Goal: Task Accomplishment & Management: Use online tool/utility

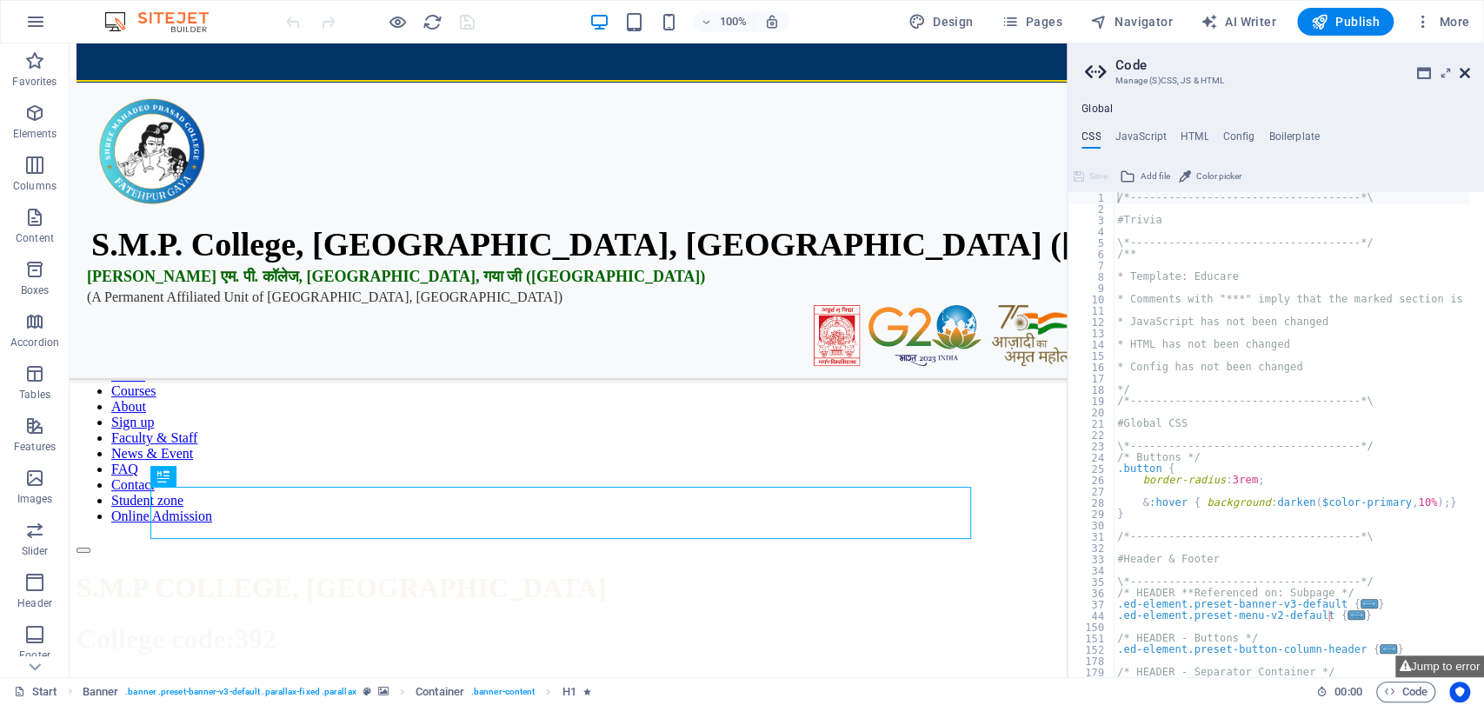
click at [1466, 71] on icon at bounding box center [1465, 73] width 10 height 14
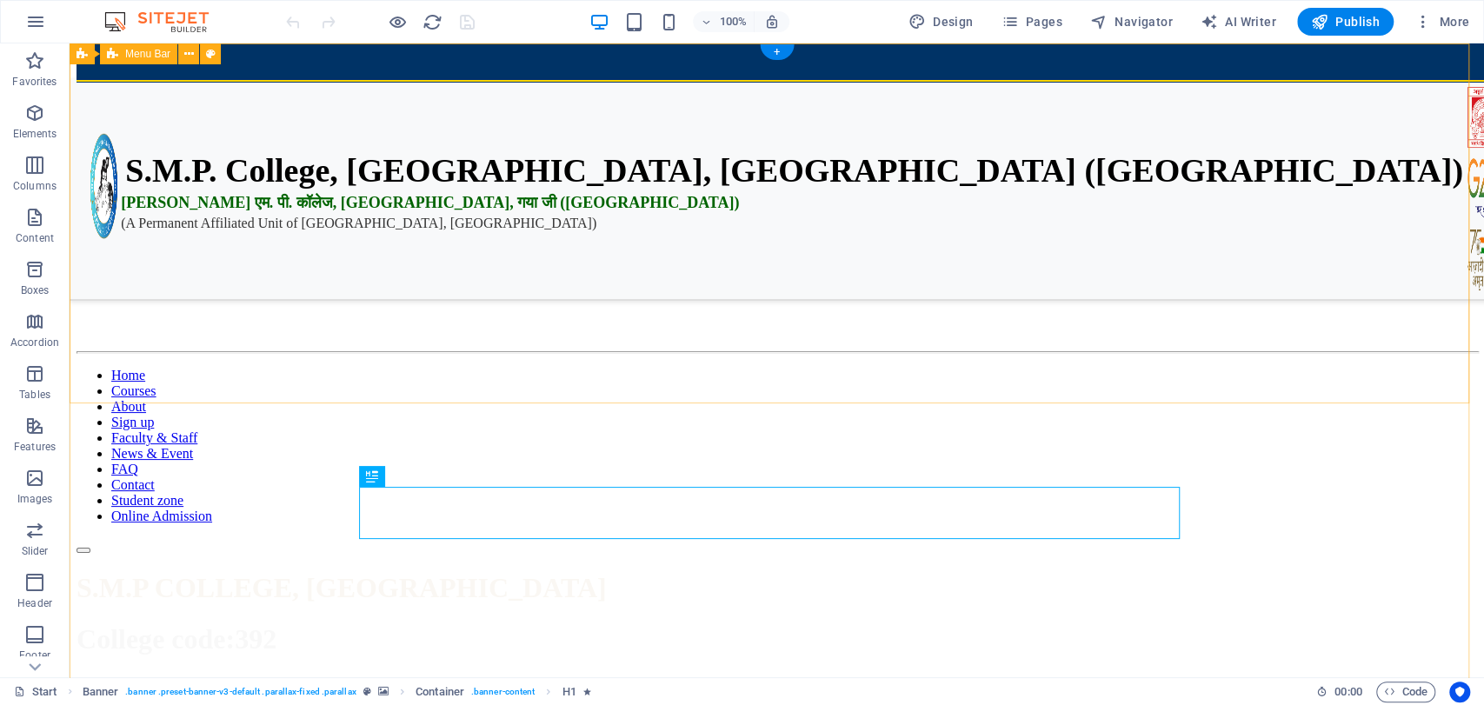
click at [290, 252] on div "📢 2024-28 Admit Card Collect from College 📢 2024-28 1st Semester Exam Routine R…" at bounding box center [777, 310] width 1401 height 488
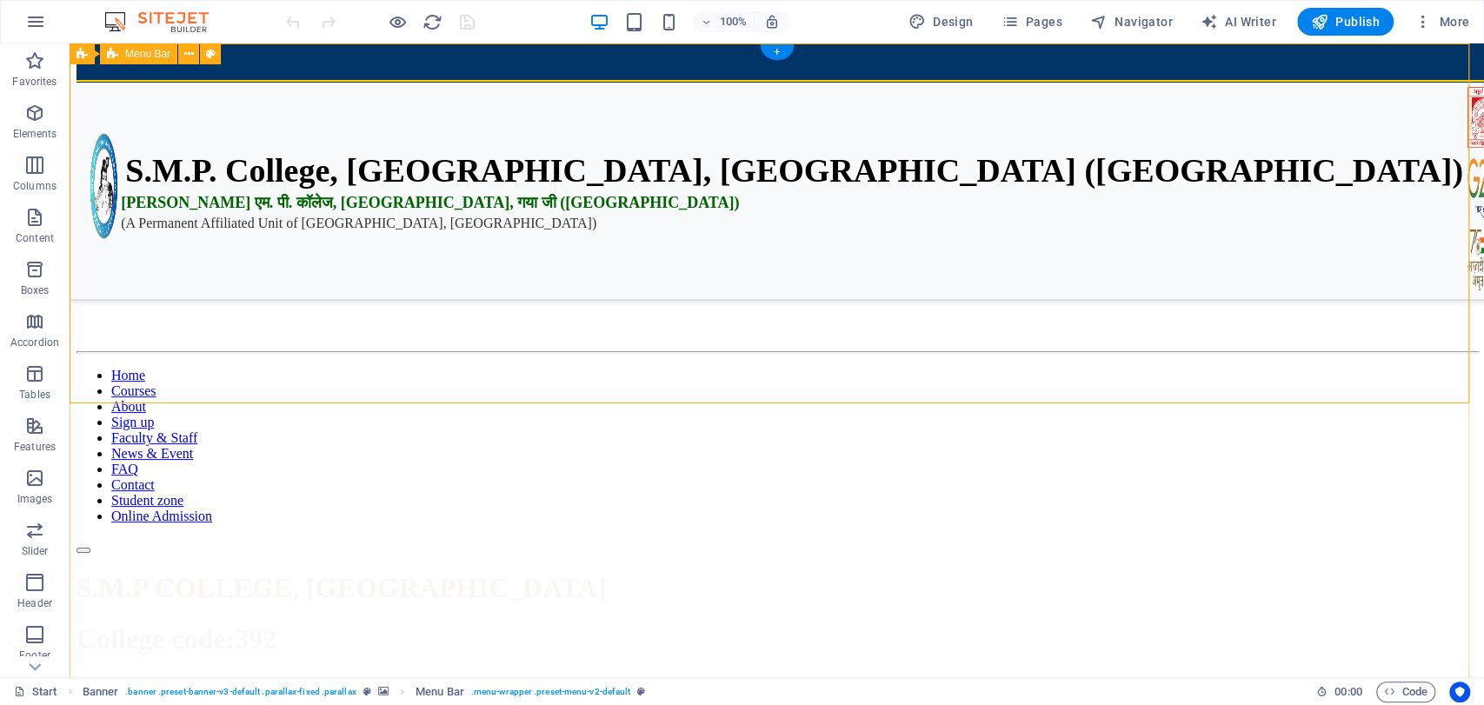
click at [313, 290] on div "📢 2024-28 Admit Card Collect from College 📢 2024-28 1st Semester Exam Routine R…" at bounding box center [777, 310] width 1401 height 488
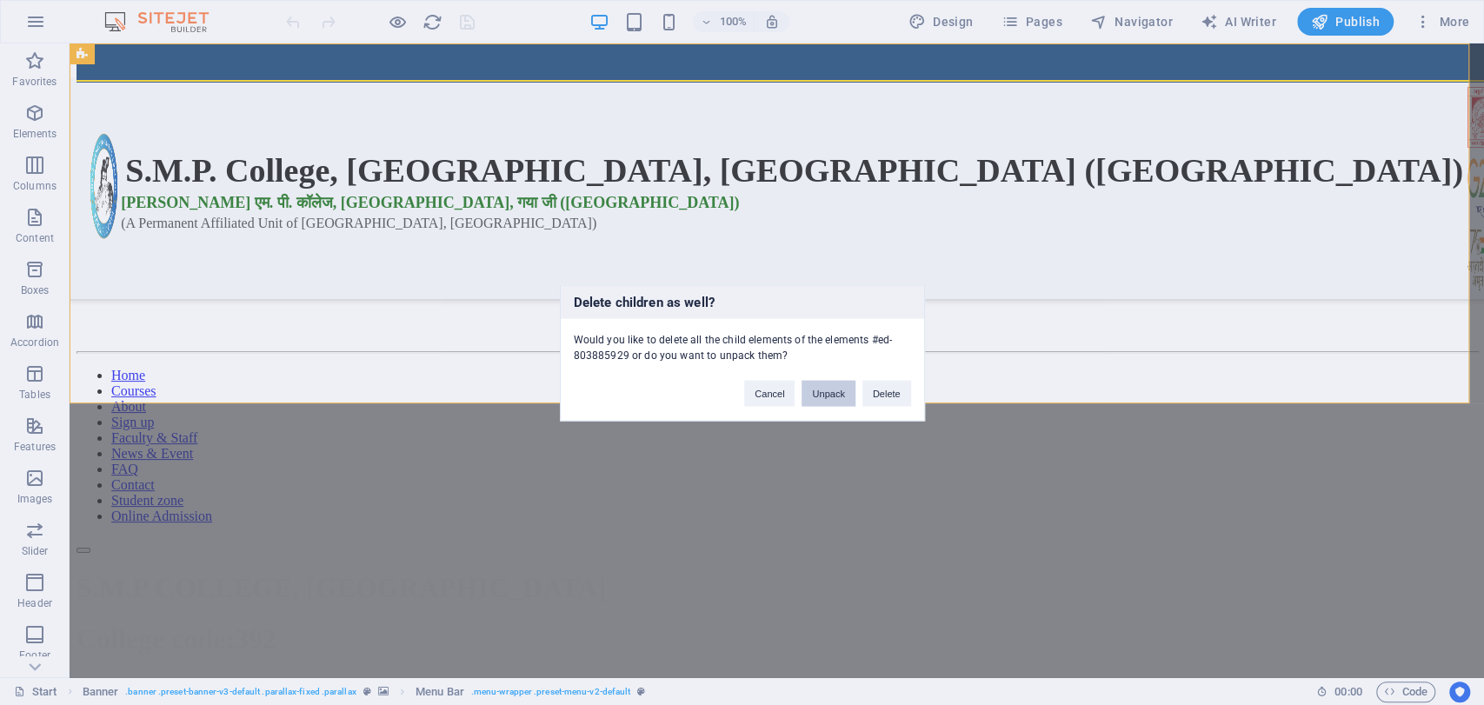
click at [848, 387] on button "Unpack" at bounding box center [828, 393] width 53 height 26
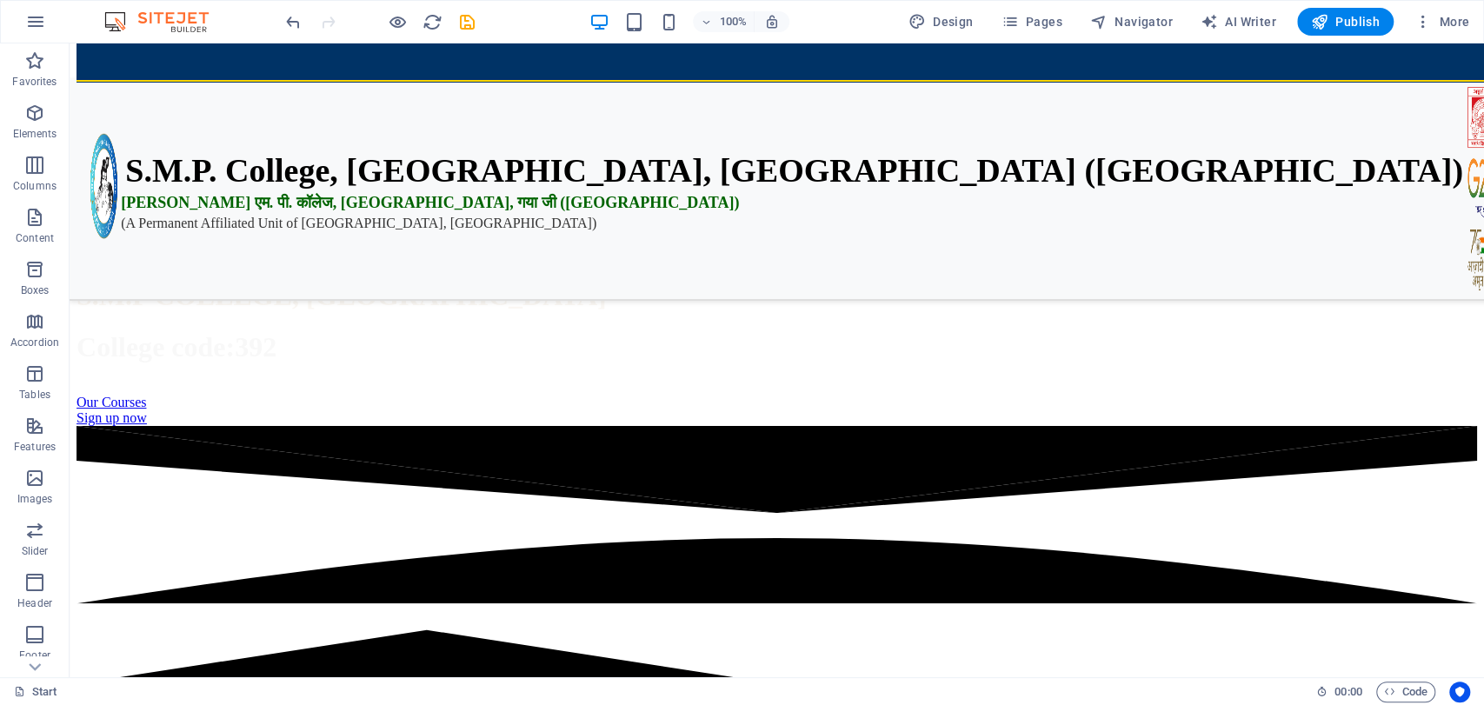
scroll to position [337, 0]
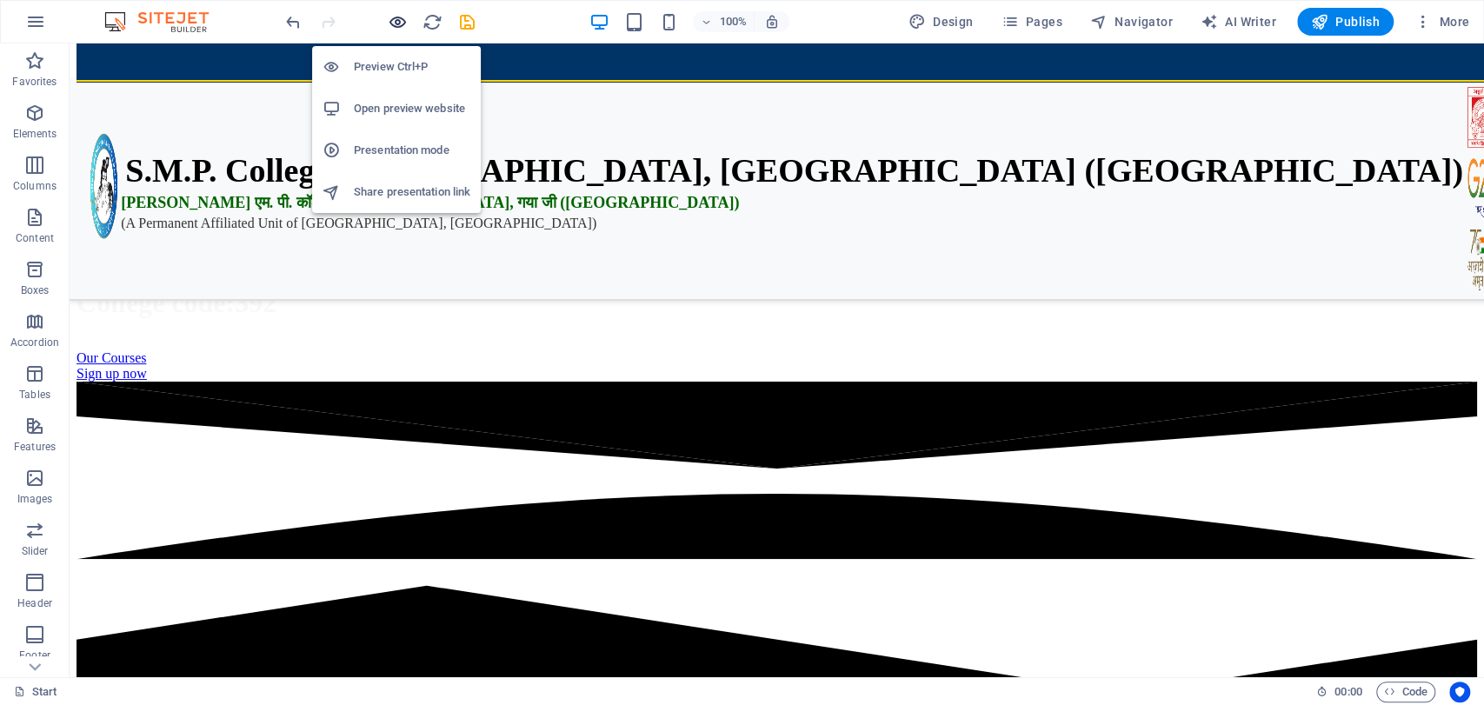
click at [402, 12] on icon "button" at bounding box center [398, 22] width 20 height 20
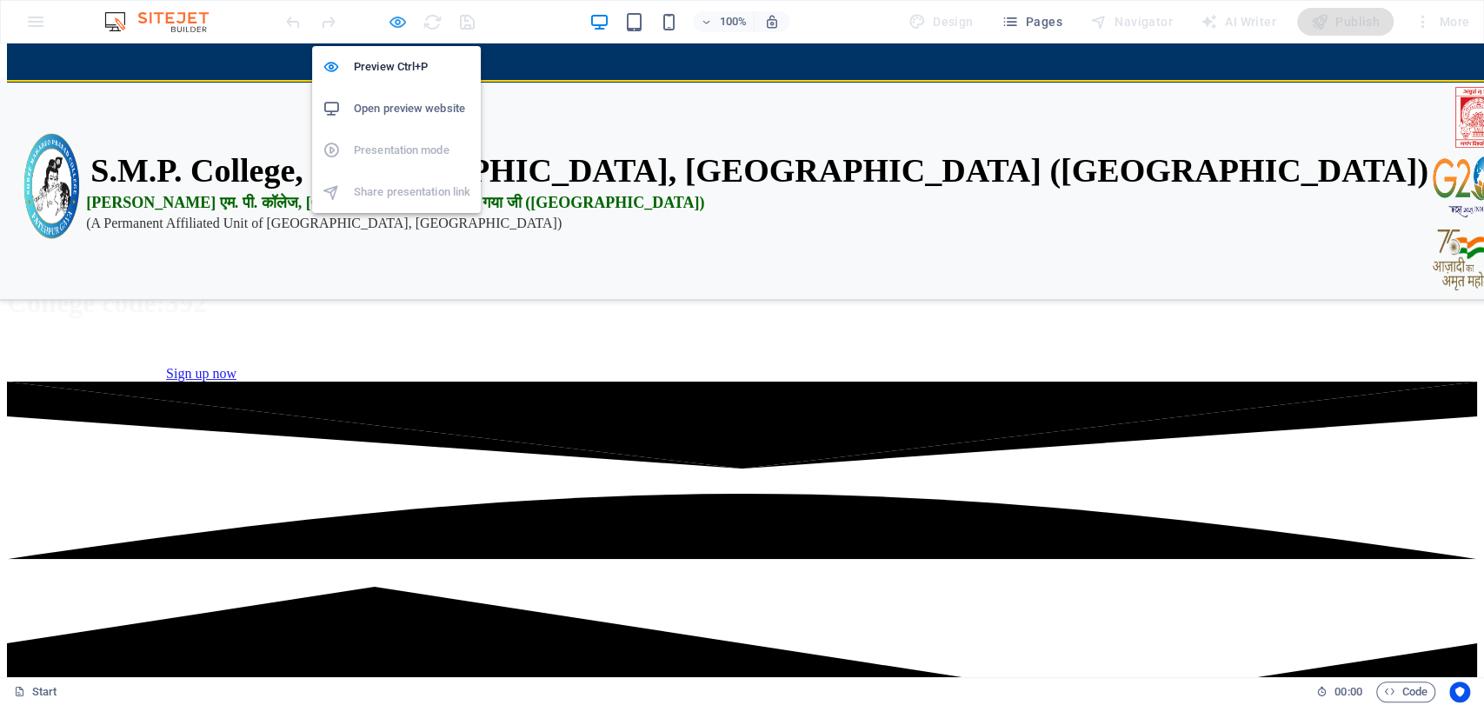
click at [402, 12] on icon "button" at bounding box center [398, 22] width 20 height 20
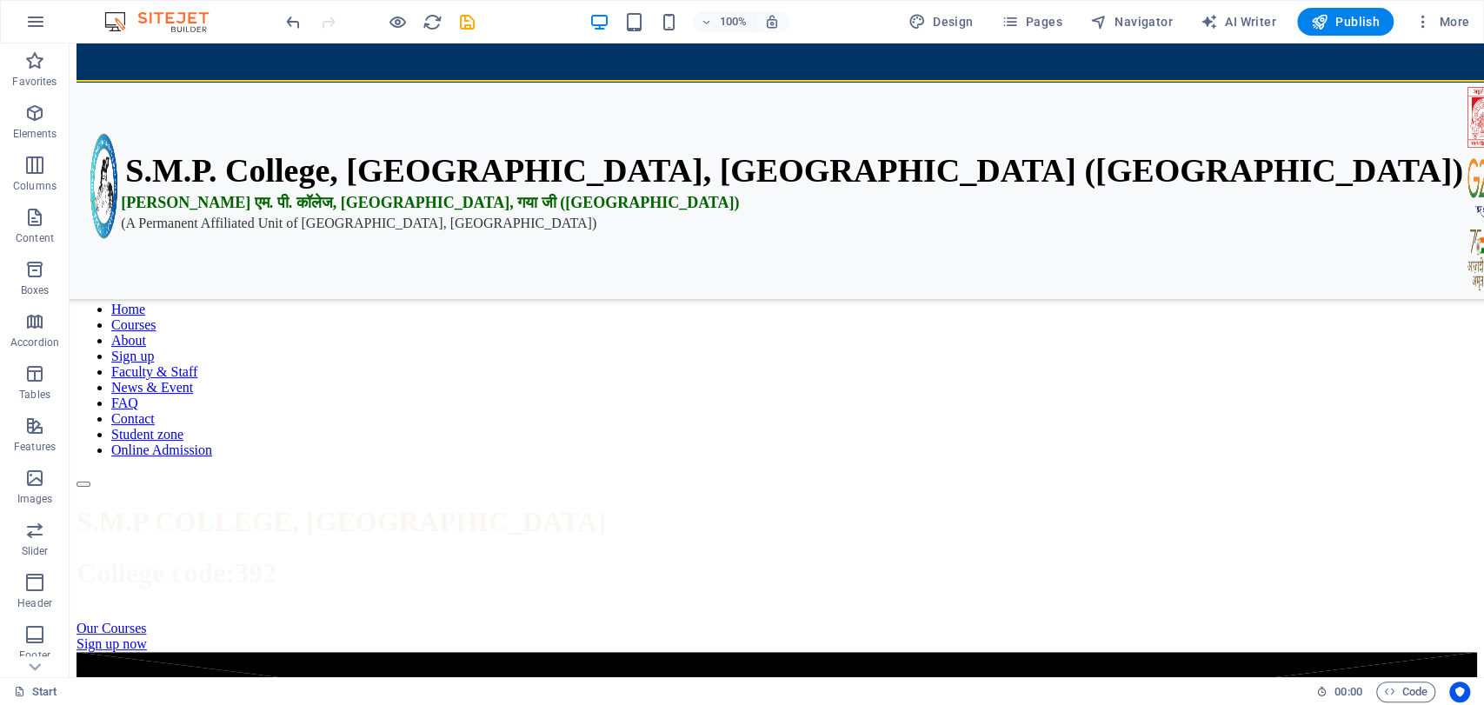
scroll to position [0, 0]
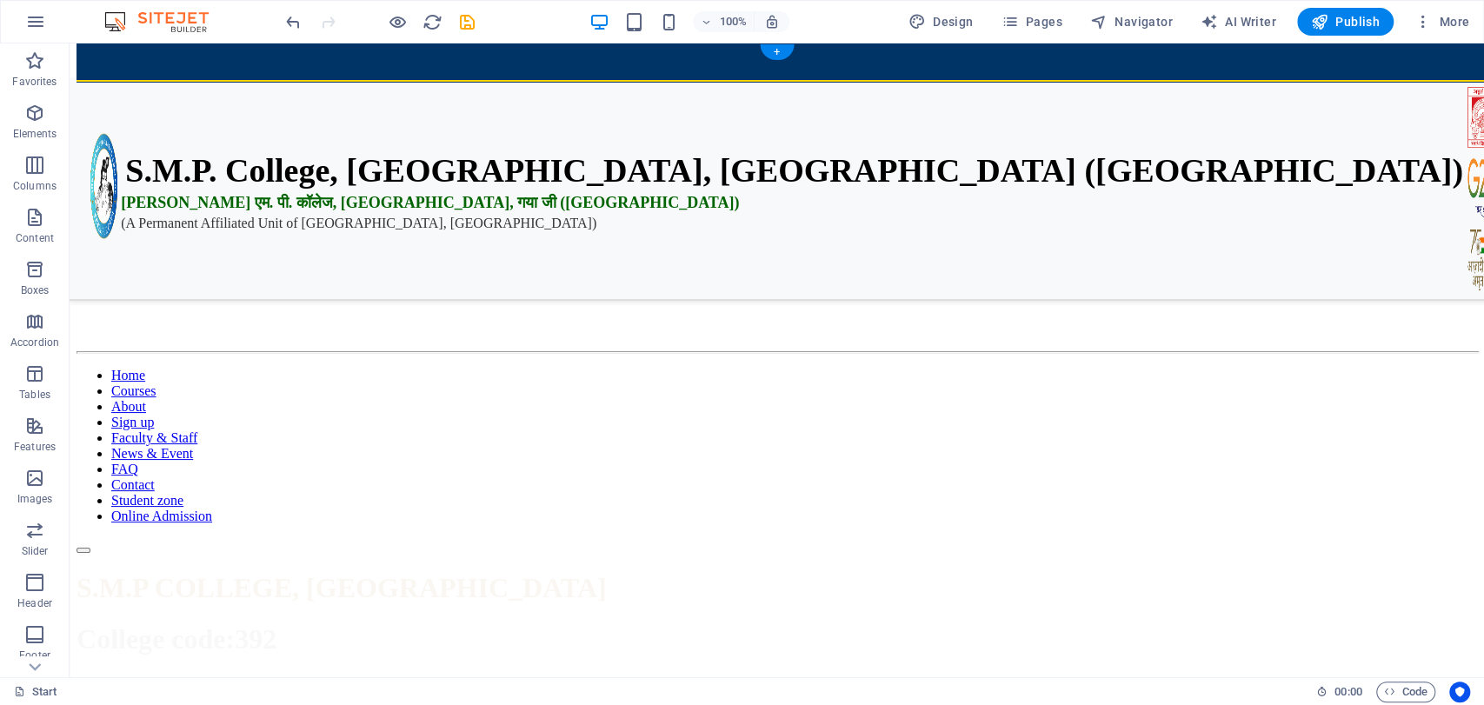
click at [452, 66] on figure at bounding box center [777, 66] width 1401 height 0
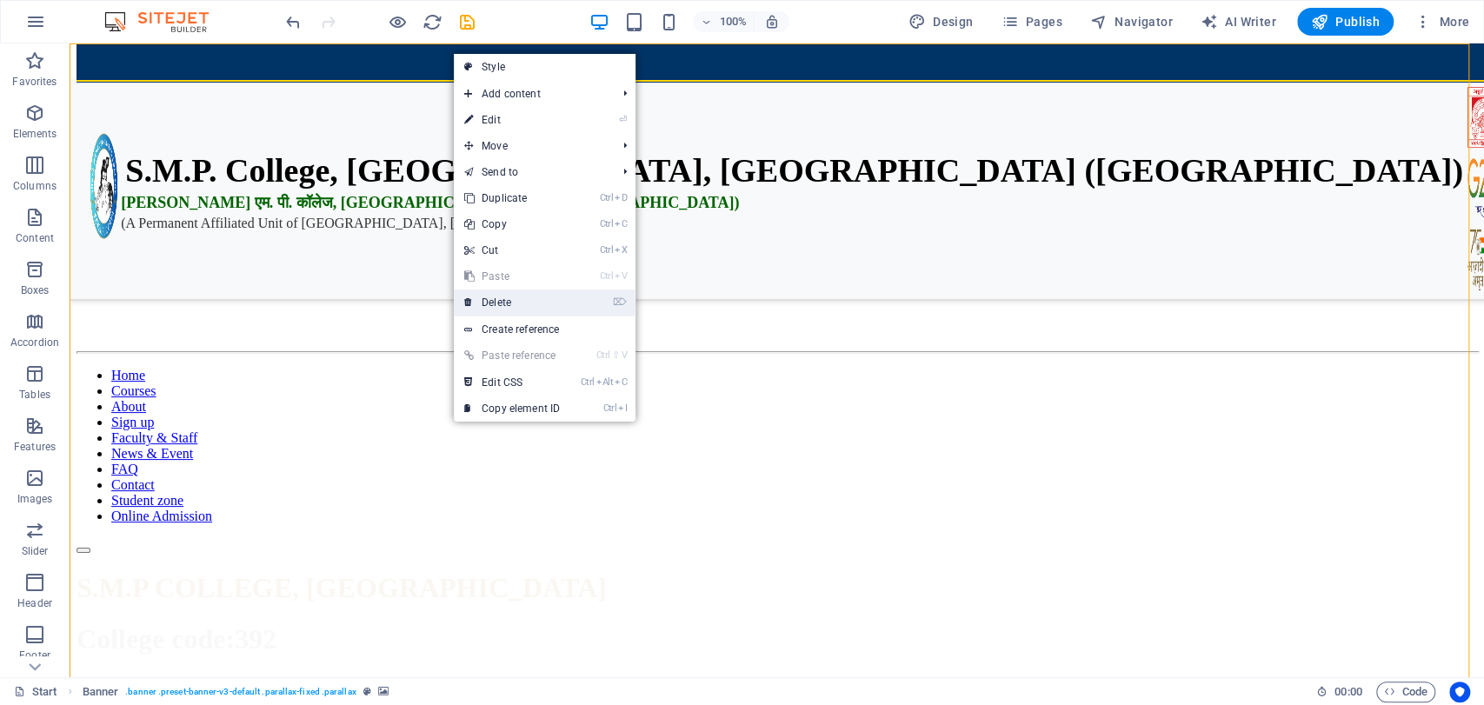
click at [509, 296] on link "⌦ Delete" at bounding box center [512, 303] width 117 height 26
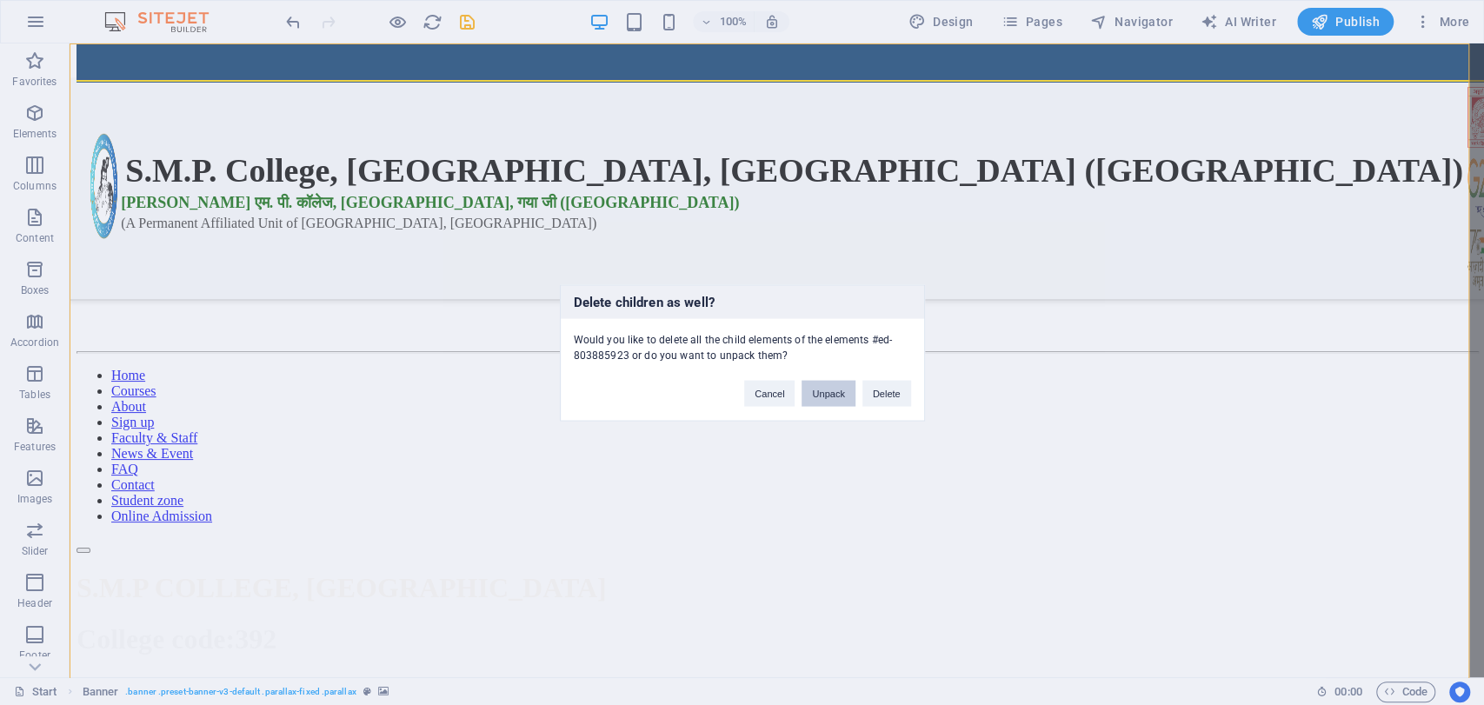
click at [817, 385] on button "Unpack" at bounding box center [828, 393] width 53 height 26
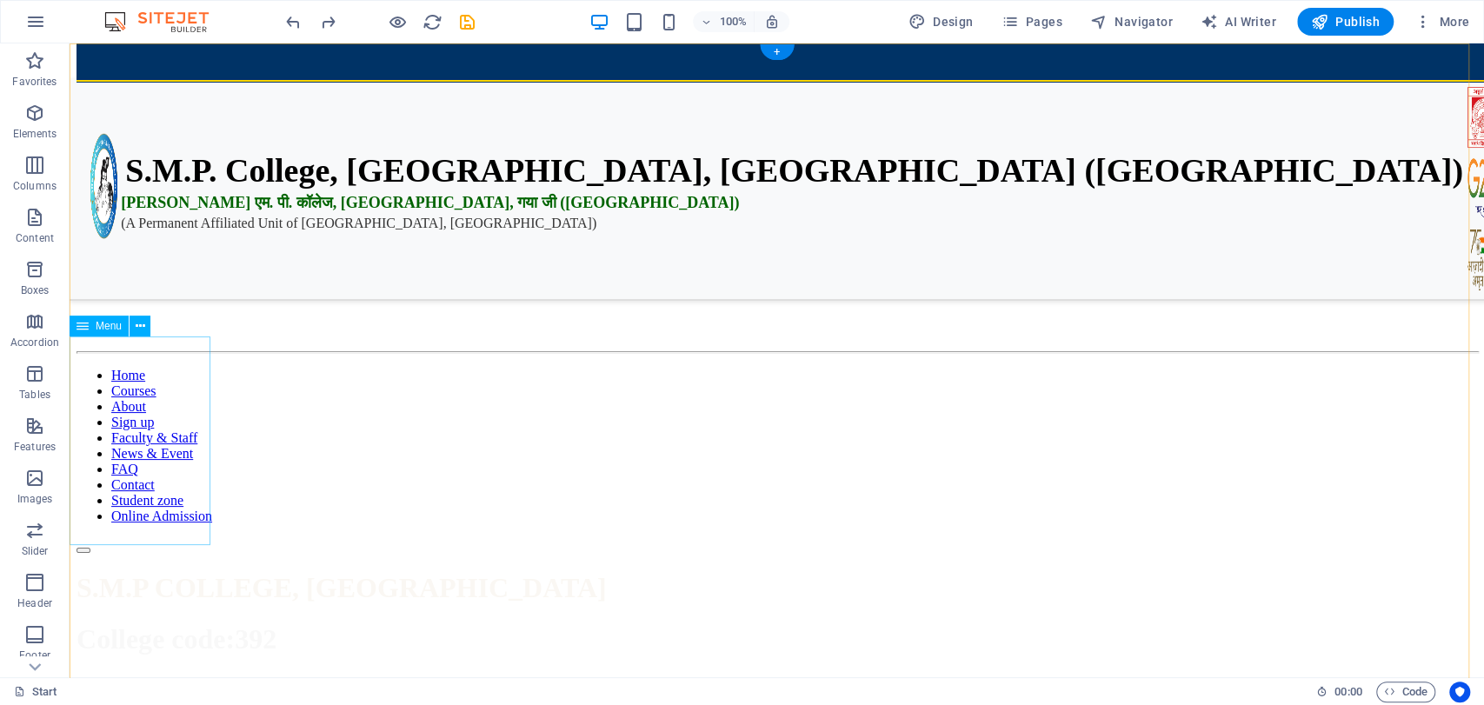
click at [139, 443] on nav "Home Courses About Sign up Faculty & Staff News & Event FAQ Contact Student zon…" at bounding box center [777, 446] width 1401 height 157
click at [141, 329] on icon at bounding box center [141, 326] width 10 height 18
click at [136, 330] on icon at bounding box center [141, 326] width 10 height 18
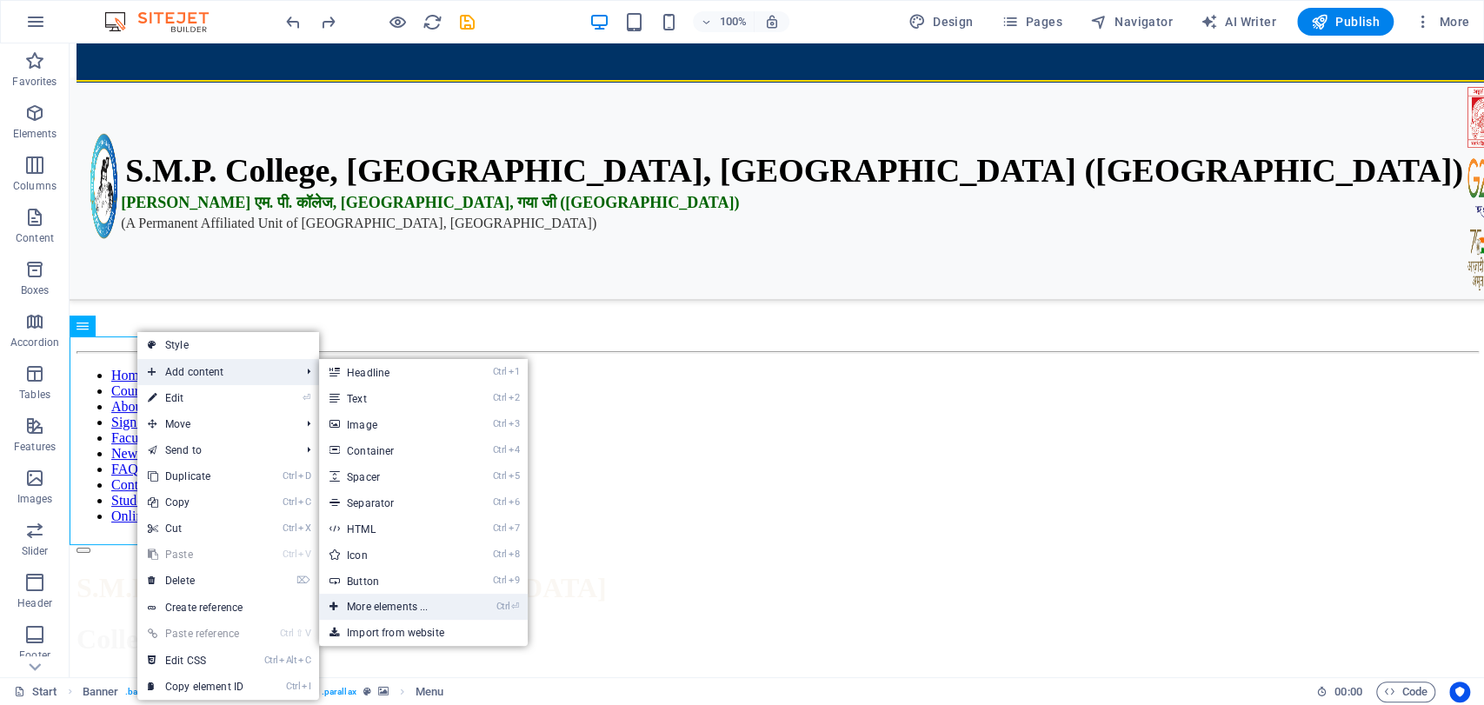
click at [393, 609] on link "Ctrl ⏎ More elements ..." at bounding box center [390, 607] width 143 height 26
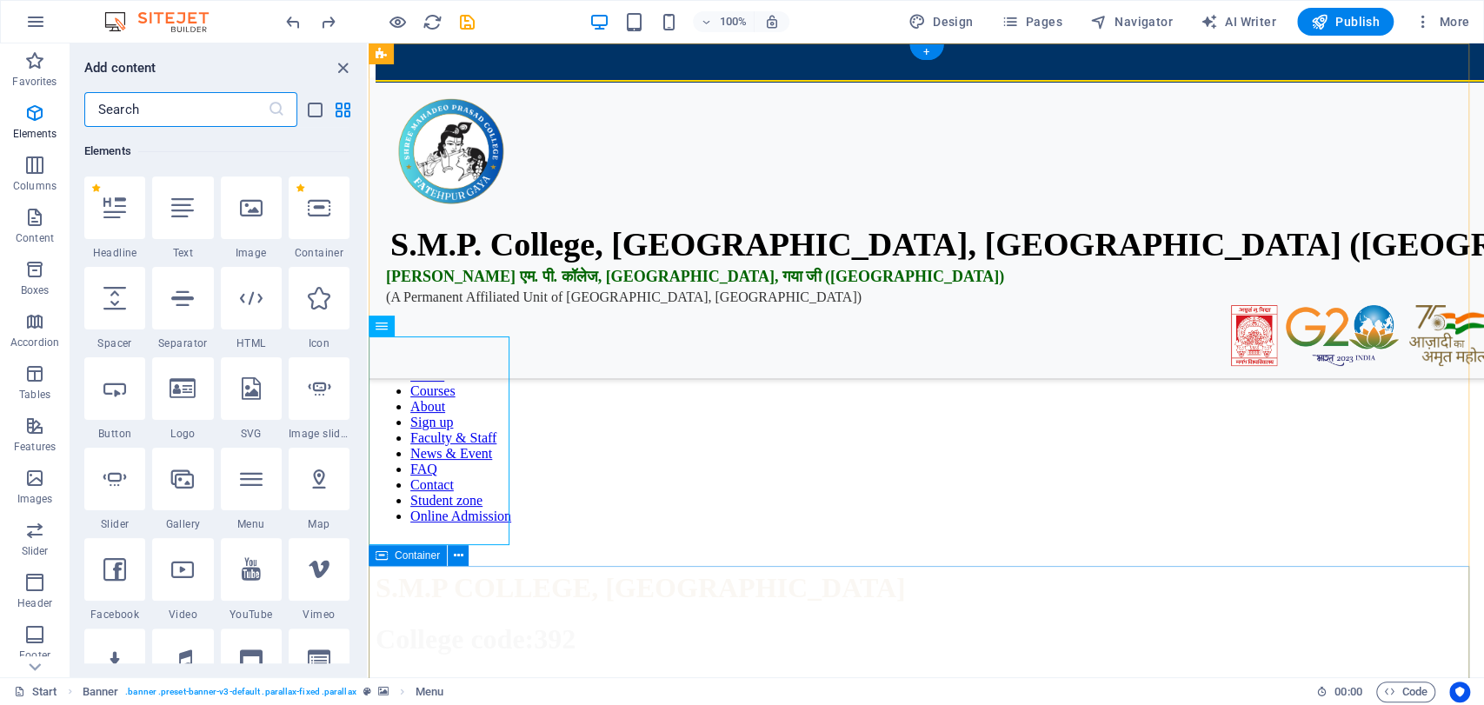
scroll to position [185, 0]
click at [231, 480] on div at bounding box center [251, 479] width 61 height 63
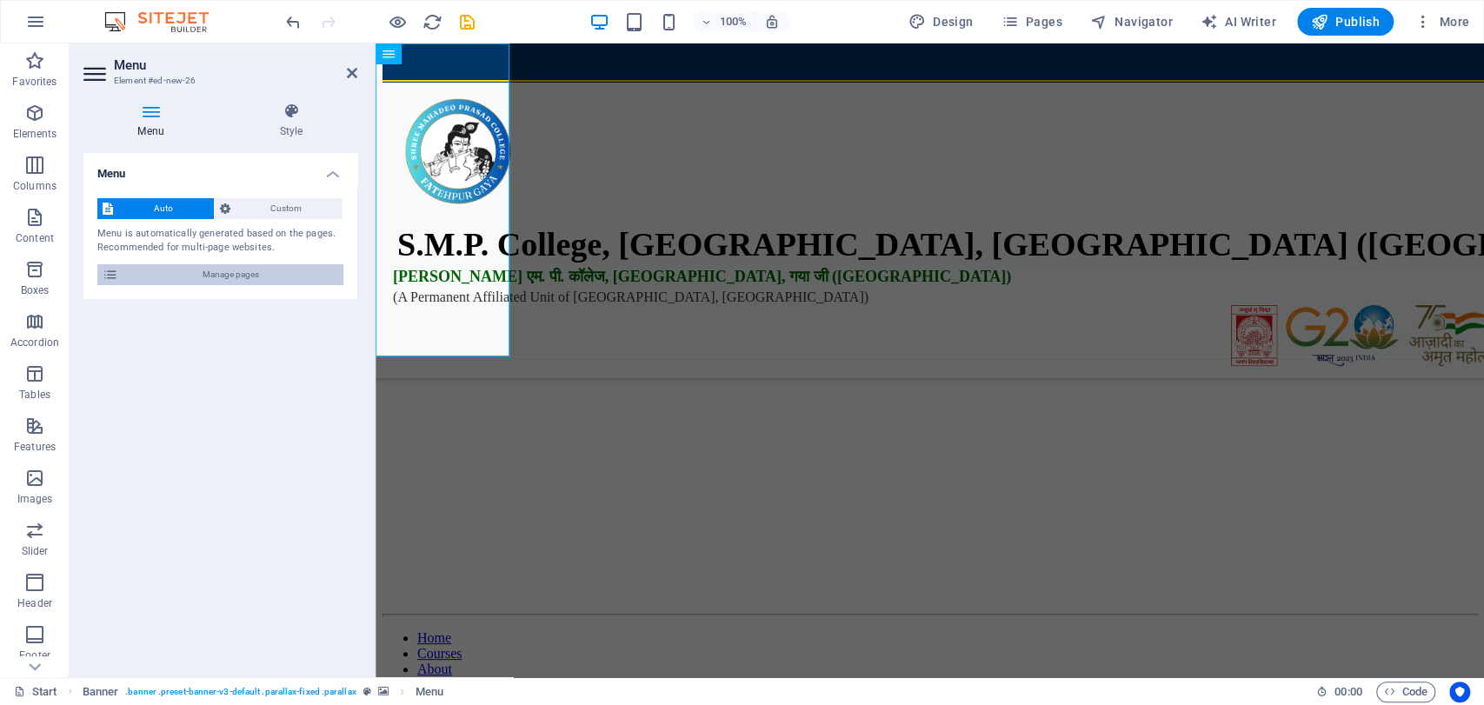
click at [252, 271] on span "Manage pages" at bounding box center [230, 274] width 215 height 21
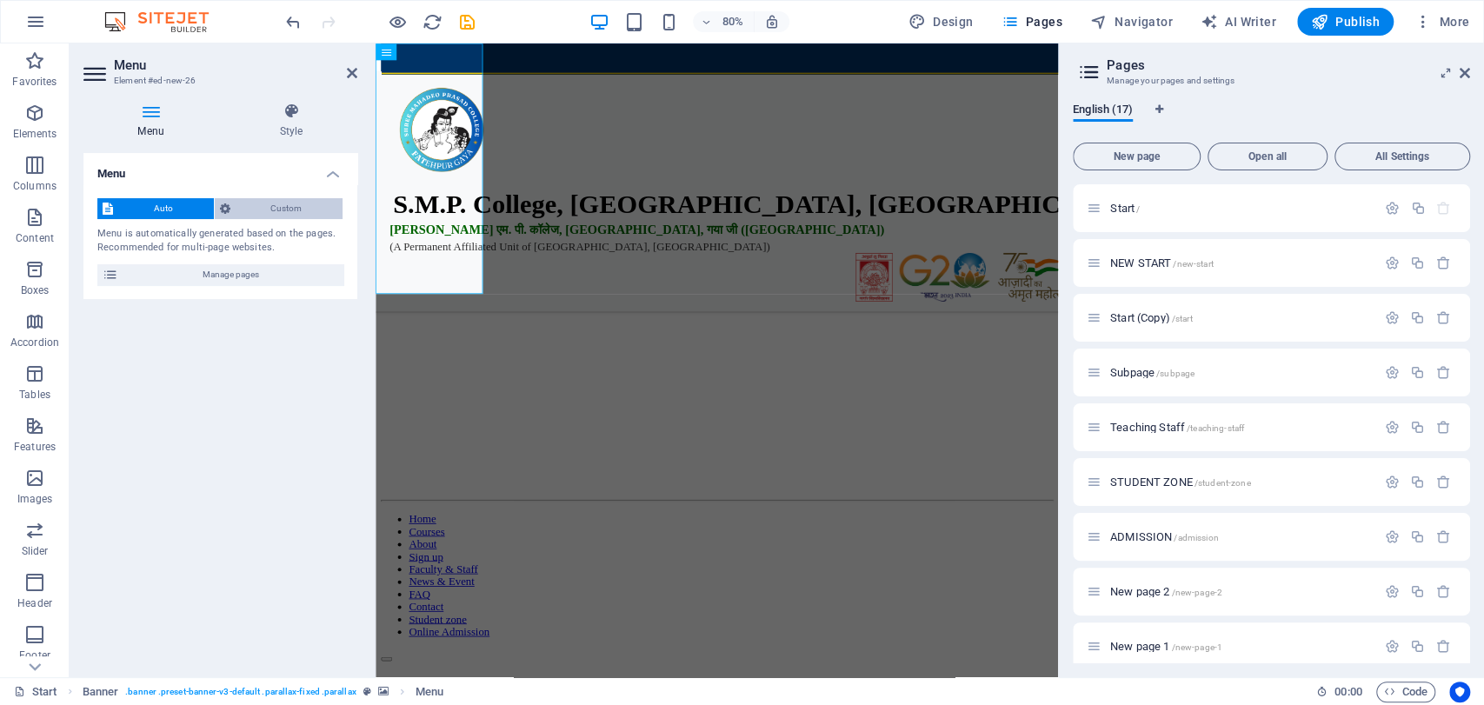
click at [287, 212] on span "Custom" at bounding box center [287, 208] width 103 height 21
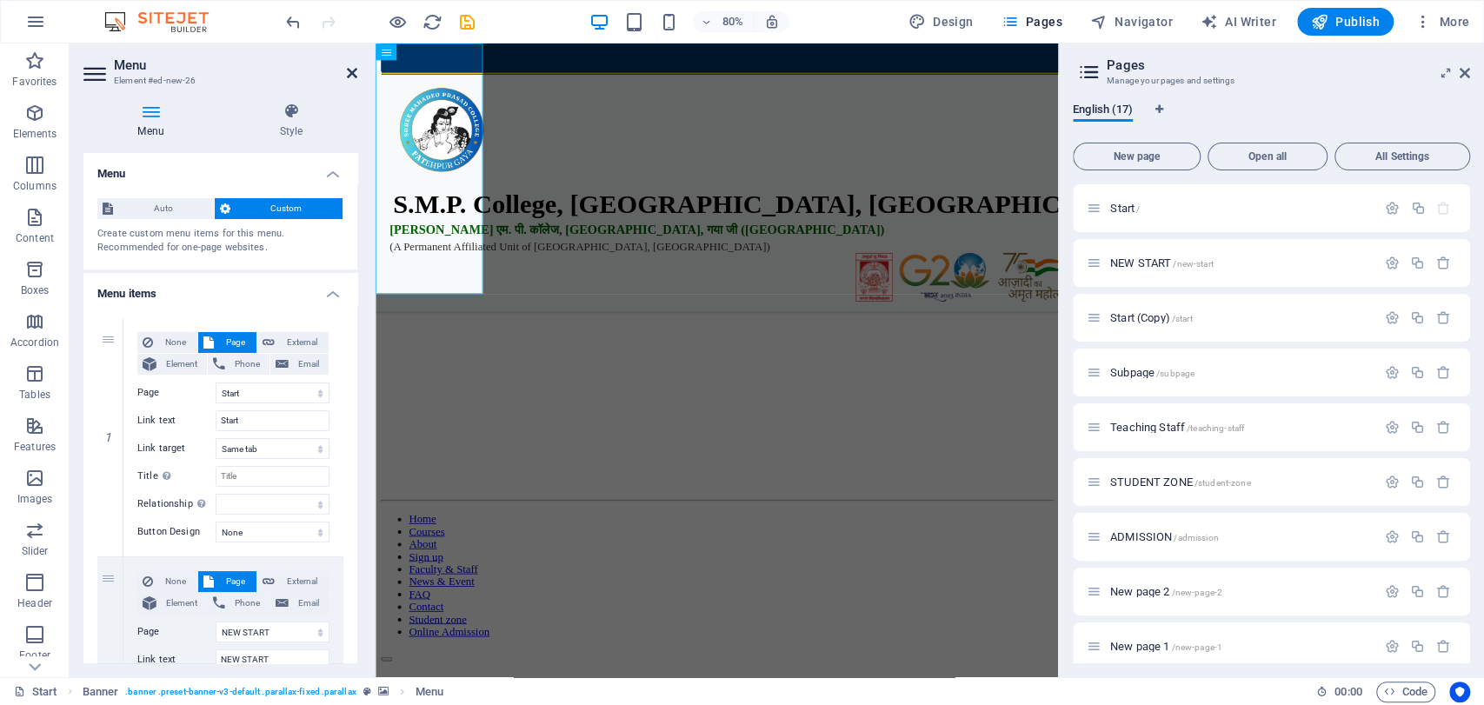
click at [347, 73] on icon at bounding box center [352, 73] width 10 height 14
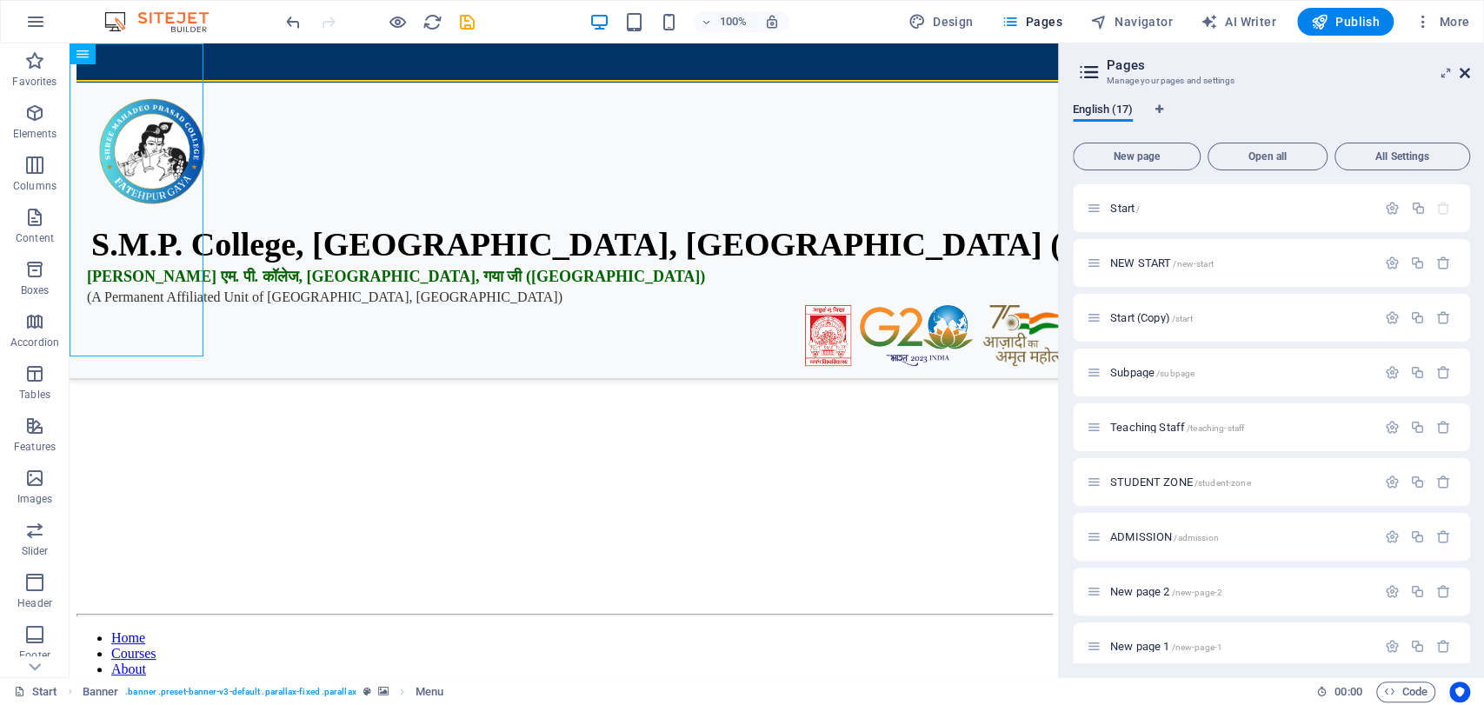
click at [1468, 75] on icon at bounding box center [1465, 73] width 10 height 14
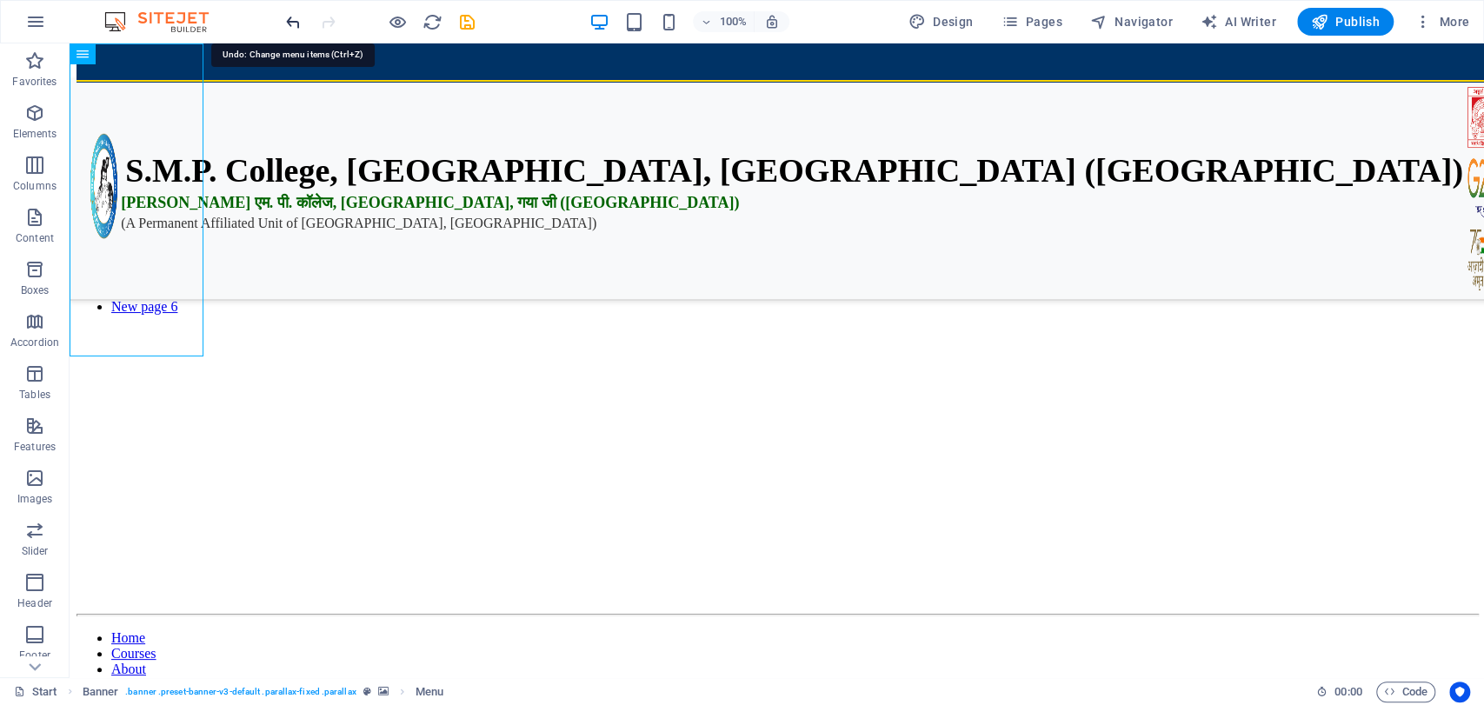
click at [298, 23] on icon "undo" at bounding box center [293, 22] width 20 height 20
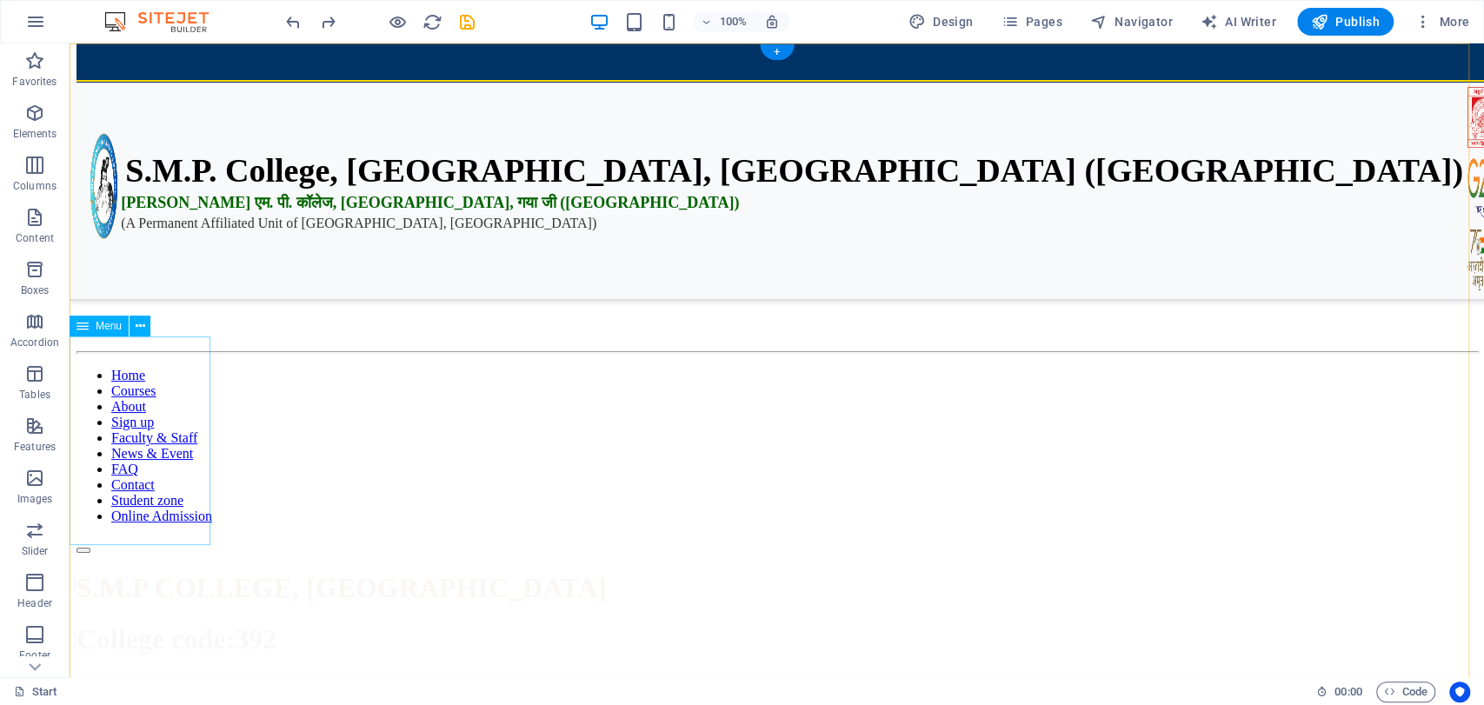
click at [119, 443] on nav "Home Courses About Sign up Faculty & Staff News & Event FAQ Contact Student zon…" at bounding box center [777, 446] width 1401 height 157
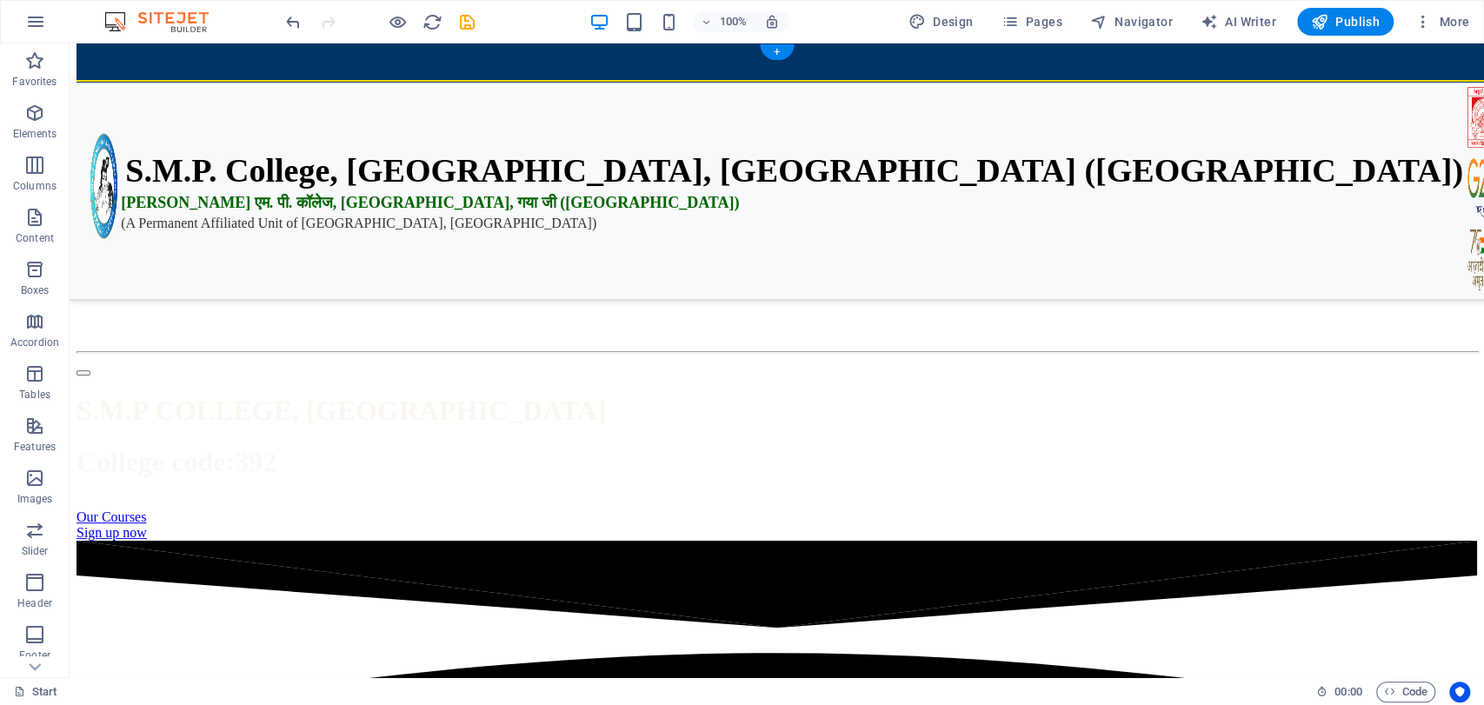
click at [1253, 66] on figure at bounding box center [777, 66] width 1401 height 0
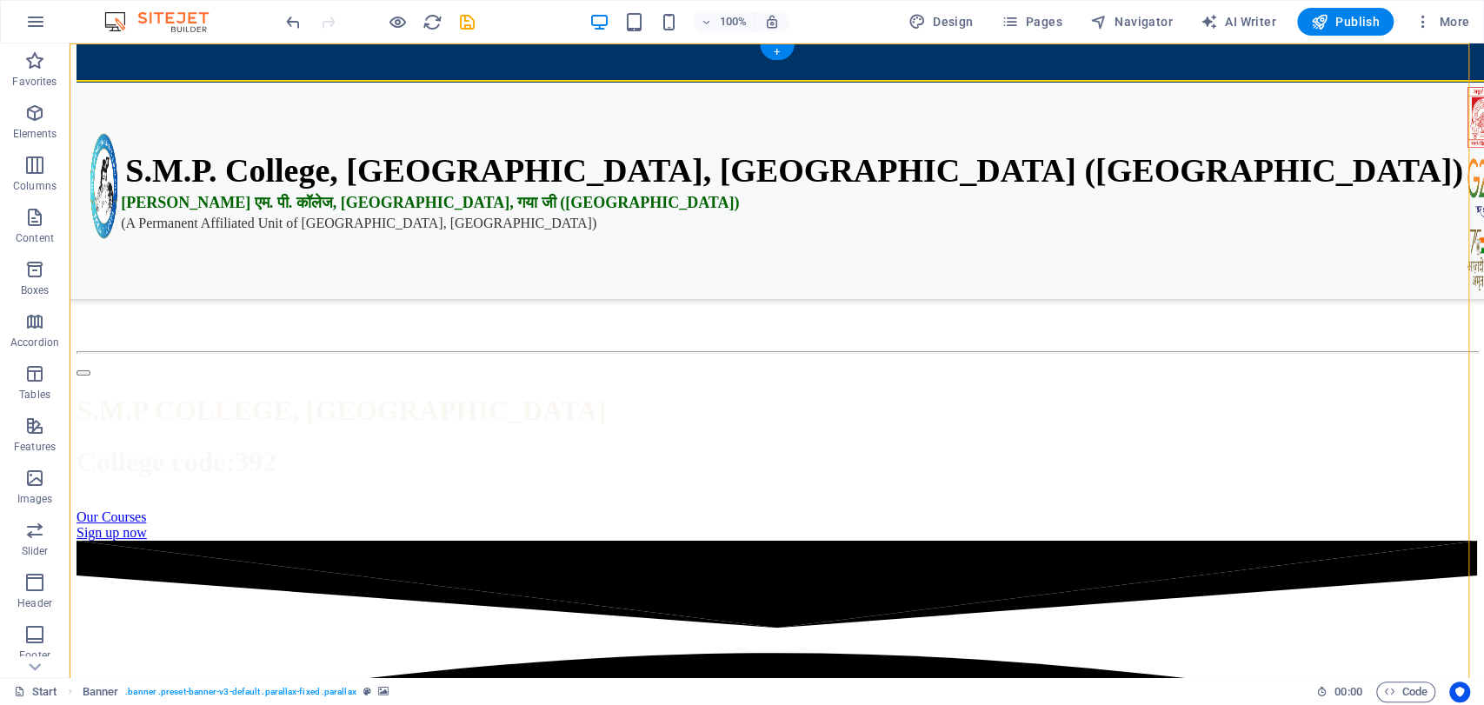
click at [714, 66] on figure at bounding box center [777, 66] width 1401 height 0
select select "vh"
select select "header"
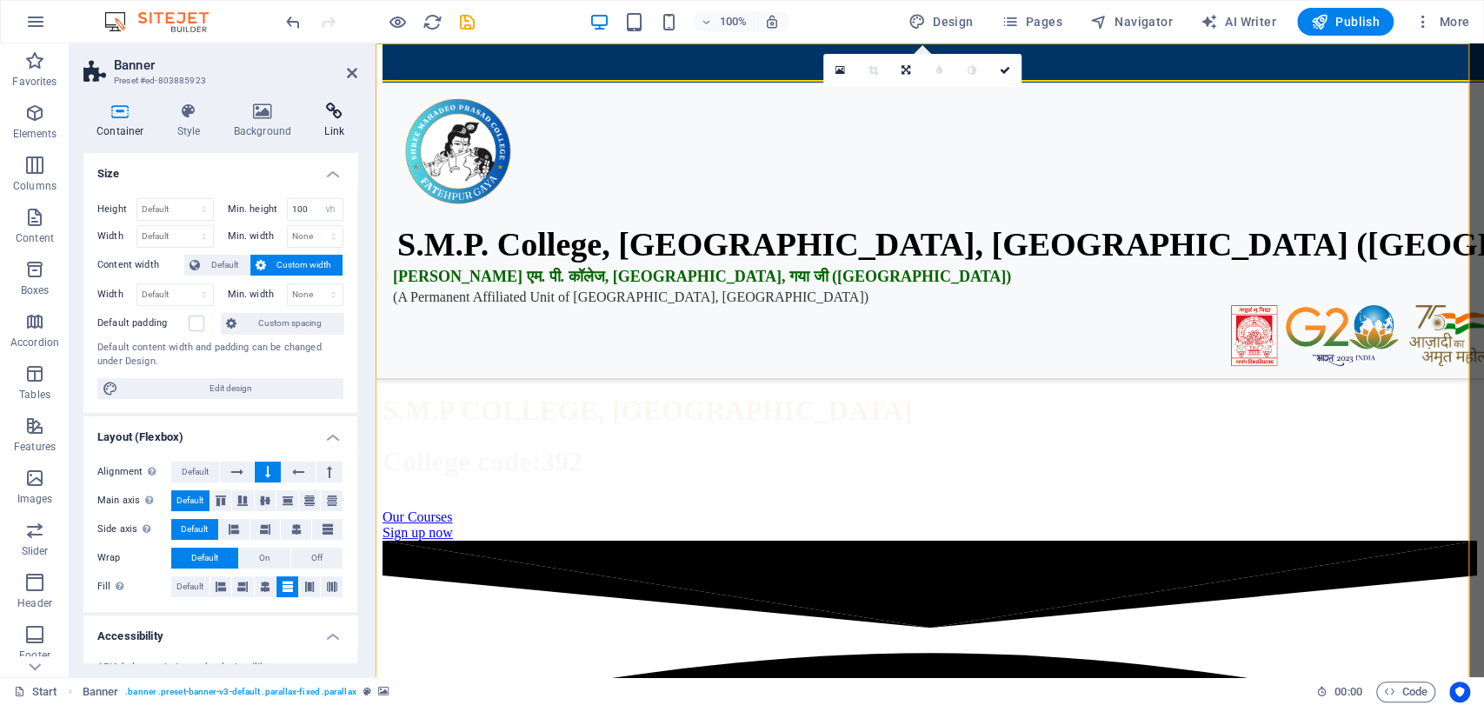
click at [332, 119] on icon at bounding box center [334, 111] width 46 height 17
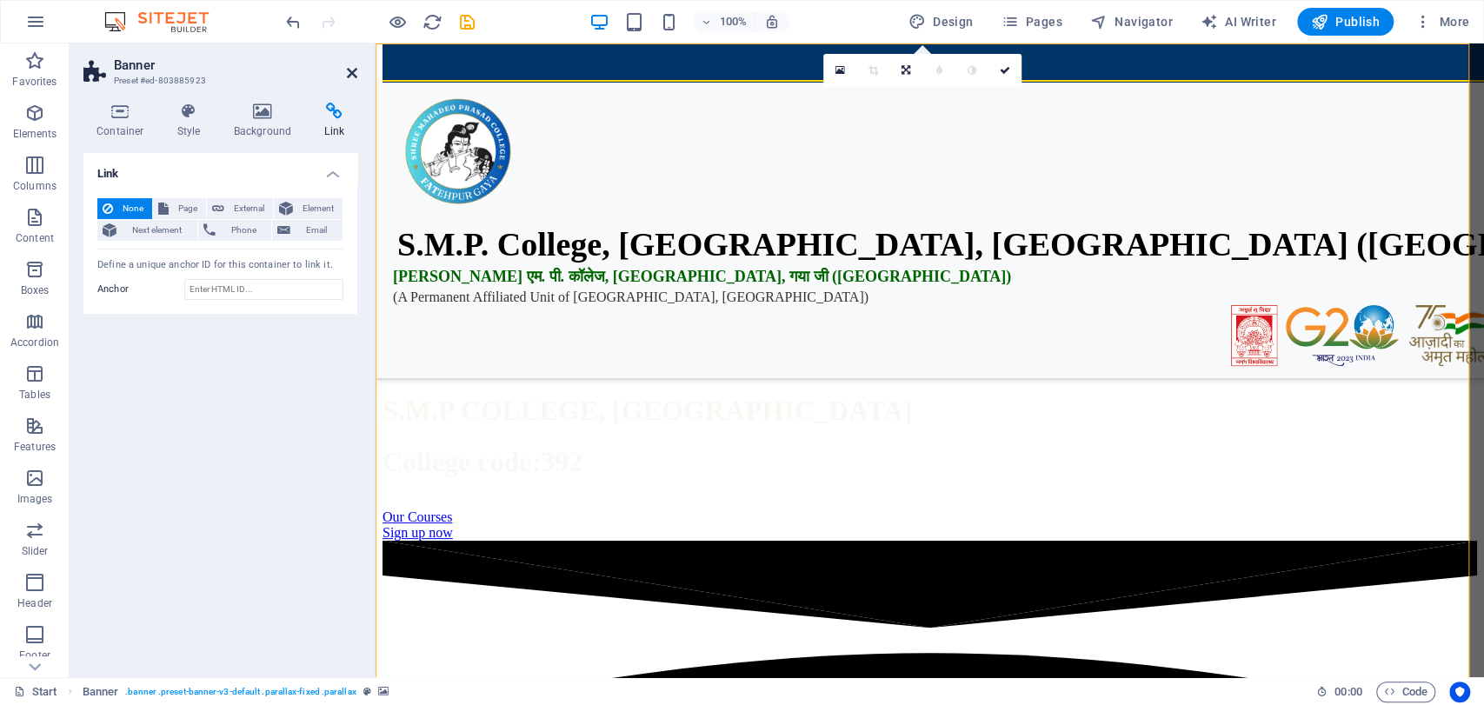
click at [351, 74] on icon at bounding box center [352, 73] width 10 height 14
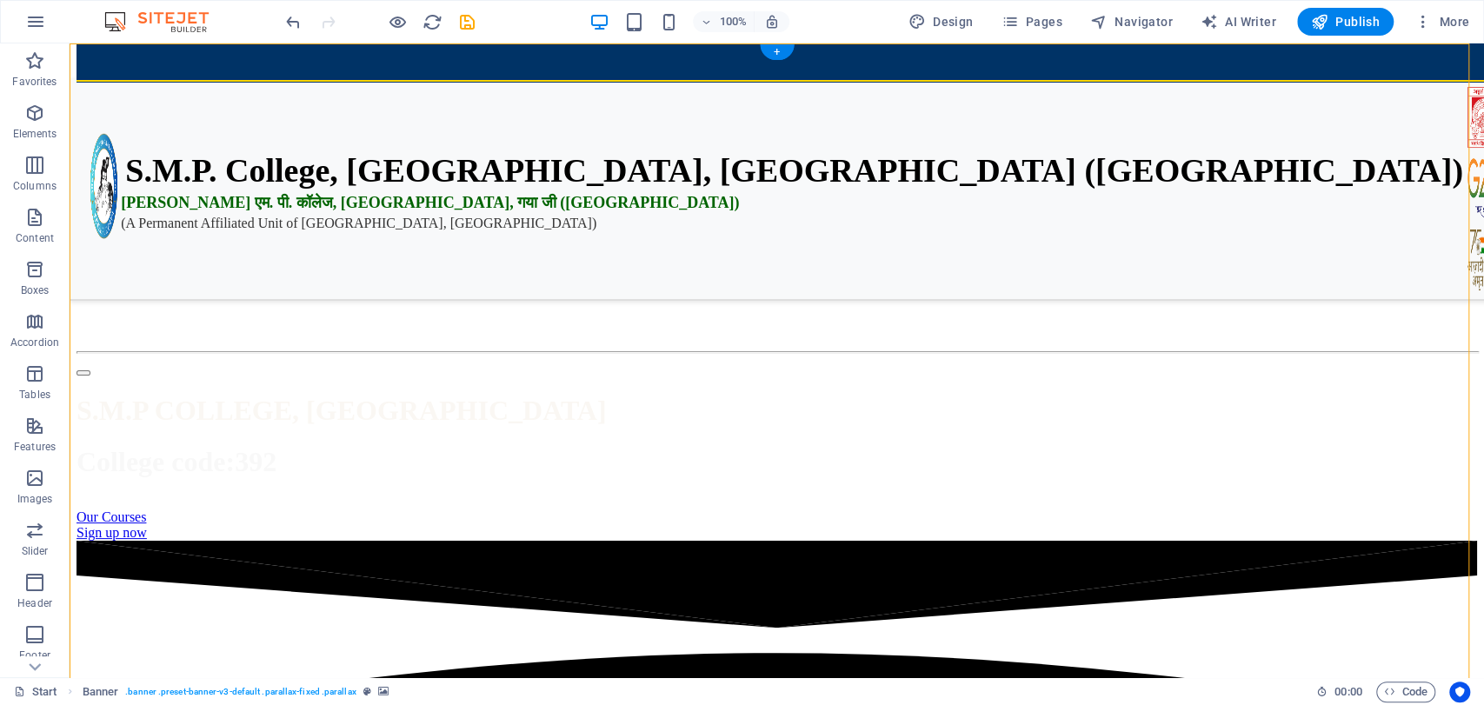
drag, startPoint x: 317, startPoint y: 59, endPoint x: 377, endPoint y: 305, distance: 253.5
click at [377, 66] on figure at bounding box center [777, 66] width 1401 height 0
click at [791, 66] on figure at bounding box center [777, 66] width 1401 height 0
click at [781, 50] on div "+" at bounding box center [777, 52] width 34 height 16
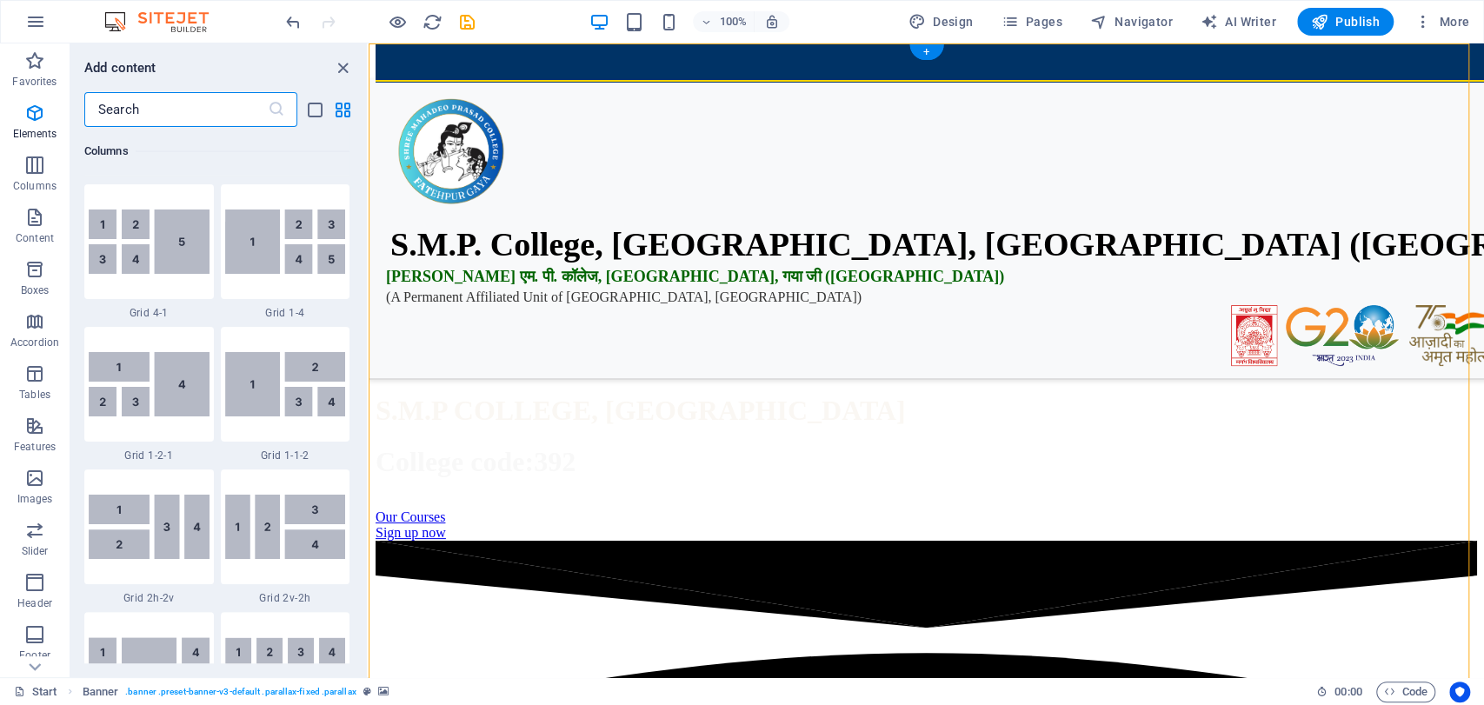
scroll to position [3042, 0]
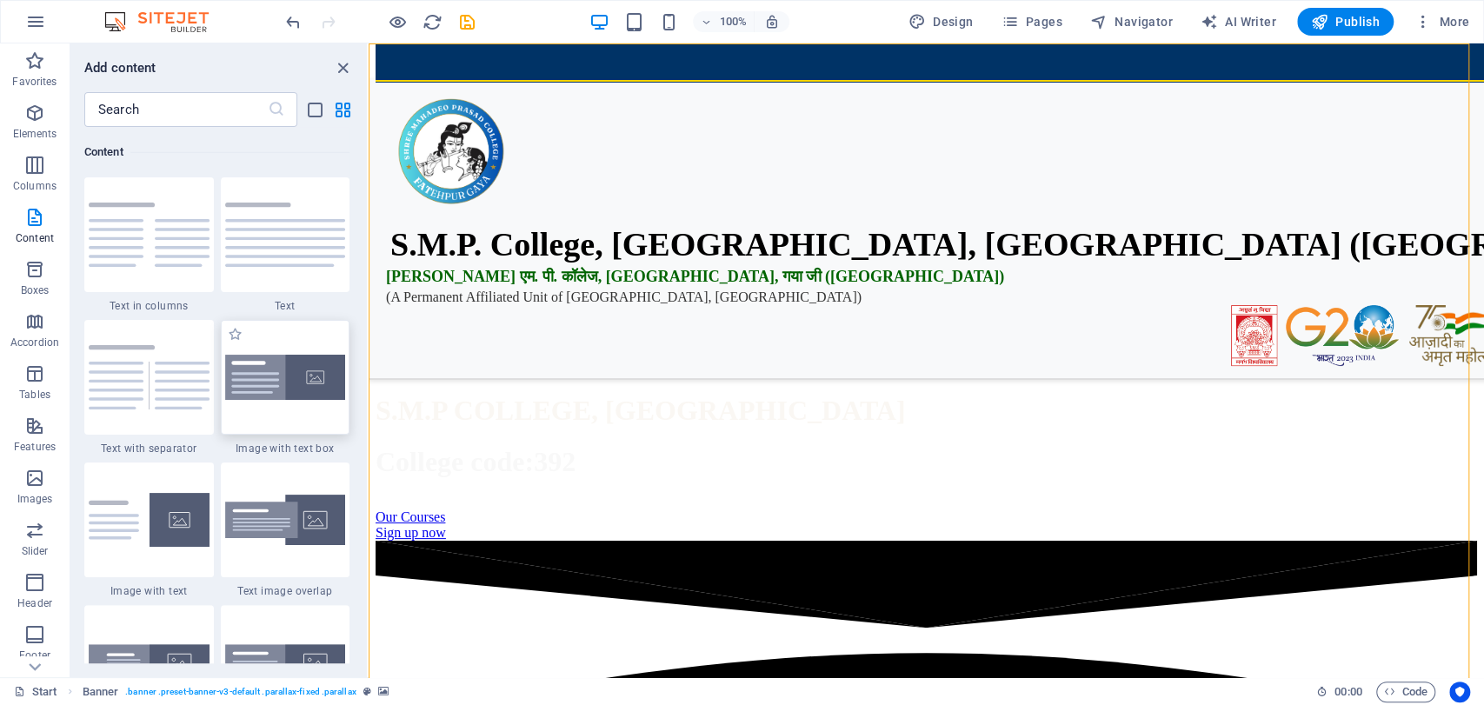
click at [257, 389] on img at bounding box center [285, 378] width 121 height 46
click at [369, 389] on div "Drag here to replace the existing content. Press “Ctrl” if you want to create a…" at bounding box center [927, 360] width 1116 height 634
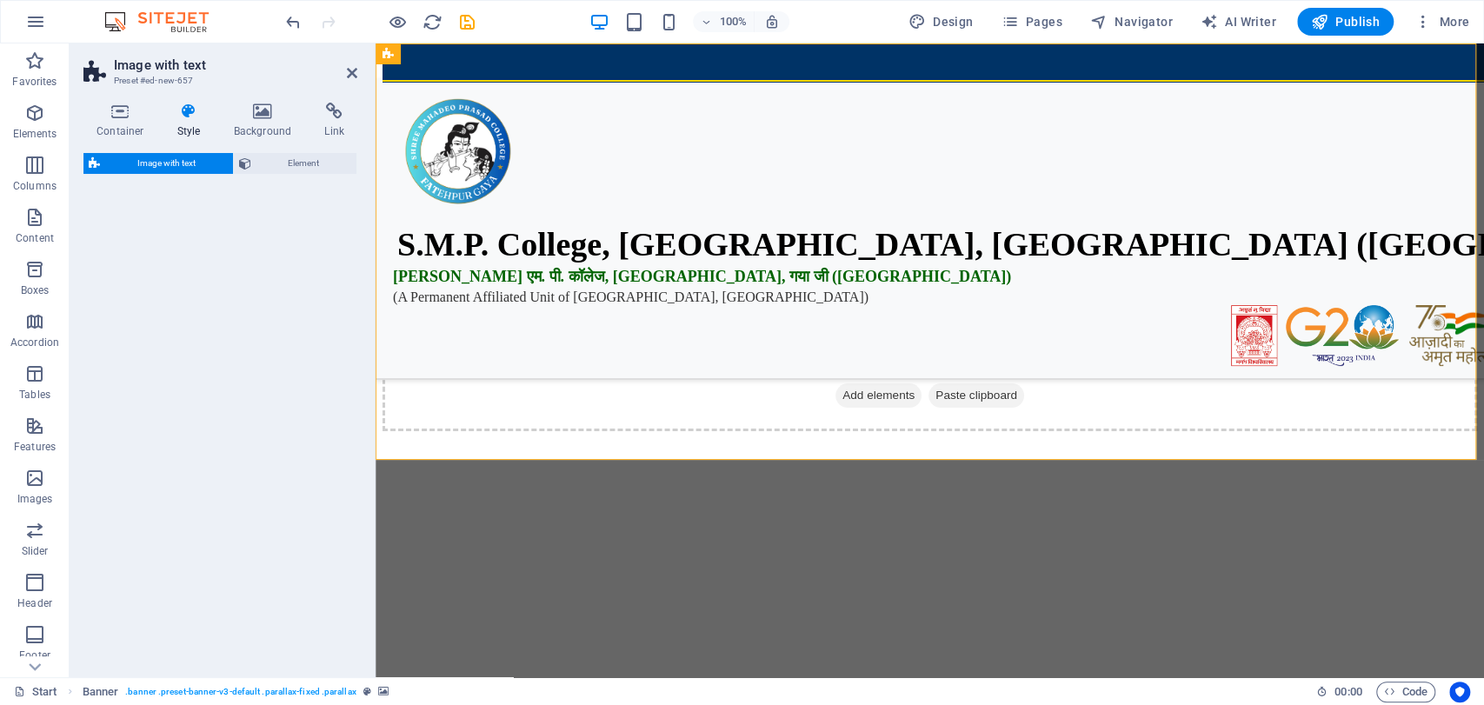
select select "rem"
select select "px"
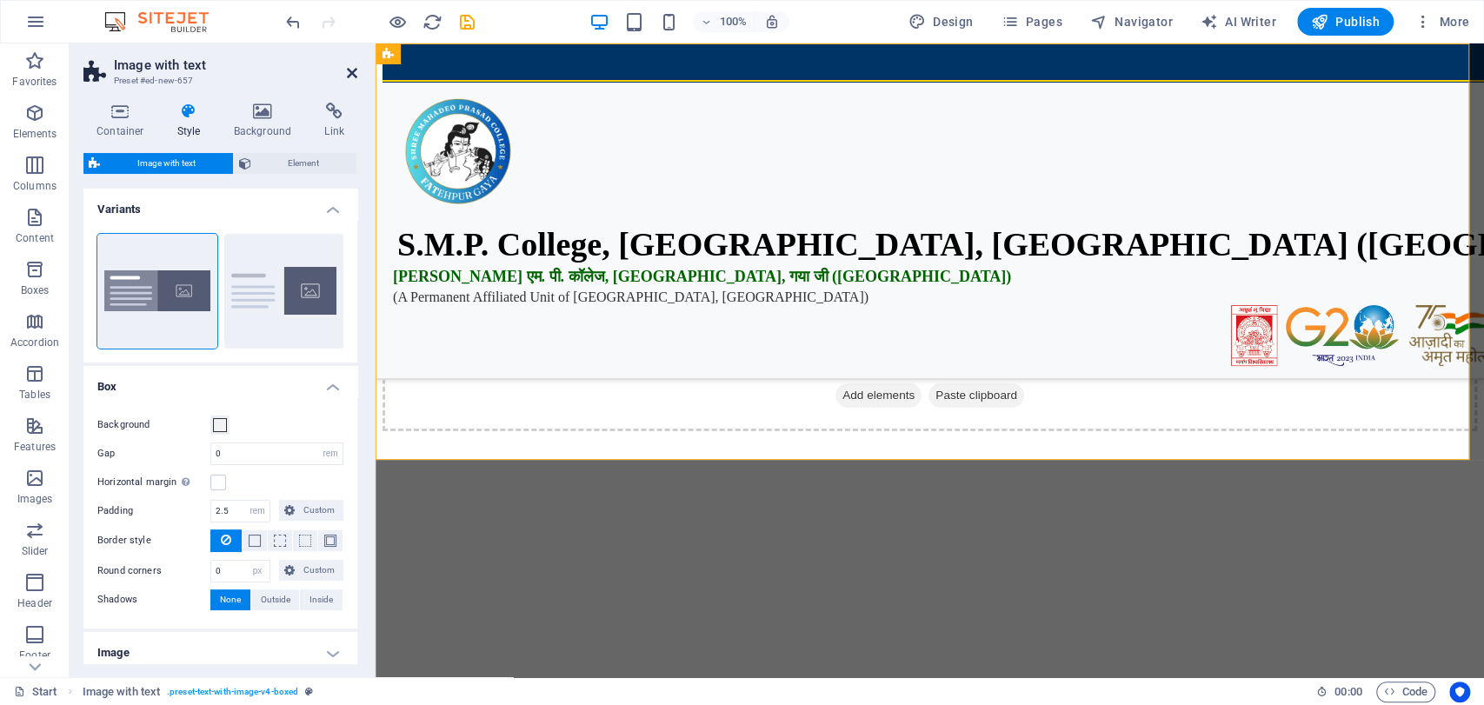
click at [351, 71] on icon at bounding box center [352, 73] width 10 height 14
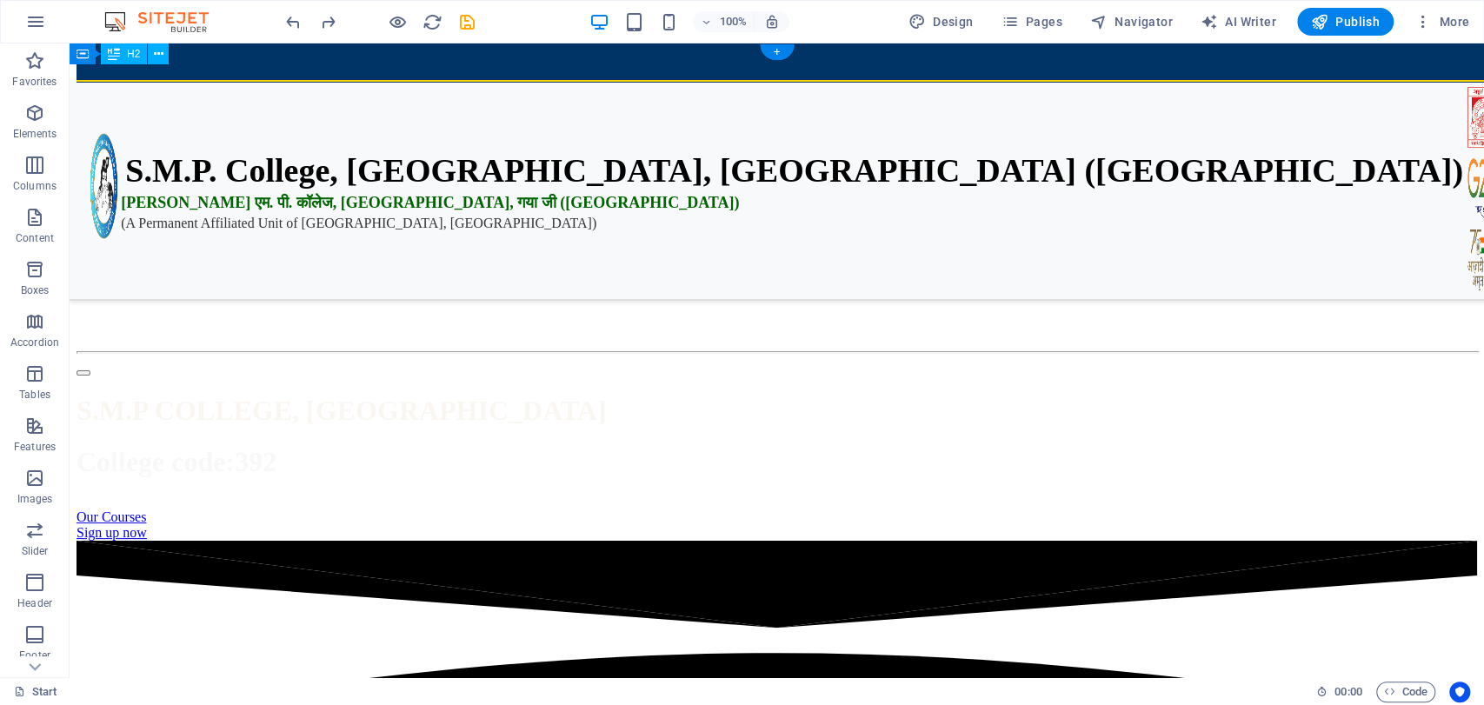
click at [965, 66] on figure at bounding box center [777, 66] width 1401 height 0
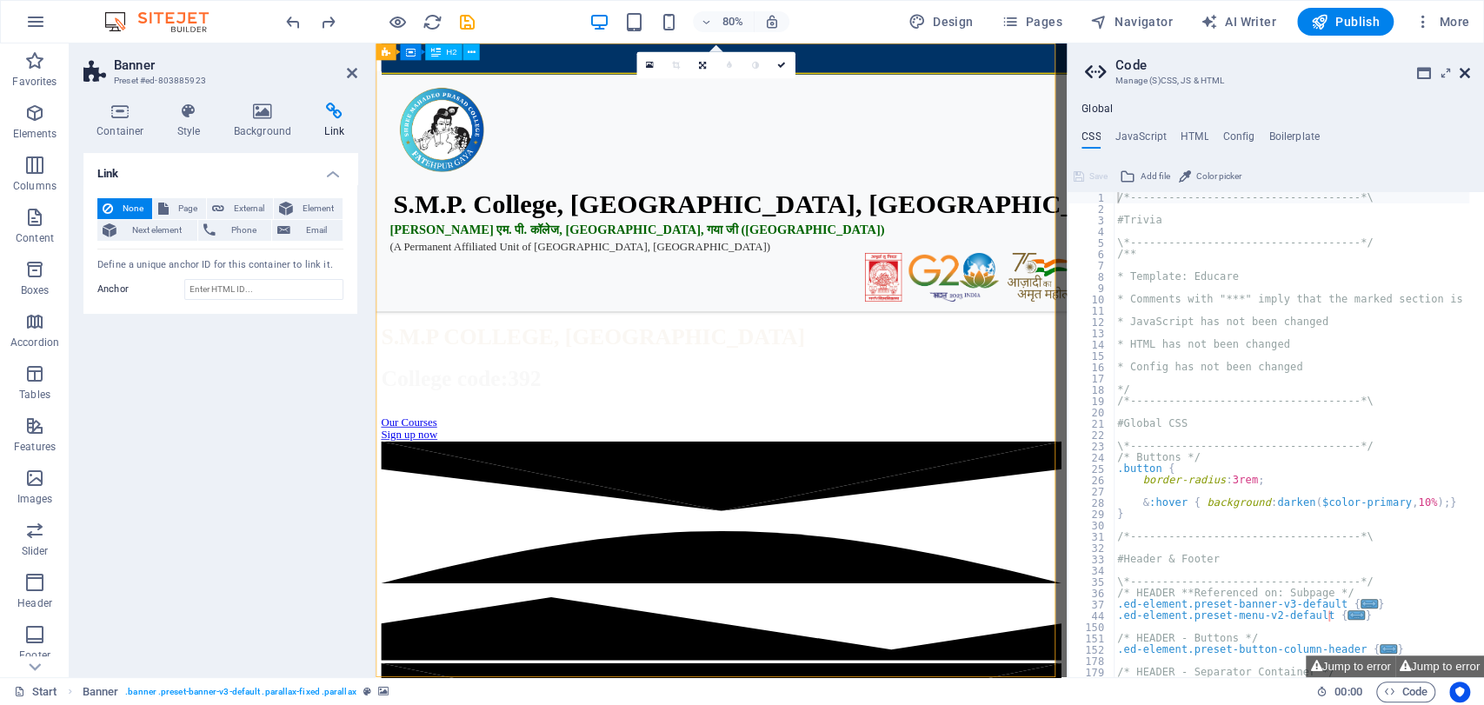
click at [1463, 71] on icon at bounding box center [1465, 73] width 10 height 14
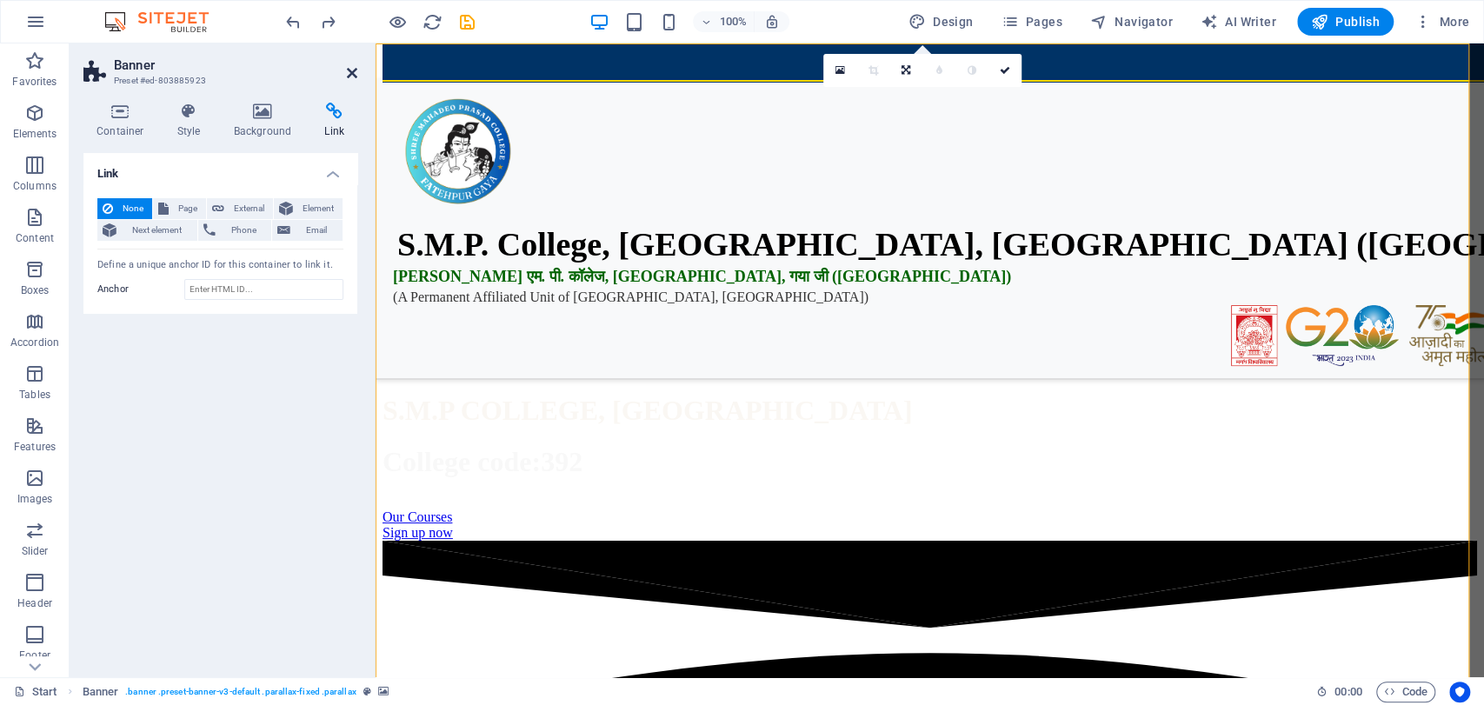
click at [355, 70] on icon at bounding box center [352, 73] width 10 height 14
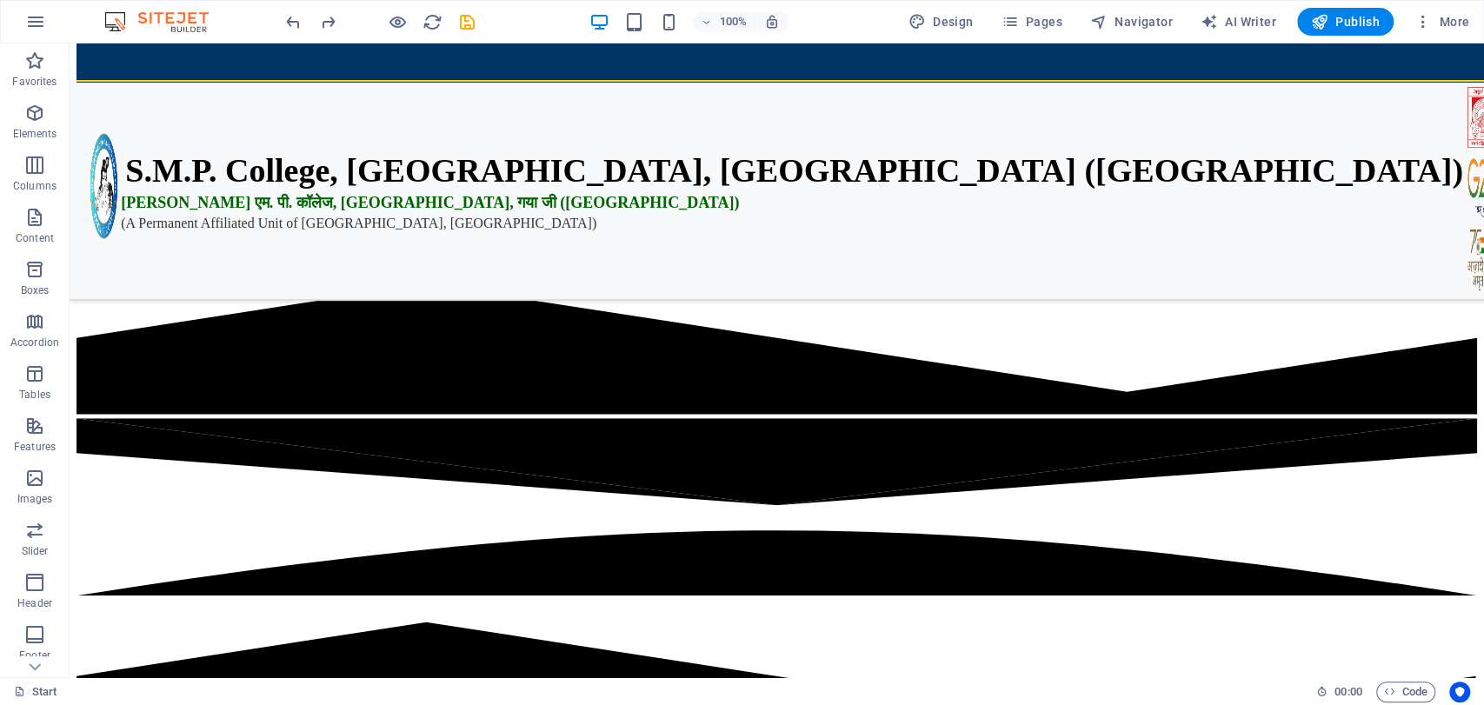
scroll to position [0, 0]
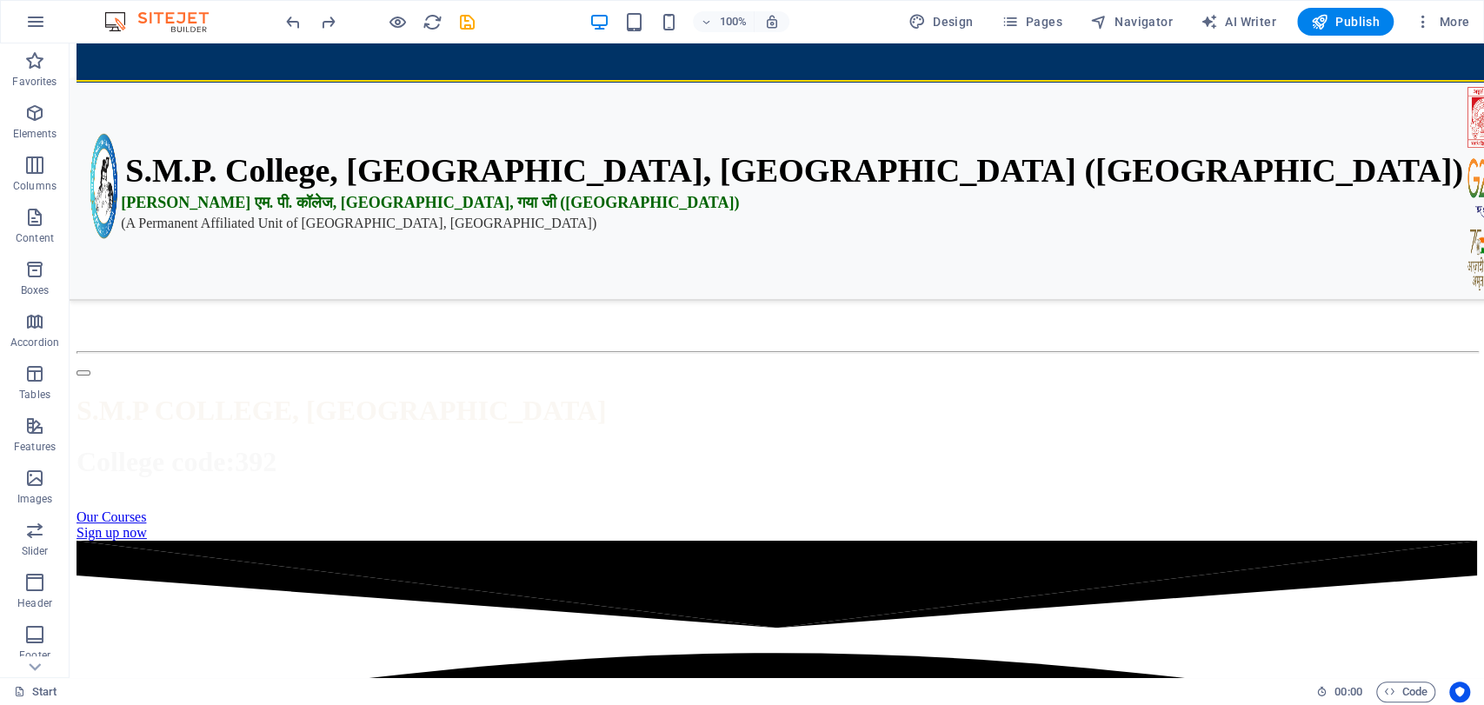
drag, startPoint x: 1479, startPoint y: 75, endPoint x: 1552, endPoint y: 70, distance: 73.2
click at [728, 66] on figure at bounding box center [777, 66] width 1401 height 0
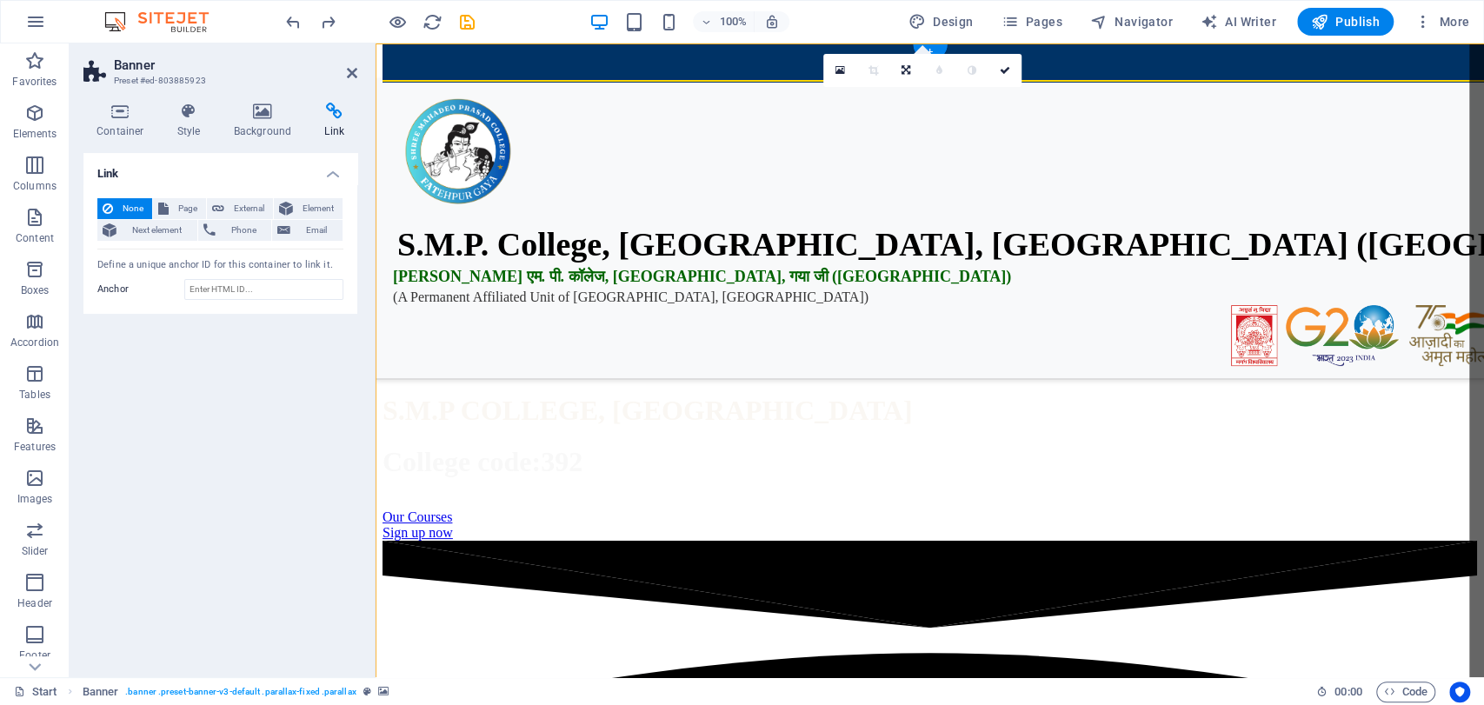
click at [728, 66] on figure at bounding box center [930, 66] width 1095 height 0
click at [250, 281] on input "Anchor" at bounding box center [263, 289] width 159 height 21
click at [186, 203] on span "Page" at bounding box center [187, 208] width 27 height 21
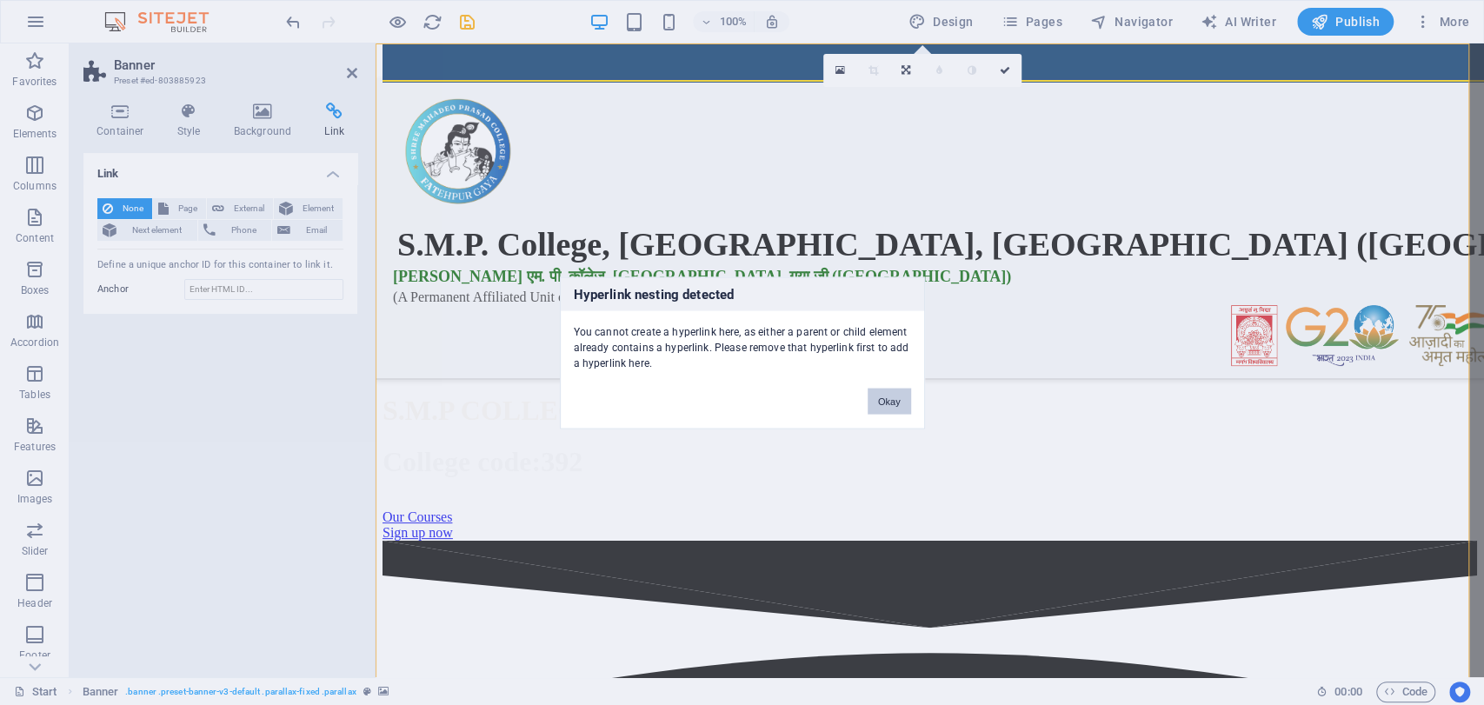
click at [896, 399] on button "Okay" at bounding box center [889, 401] width 43 height 26
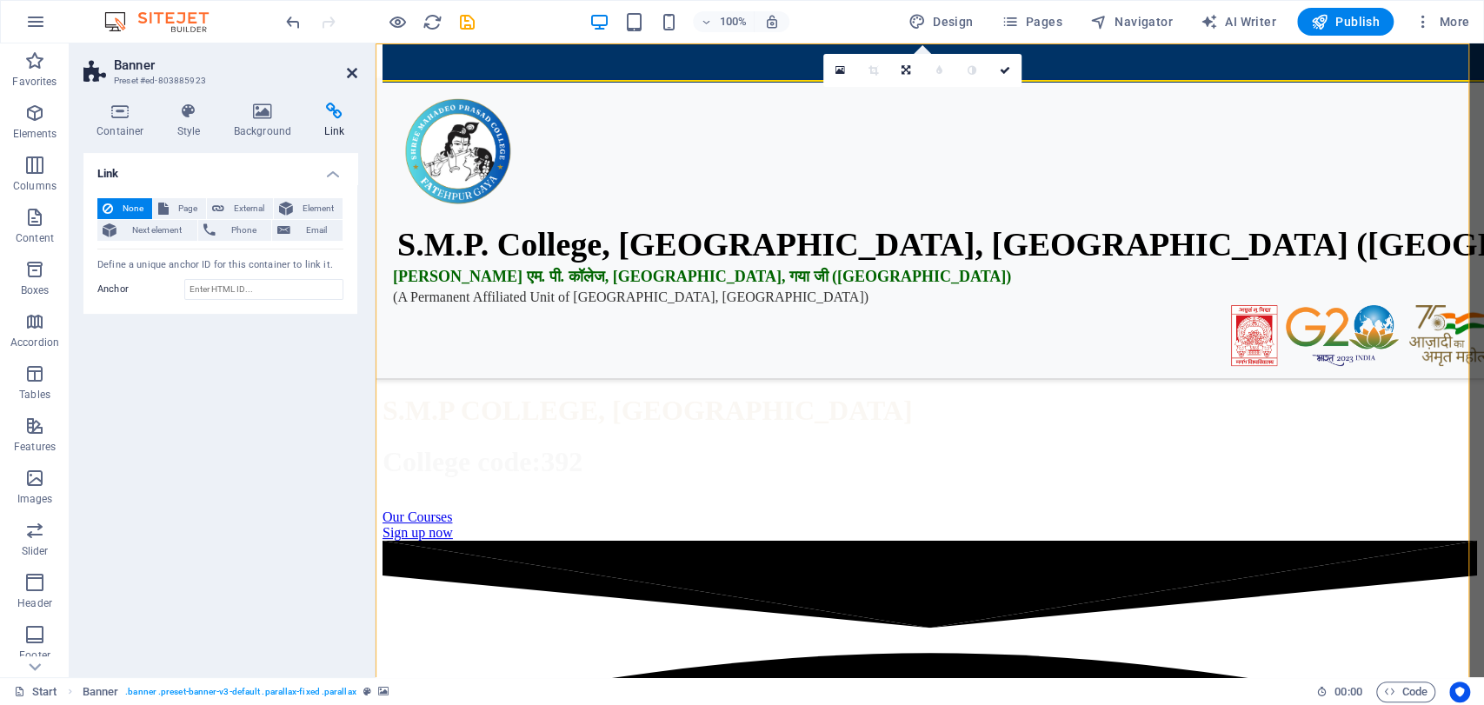
click at [348, 67] on icon at bounding box center [352, 73] width 10 height 14
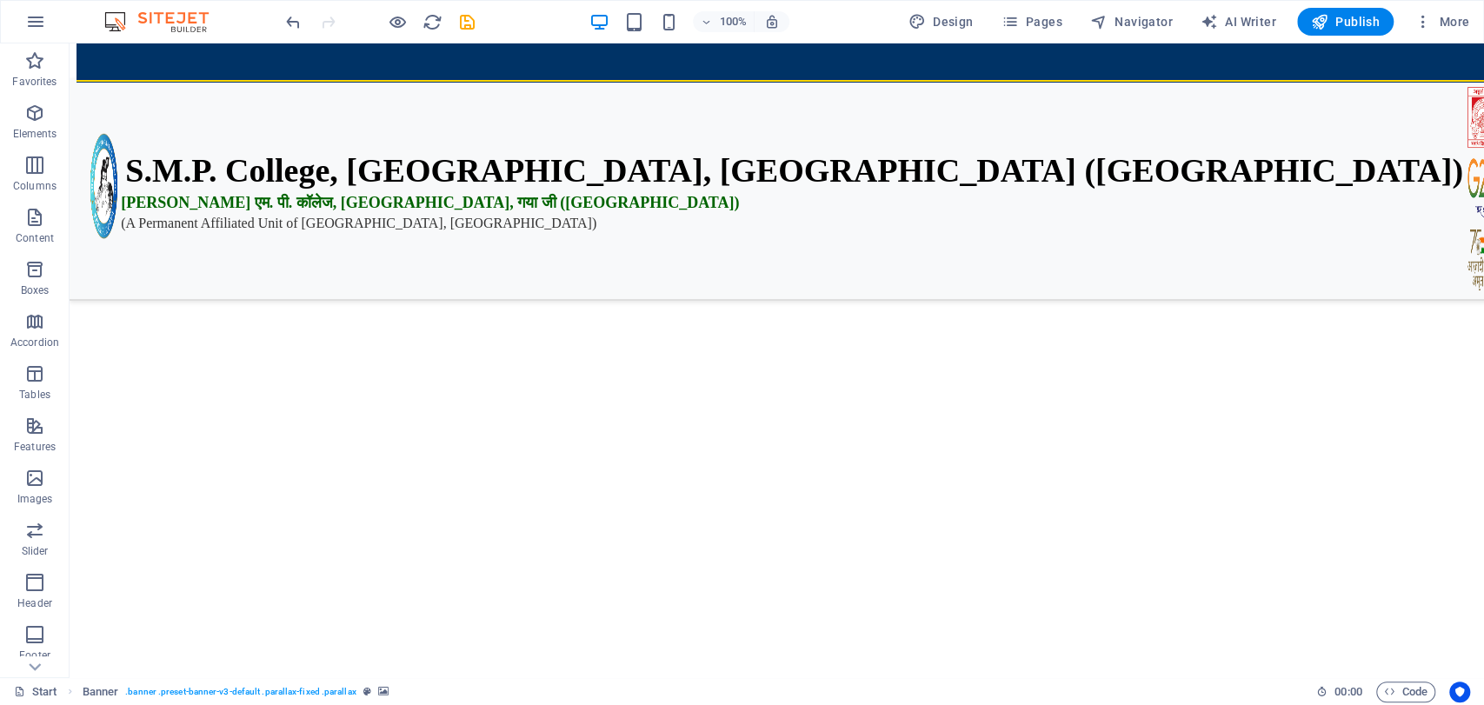
scroll to position [10617, 0]
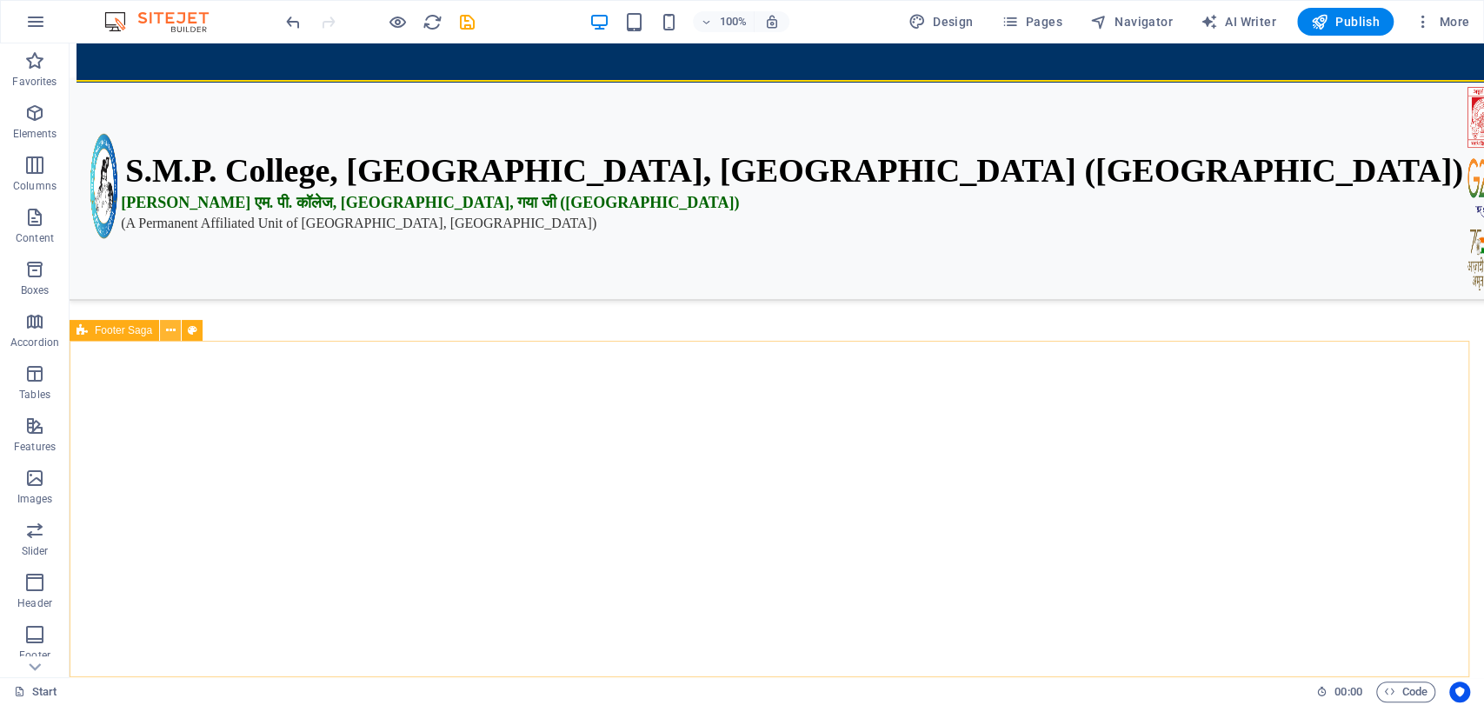
click at [176, 333] on button at bounding box center [170, 330] width 21 height 21
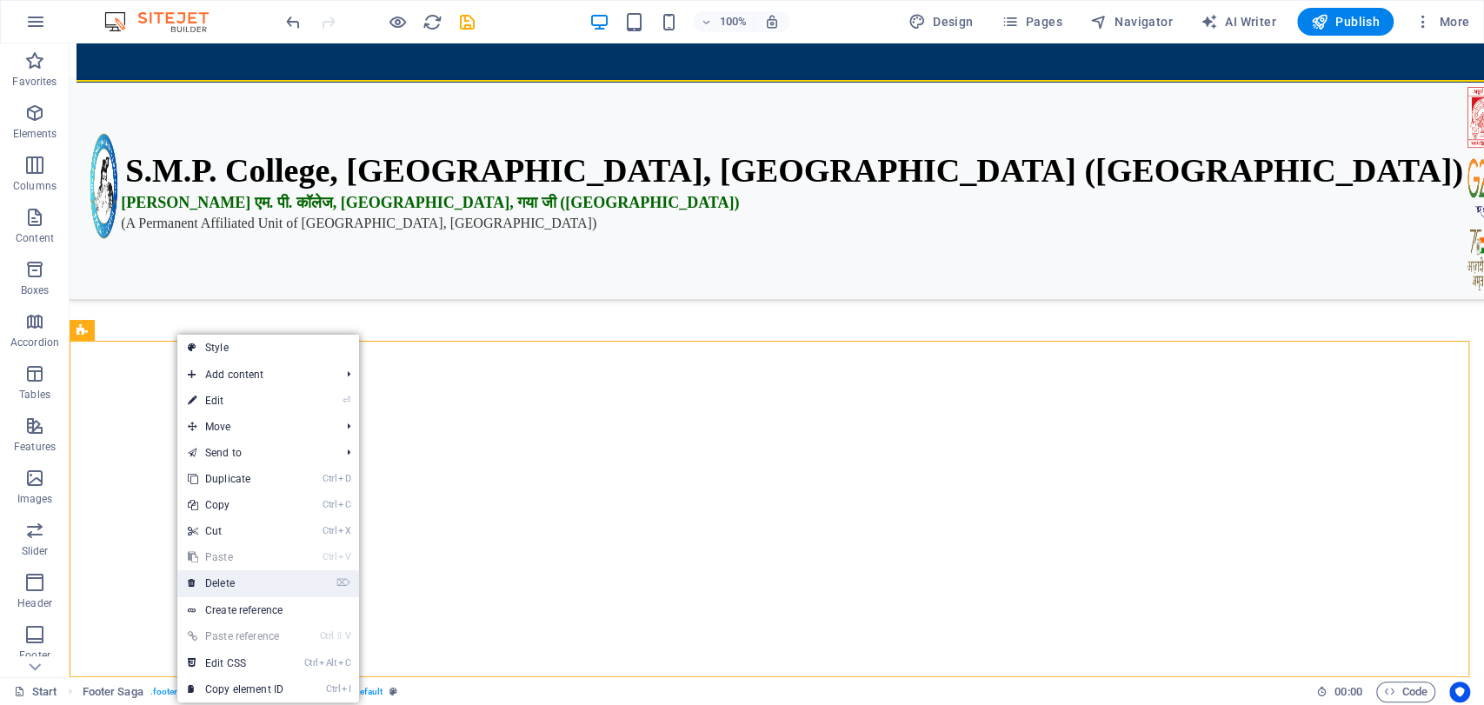
click at [233, 572] on link "⌦ Delete" at bounding box center [235, 583] width 117 height 26
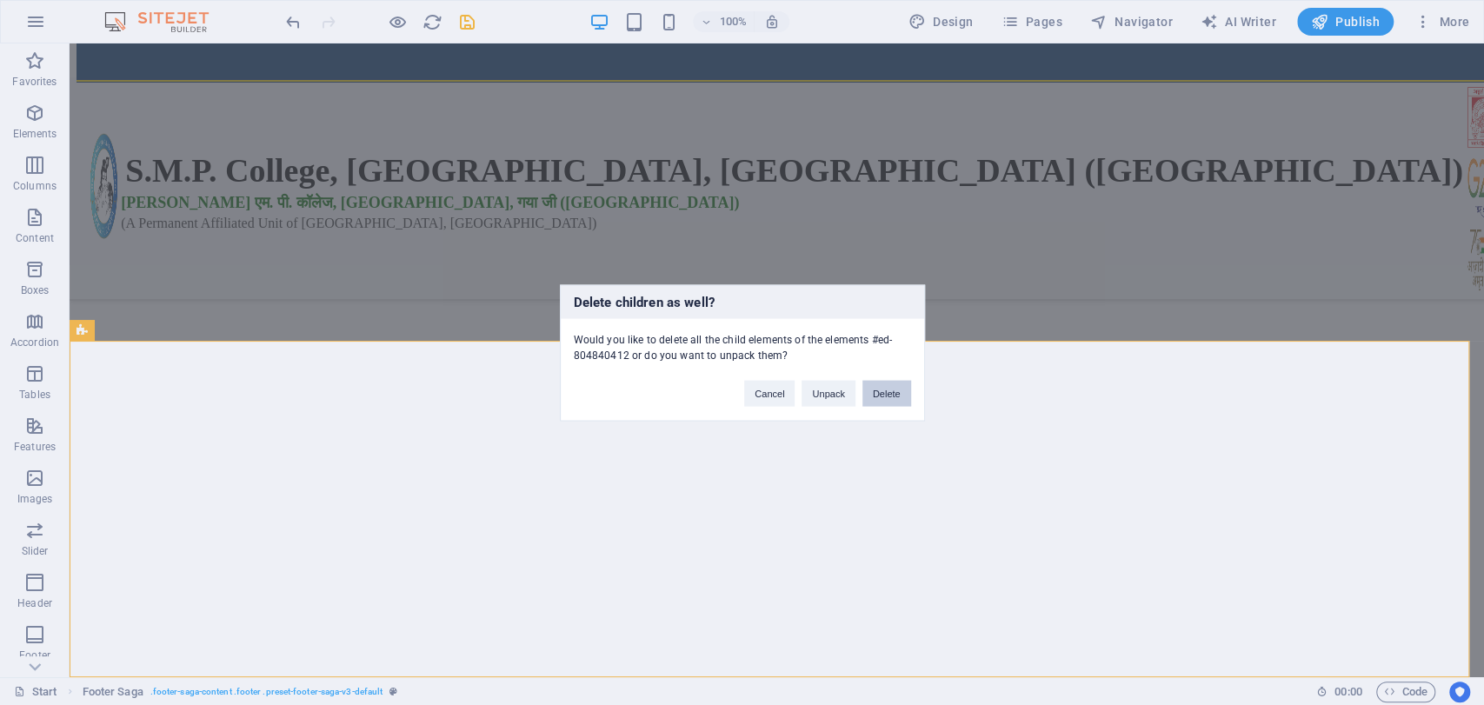
click at [880, 390] on button "Delete" at bounding box center [887, 393] width 49 height 26
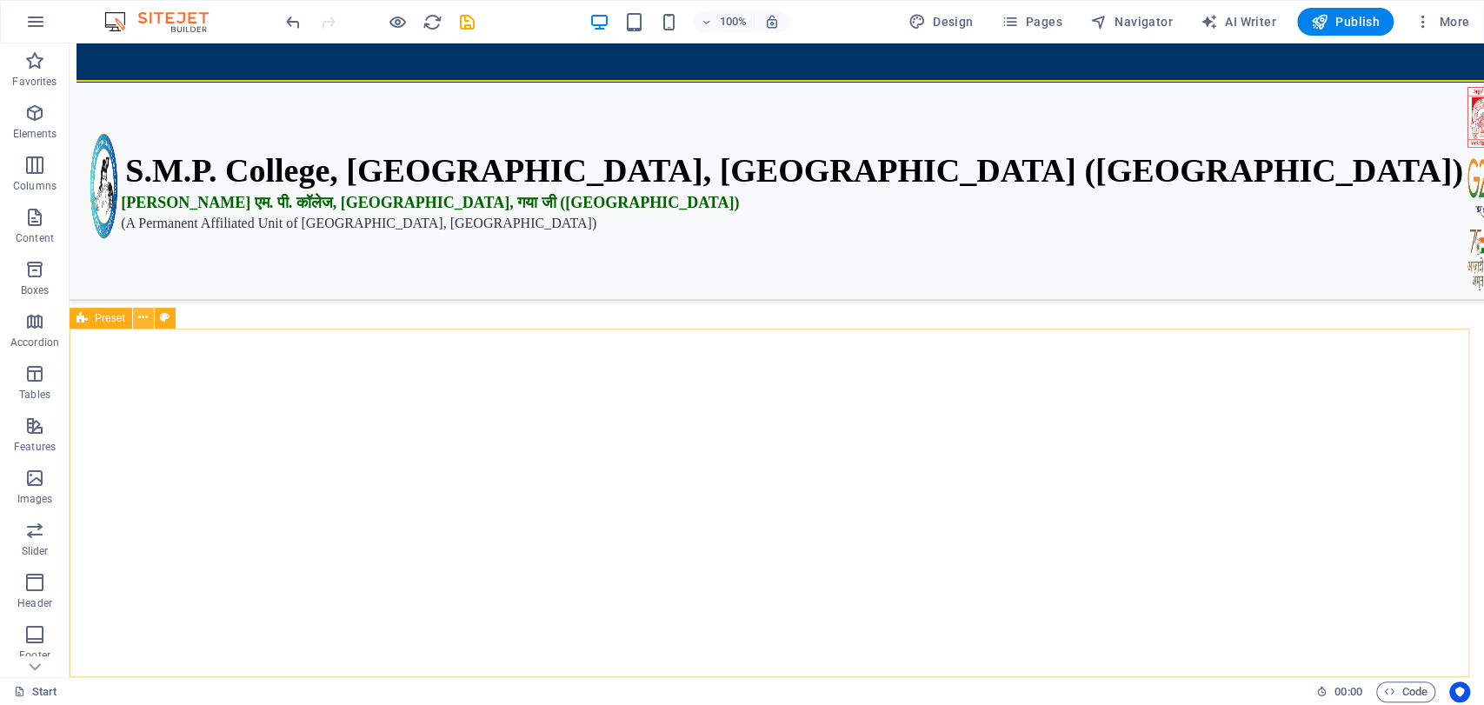
click at [146, 313] on icon at bounding box center [143, 318] width 10 height 18
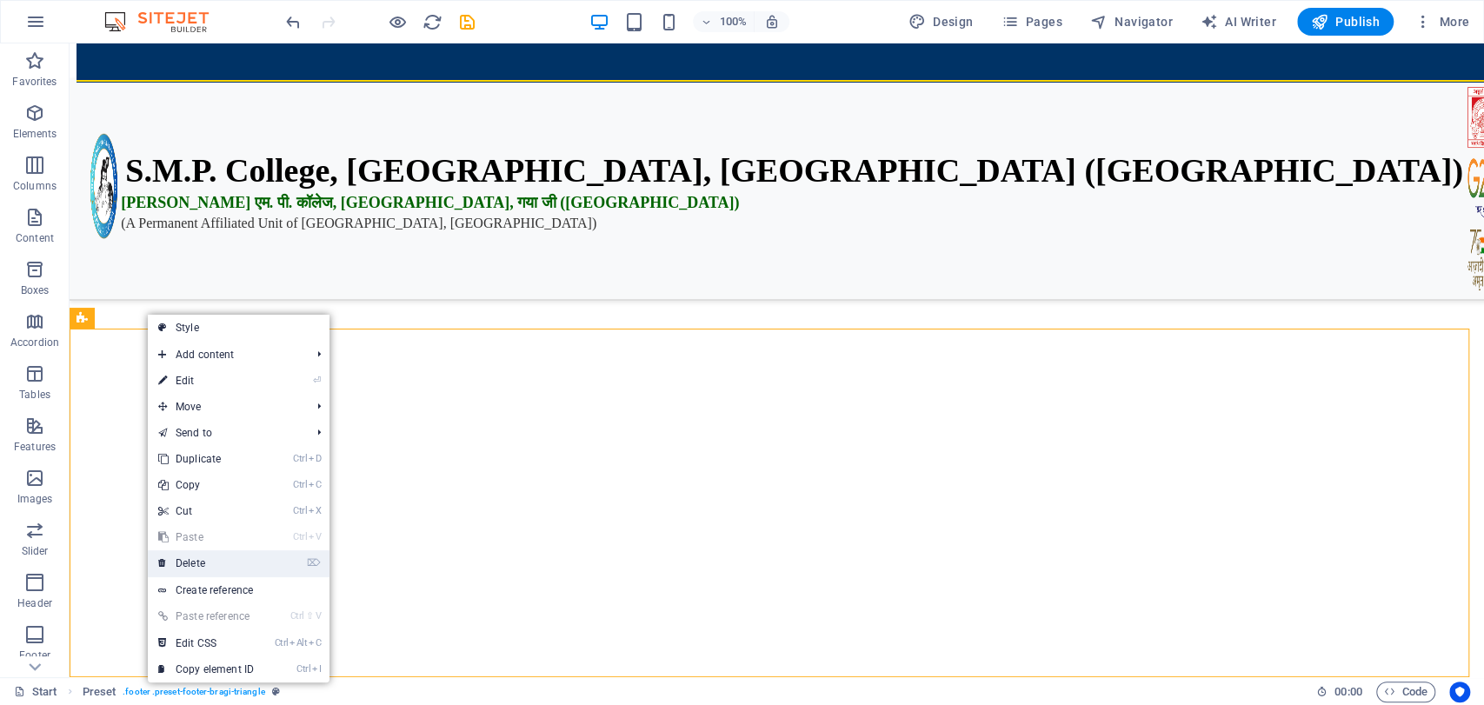
click at [201, 571] on link "⌦ Delete" at bounding box center [206, 563] width 117 height 26
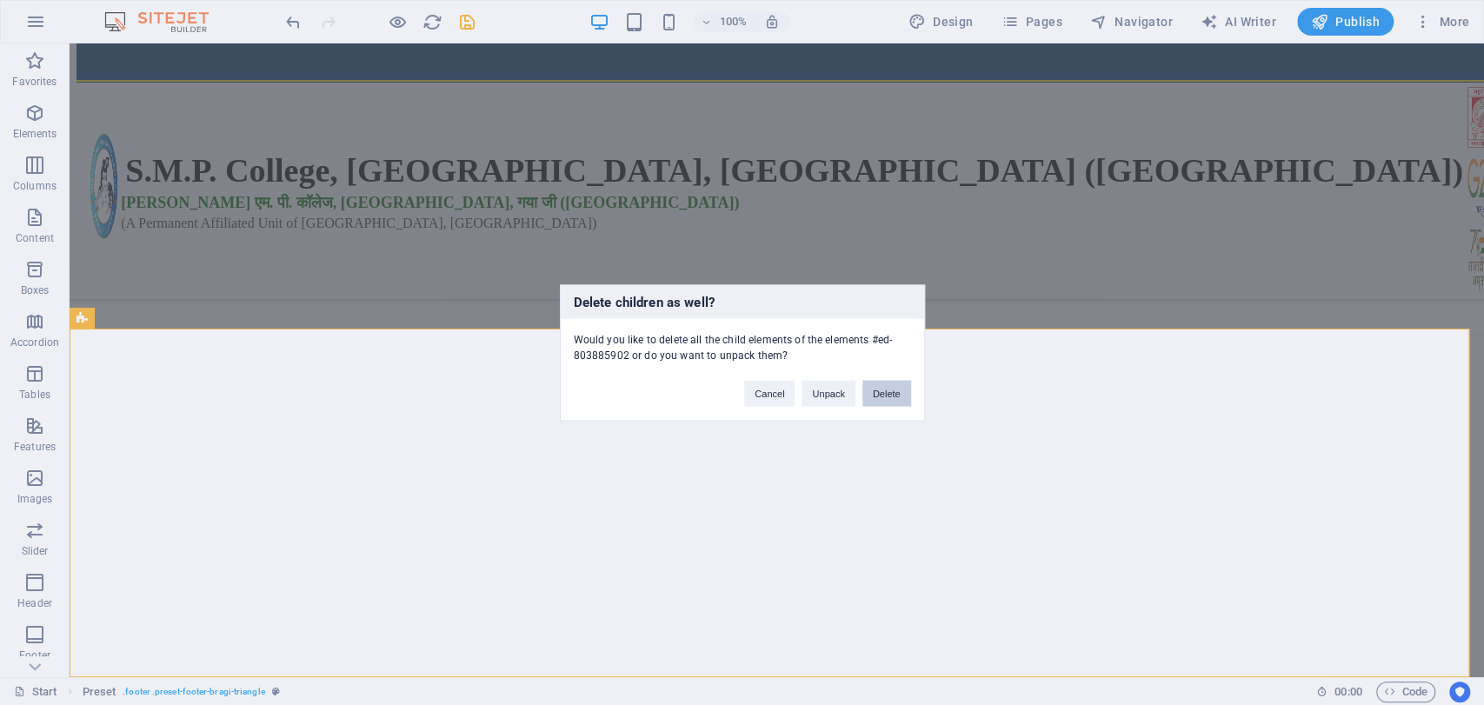
click at [884, 393] on button "Delete" at bounding box center [887, 393] width 49 height 26
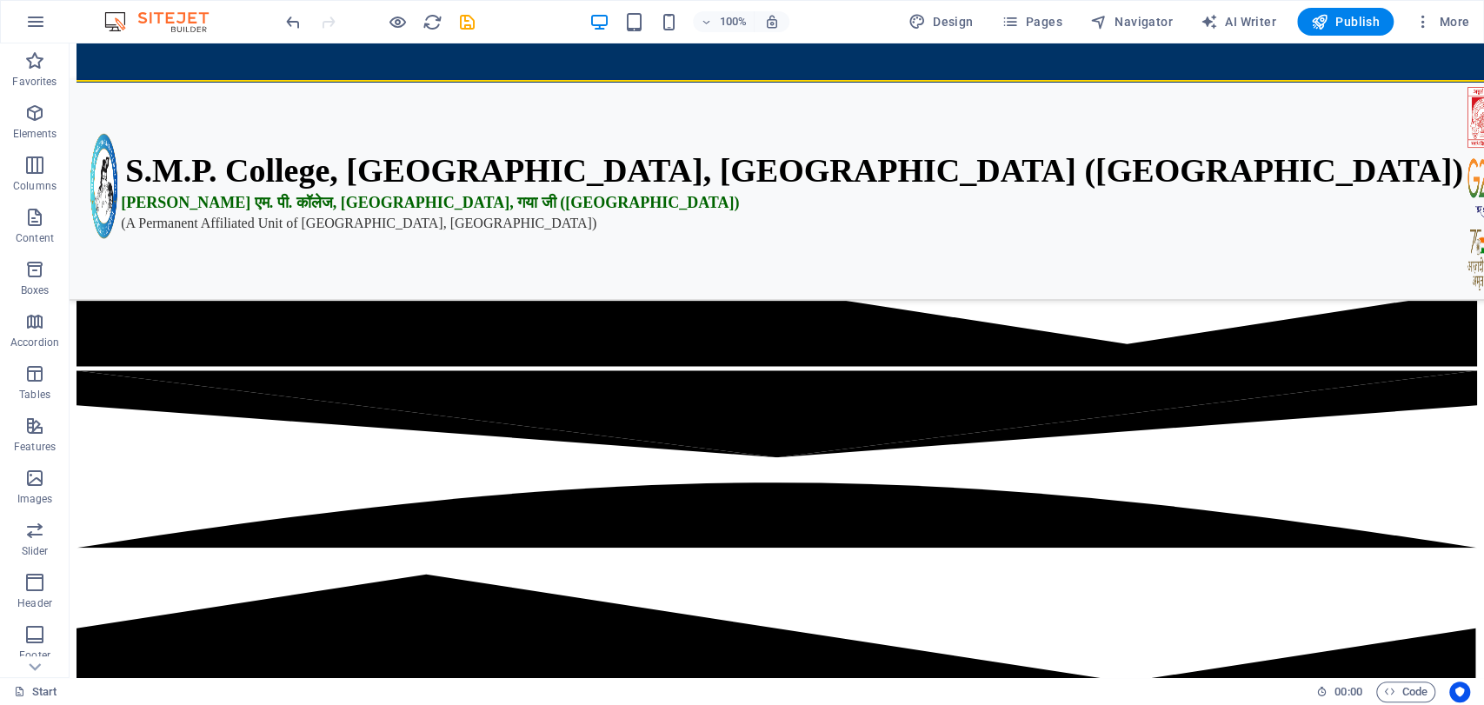
scroll to position [0, 0]
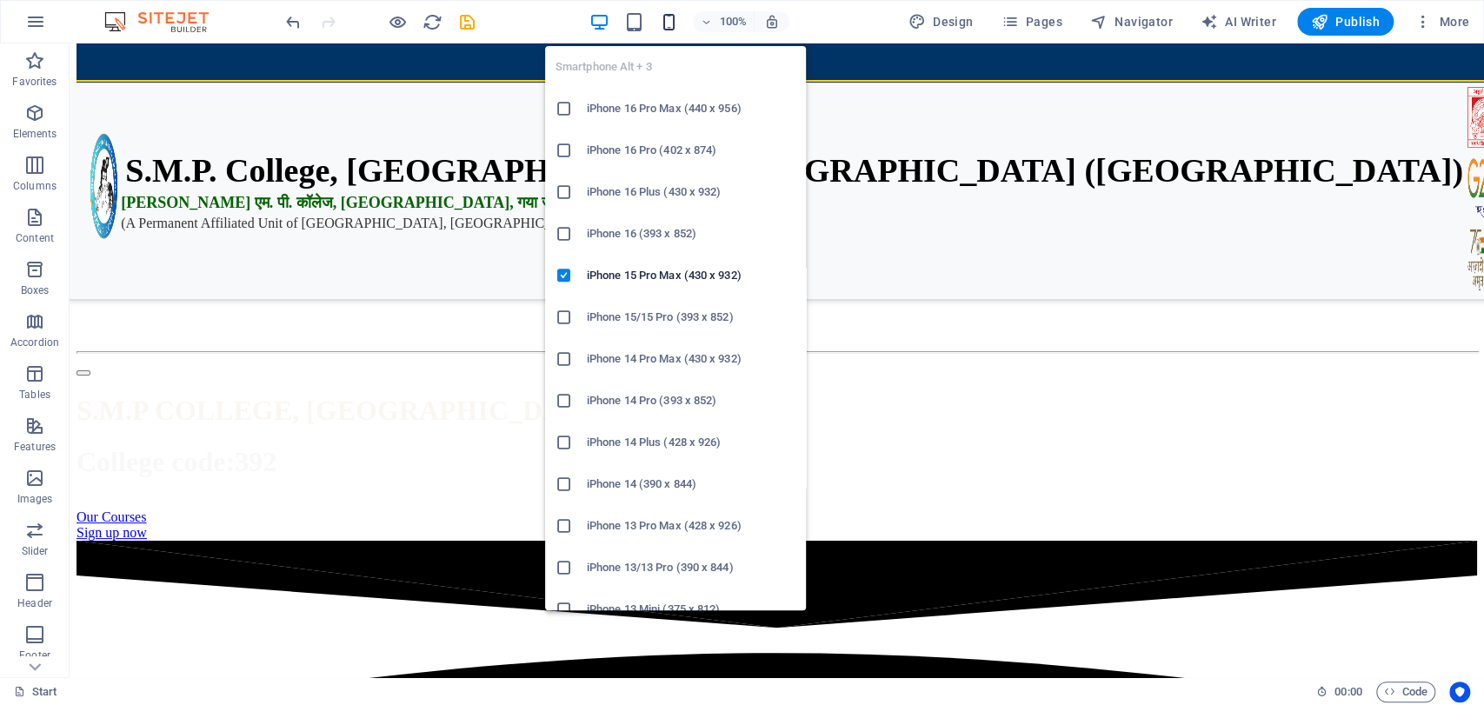
click at [670, 23] on icon "button" at bounding box center [669, 22] width 20 height 20
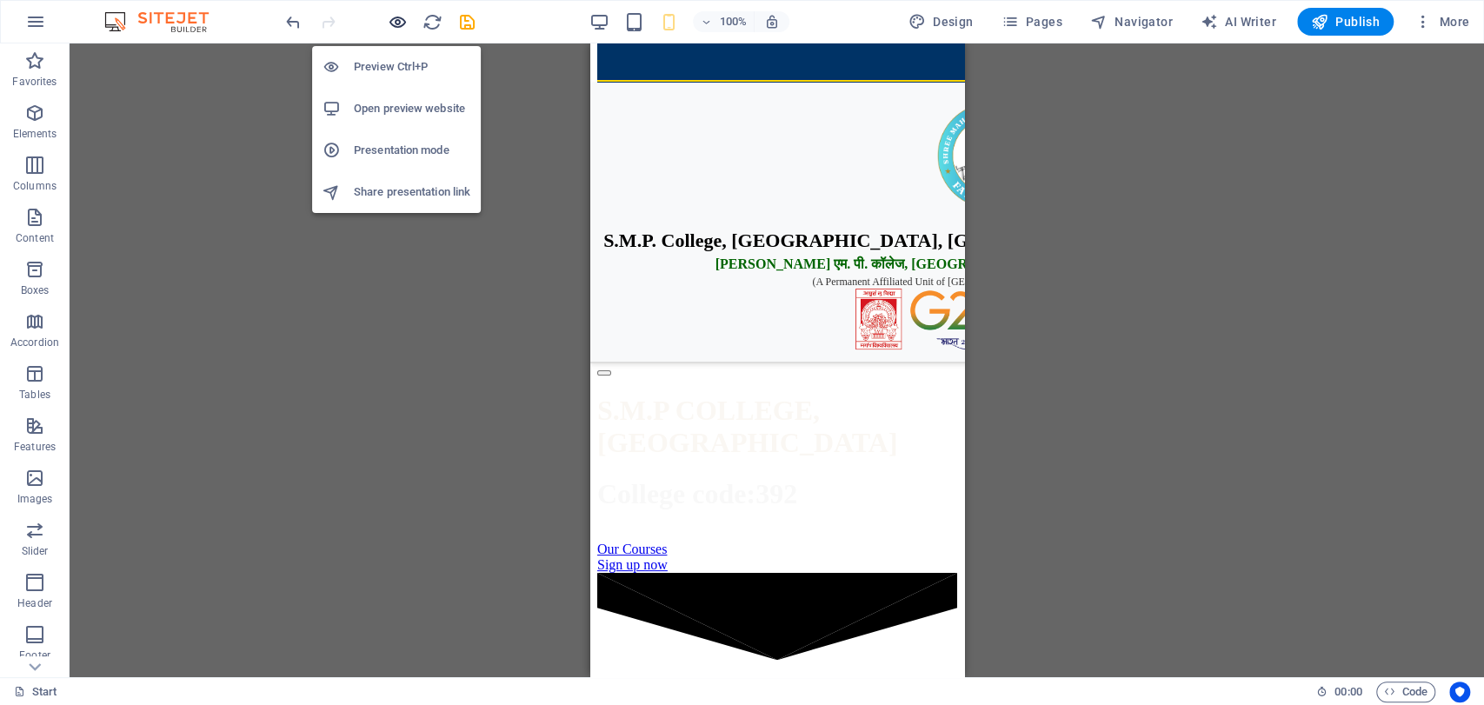
click at [402, 25] on icon "button" at bounding box center [398, 22] width 20 height 20
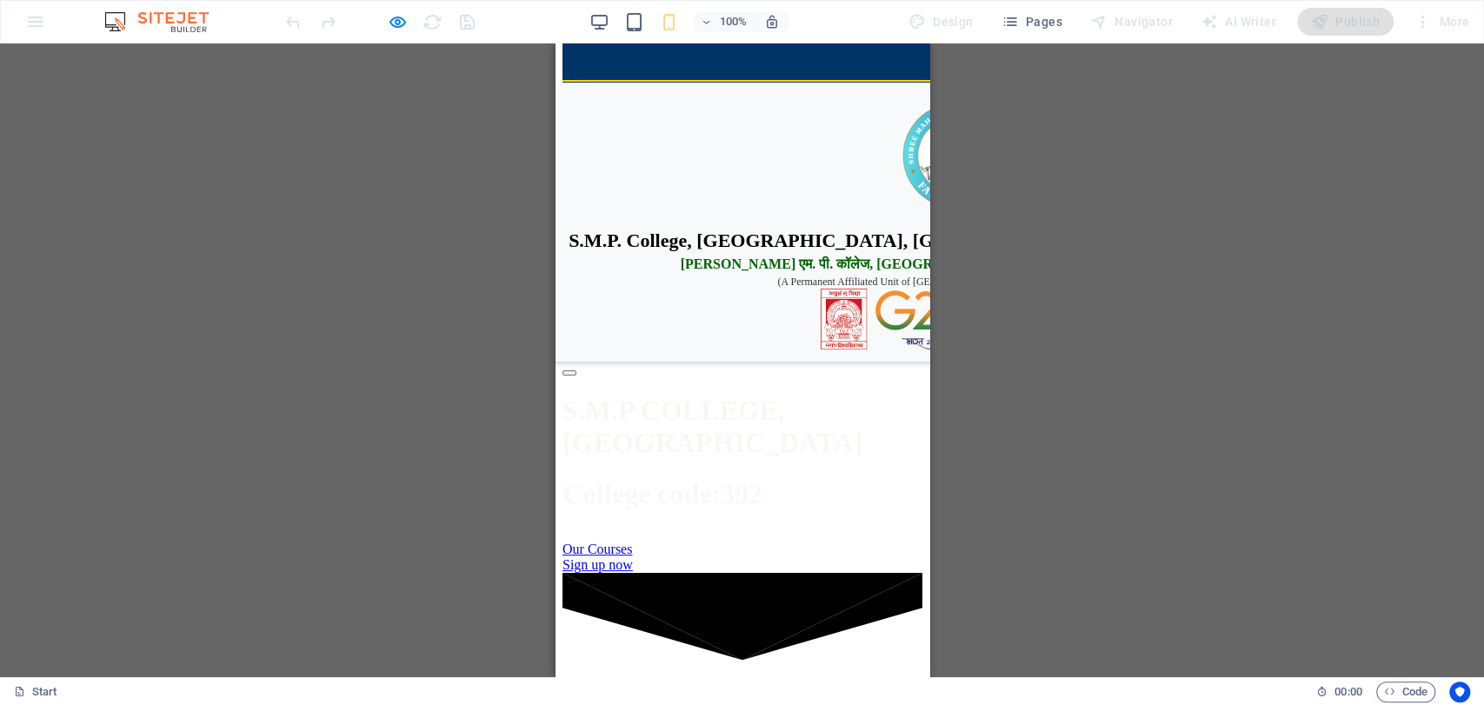
drag, startPoint x: 923, startPoint y: 78, endPoint x: 1487, endPoint y: 74, distance: 564.4
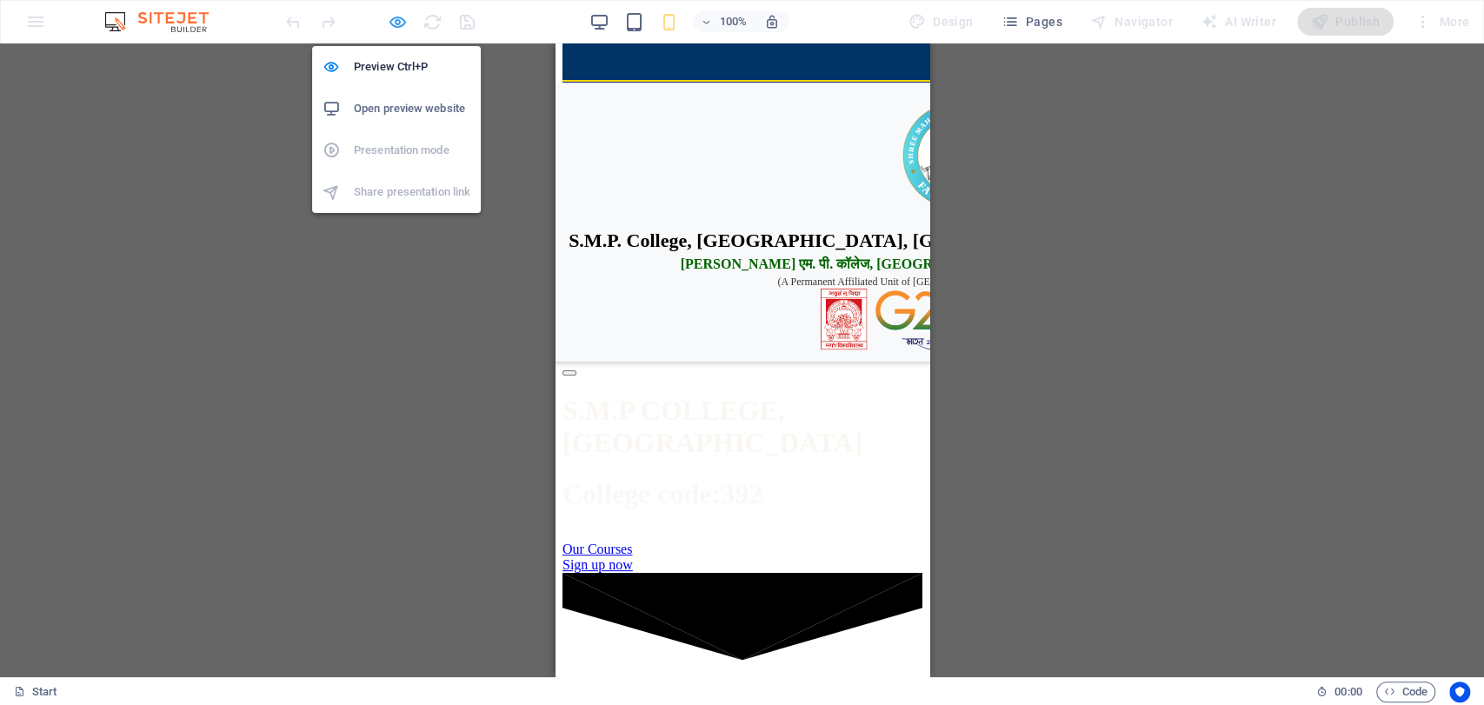
click at [392, 23] on icon "button" at bounding box center [398, 22] width 20 height 20
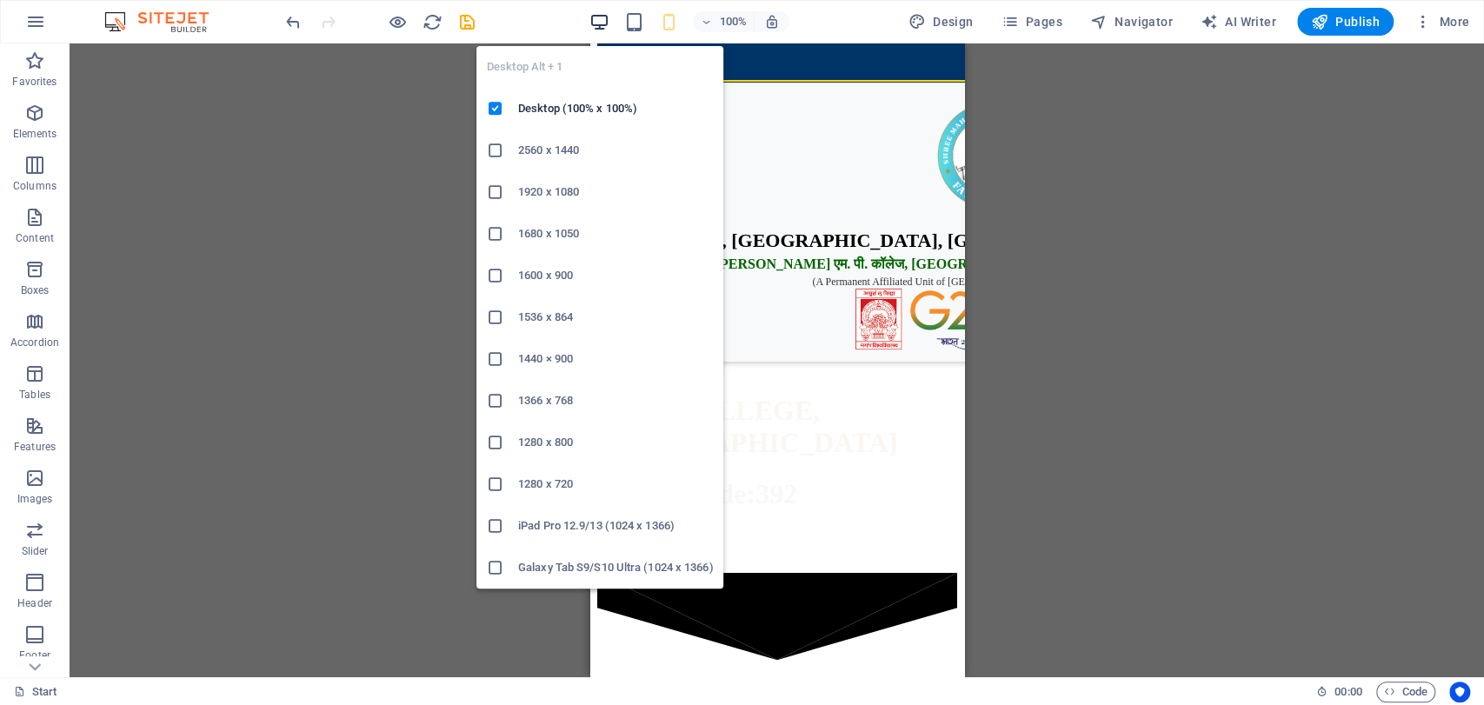
click at [597, 20] on icon "button" at bounding box center [600, 22] width 20 height 20
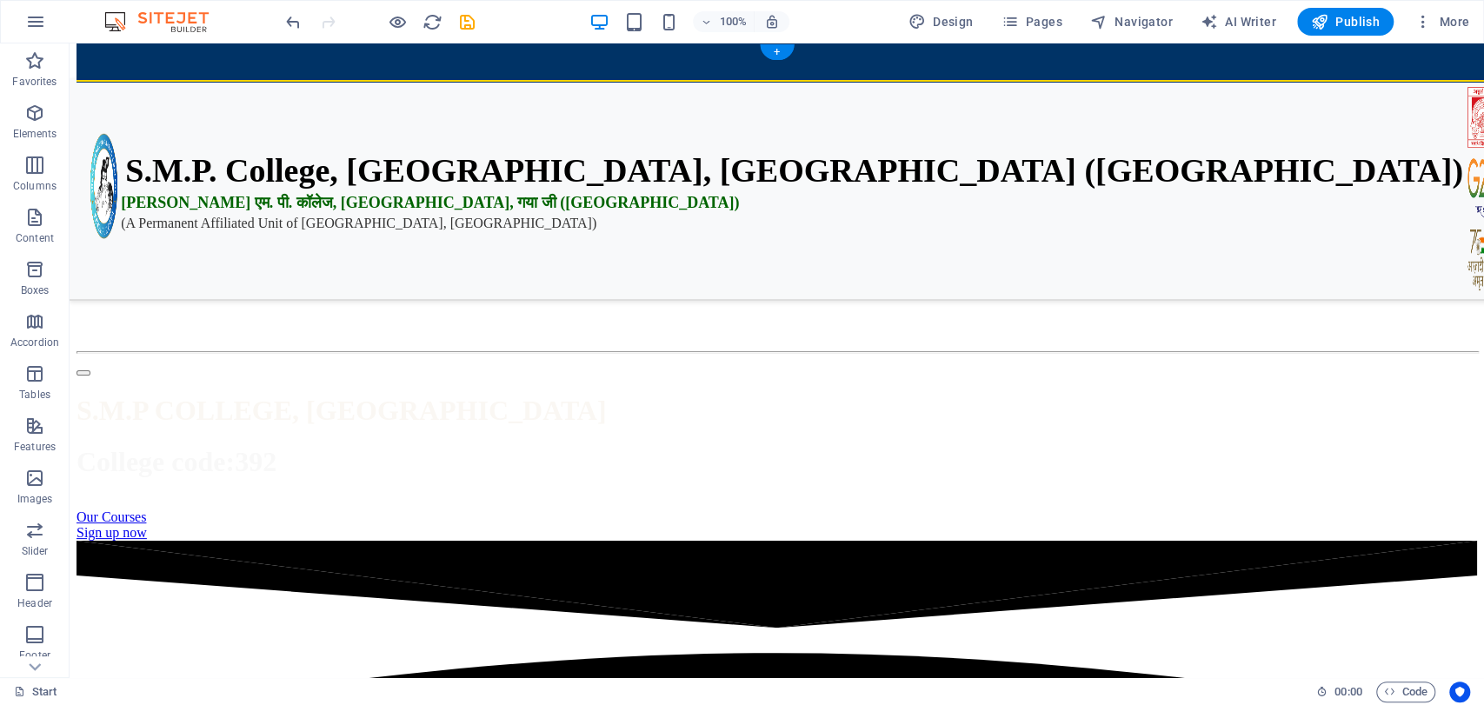
click at [1003, 66] on figure at bounding box center [777, 66] width 1401 height 0
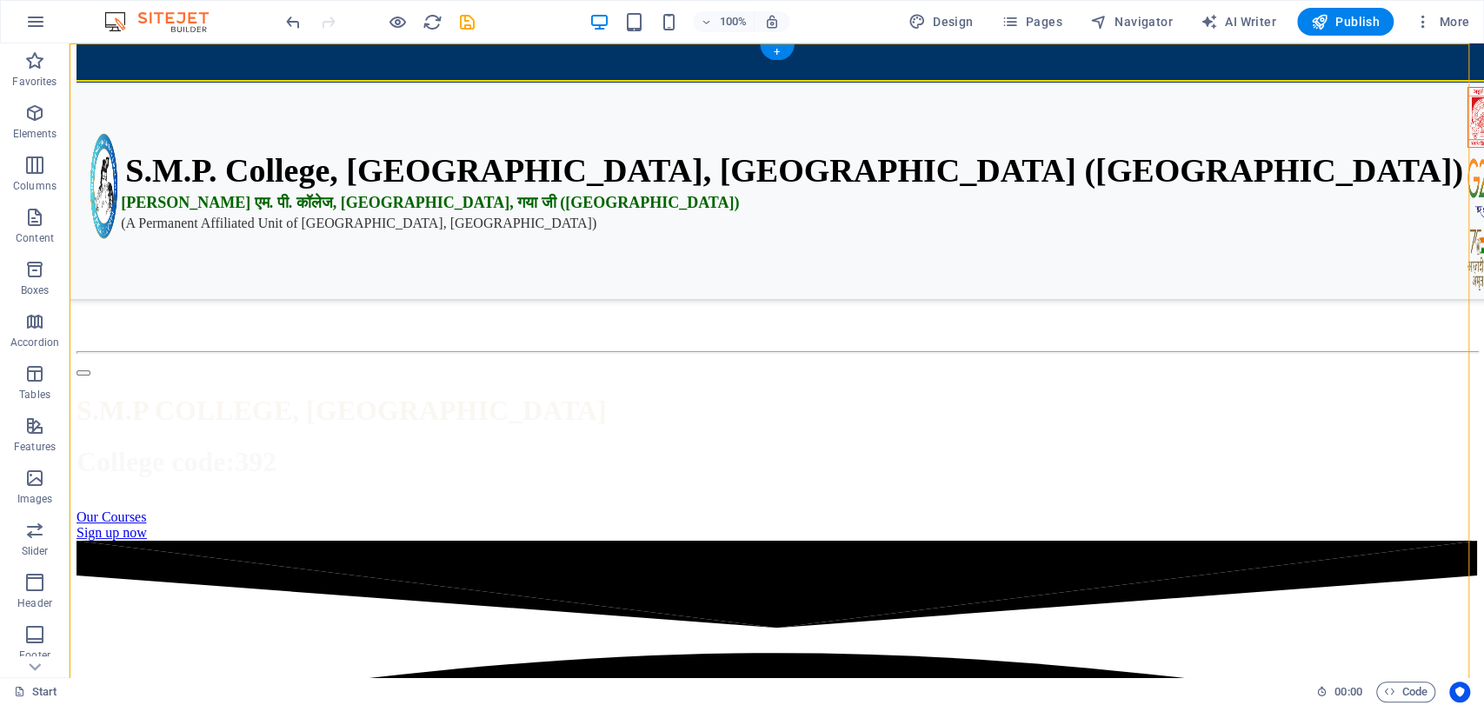
click at [1003, 66] on figure at bounding box center [777, 66] width 1401 height 0
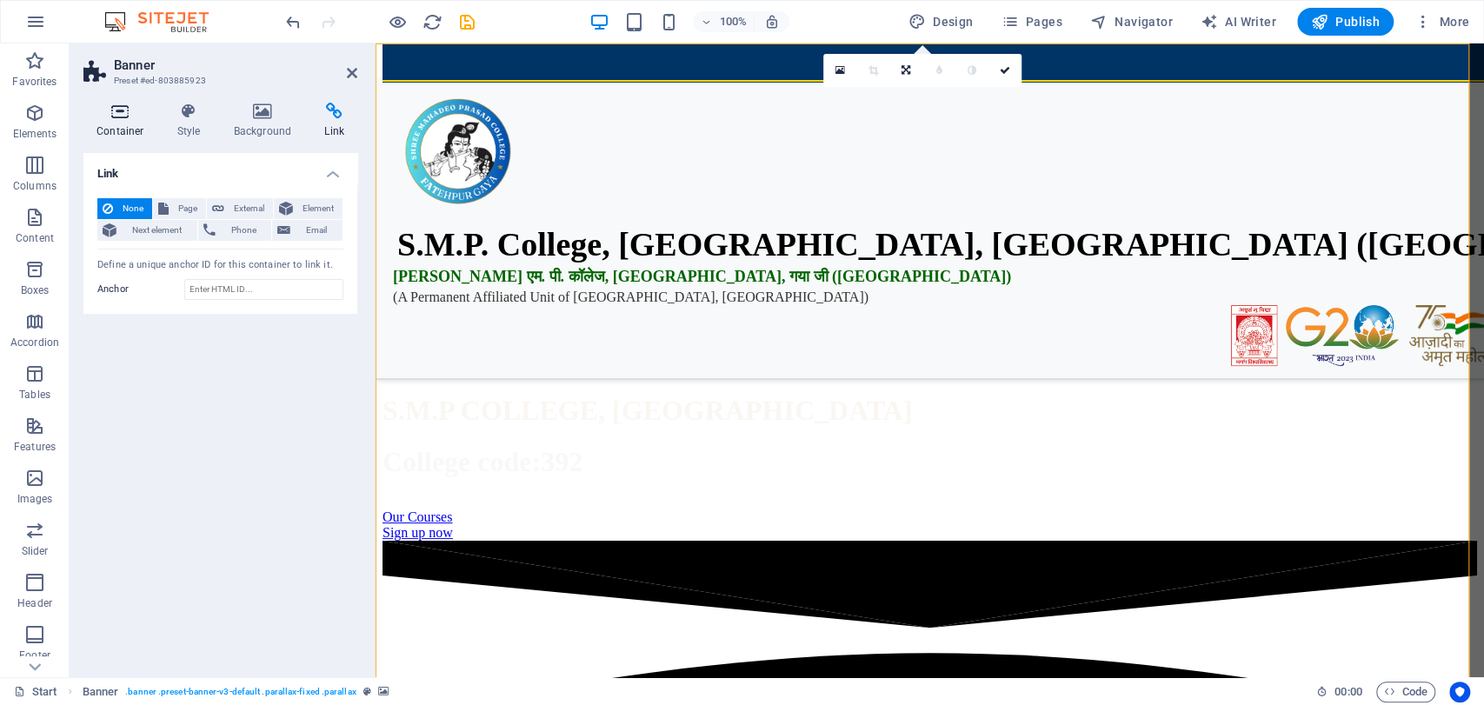
click at [134, 127] on h4 "Container" at bounding box center [123, 121] width 81 height 37
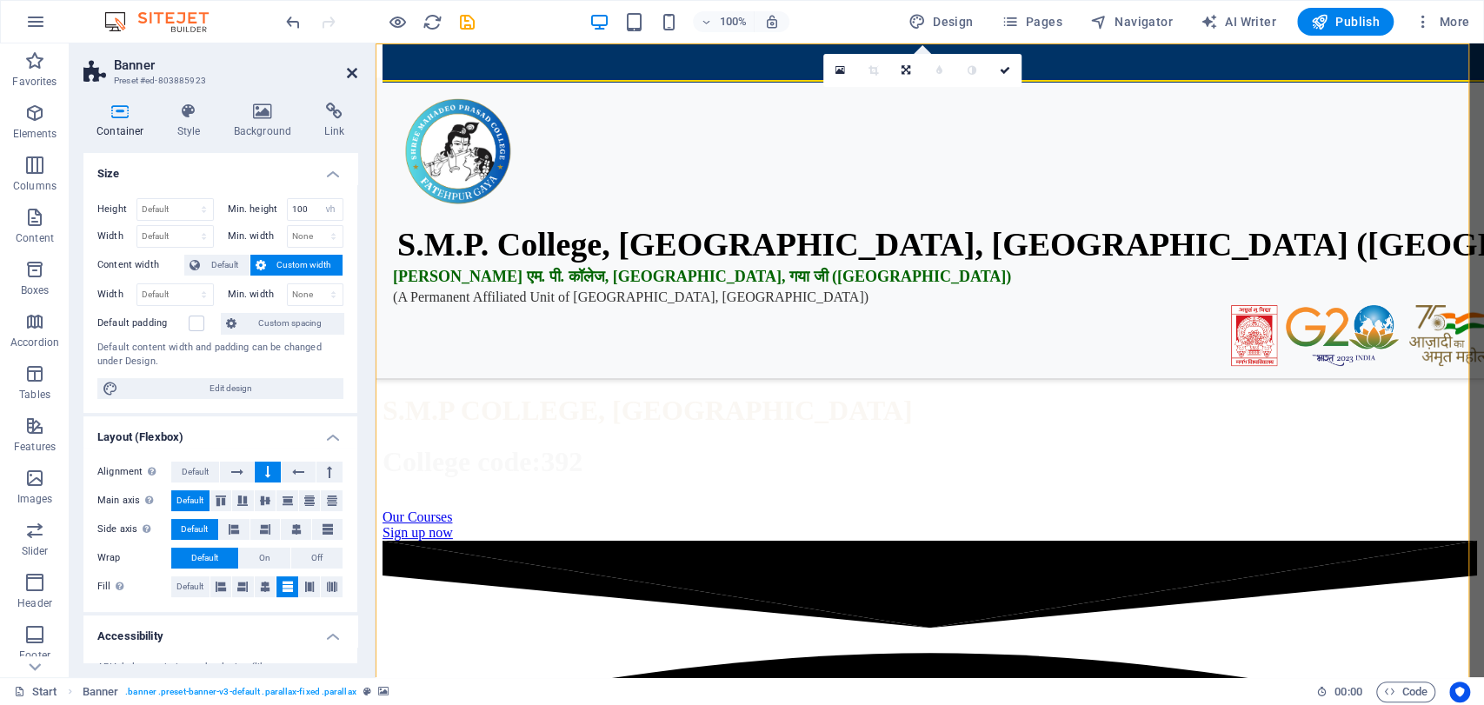
click at [355, 76] on icon at bounding box center [352, 73] width 10 height 14
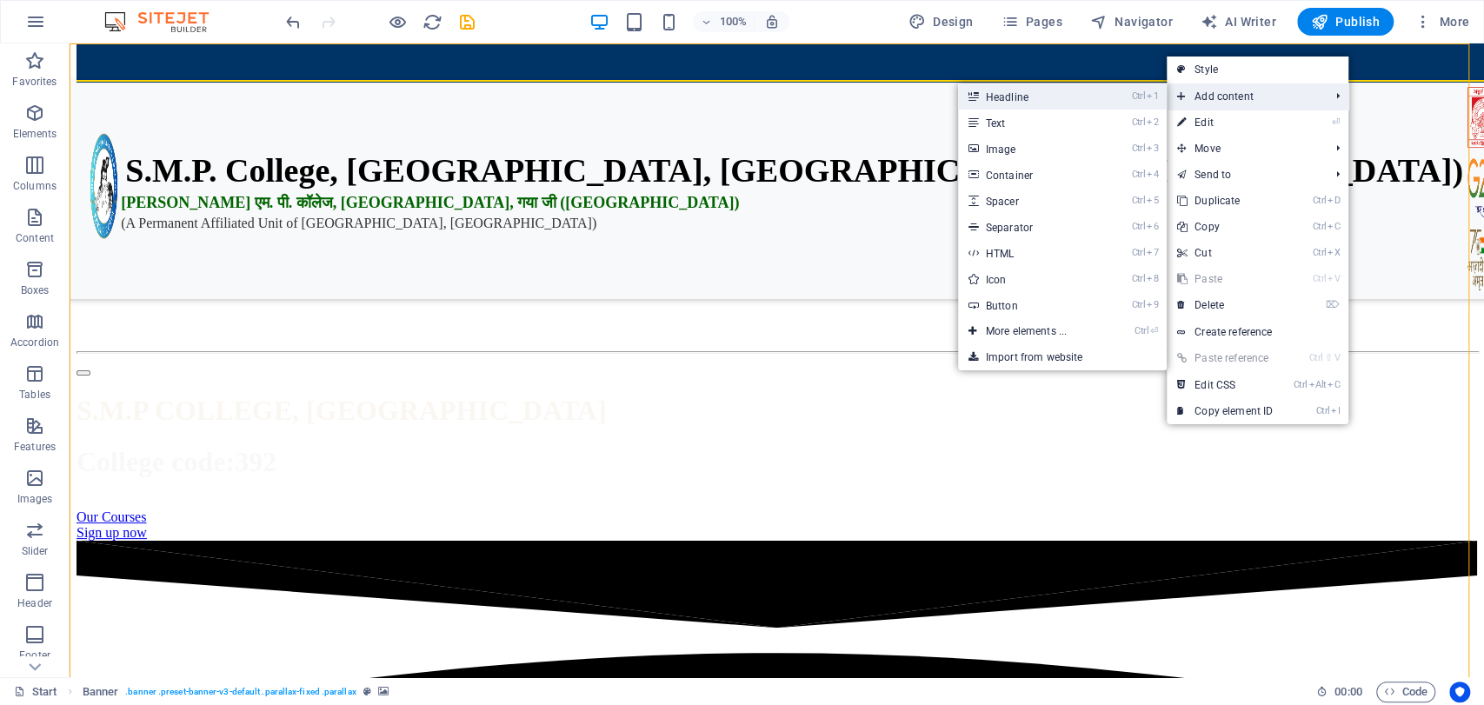
click at [997, 92] on link "Ctrl 1 Headline" at bounding box center [1029, 96] width 143 height 26
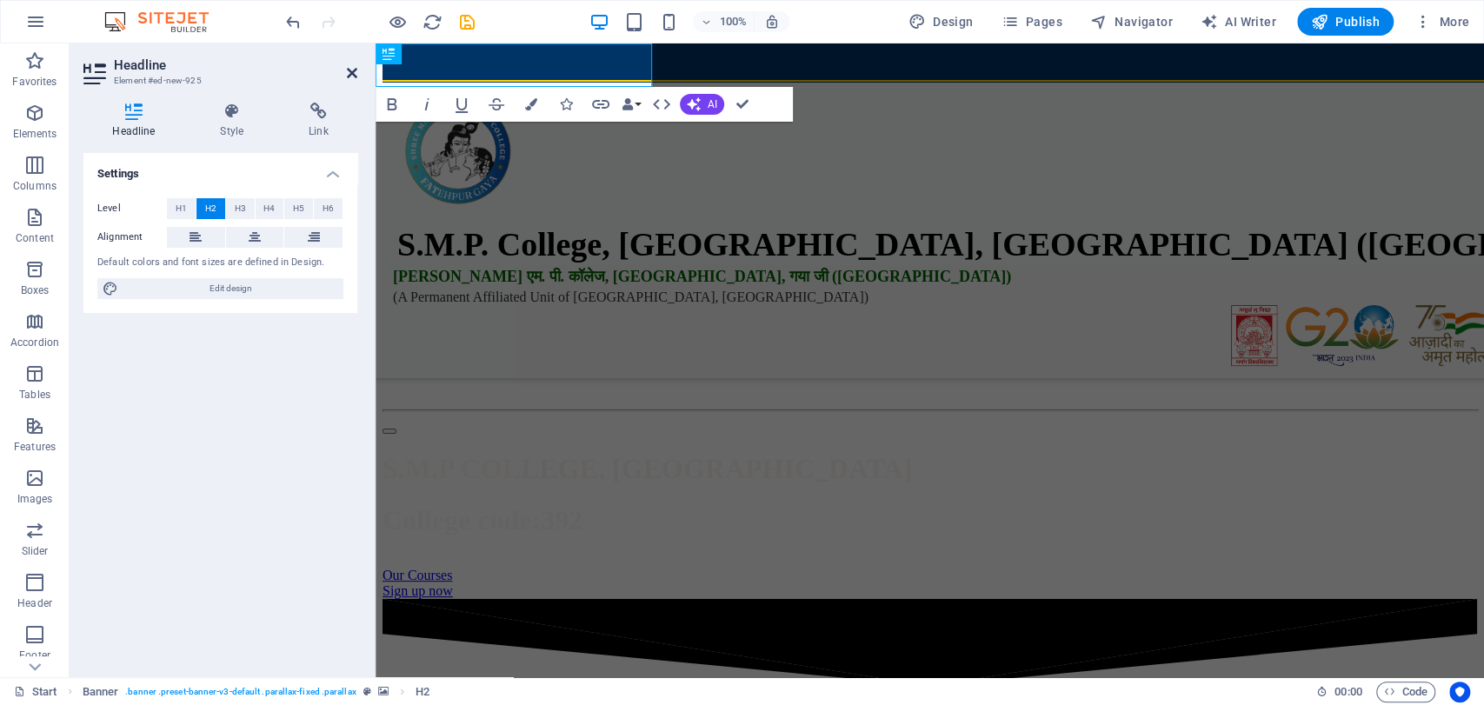
click at [350, 76] on icon at bounding box center [352, 73] width 10 height 14
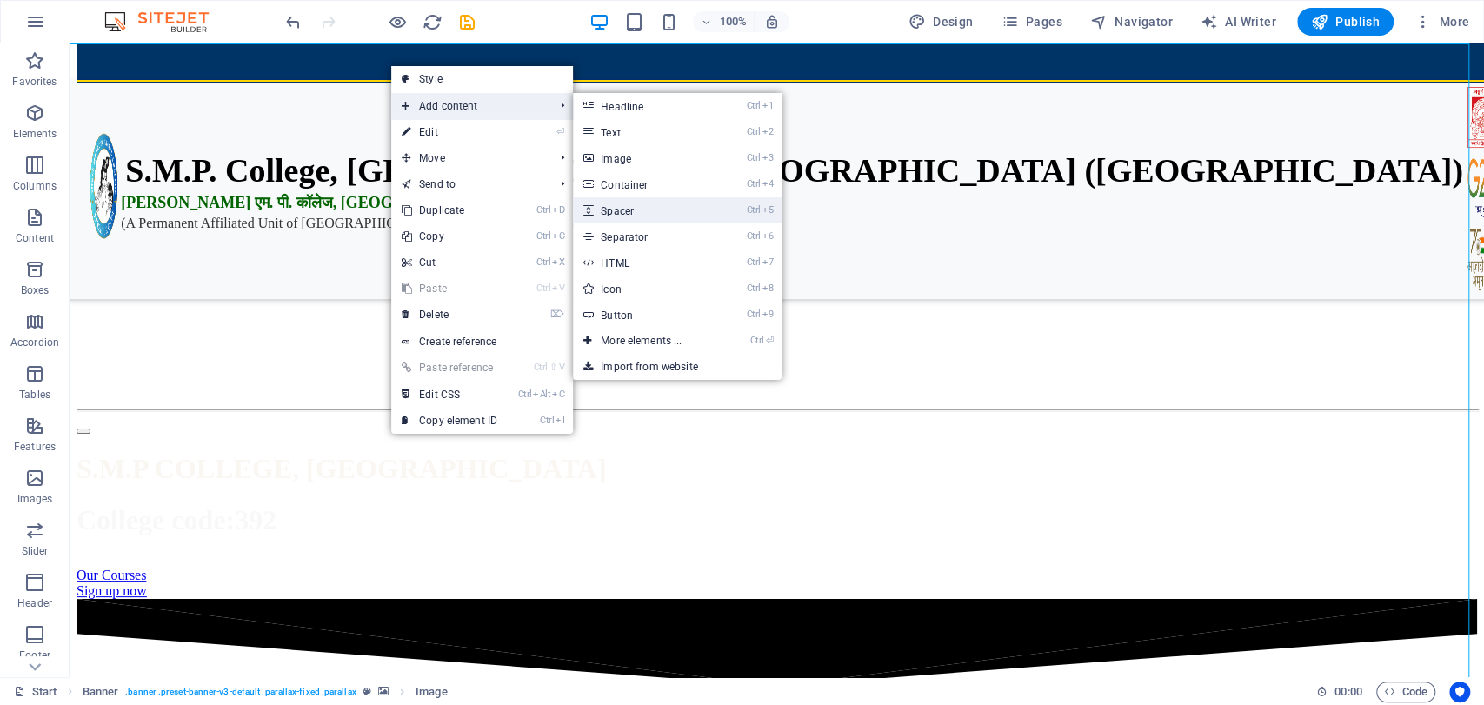
click at [632, 207] on link "Ctrl 5 Spacer" at bounding box center [644, 210] width 143 height 26
select select "px"
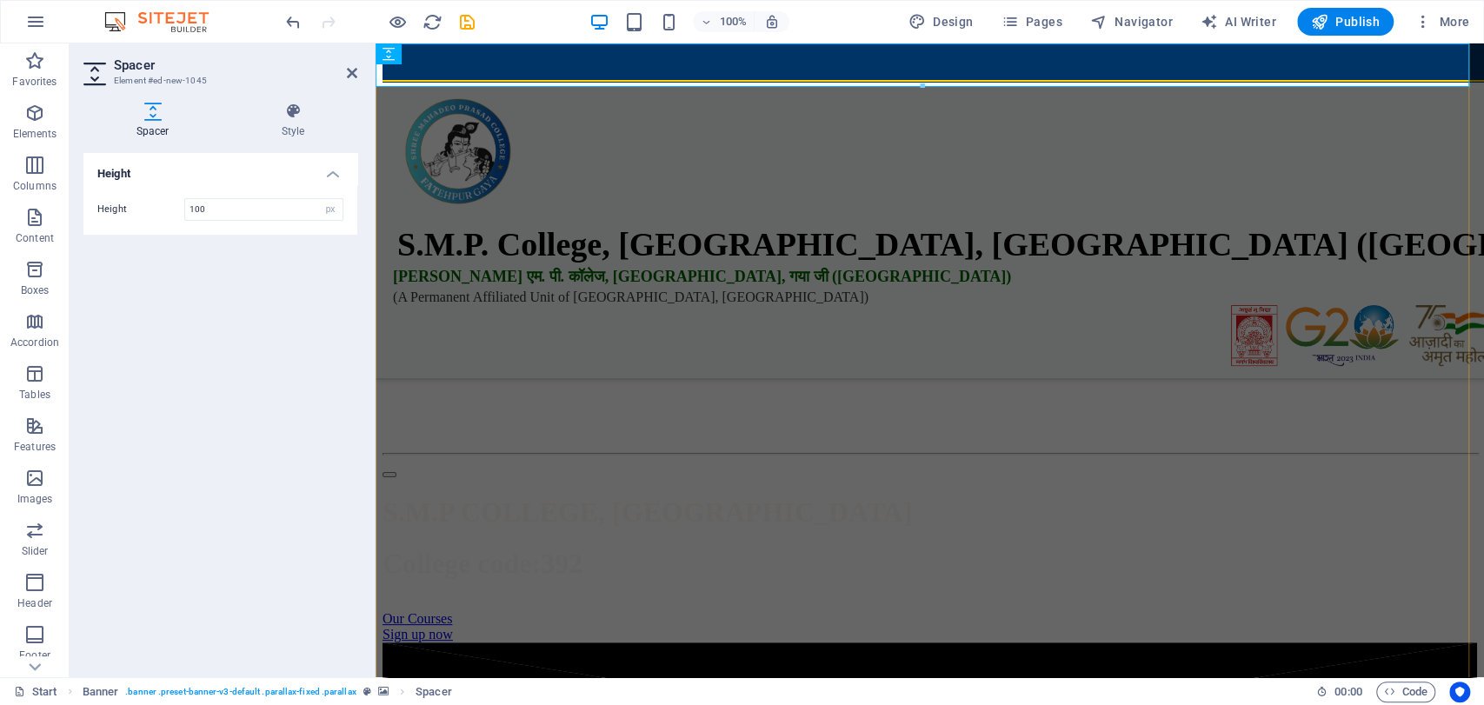
type input "100"
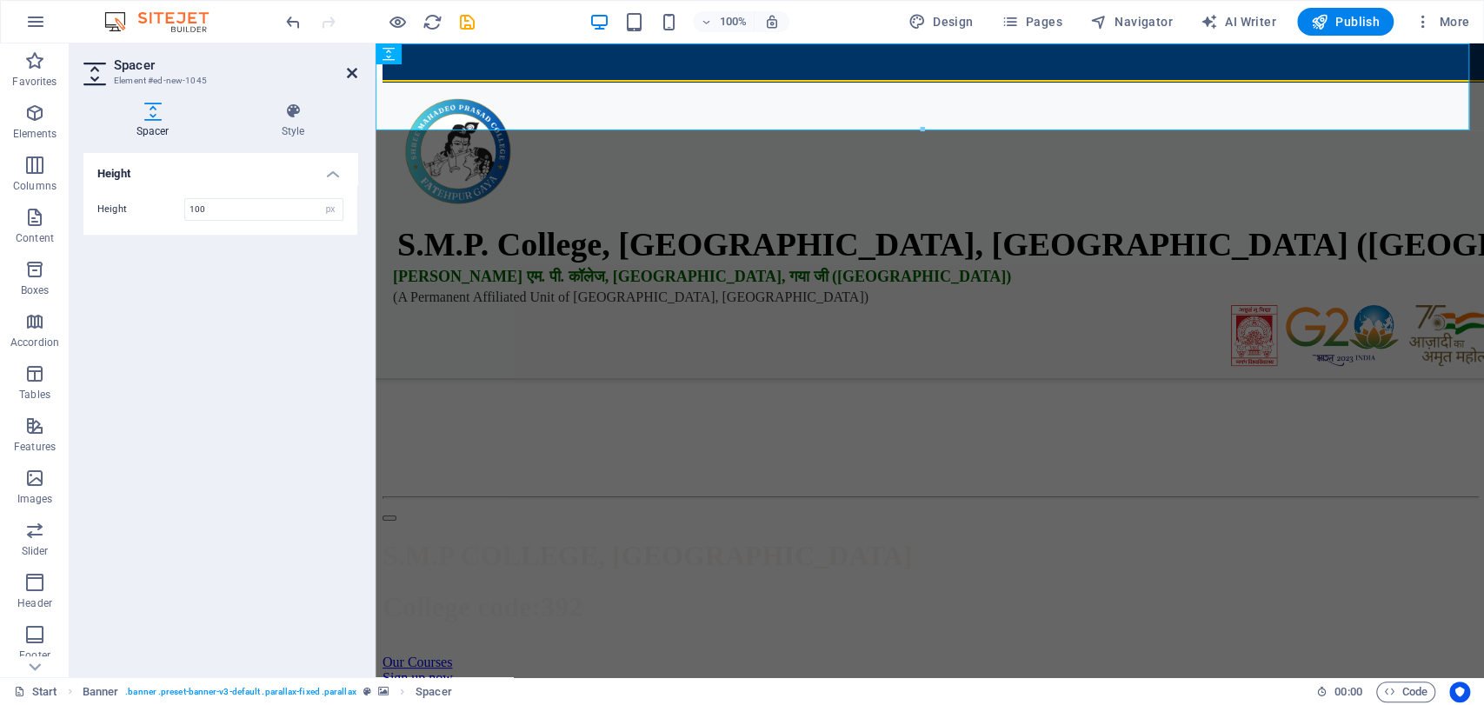
click at [348, 69] on icon at bounding box center [352, 73] width 10 height 14
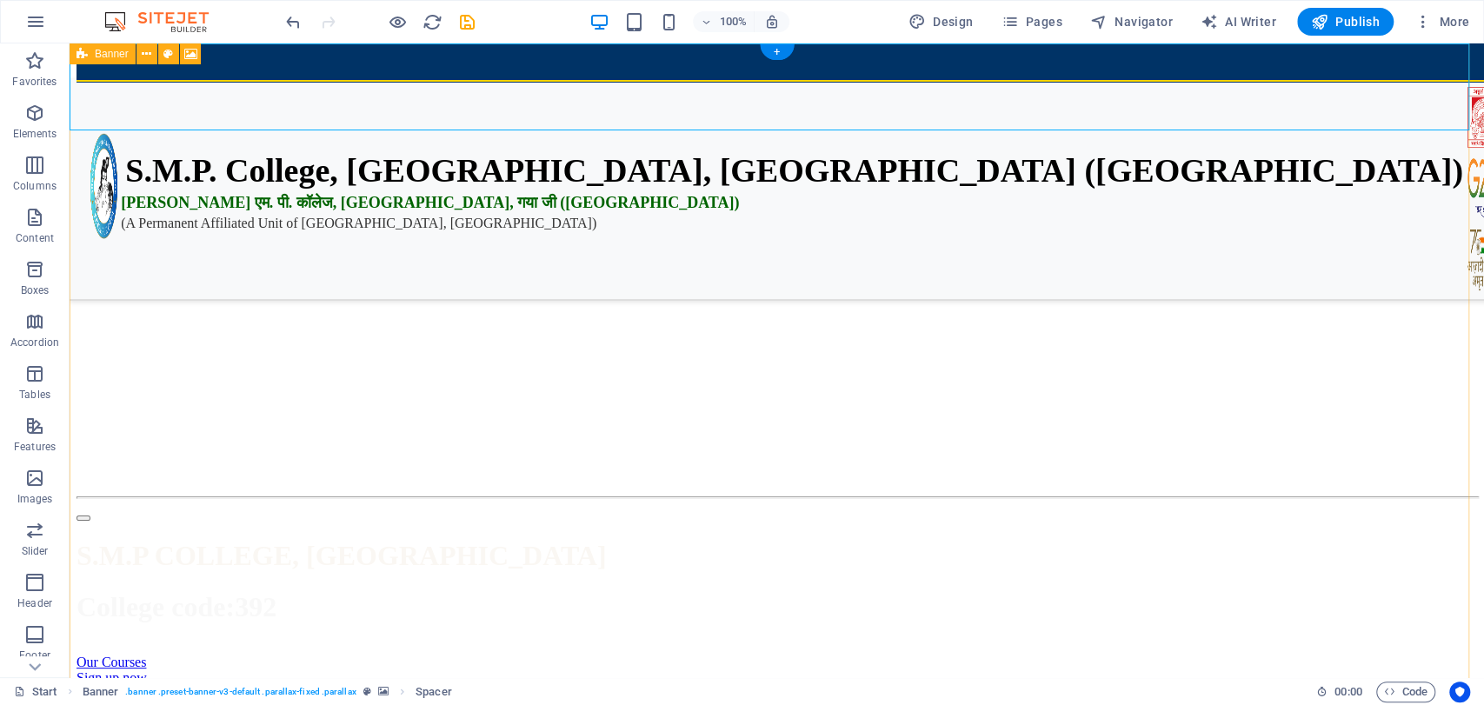
click at [1239, 66] on figure at bounding box center [777, 66] width 1401 height 0
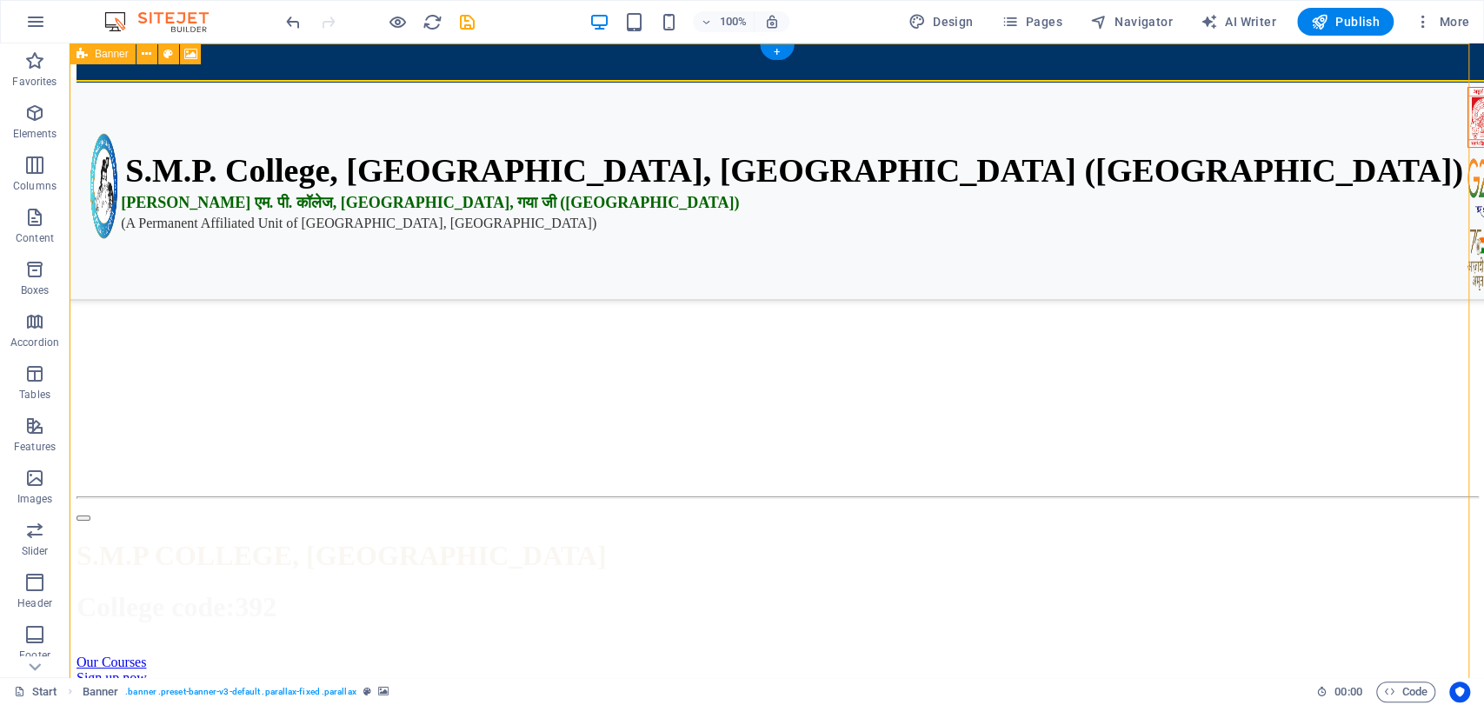
click at [1239, 66] on figure at bounding box center [777, 66] width 1401 height 0
select select "vh"
select select "header"
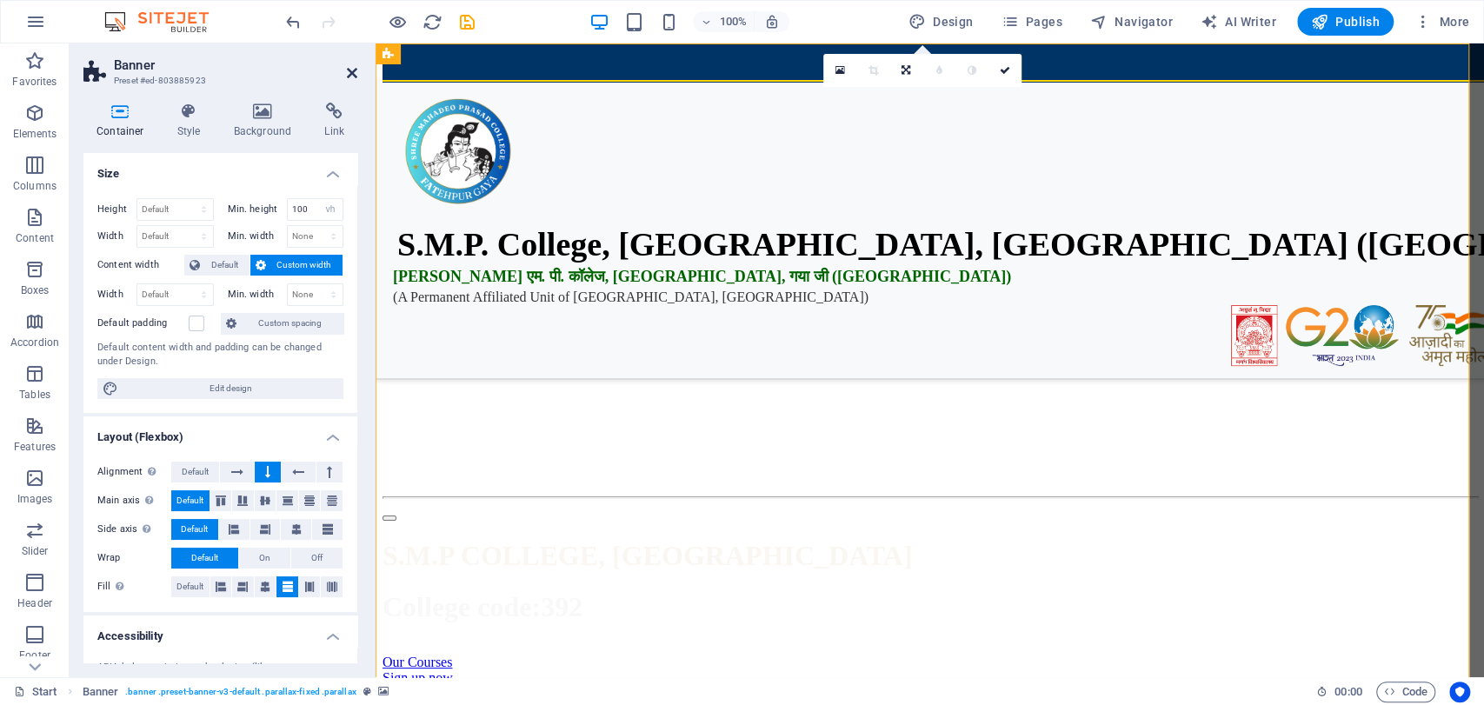
click at [355, 78] on icon at bounding box center [352, 73] width 10 height 14
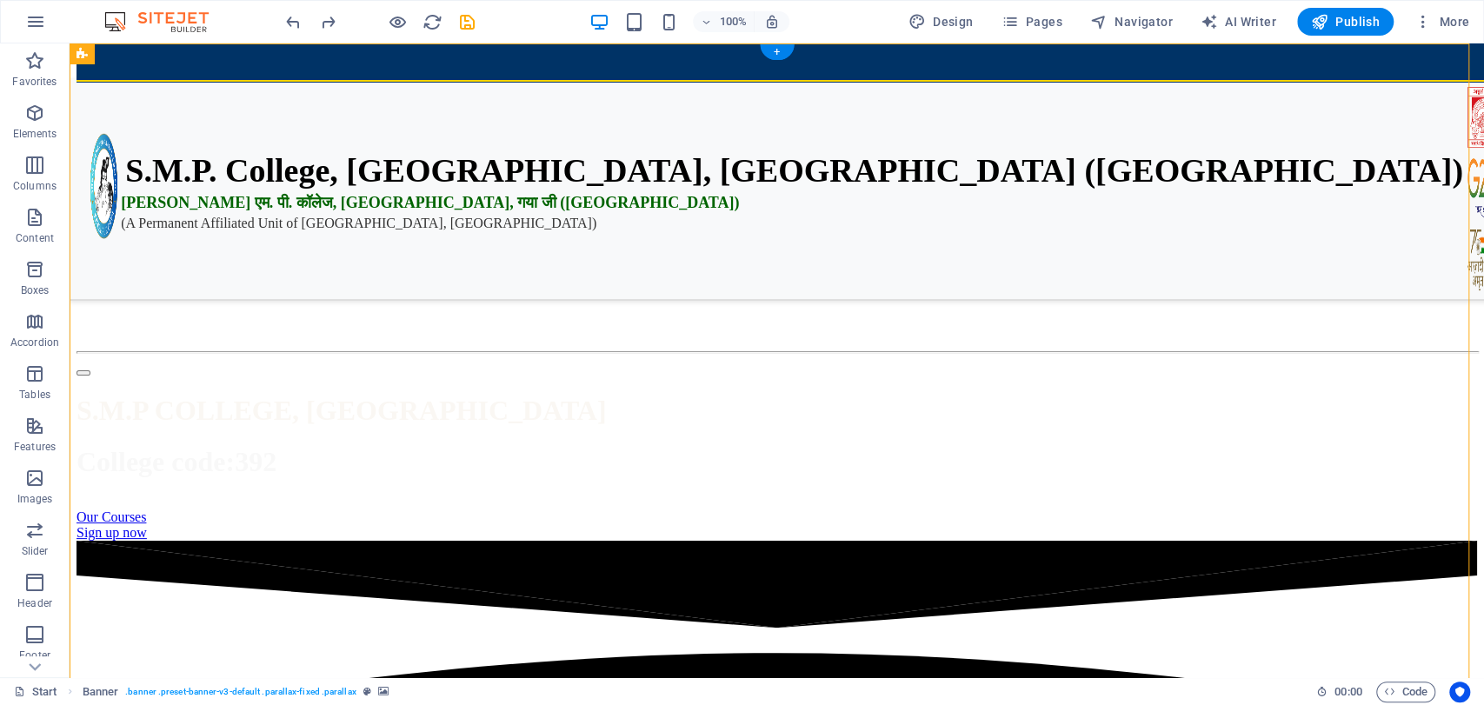
click at [528, 66] on figure at bounding box center [777, 66] width 1401 height 0
select select "vh"
select select "header"
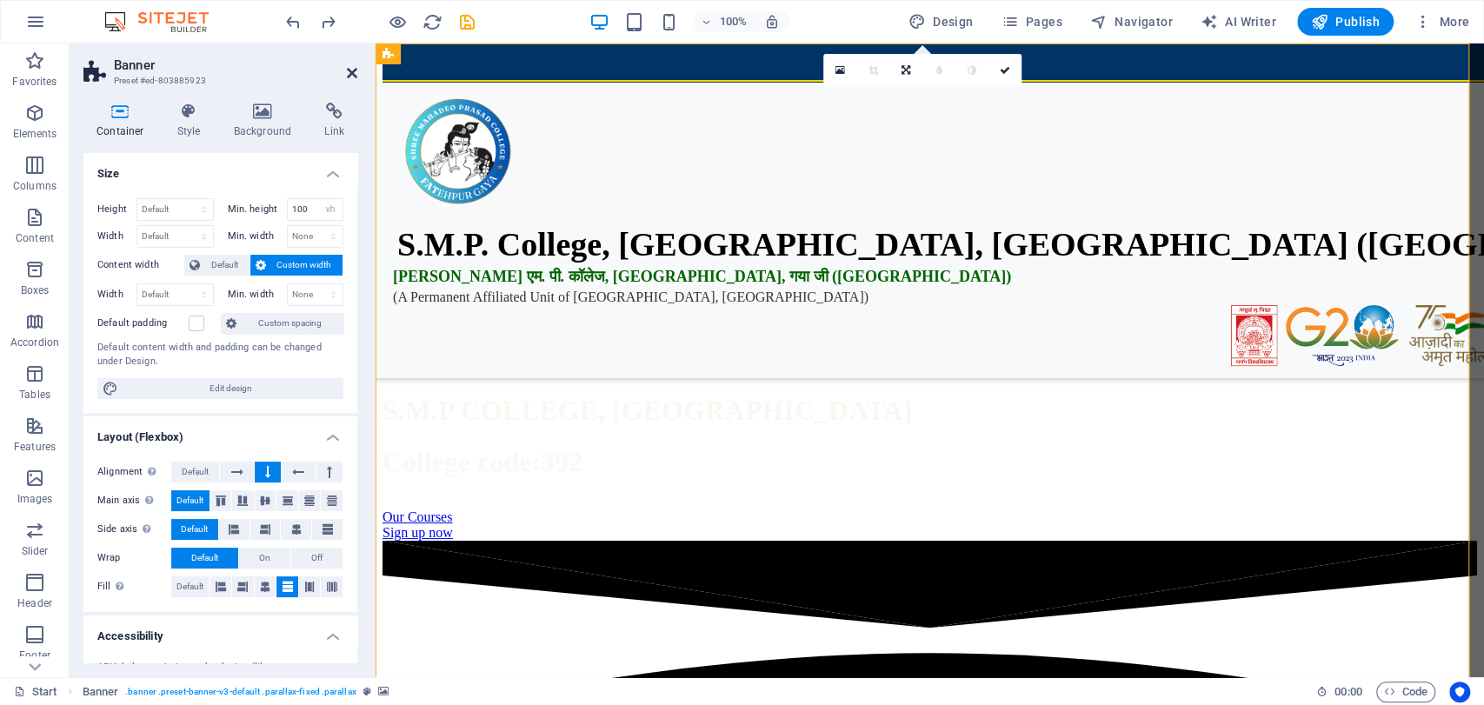
click at [348, 71] on icon at bounding box center [352, 73] width 10 height 14
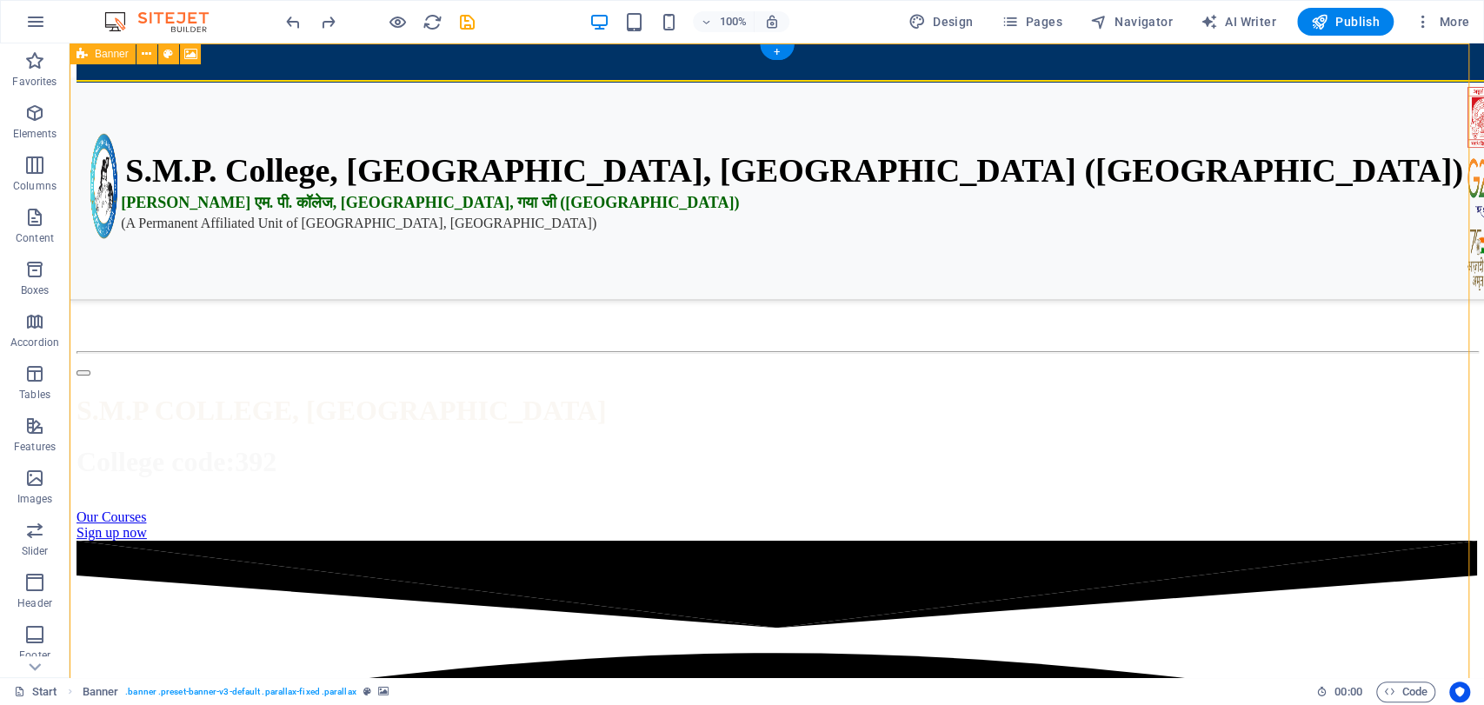
click at [350, 66] on figure at bounding box center [777, 66] width 1401 height 0
select select "vh"
select select "header"
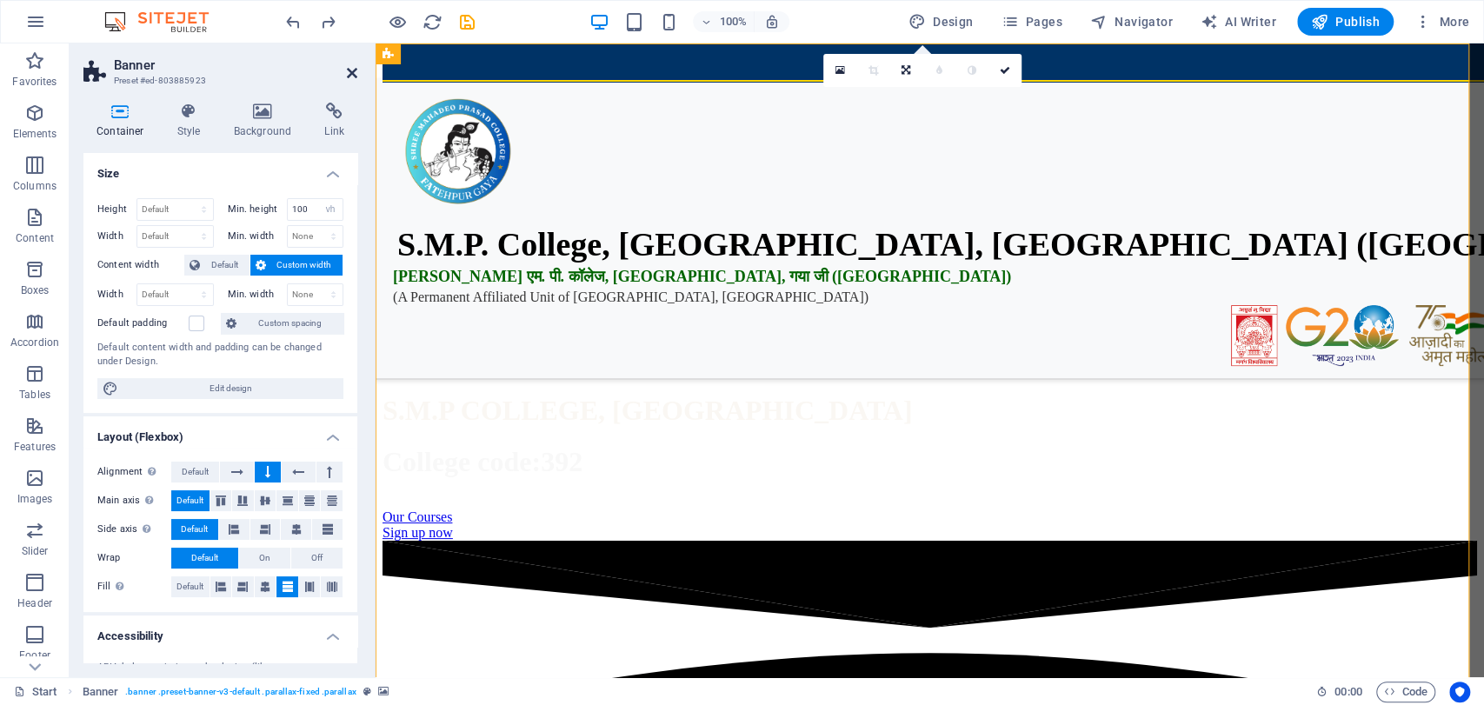
click at [348, 71] on icon at bounding box center [352, 73] width 10 height 14
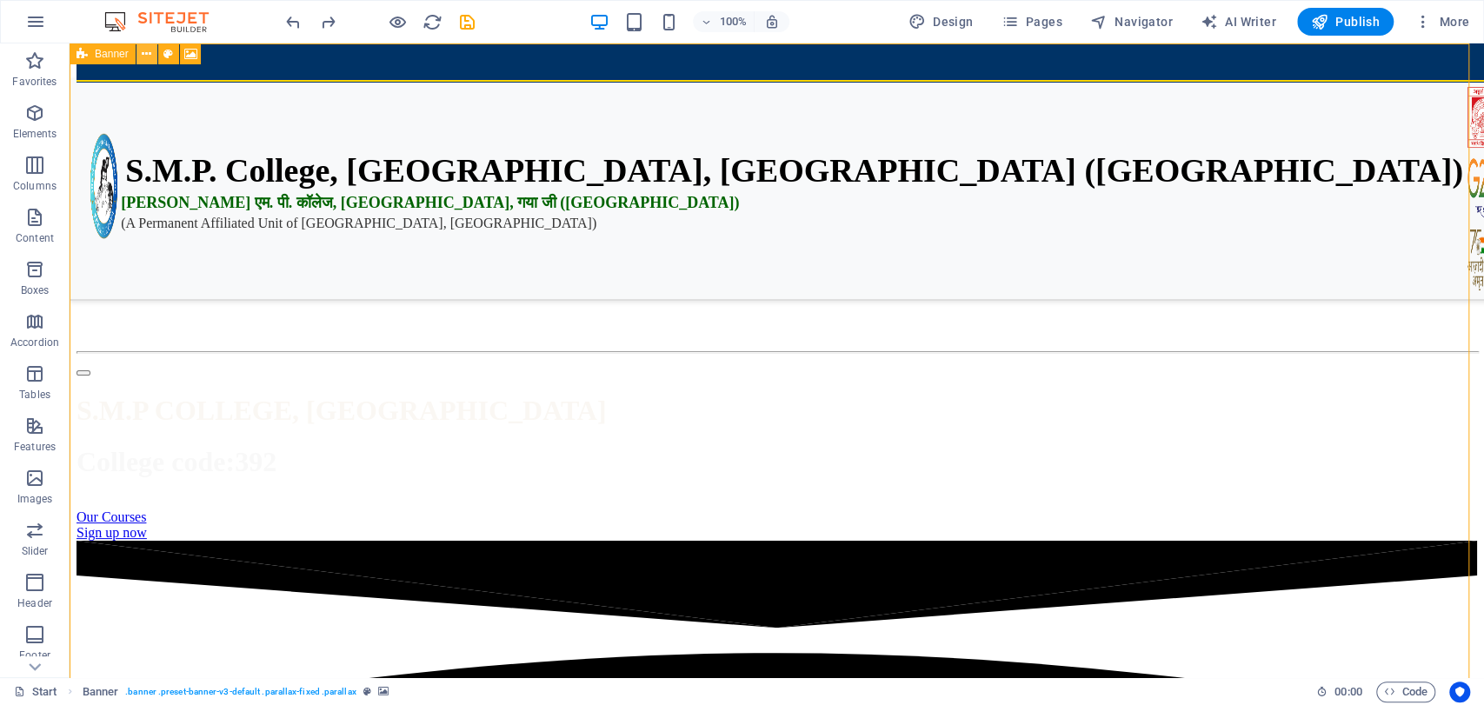
click at [147, 58] on icon at bounding box center [147, 54] width 10 height 18
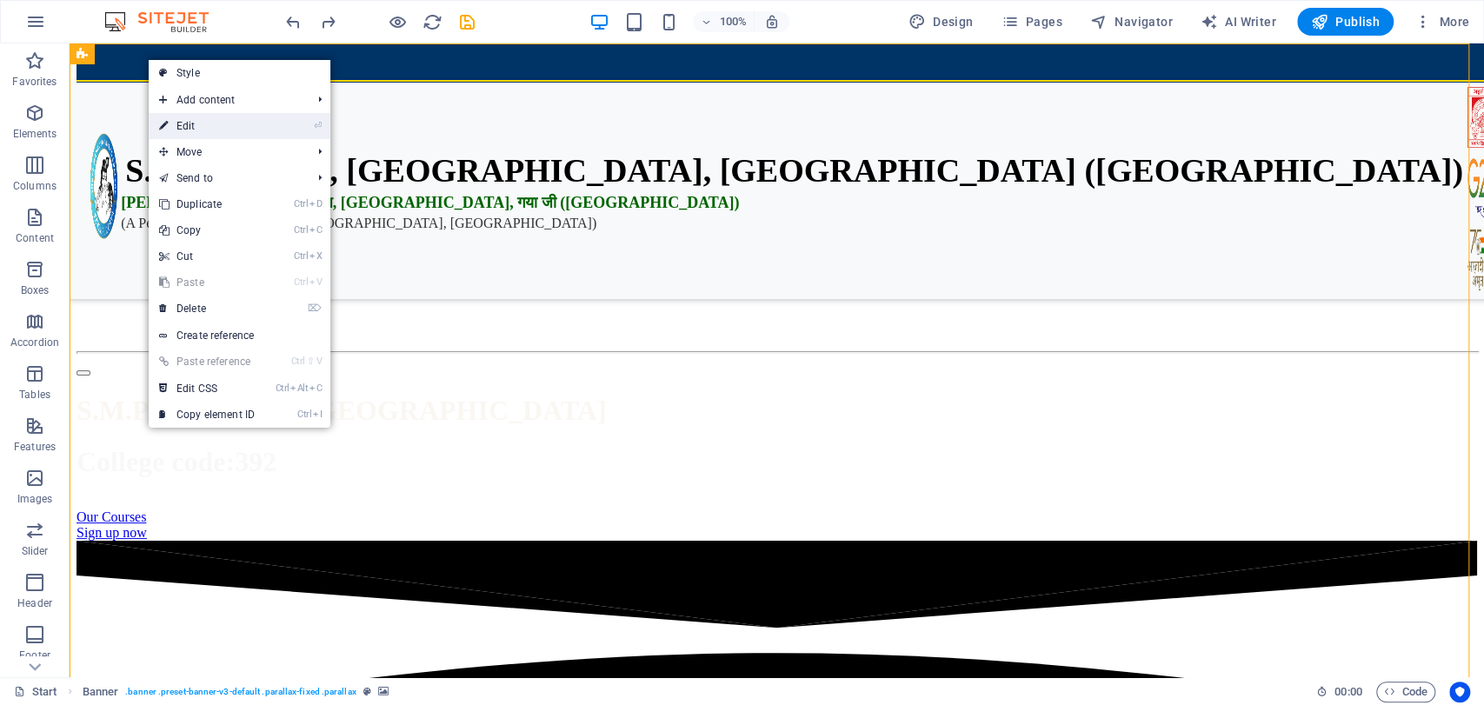
click at [197, 130] on link "⏎ Edit" at bounding box center [207, 126] width 117 height 26
select select "vh"
select select "header"
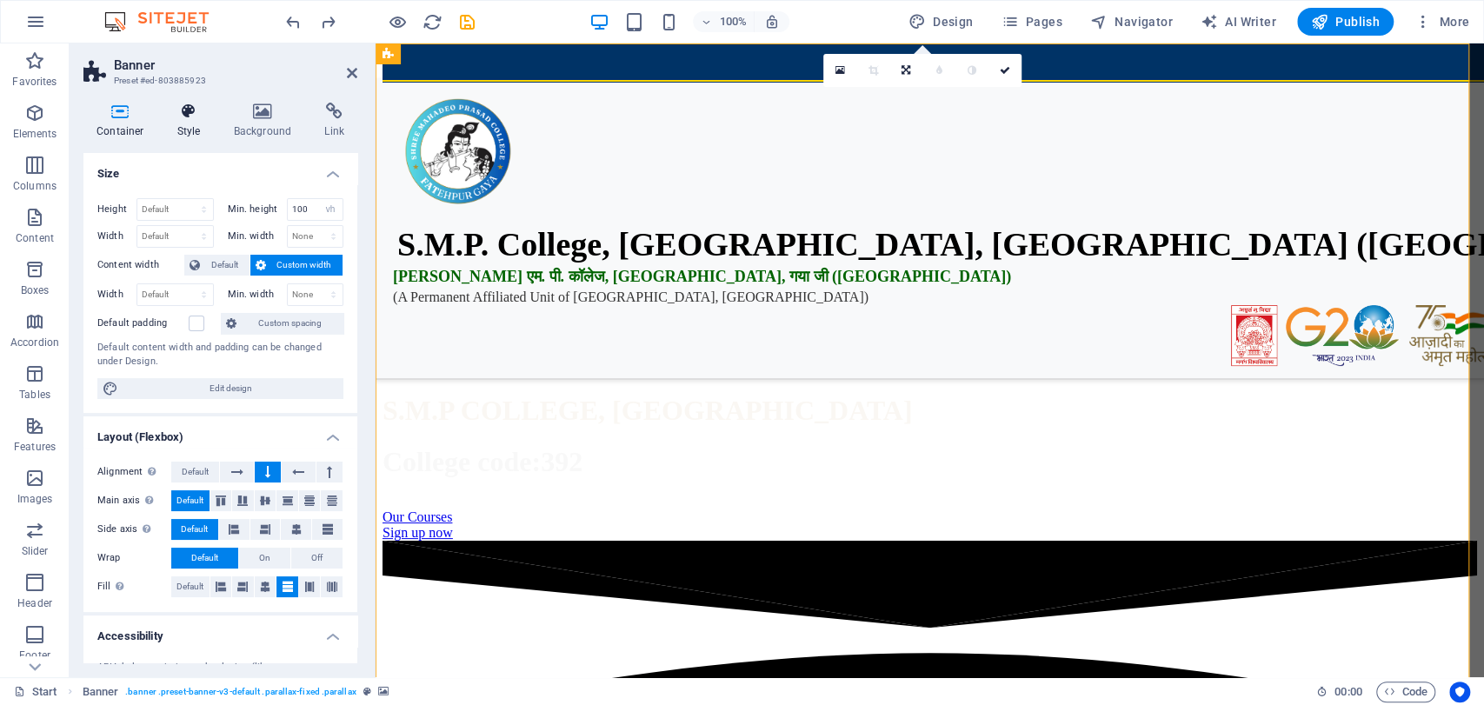
click at [209, 122] on h4 "Style" at bounding box center [192, 121] width 57 height 37
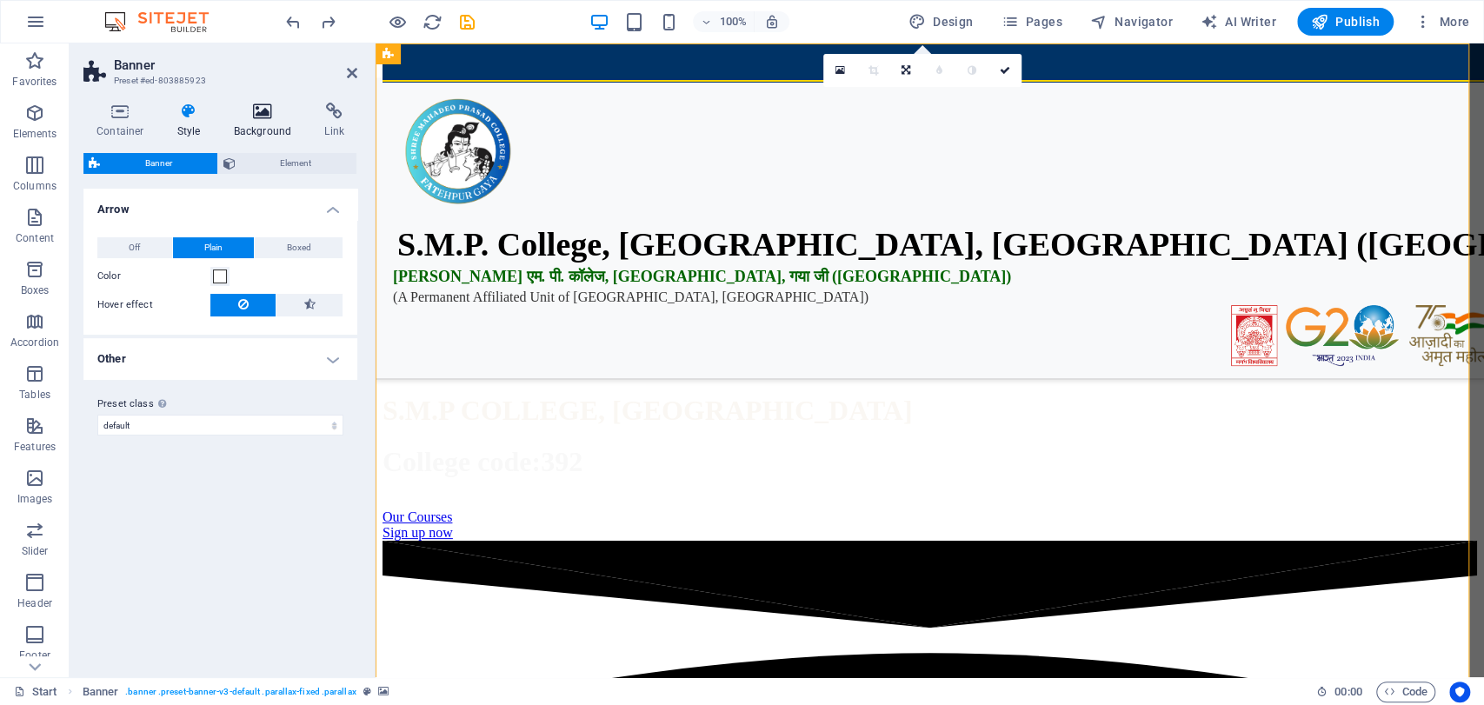
click at [250, 122] on h4 "Background" at bounding box center [266, 121] width 91 height 37
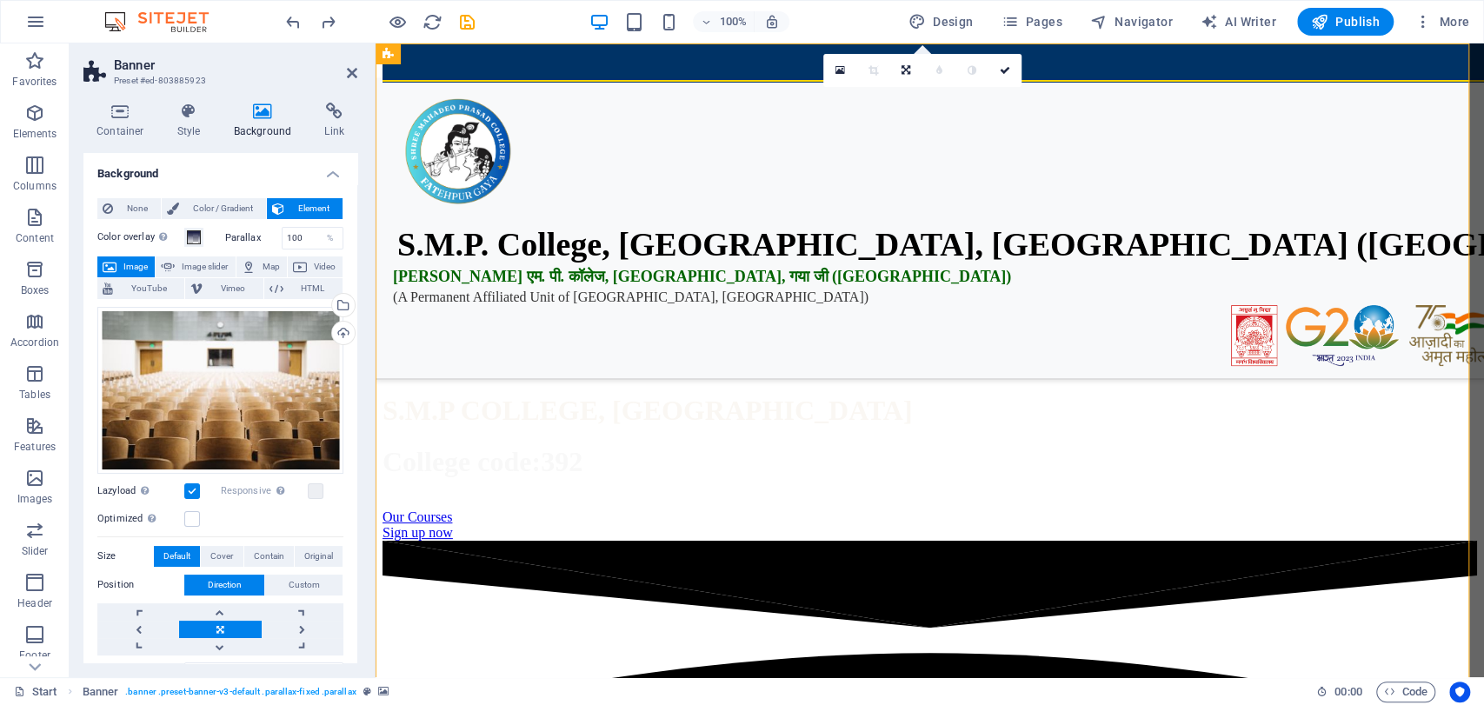
click at [345, 67] on h2 "Banner" at bounding box center [235, 65] width 243 height 16
click at [357, 75] on icon at bounding box center [352, 73] width 10 height 14
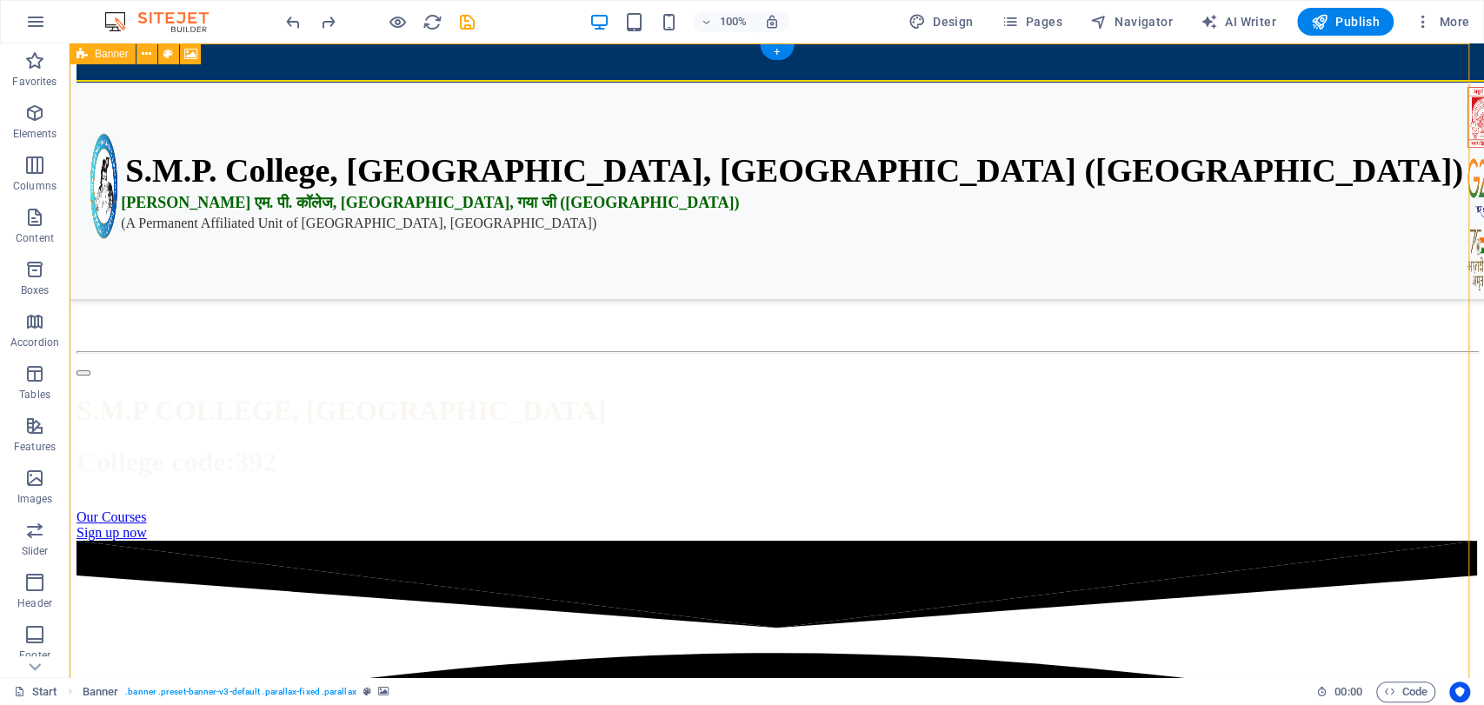
click at [804, 66] on figure at bounding box center [777, 66] width 1401 height 0
click at [498, 66] on figure at bounding box center [777, 66] width 1401 height 0
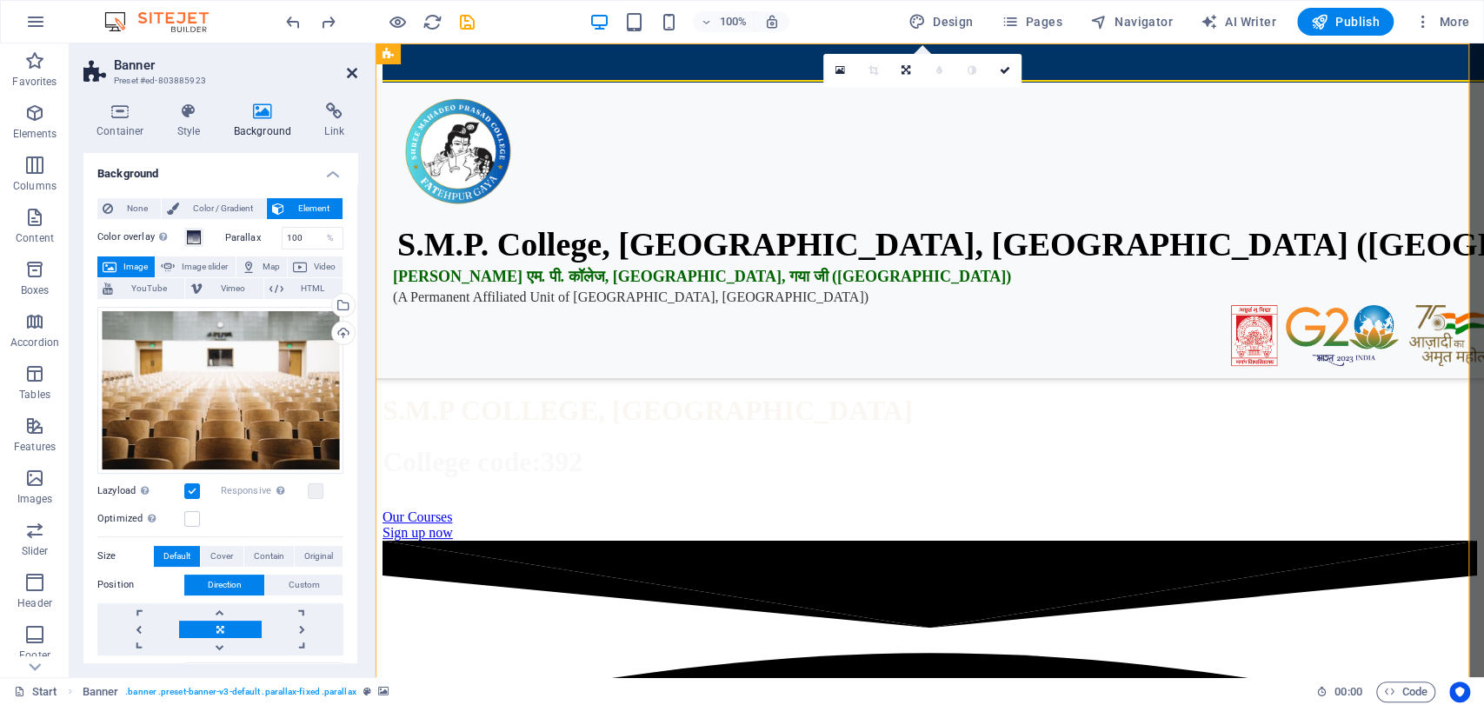
click at [346, 77] on header "Banner Preset #ed-803885923" at bounding box center [220, 65] width 274 height 45
click at [347, 77] on icon at bounding box center [352, 73] width 10 height 14
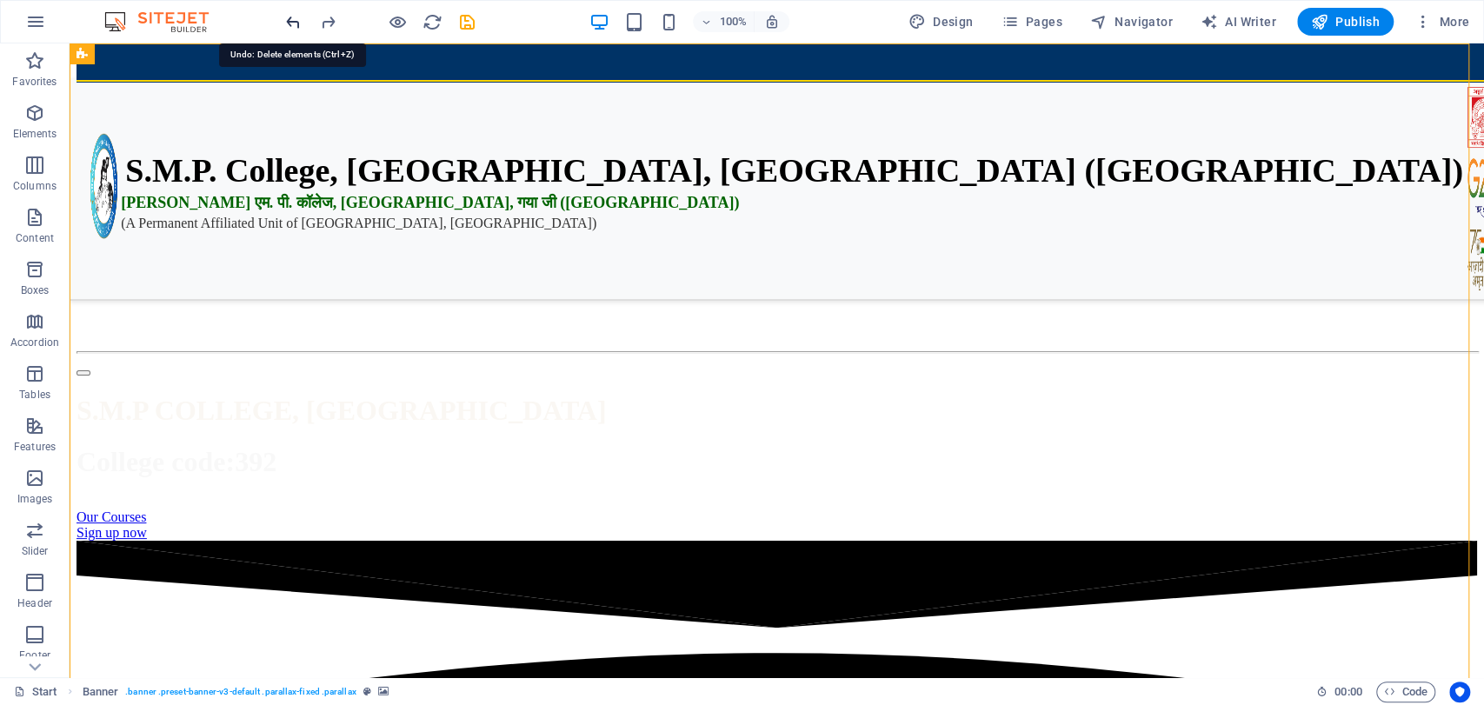
click at [298, 20] on icon "undo" at bounding box center [293, 22] width 20 height 20
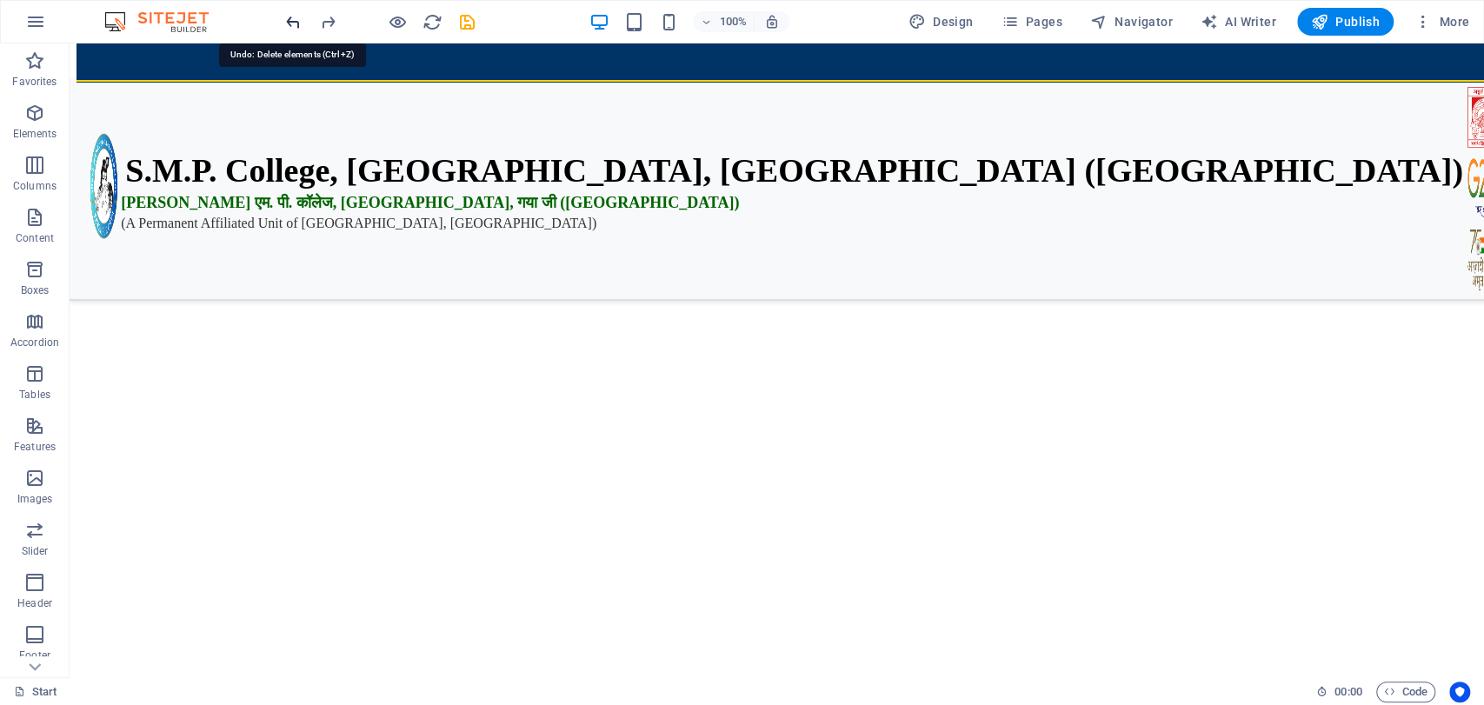
click at [298, 20] on icon "undo" at bounding box center [293, 22] width 20 height 20
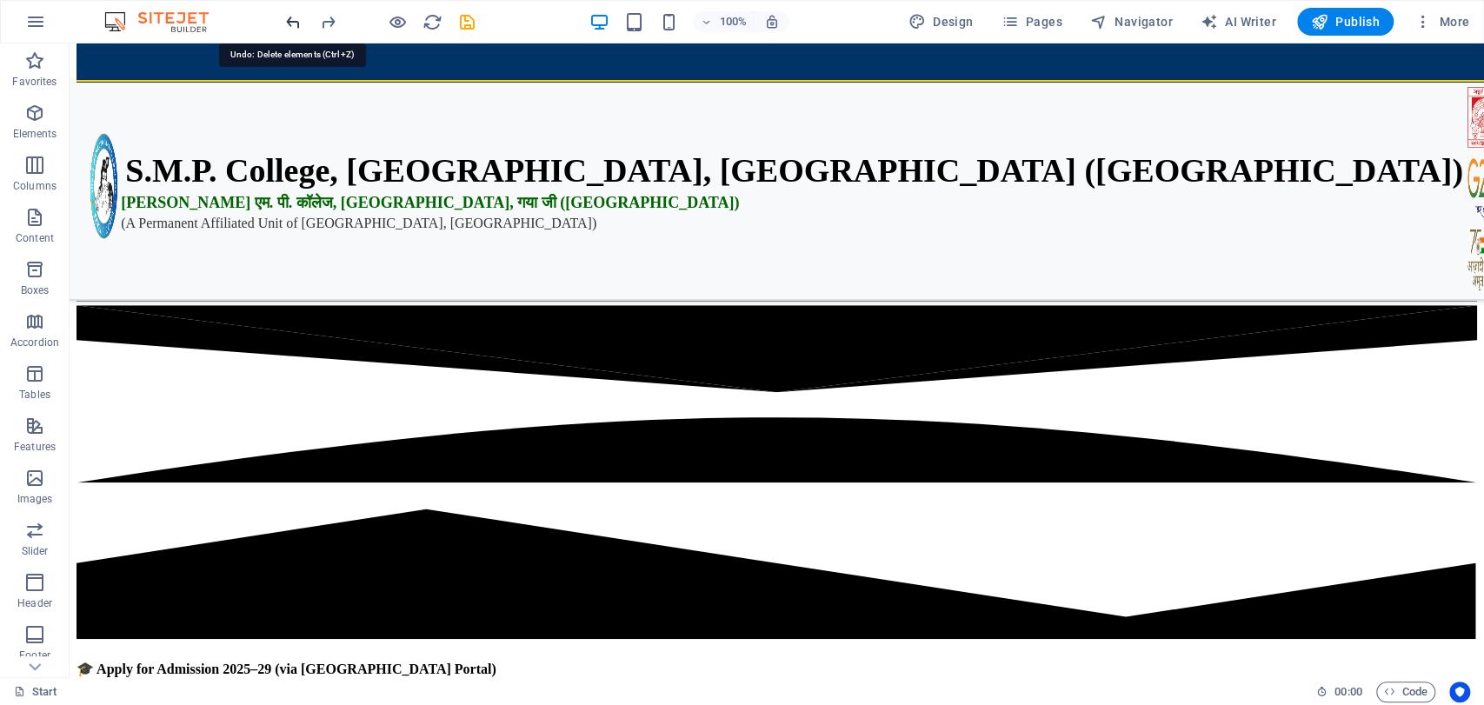
click at [298, 20] on icon "undo" at bounding box center [293, 22] width 20 height 20
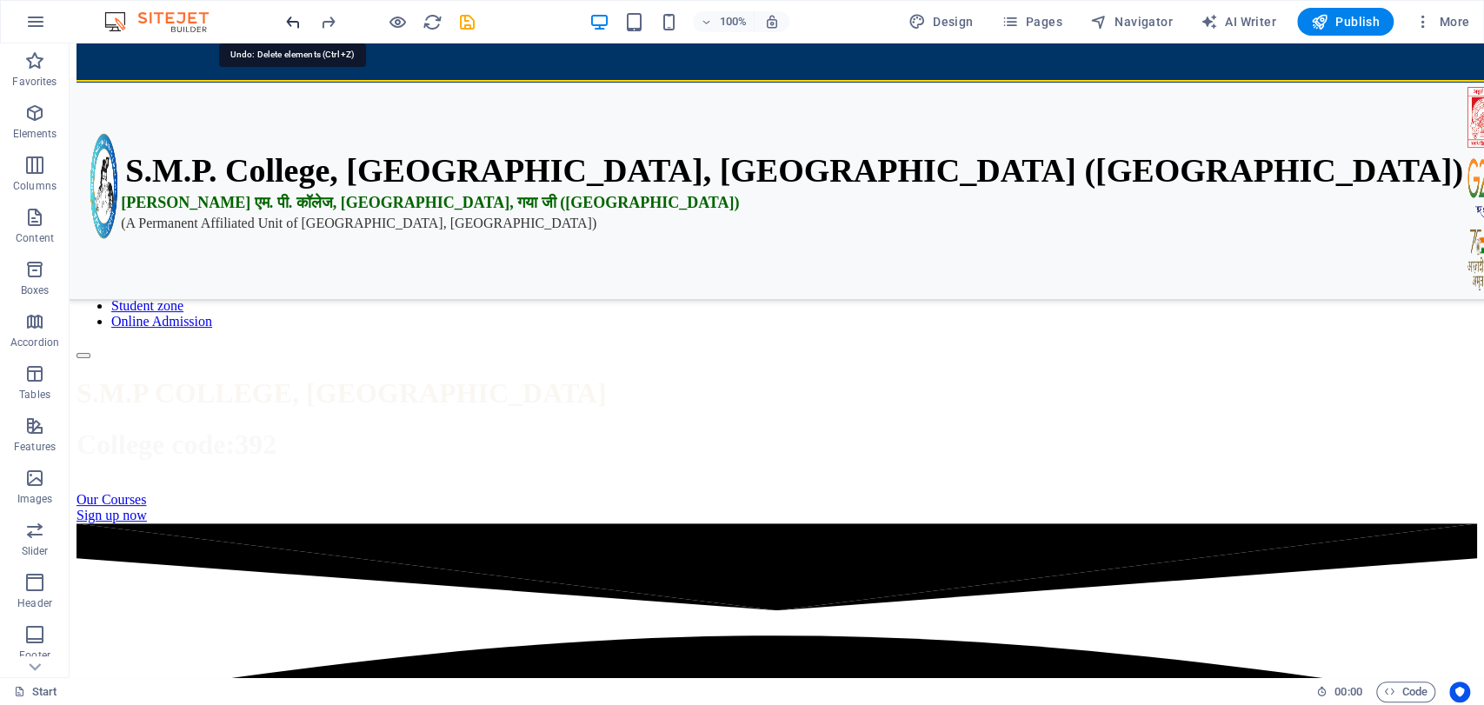
click at [298, 20] on icon "undo" at bounding box center [293, 22] width 20 height 20
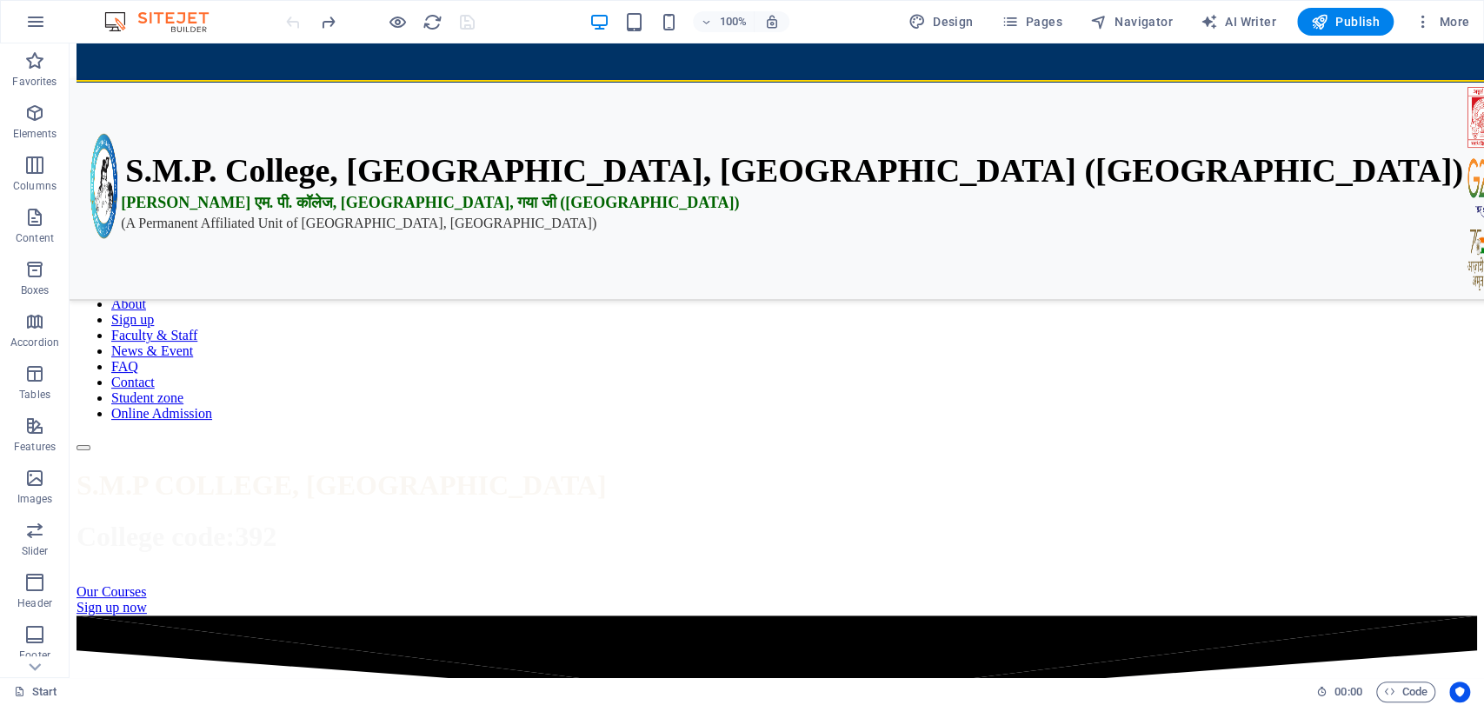
scroll to position [9, 0]
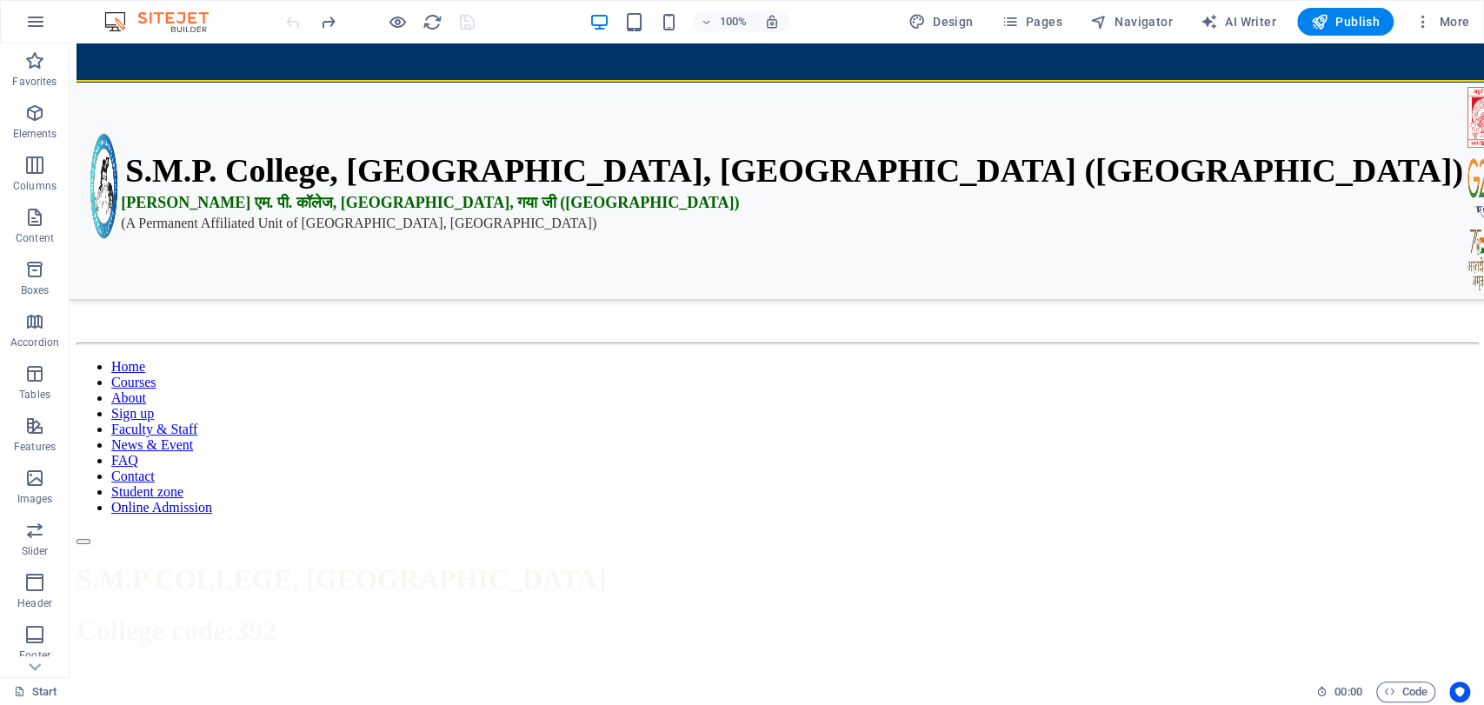
click at [298, 20] on div at bounding box center [380, 22] width 195 height 28
click at [788, 167] on div "S.M.P. College, [GEOGRAPHIC_DATA], [GEOGRAPHIC_DATA] ([GEOGRAPHIC_DATA]) एस. एम…" at bounding box center [777, 131] width 1401 height 148
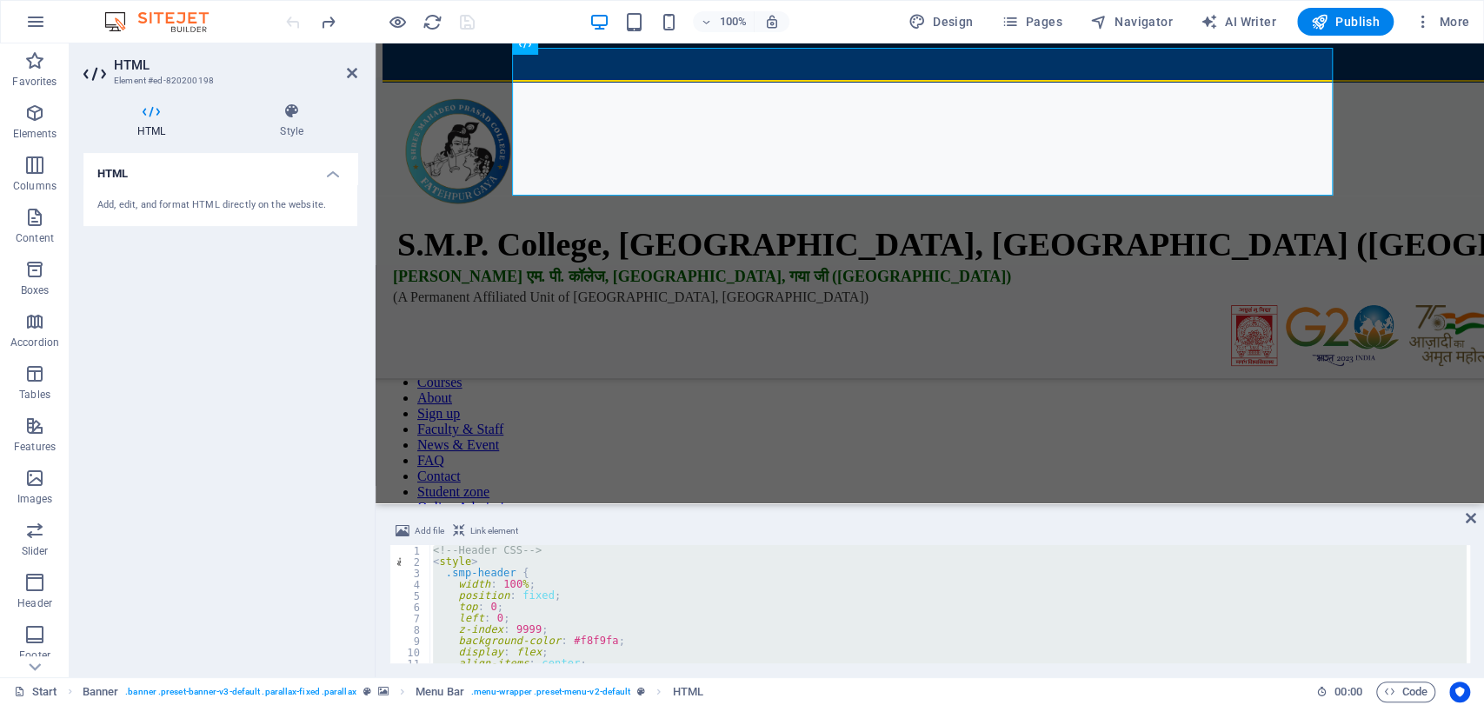
click at [617, 637] on div "<!-- Header CSS --> < style > .smp-header { width : 100 % ; position : fixed ; …" at bounding box center [948, 604] width 1037 height 118
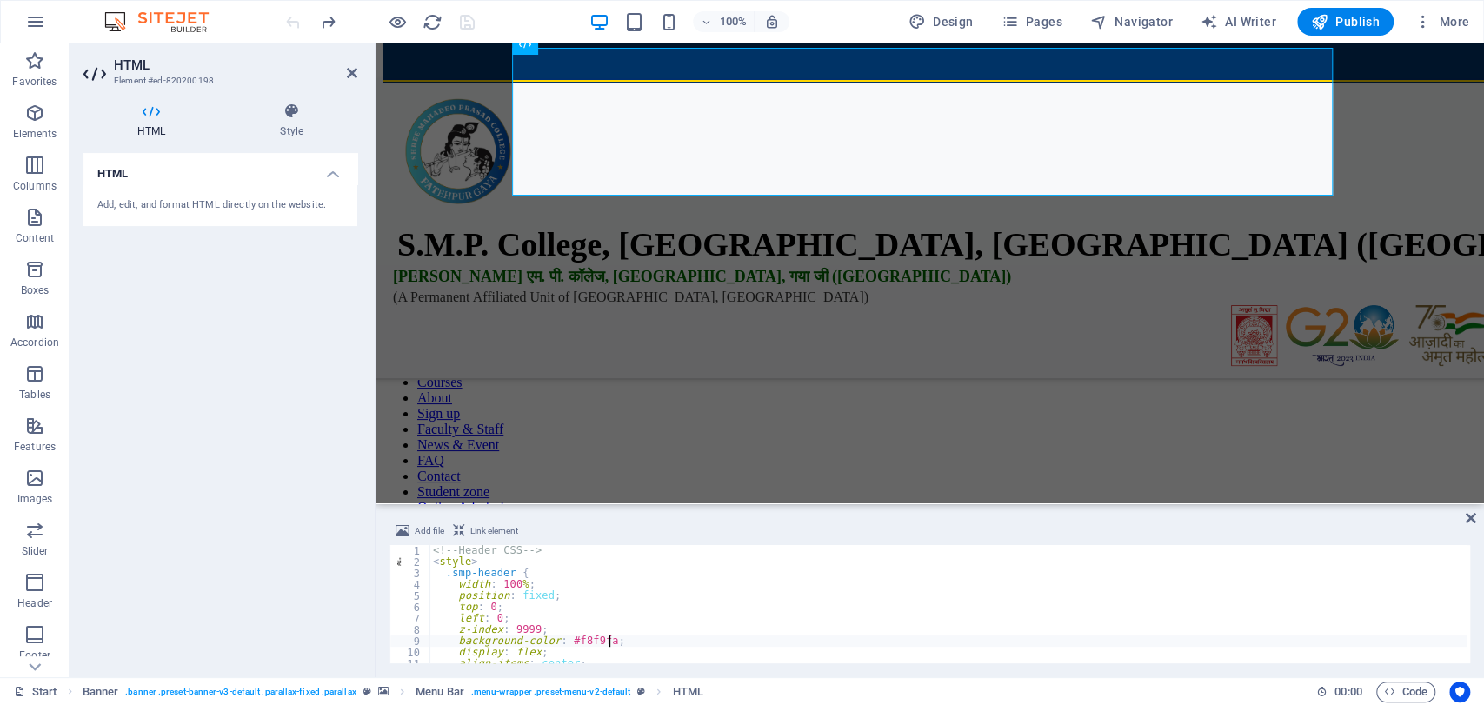
type textarea "<div style="height: 170px;"></div>"
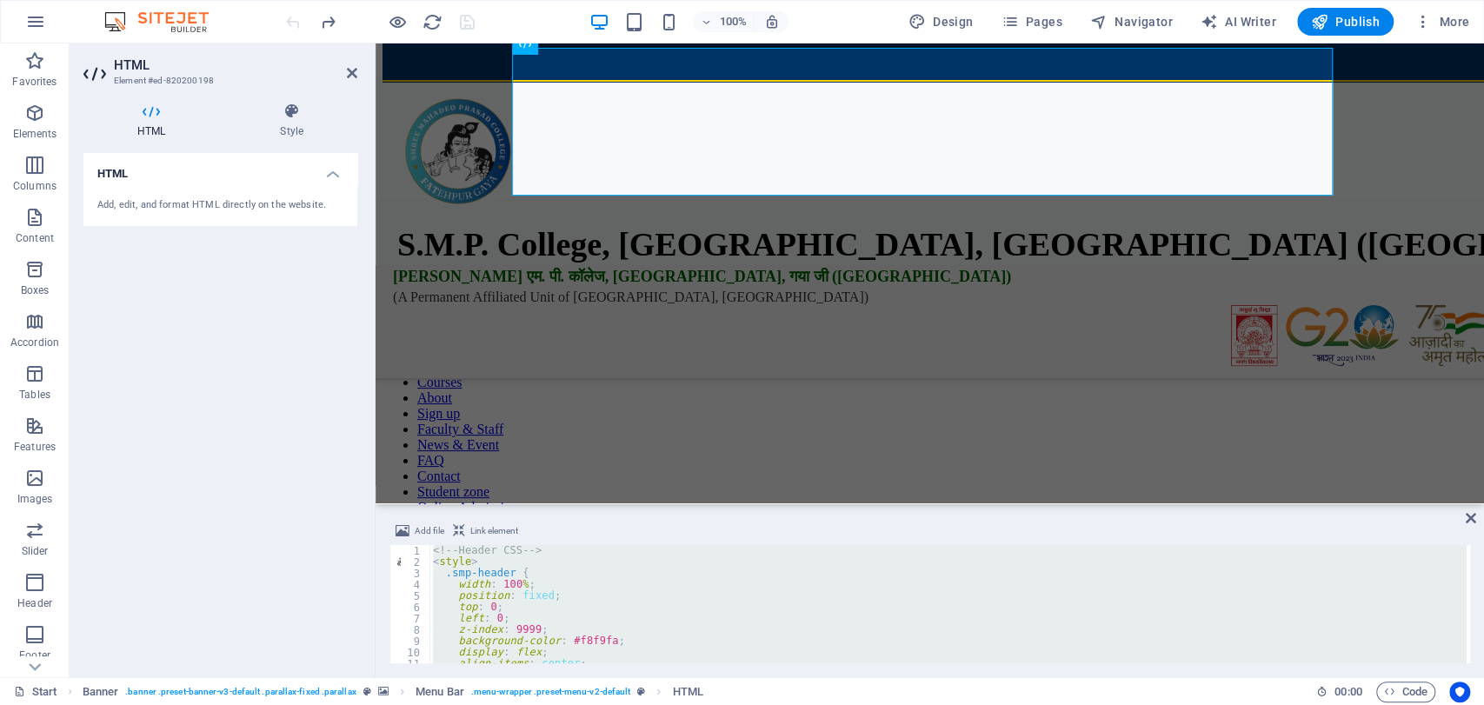
paste textarea
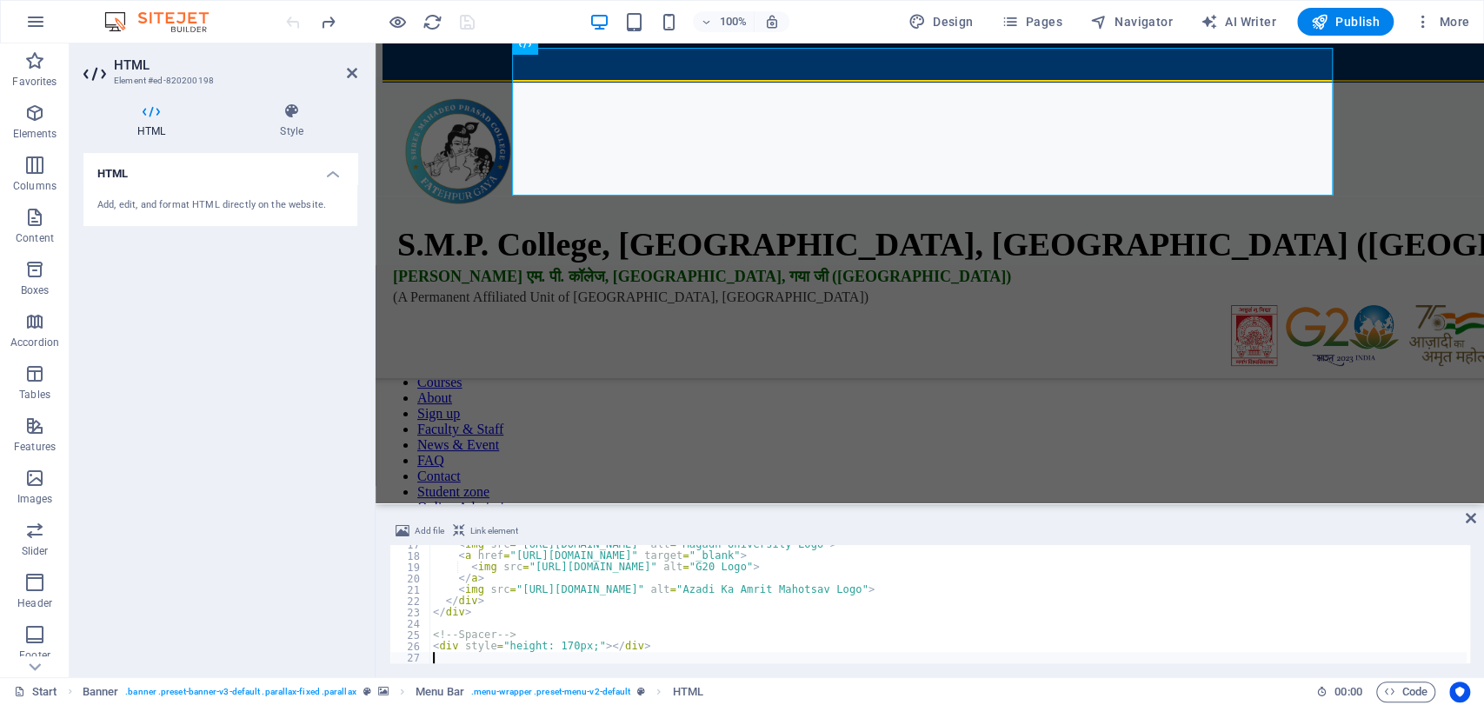
scroll to position [187, 0]
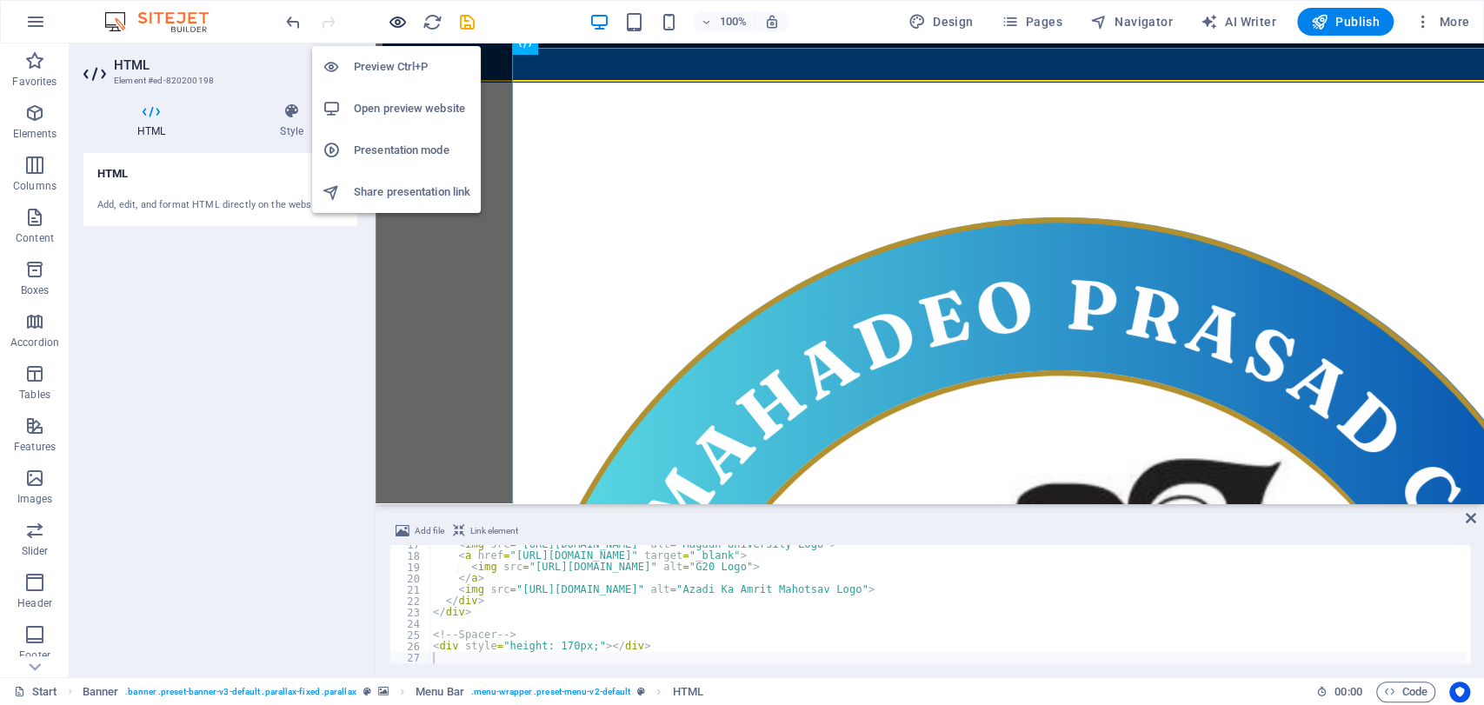
click at [398, 23] on icon "button" at bounding box center [398, 22] width 20 height 20
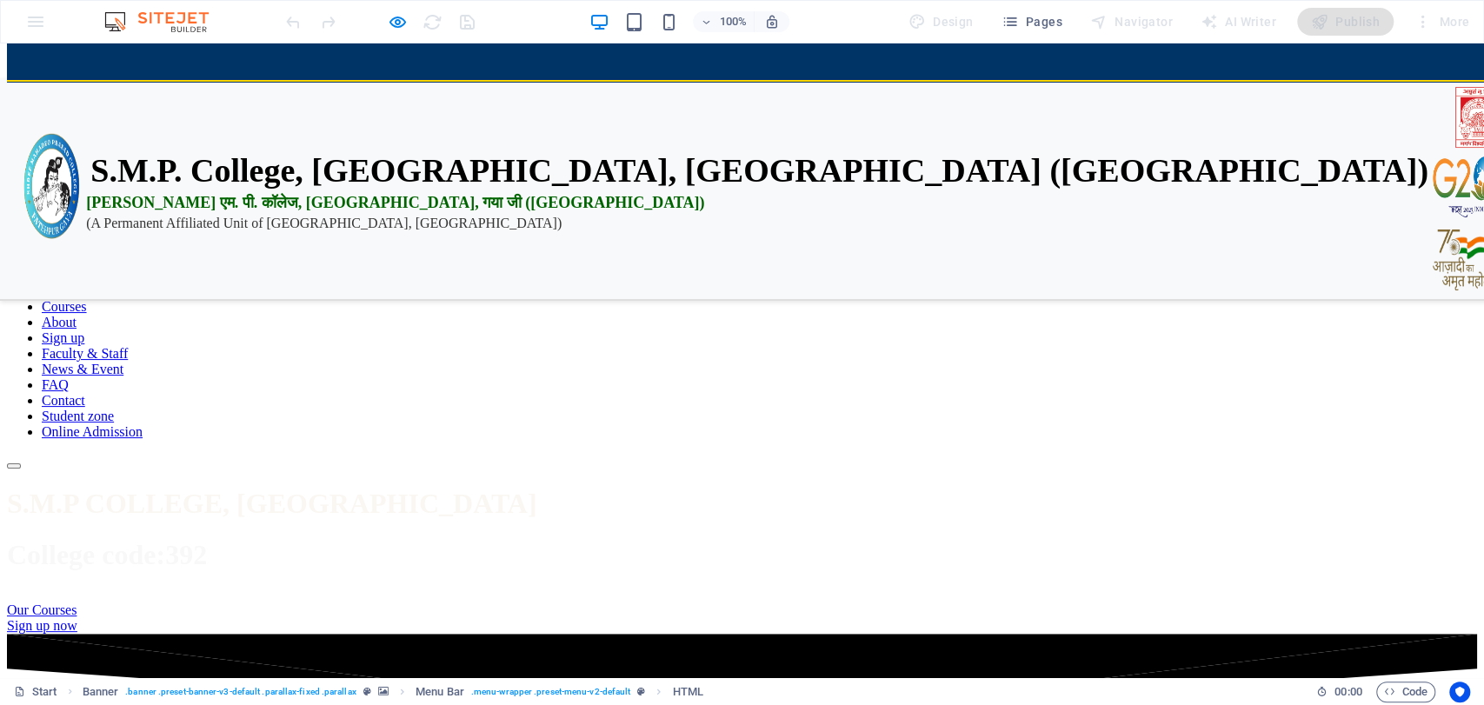
scroll to position [0, 0]
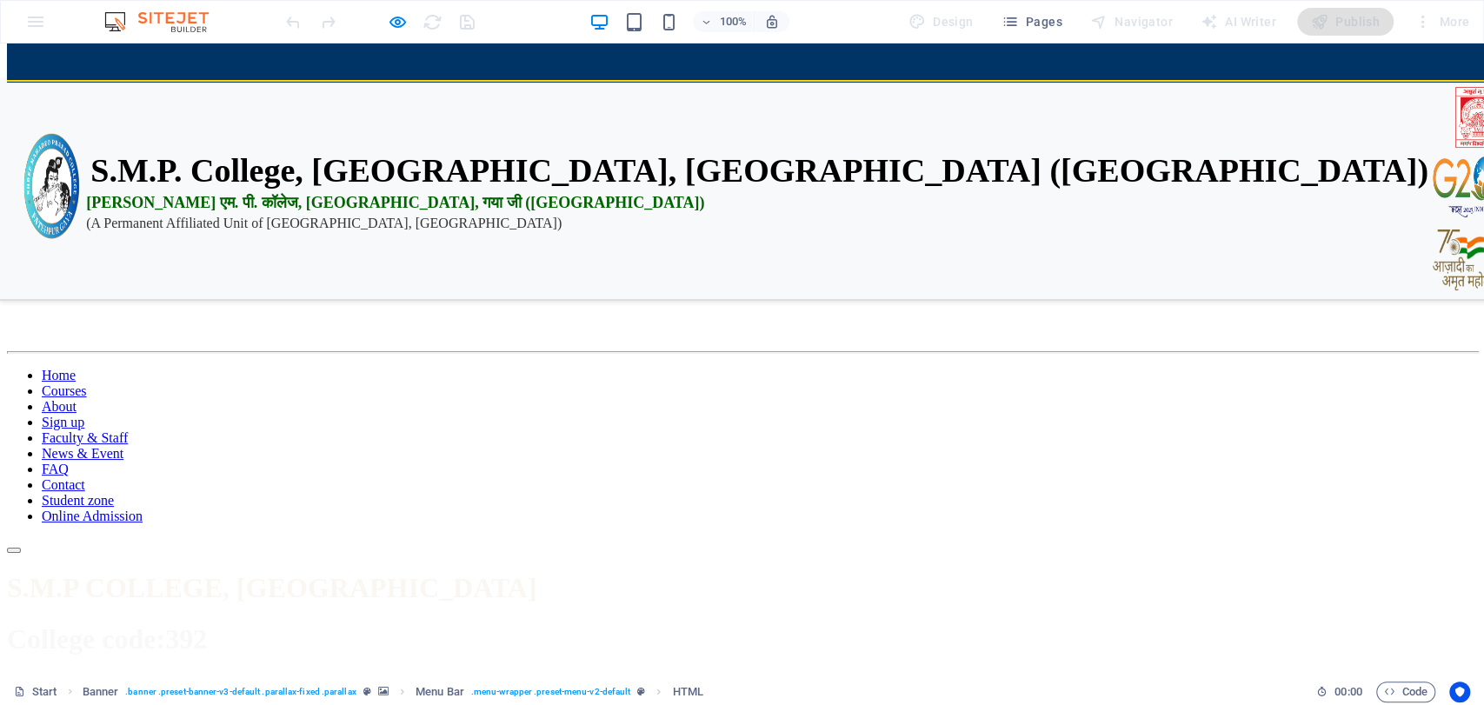
click at [798, 151] on h2 "S.M.P. College, [GEOGRAPHIC_DATA], [GEOGRAPHIC_DATA] ([GEOGRAPHIC_DATA])" at bounding box center [759, 170] width 1338 height 38
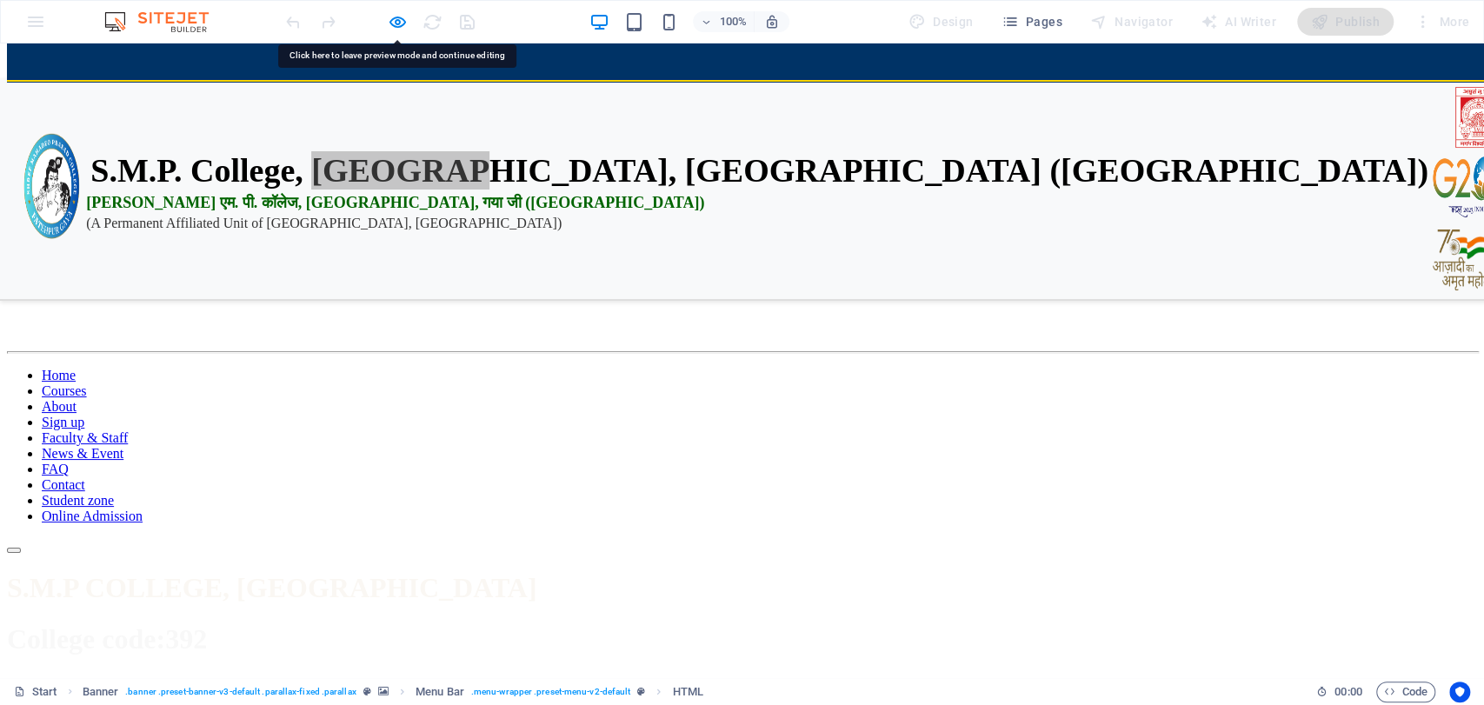
click at [383, 16] on div at bounding box center [380, 22] width 195 height 28
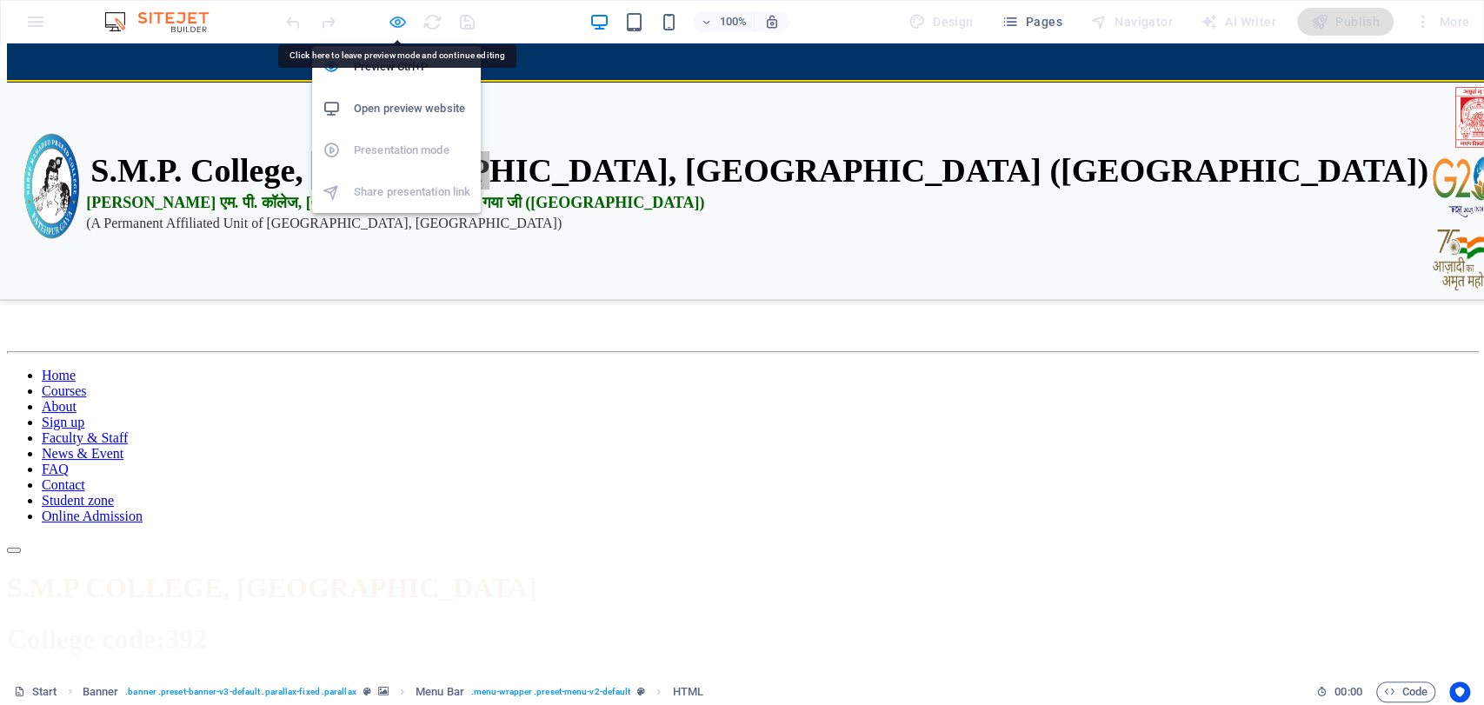
click at [392, 16] on icon "button" at bounding box center [398, 22] width 20 height 20
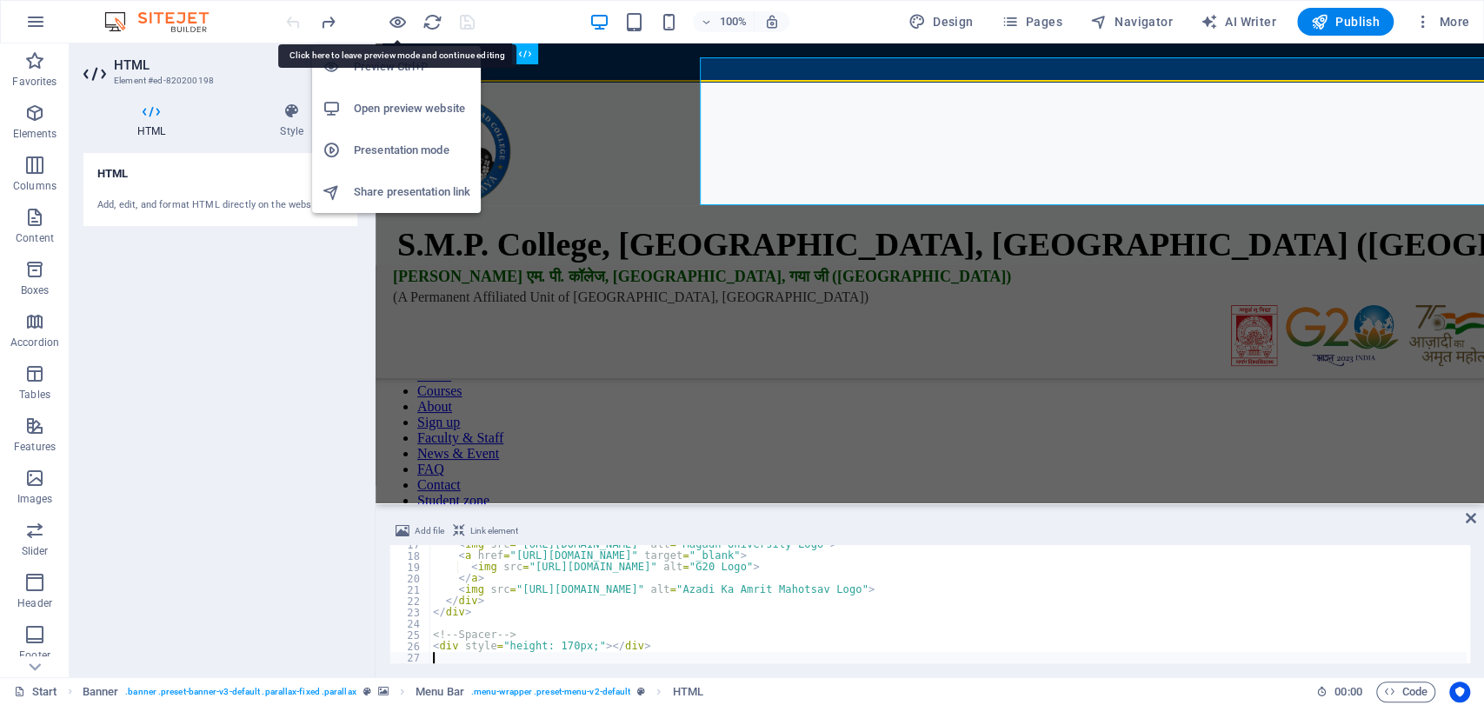
scroll to position [187, 0]
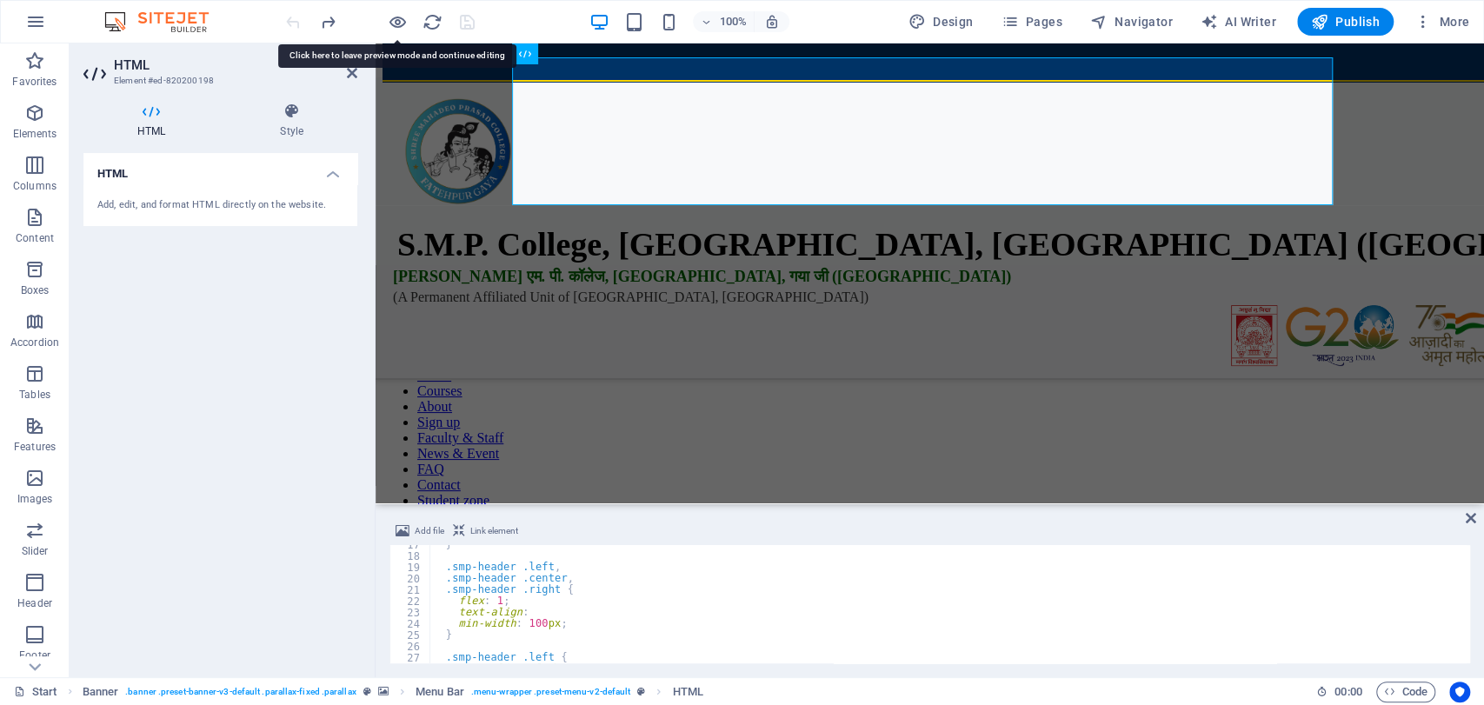
click at [604, 597] on div "} .smp-header .left , .smp-header .center , .smp-header .right { flex : 1 ; tex…" at bounding box center [948, 609] width 1037 height 141
type textarea "<div style="height: 170px;"></div>"
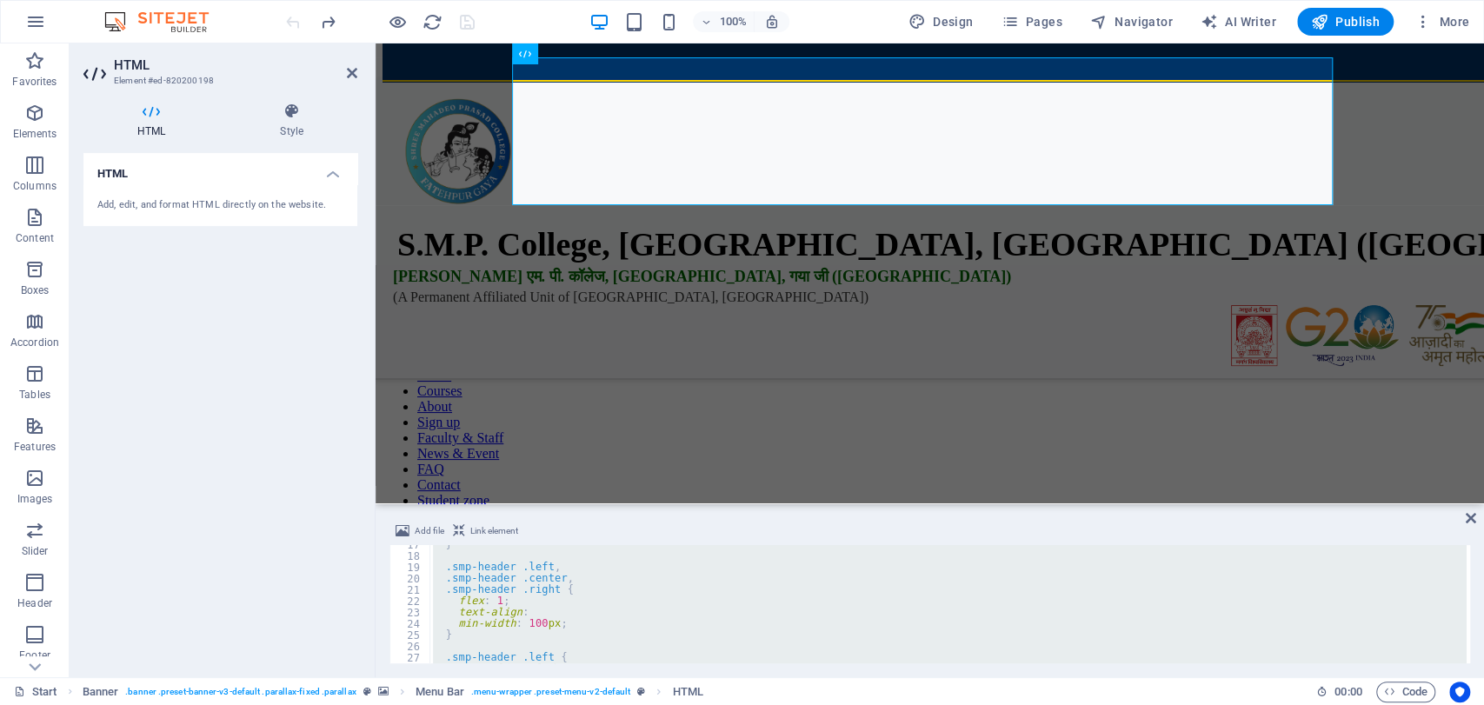
scroll to position [1656, 0]
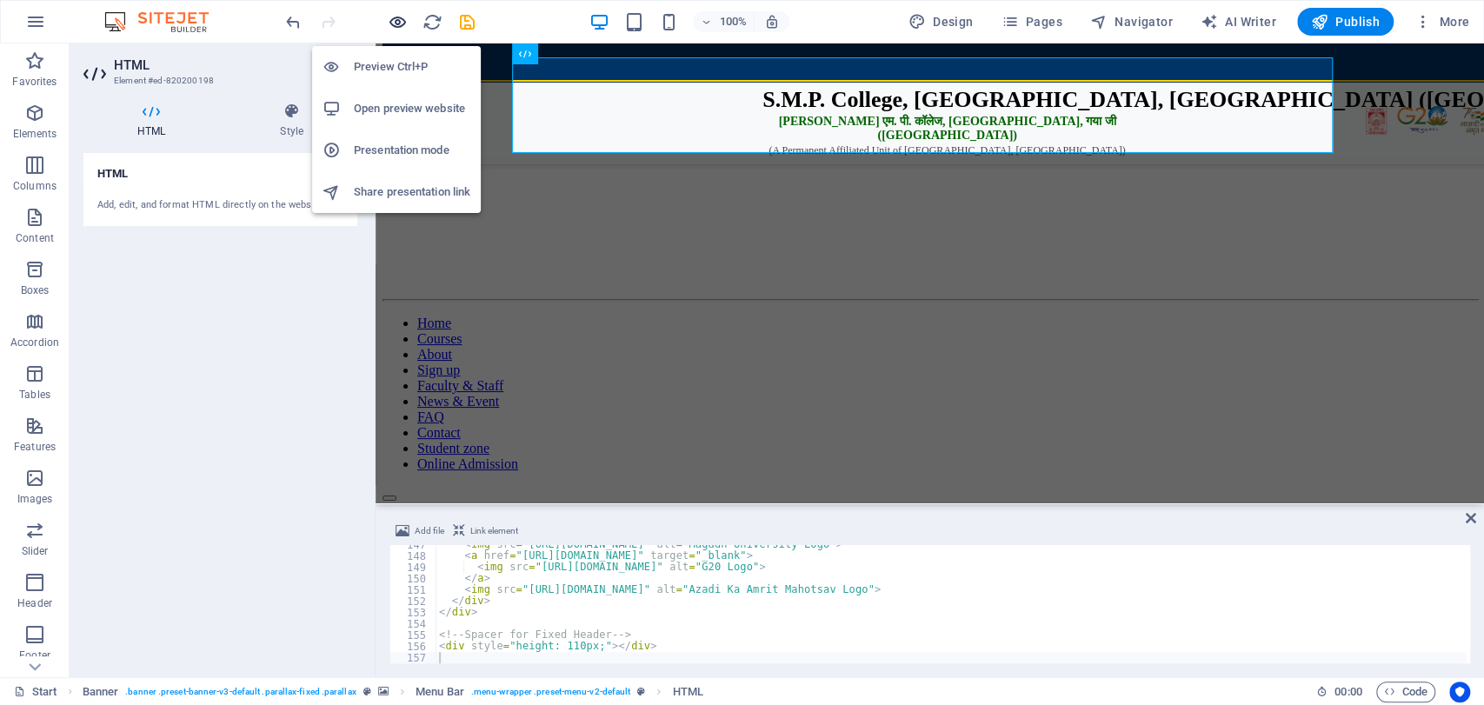
click at [401, 23] on icon "button" at bounding box center [398, 22] width 20 height 20
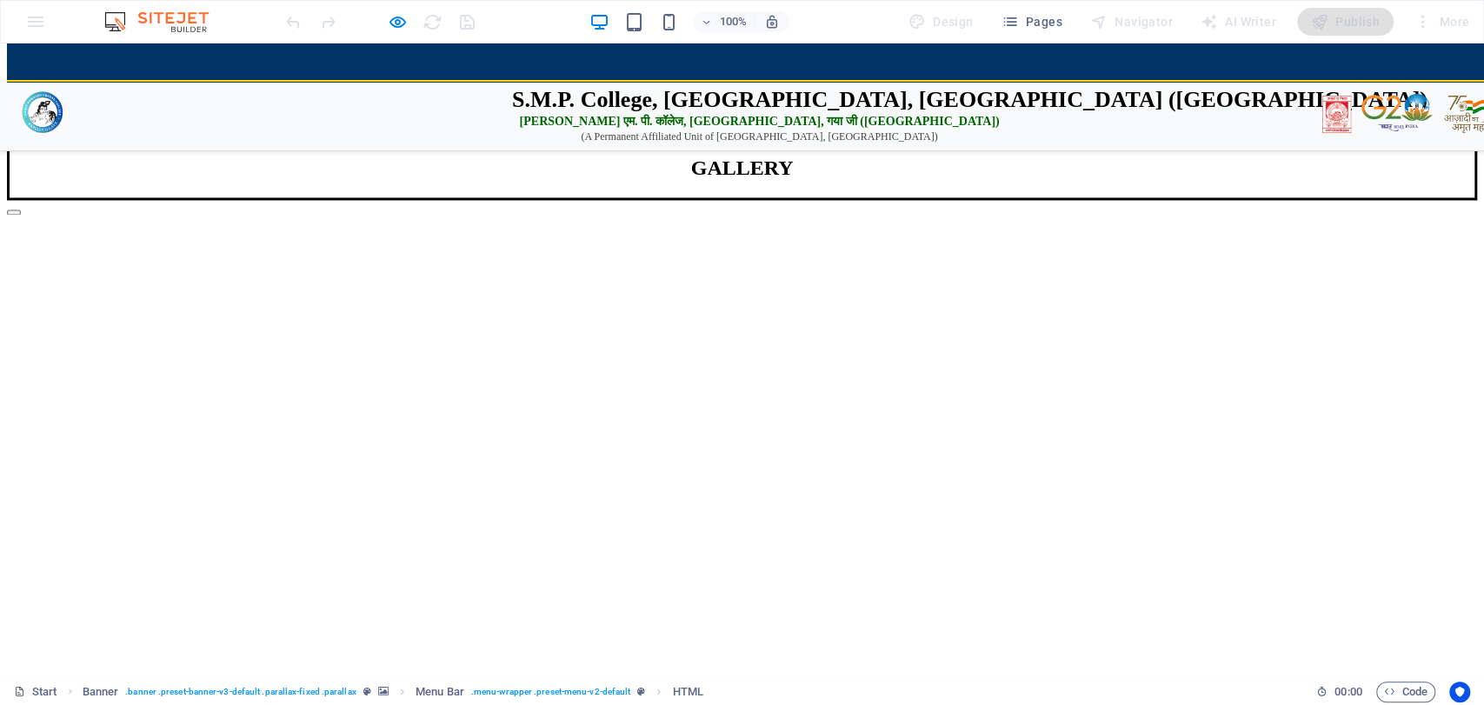
scroll to position [0, 0]
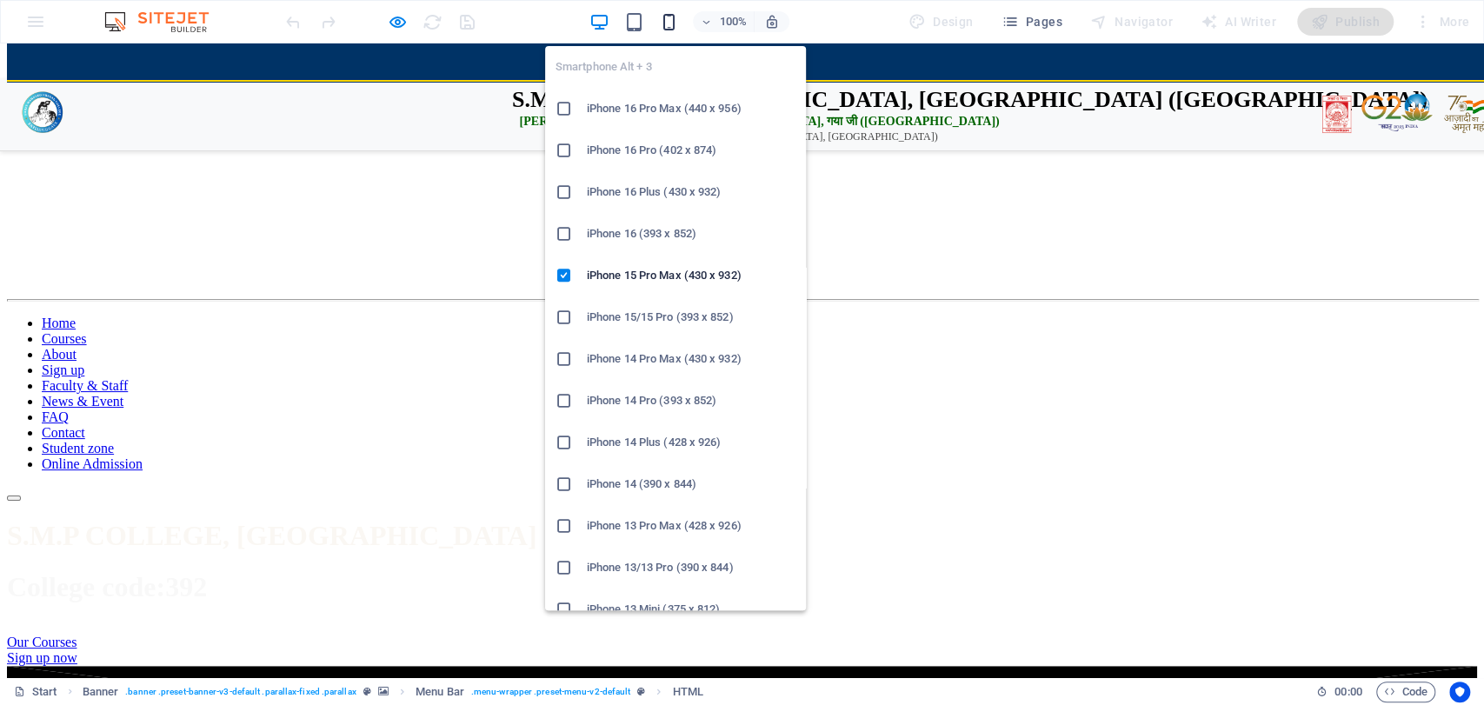
click at [675, 18] on icon "button" at bounding box center [669, 22] width 20 height 20
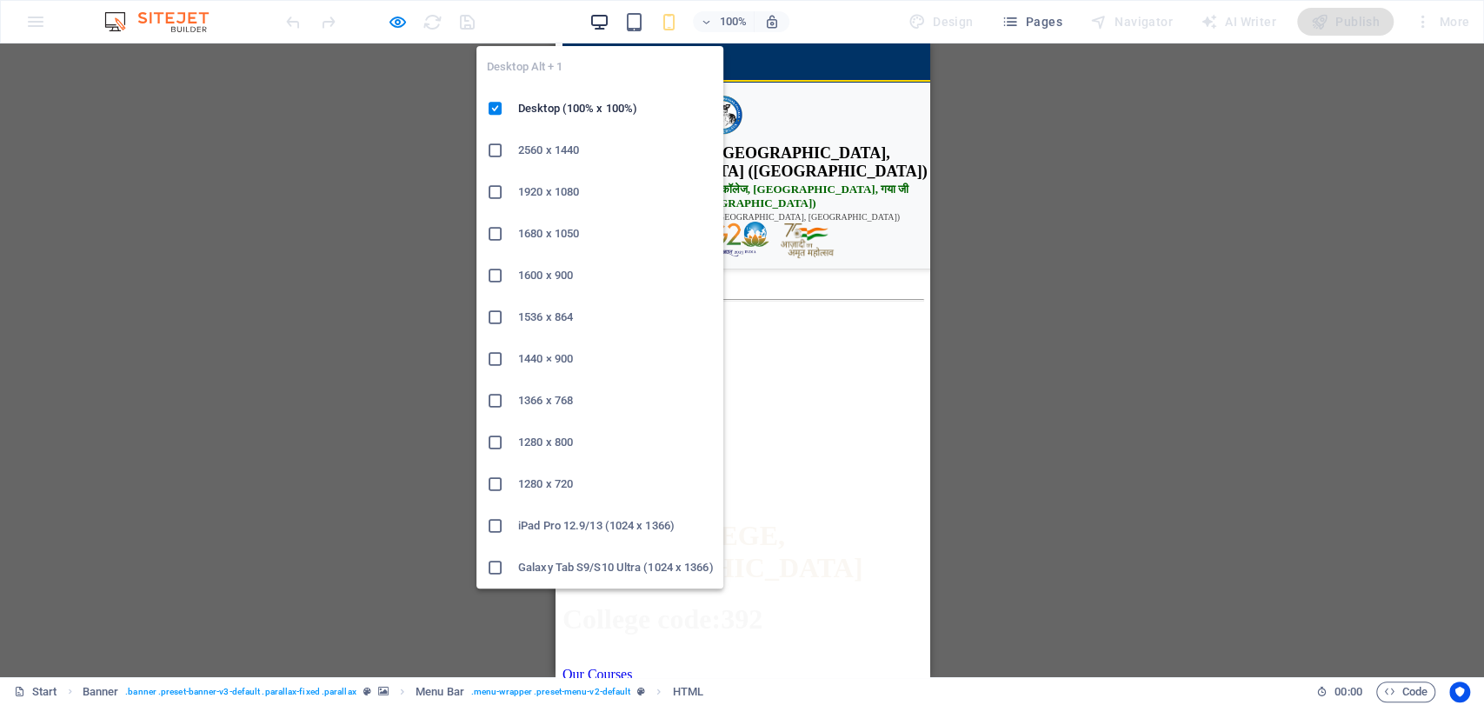
click at [593, 17] on icon "button" at bounding box center [600, 22] width 20 height 20
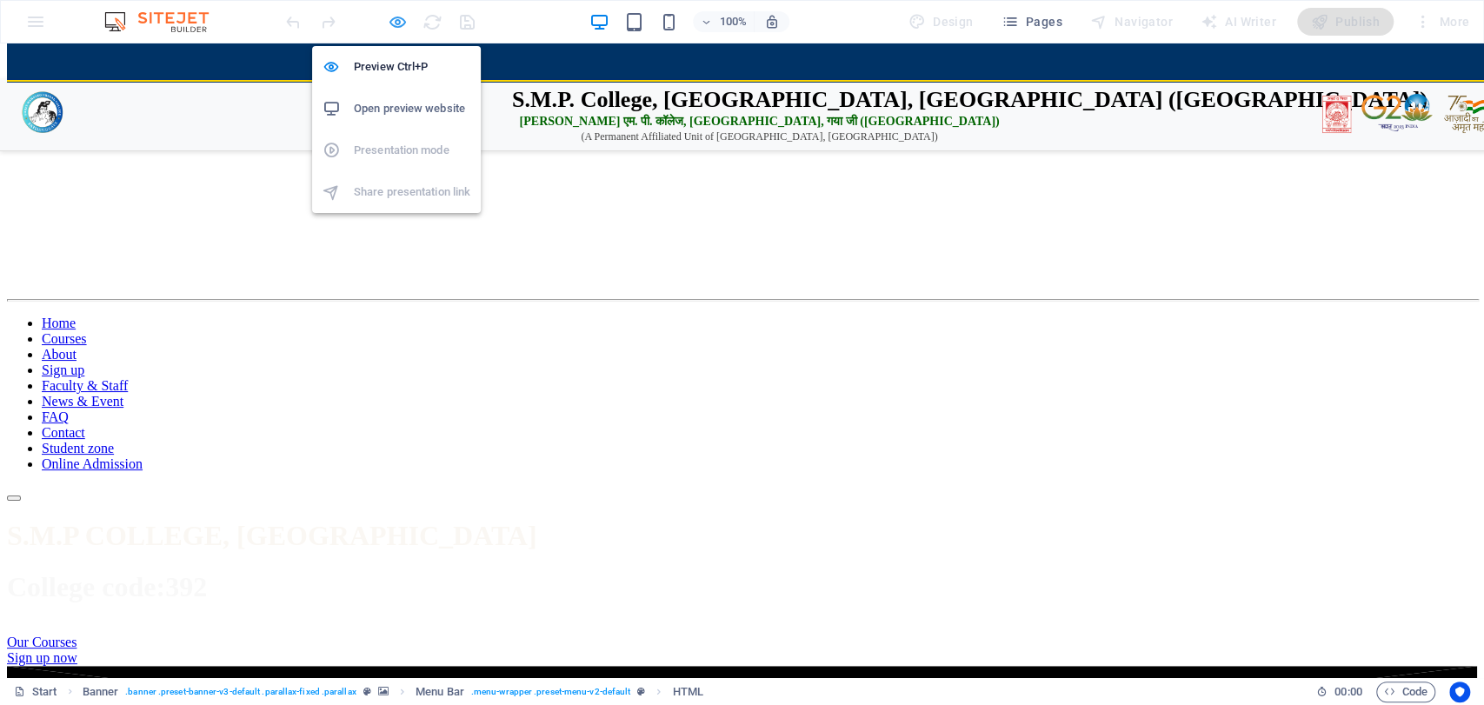
click at [403, 16] on icon "button" at bounding box center [398, 22] width 20 height 20
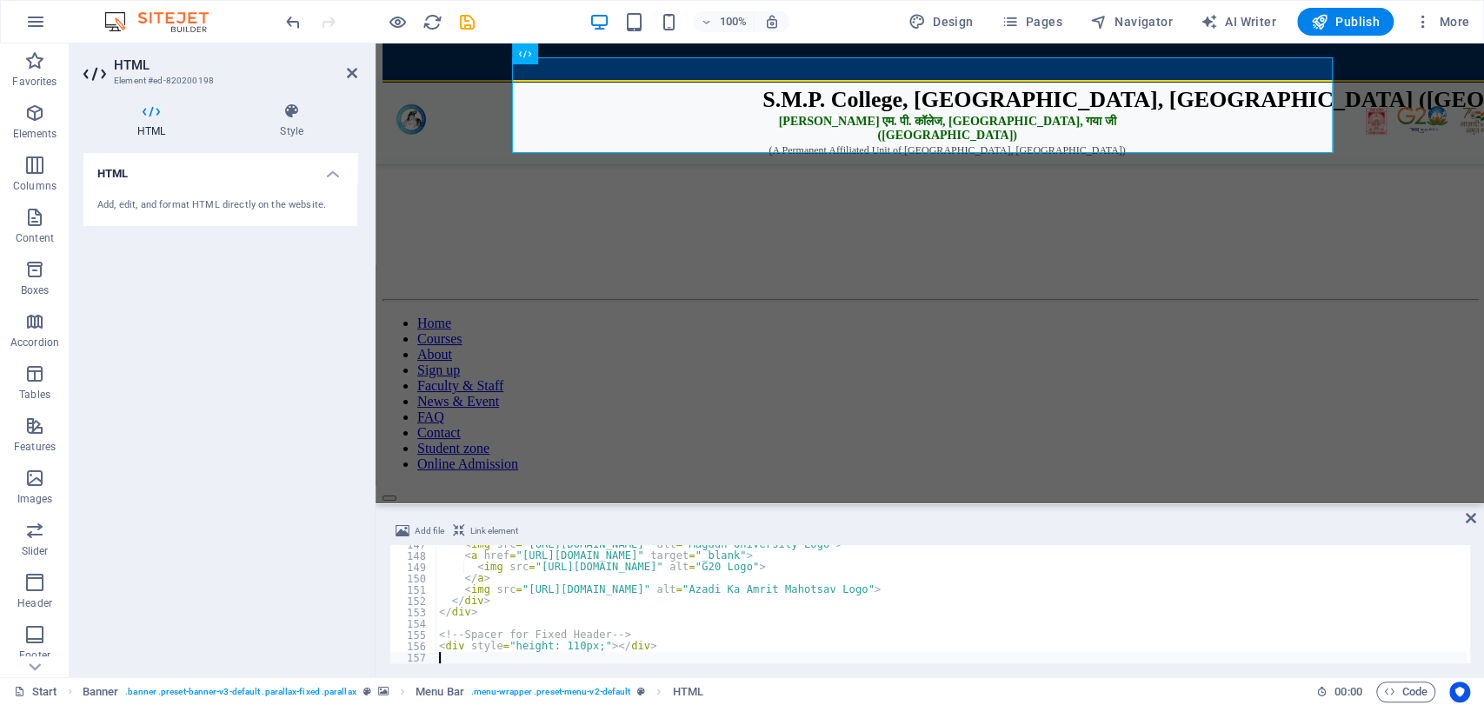
type textarea "<div style="height: 110px;"></div>"
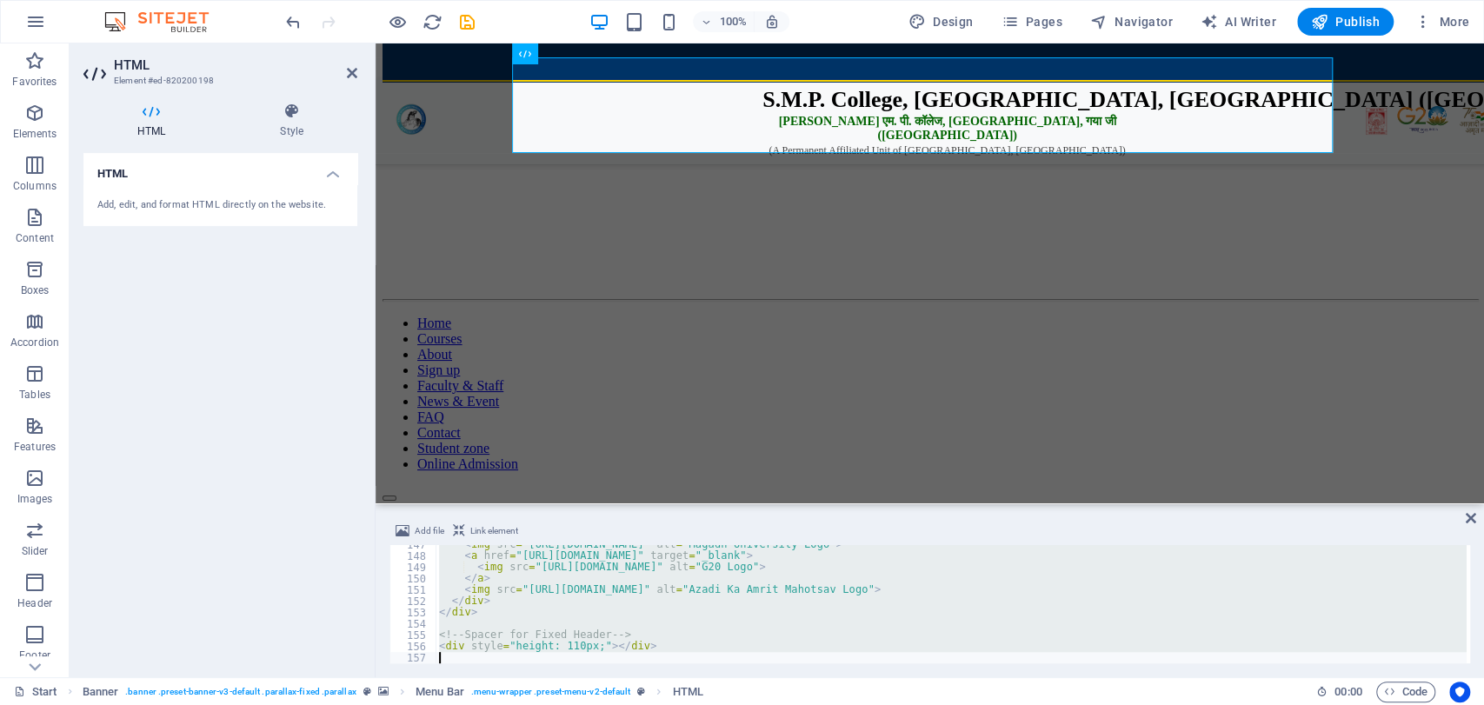
scroll to position [2097, 0]
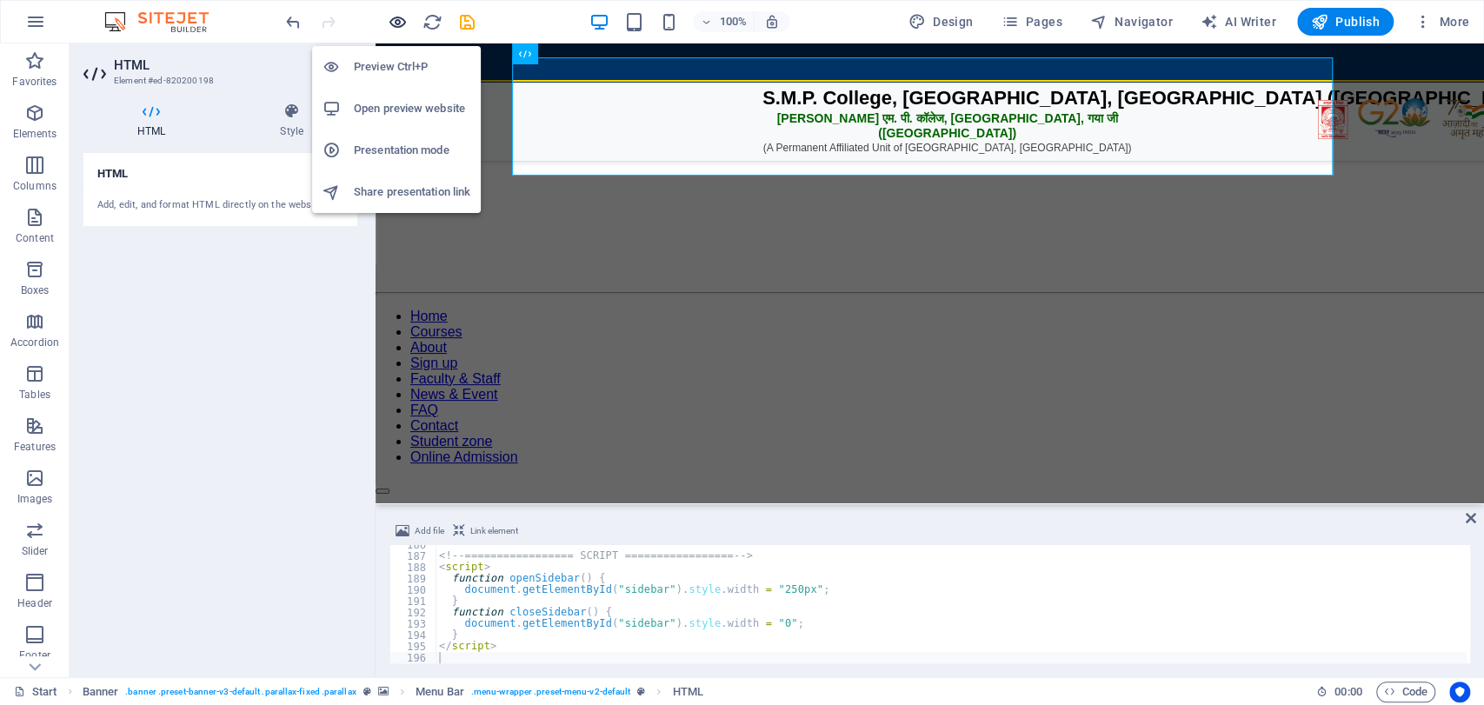
click at [397, 26] on icon "button" at bounding box center [398, 22] width 20 height 20
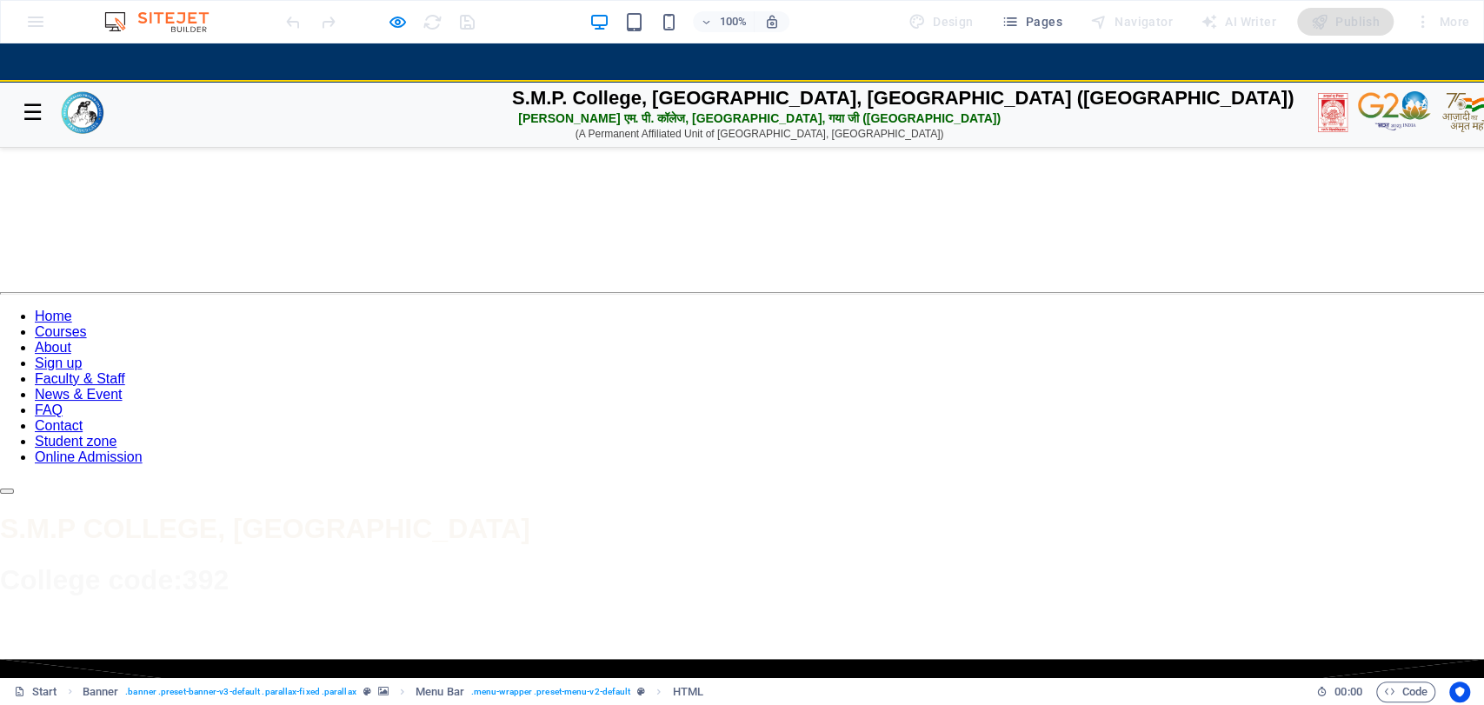
click at [28, 113] on button "☰" at bounding box center [32, 112] width 30 height 29
click at [28, 122] on button "☰" at bounding box center [32, 112] width 30 height 29
click at [30, 124] on button "☰" at bounding box center [32, 112] width 30 height 29
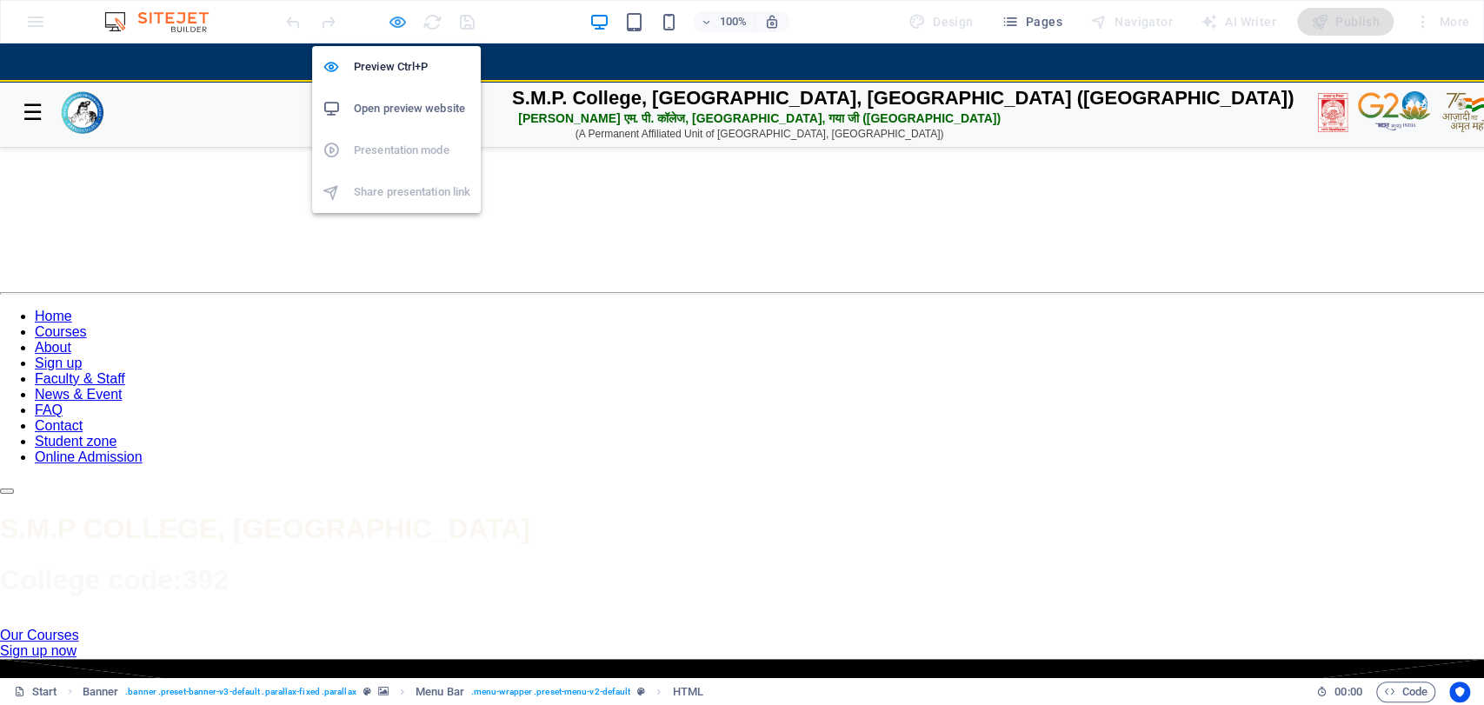
click at [391, 19] on icon "button" at bounding box center [398, 22] width 20 height 20
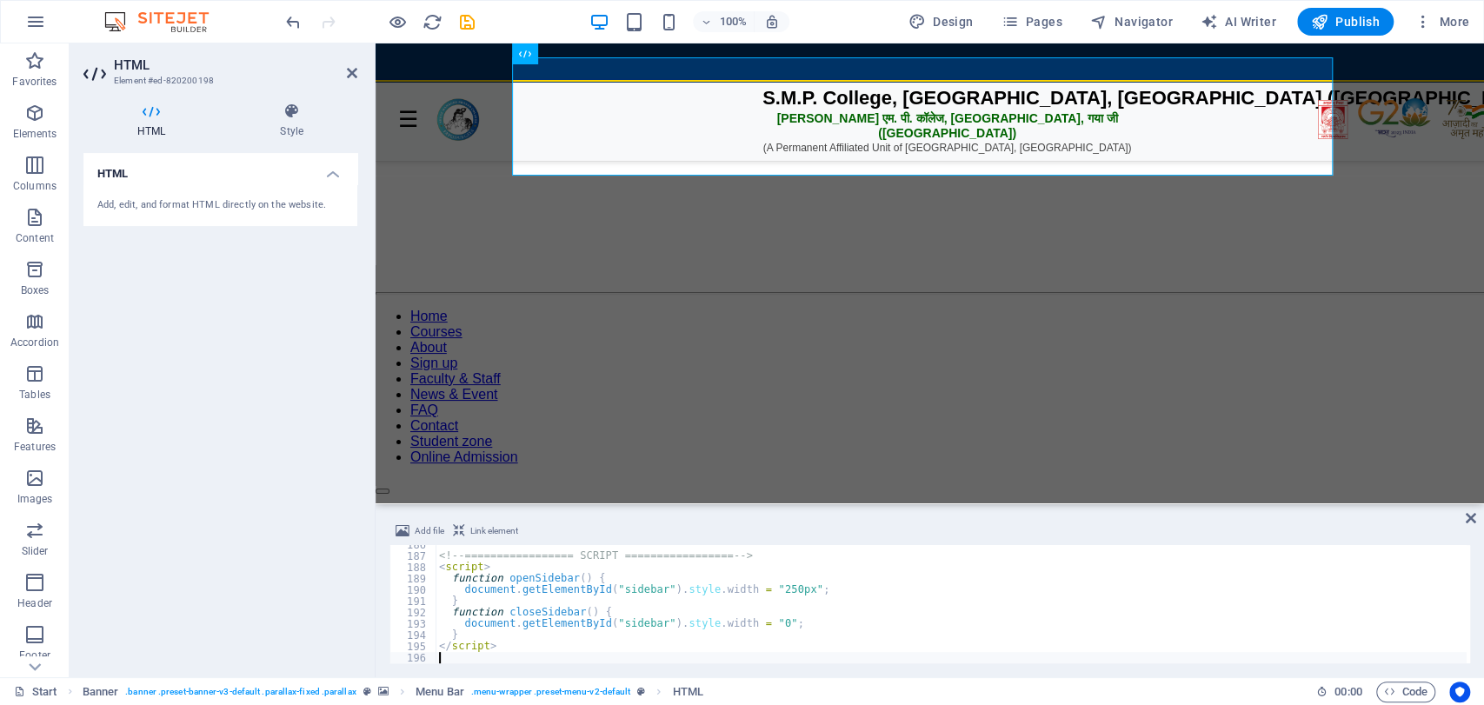
type textarea "</script>"
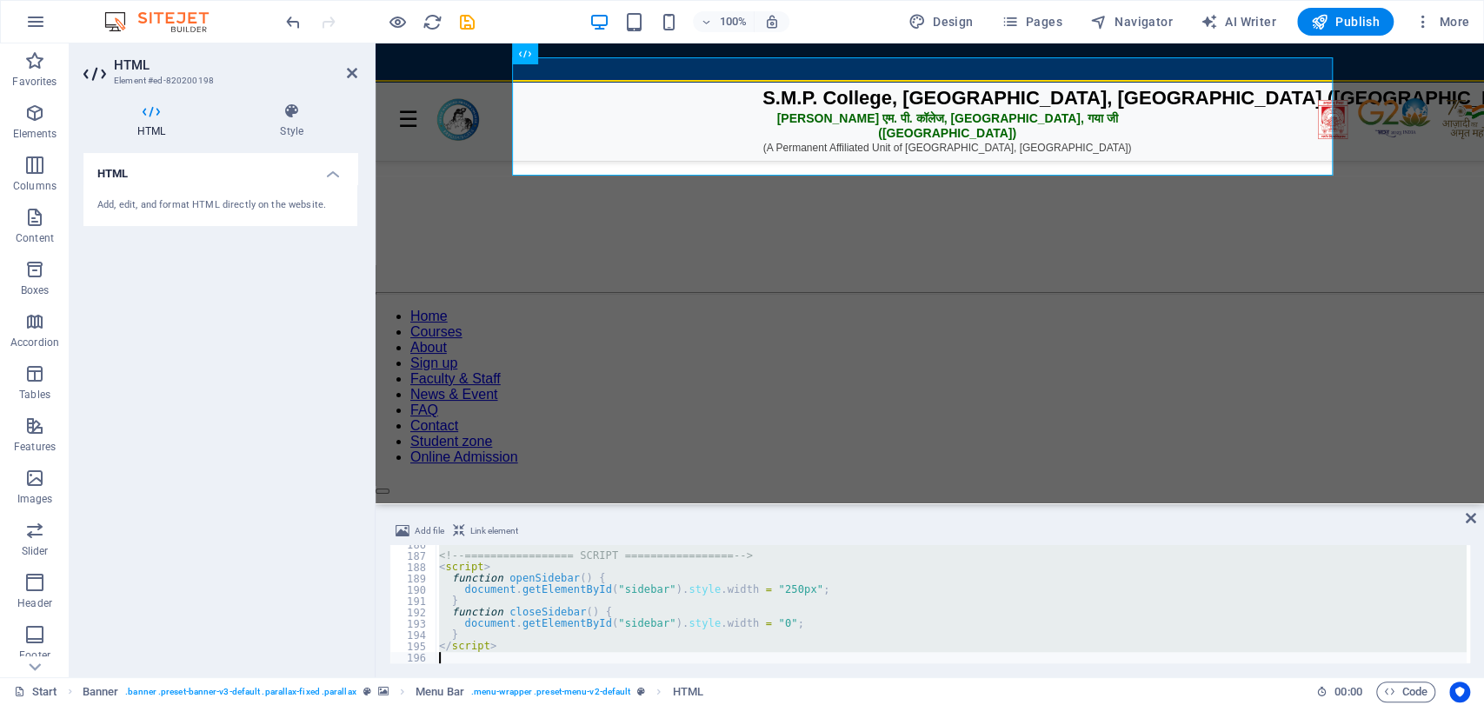
scroll to position [2221, 0]
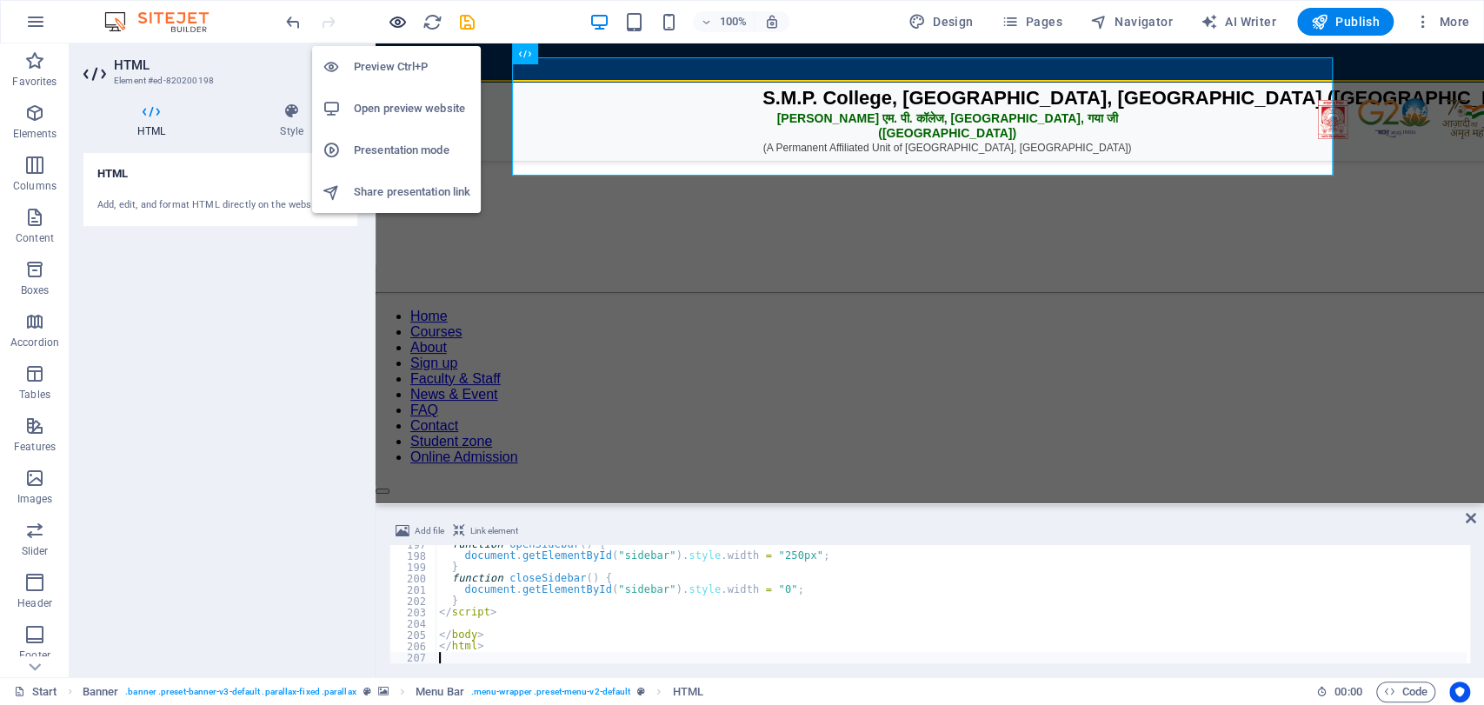
click at [397, 18] on icon "button" at bounding box center [398, 22] width 20 height 20
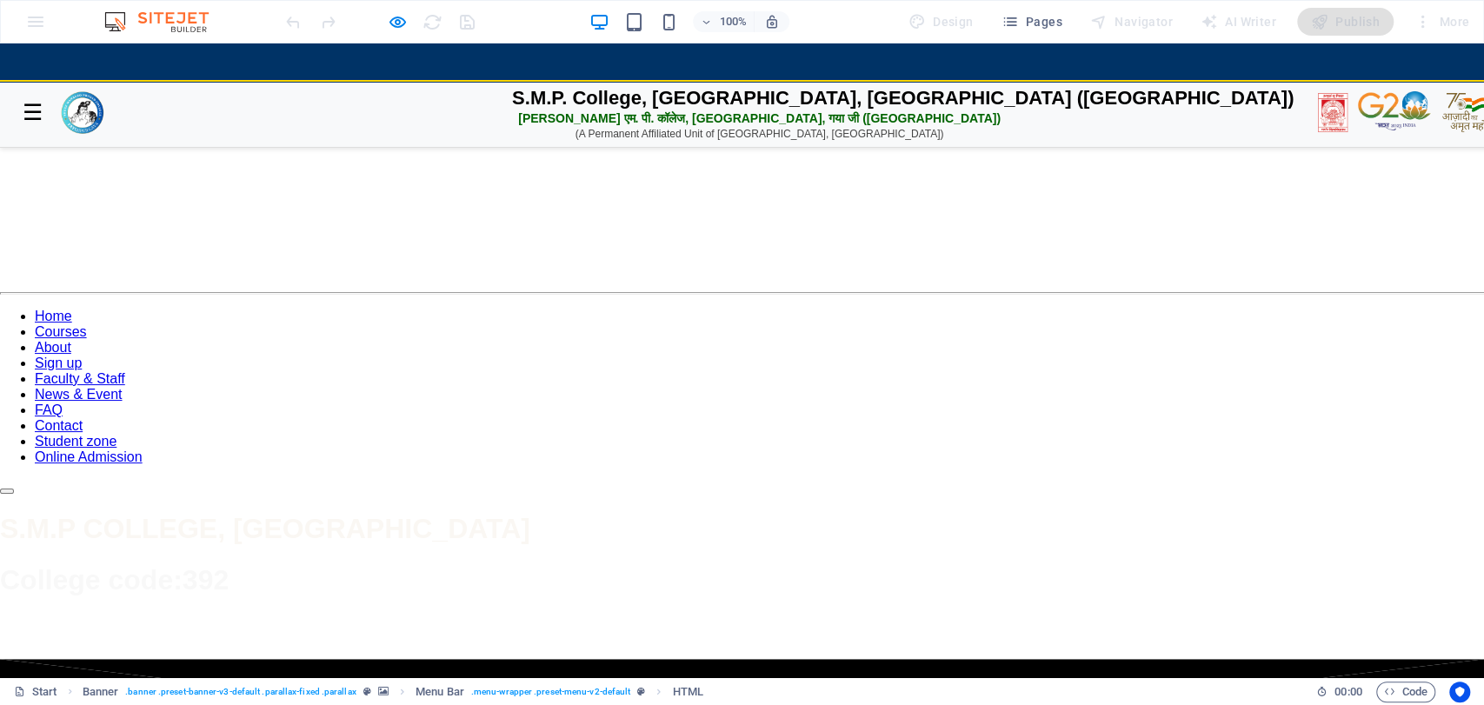
click at [28, 110] on button "☰" at bounding box center [32, 112] width 30 height 29
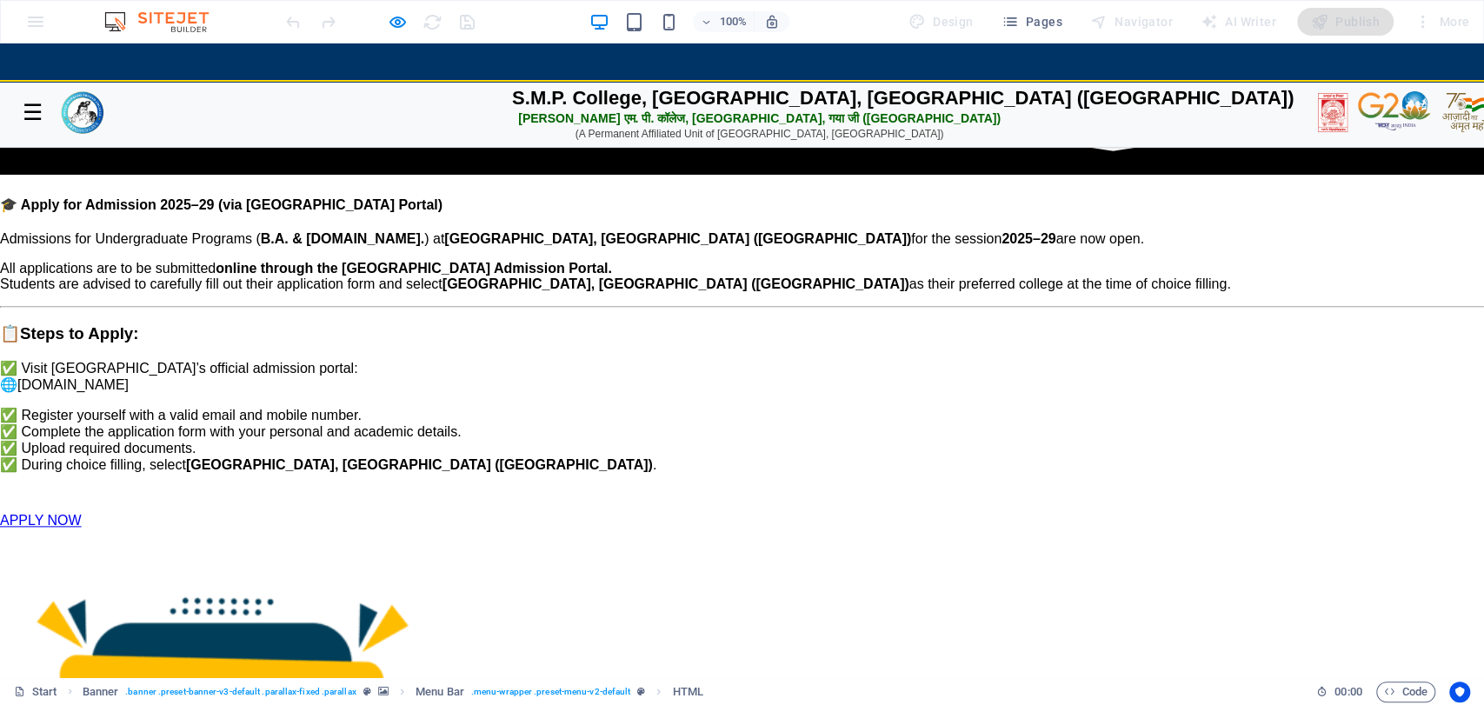
scroll to position [0, 0]
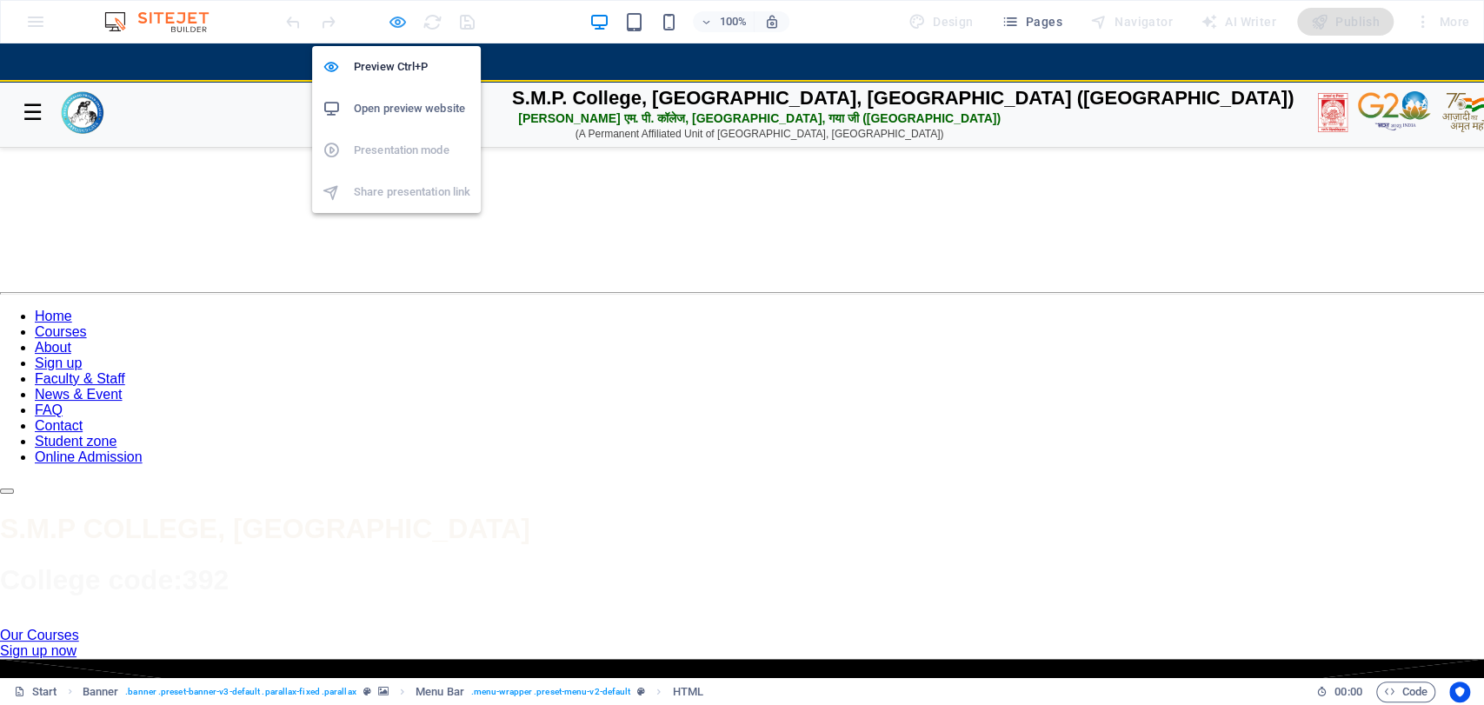
click at [401, 19] on icon "button" at bounding box center [398, 22] width 20 height 20
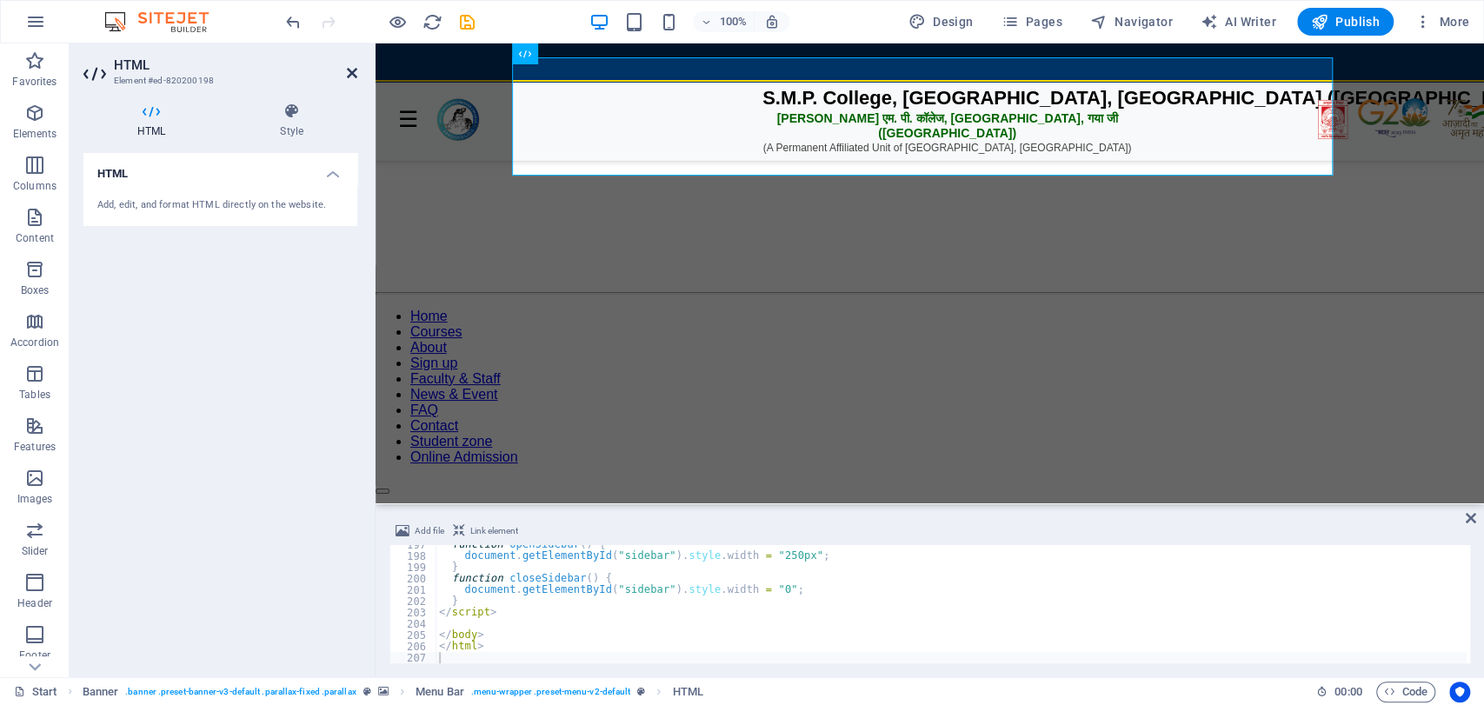
click at [353, 76] on icon at bounding box center [352, 73] width 10 height 14
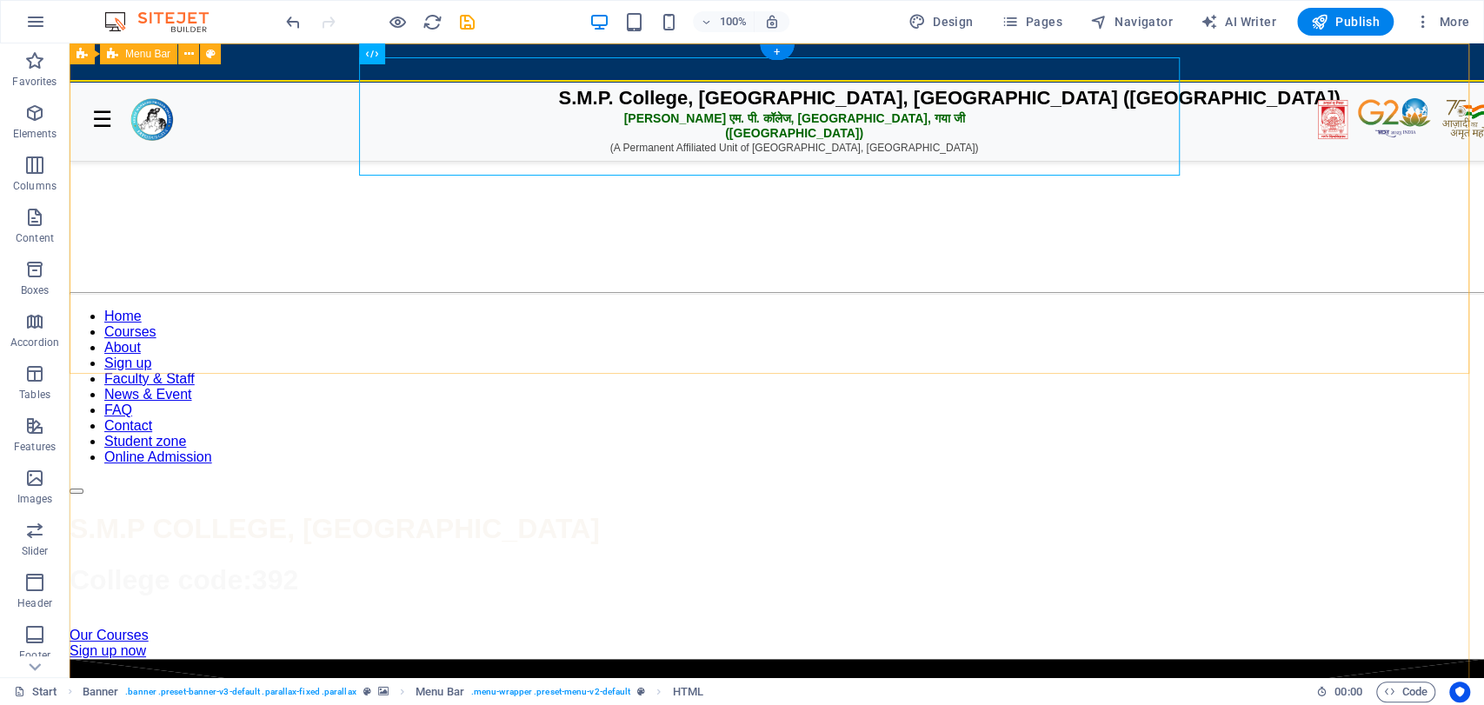
click at [111, 103] on div "📢 2024-28 Admit Card Collect from College 📢 2024-28 1st Semester Exam Routine R…" at bounding box center [777, 277] width 1415 height 436
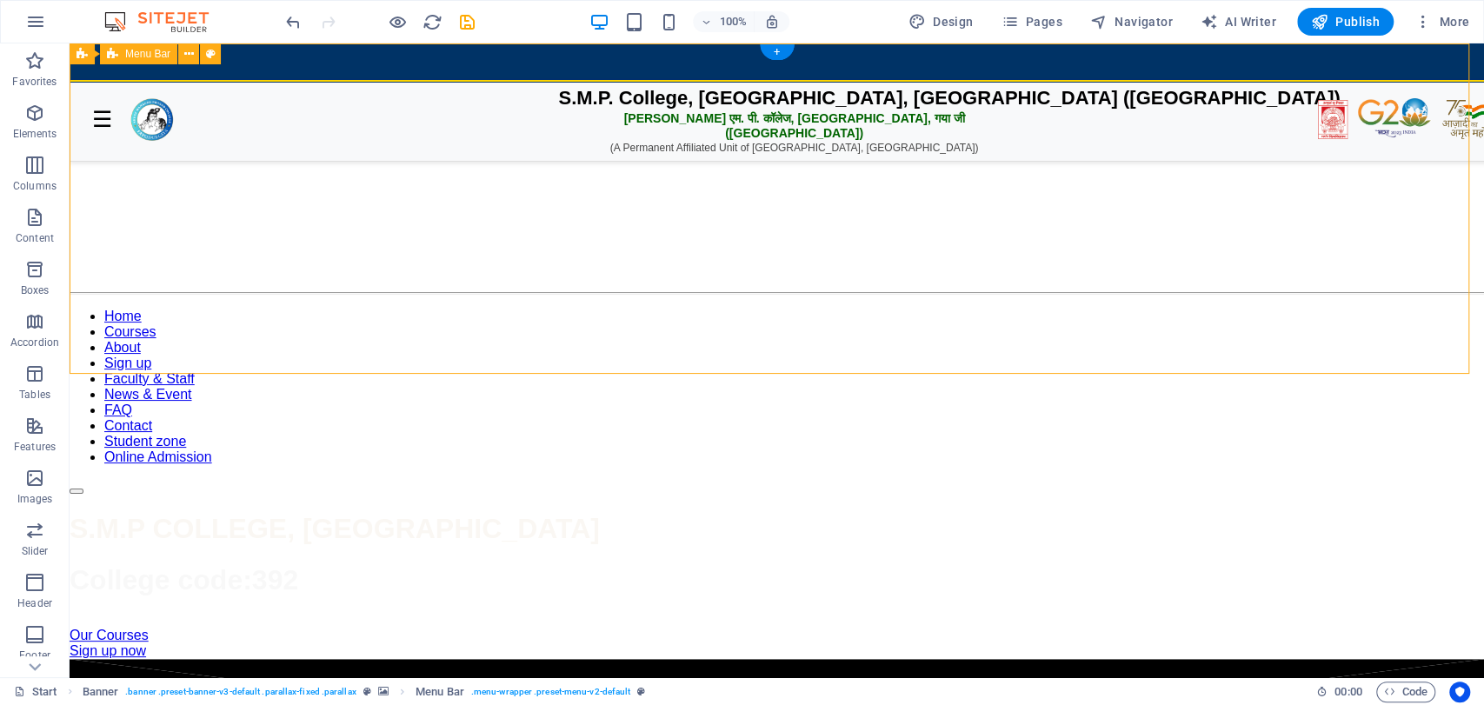
click at [111, 103] on div "📢 2024-28 Admit Card Collect from College 📢 2024-28 1st Semester Exam Routine R…" at bounding box center [777, 277] width 1415 height 436
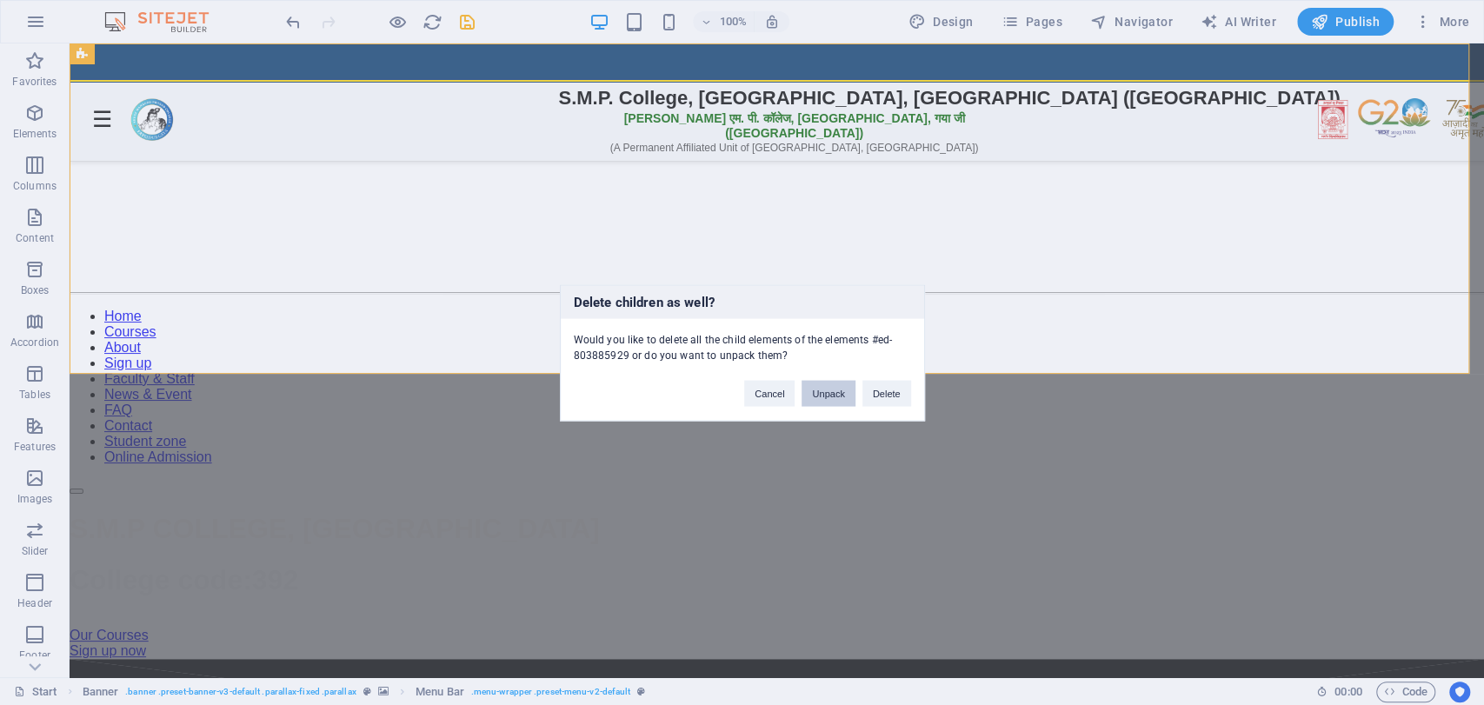
click at [830, 388] on button "Unpack" at bounding box center [828, 393] width 53 height 26
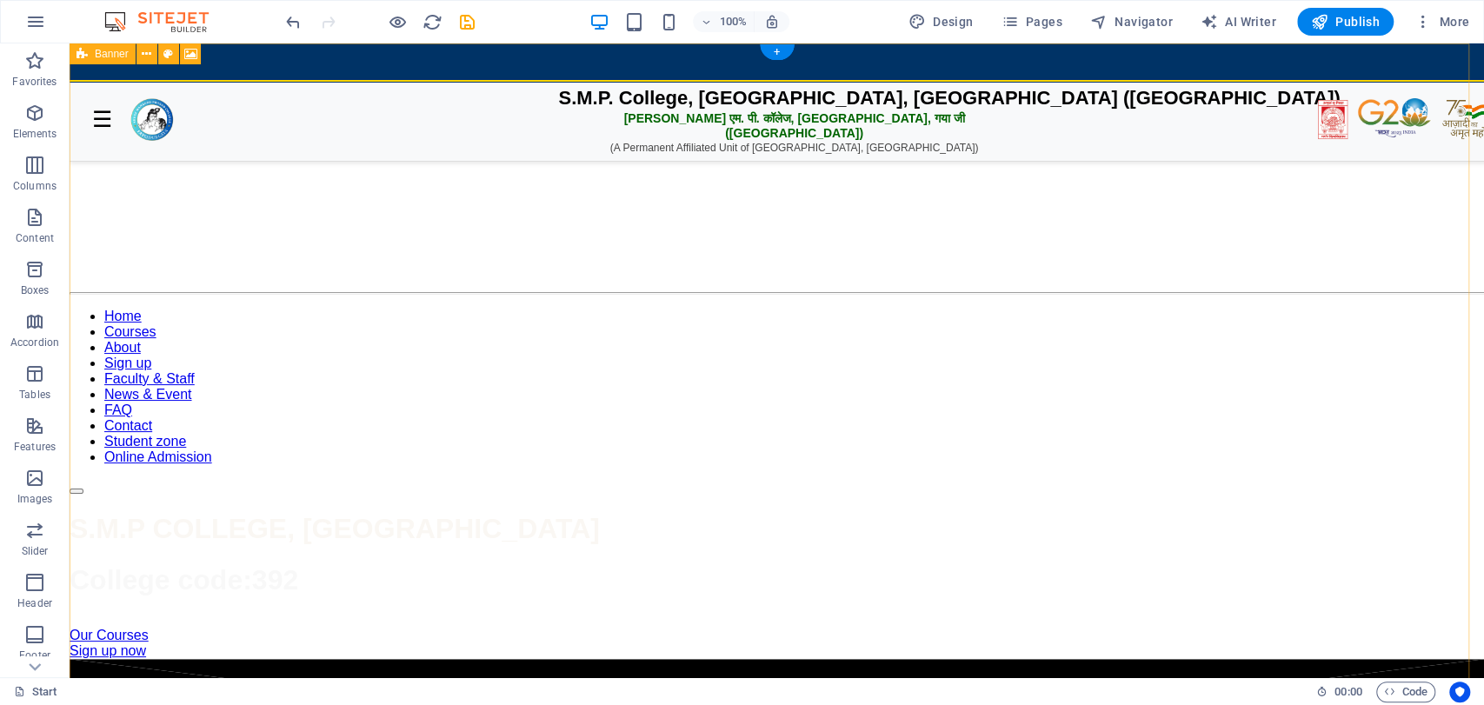
click at [939, 59] on figure at bounding box center [777, 59] width 1415 height 0
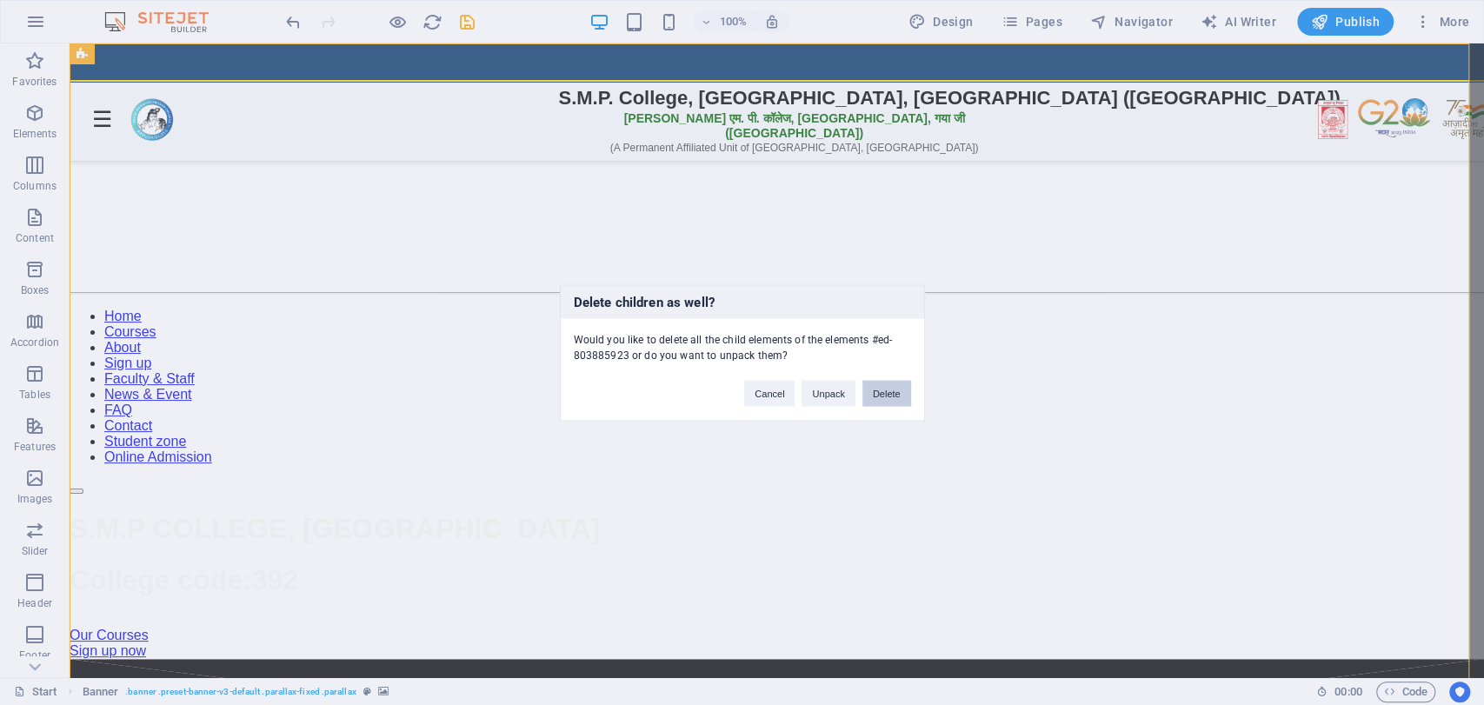
click at [887, 395] on button "Delete" at bounding box center [887, 393] width 49 height 26
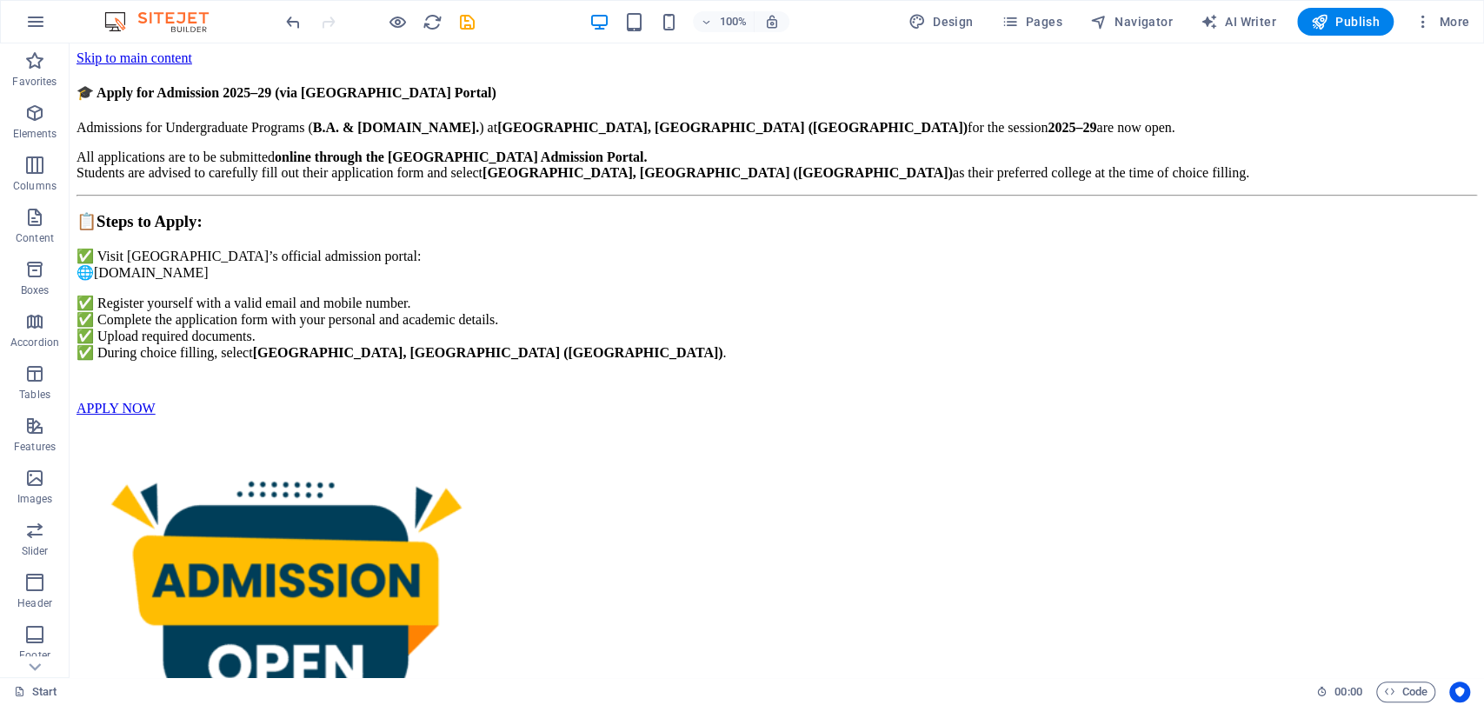
drag, startPoint x: 1477, startPoint y: 83, endPoint x: 1551, endPoint y: 48, distance: 81.7
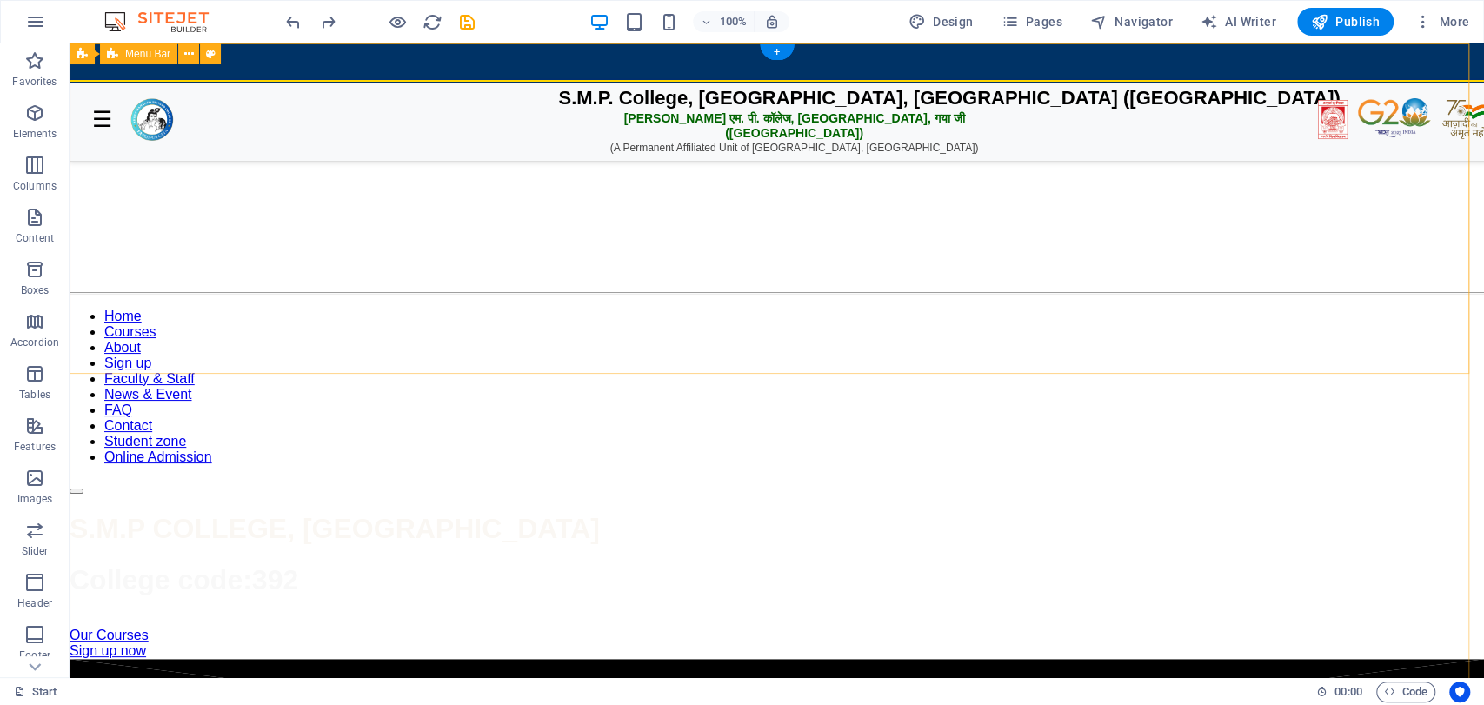
click at [324, 59] on div "📢 2024-28 Admit Card Collect from College 📢 2024-28 1st Semester Exam Routine R…" at bounding box center [777, 277] width 1415 height 436
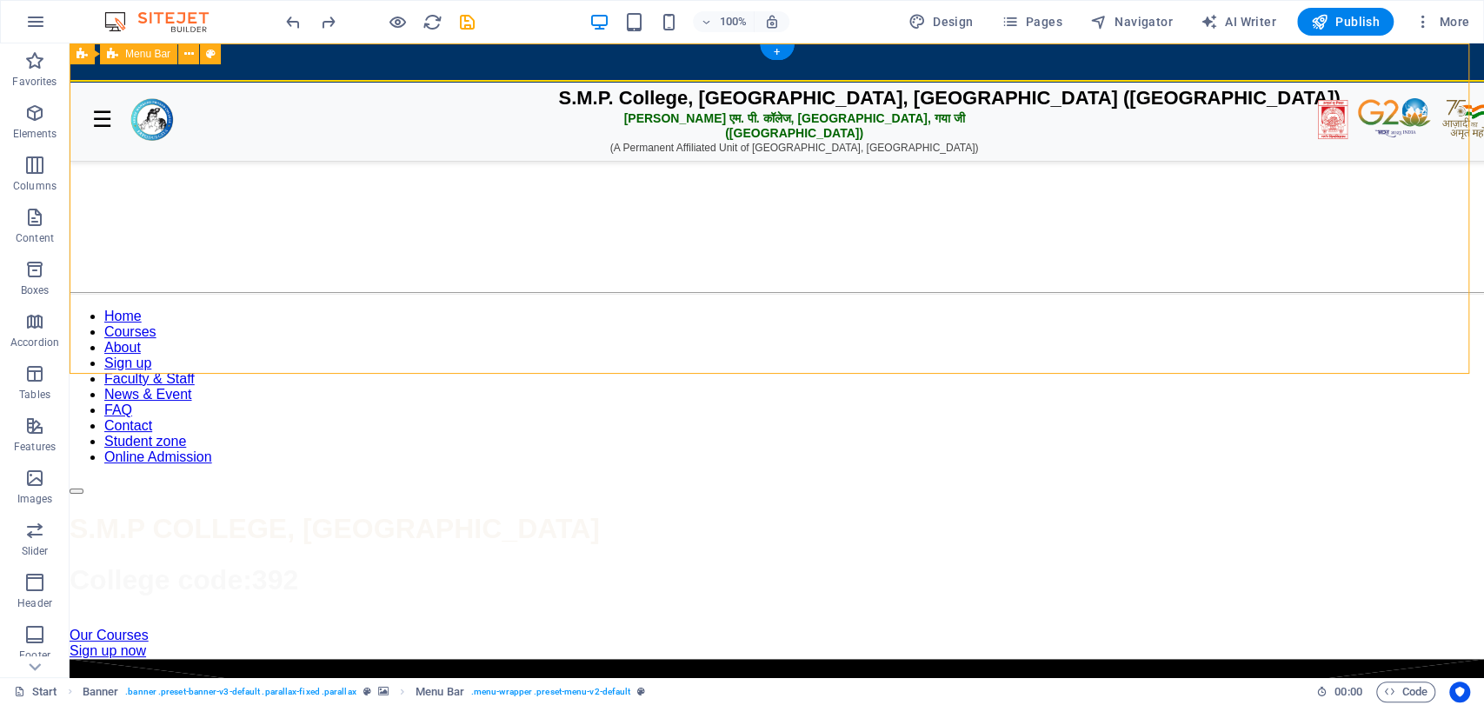
click at [324, 59] on div "📢 2024-28 Admit Card Collect from College 📢 2024-28 1st Semester Exam Routine R…" at bounding box center [777, 277] width 1415 height 436
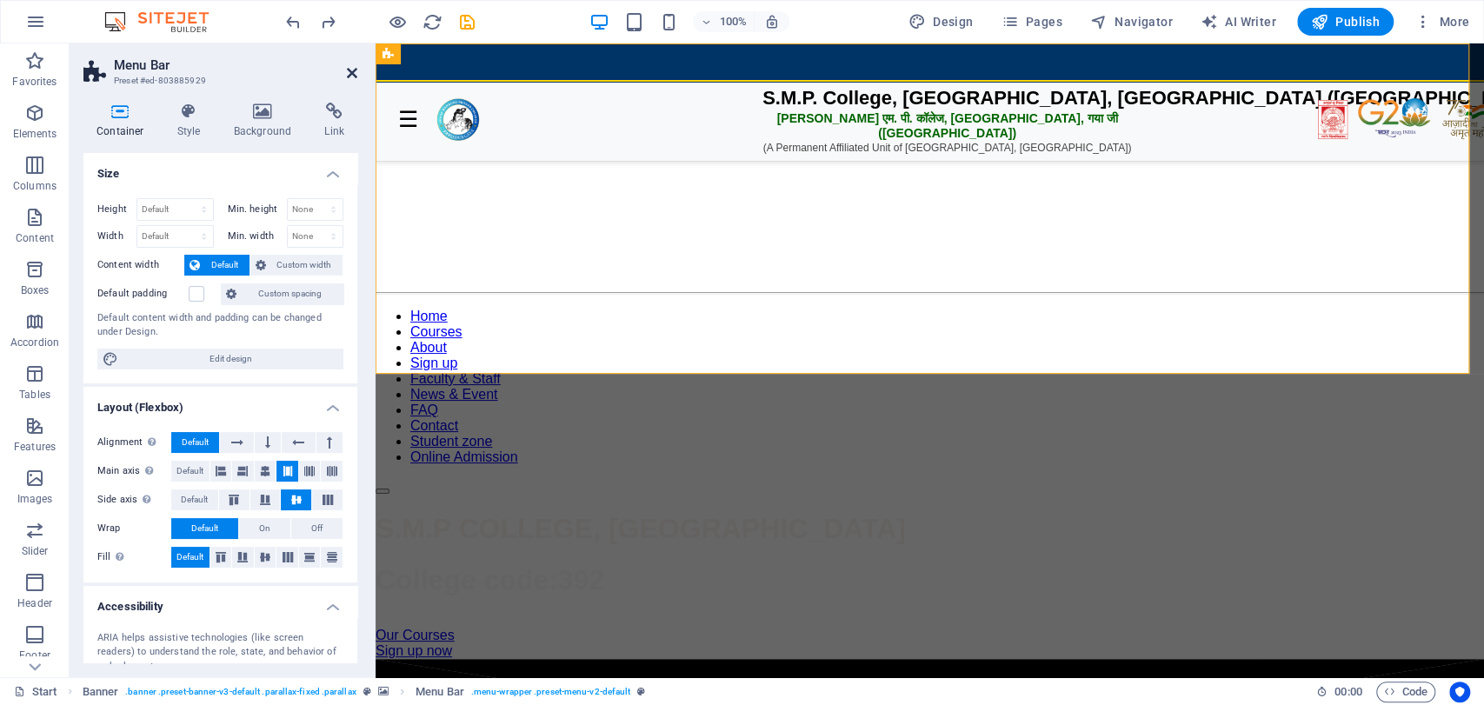
click at [354, 71] on icon at bounding box center [352, 73] width 10 height 14
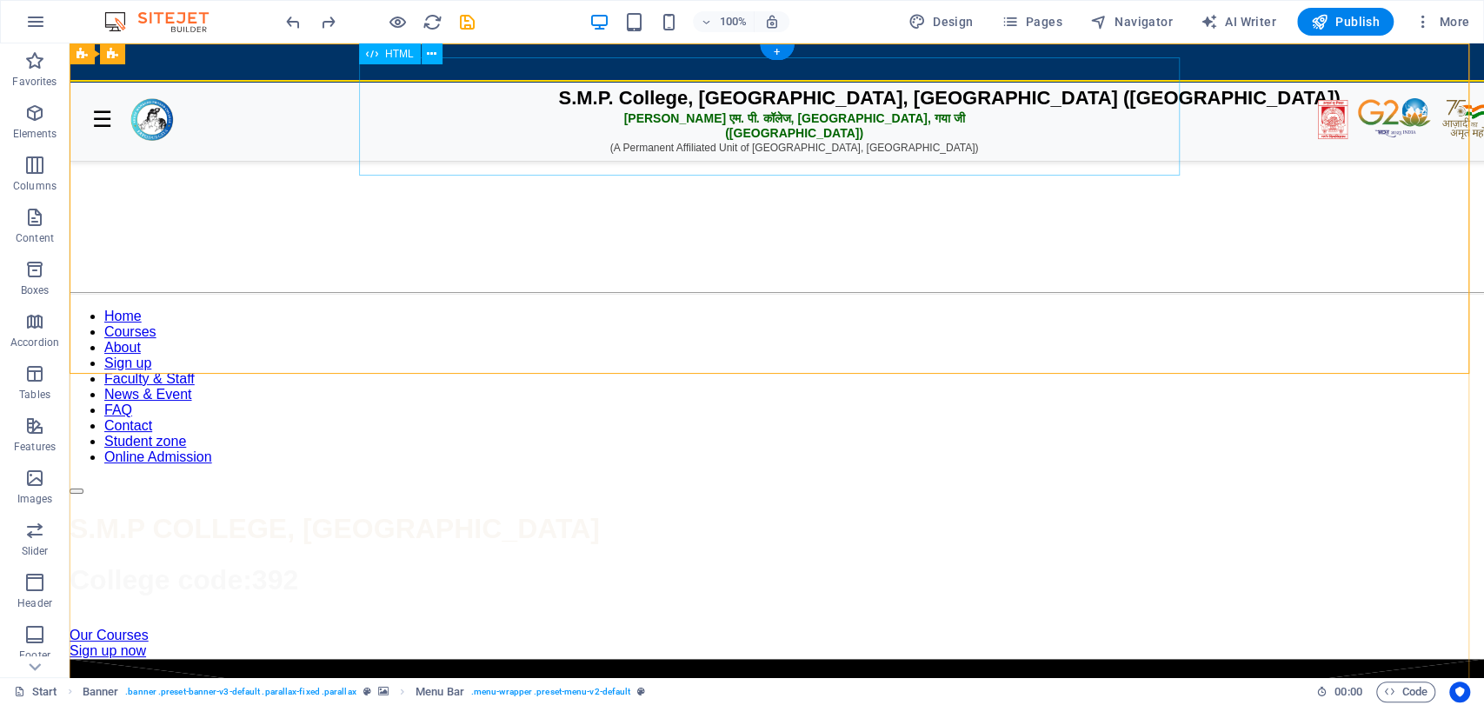
click at [557, 59] on div "SMP College Header with Sidebar Menu ☰ S.M.P. College, [GEOGRAPHIC_DATA], [GEOG…" at bounding box center [777, 107] width 1415 height 96
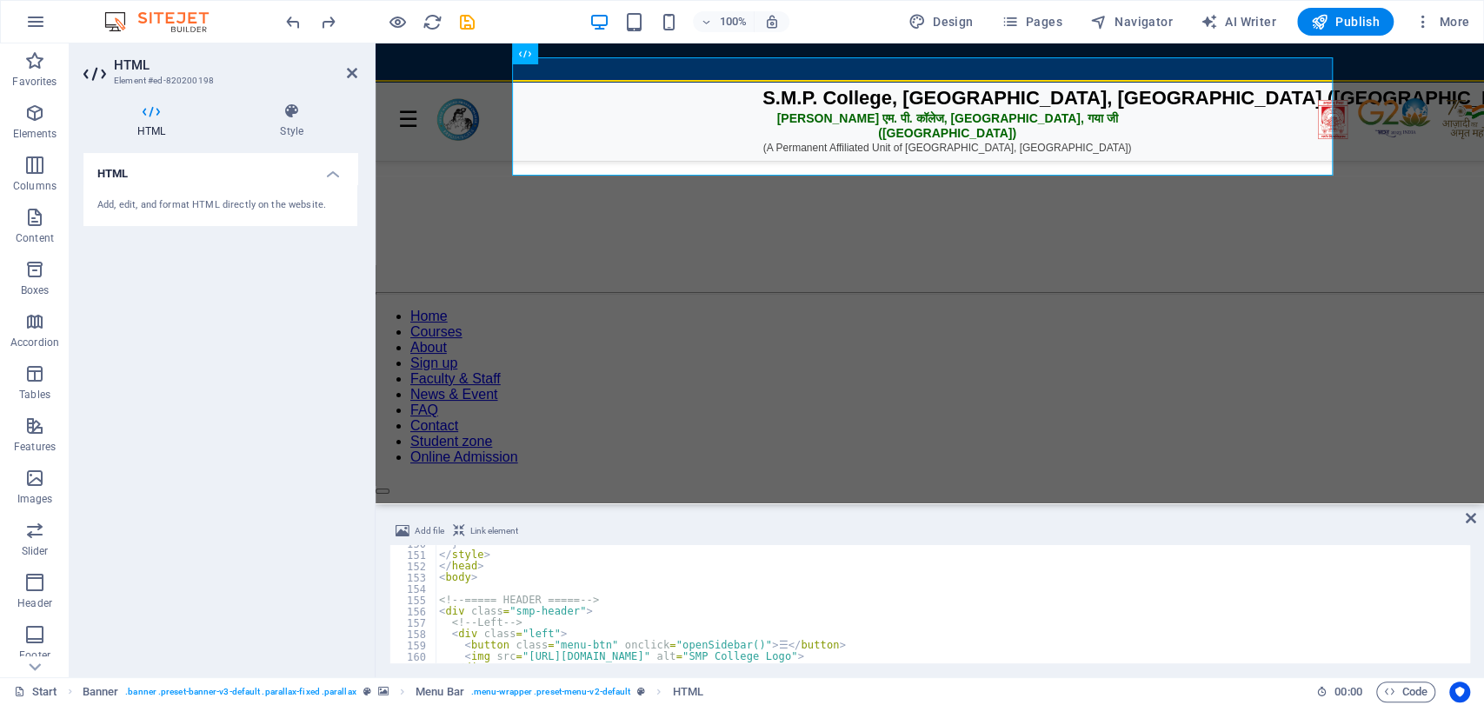
scroll to position [1691, 0]
click at [349, 69] on icon at bounding box center [352, 73] width 10 height 14
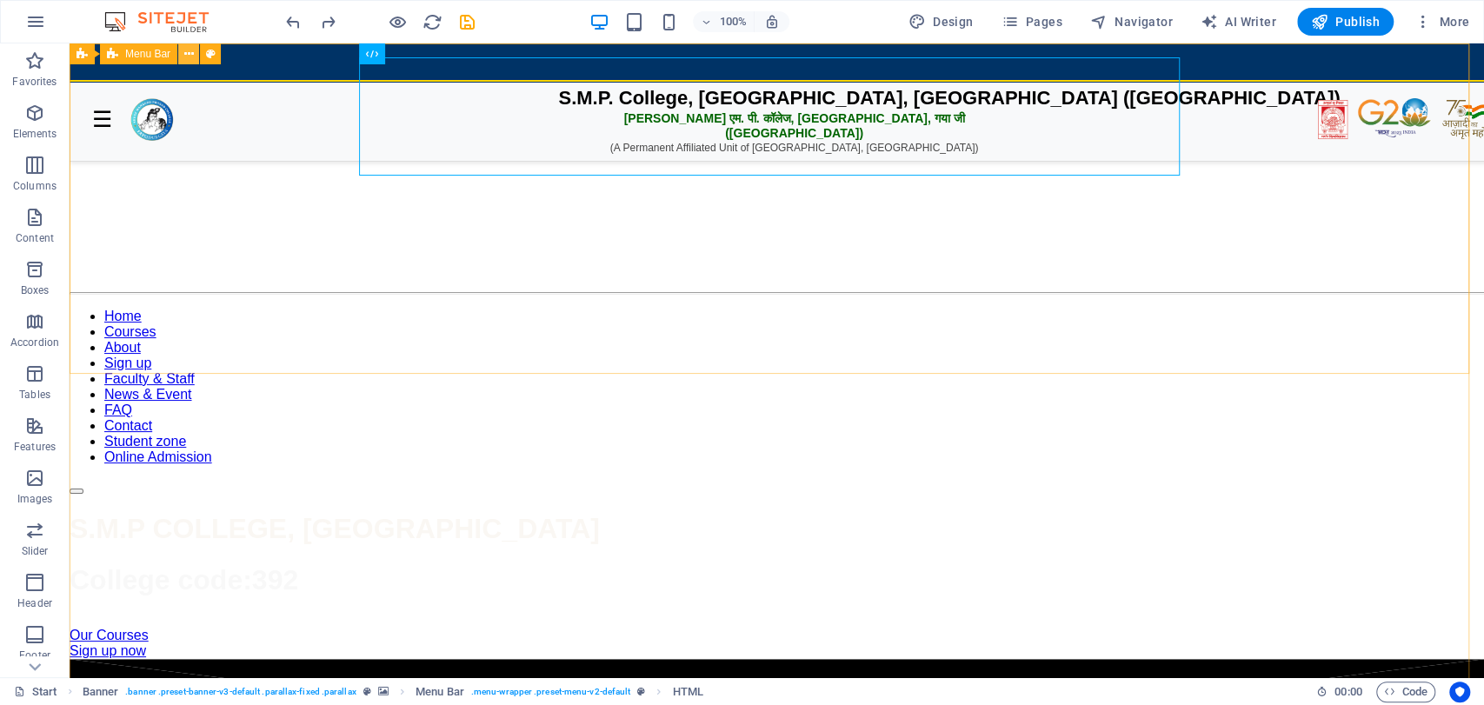
click at [195, 57] on button at bounding box center [188, 53] width 21 height 21
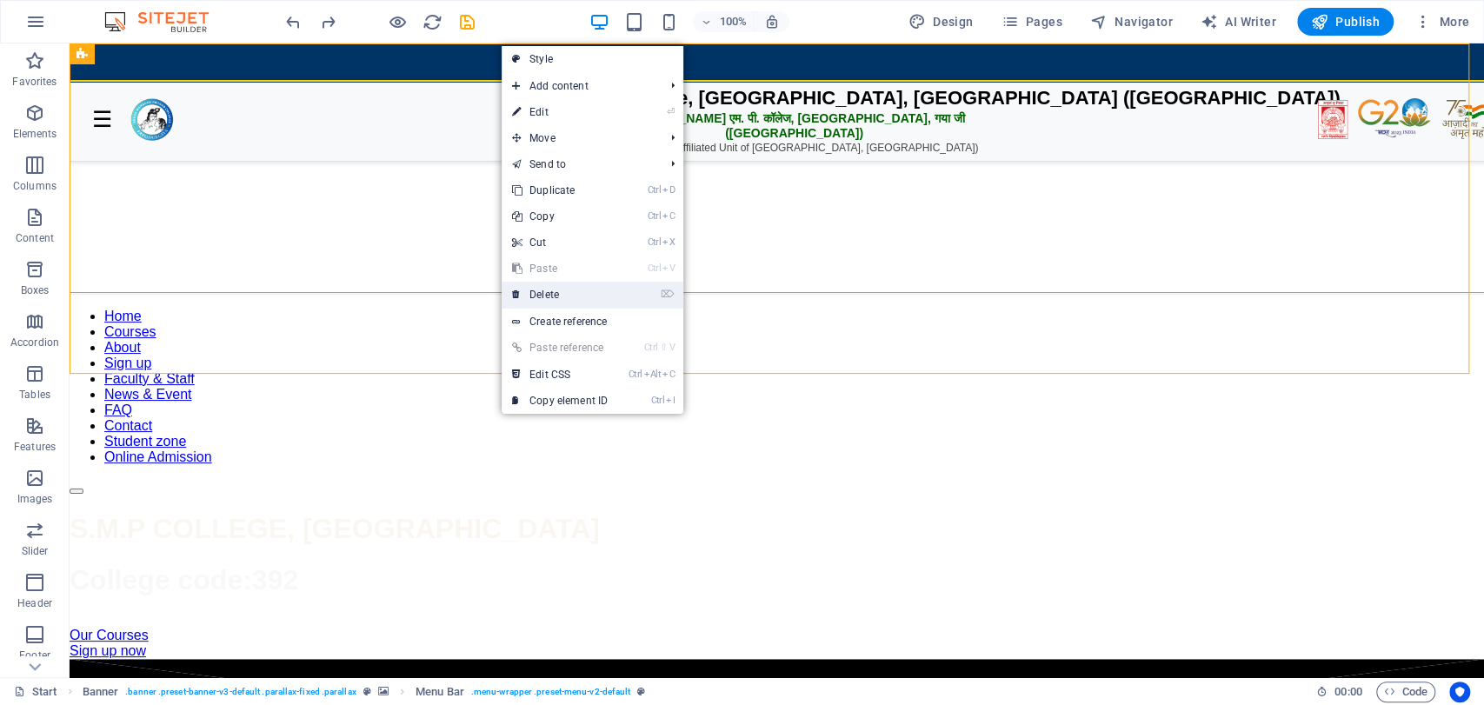
click at [561, 304] on link "⌦ Delete" at bounding box center [560, 295] width 117 height 26
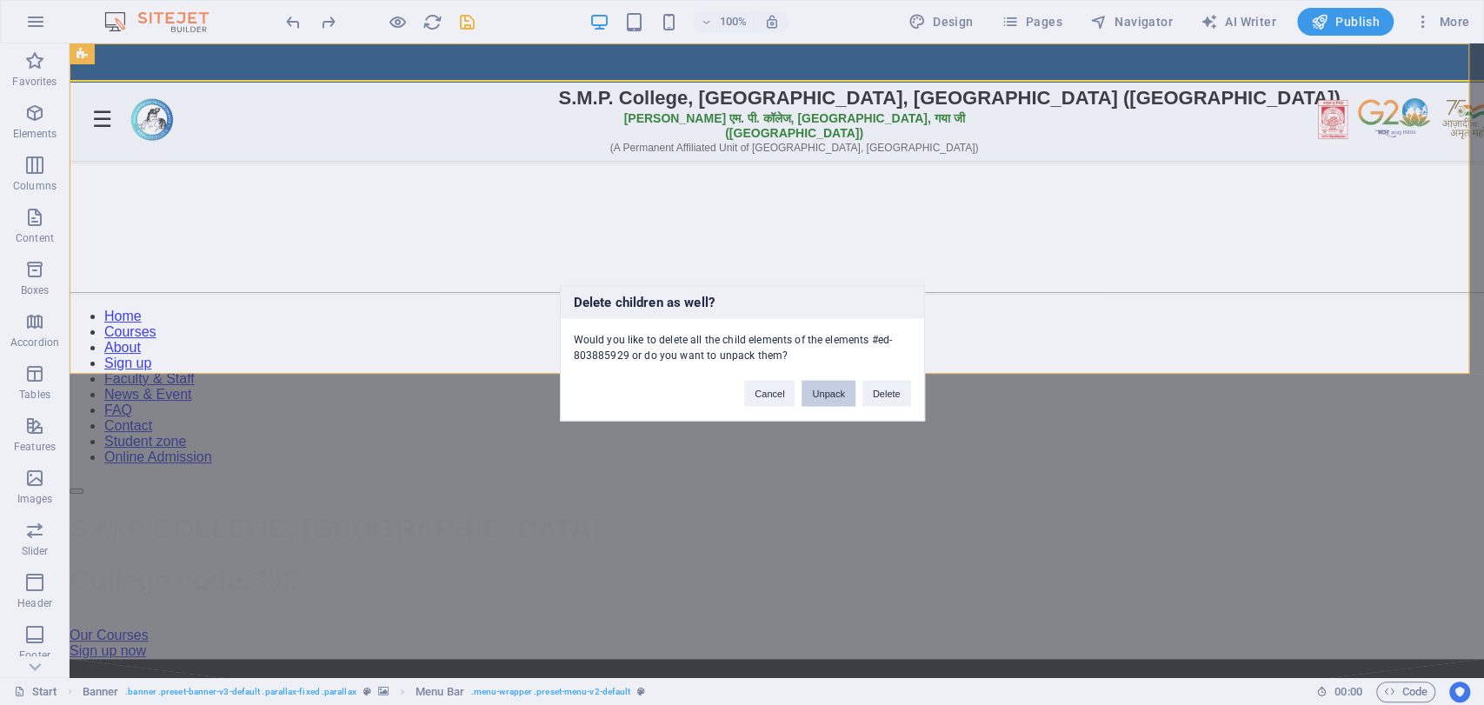
click at [843, 399] on button "Unpack" at bounding box center [828, 393] width 53 height 26
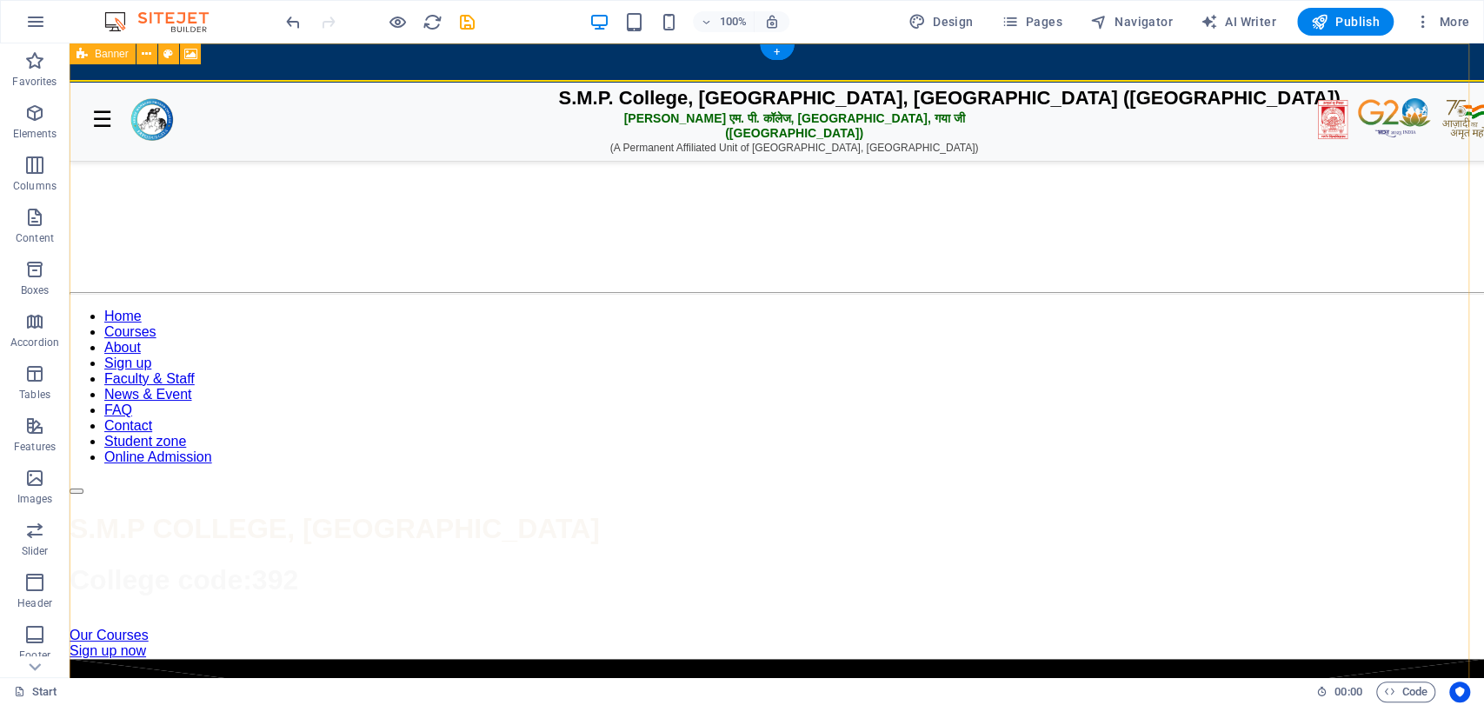
click at [985, 59] on figure at bounding box center [777, 59] width 1415 height 0
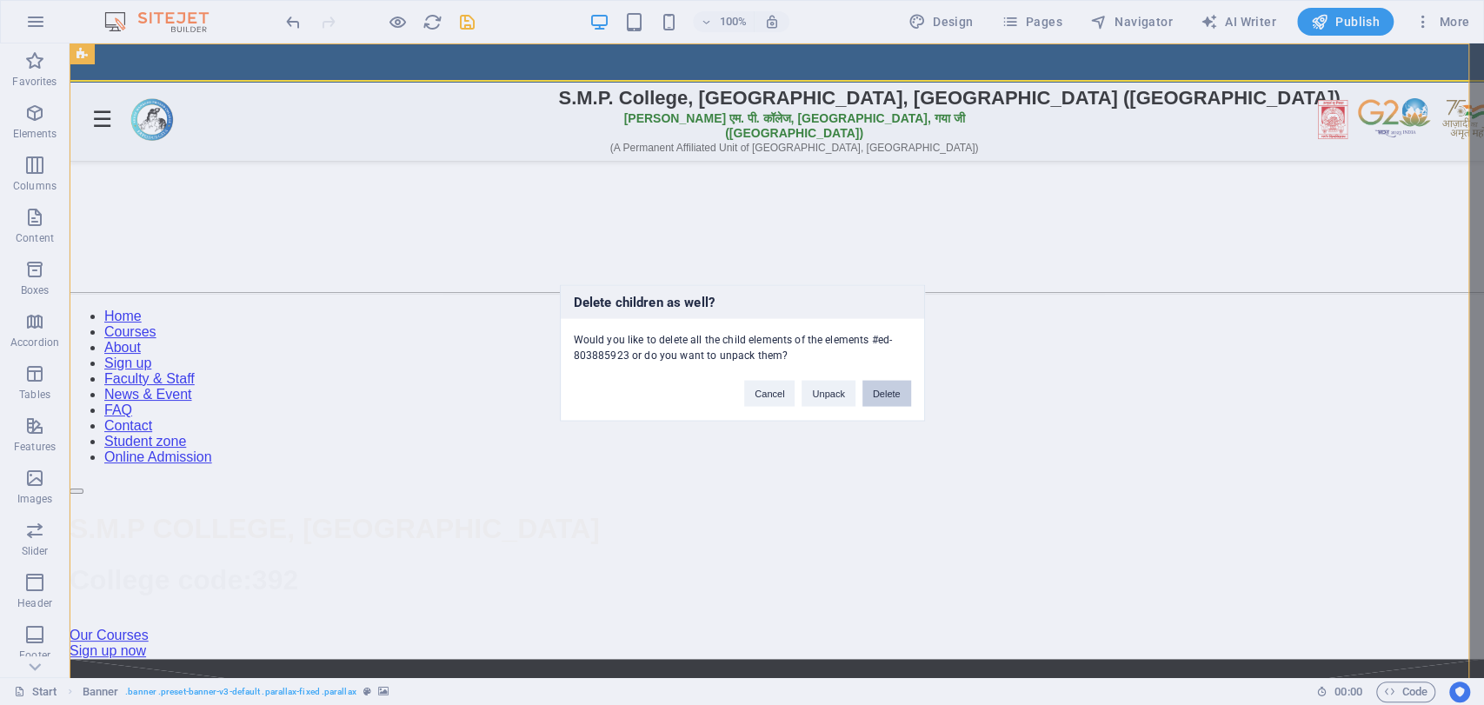
click at [889, 388] on button "Delete" at bounding box center [887, 393] width 49 height 26
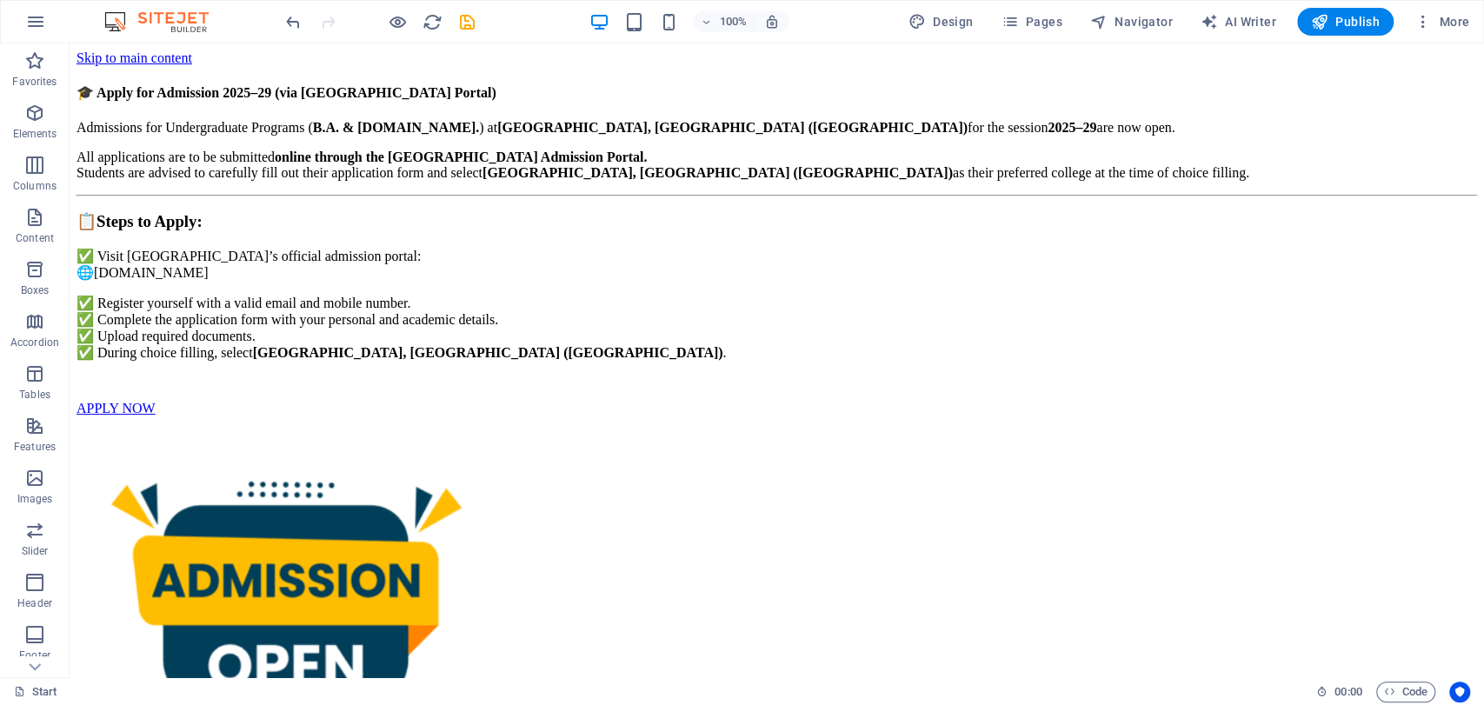
drag, startPoint x: 1483, startPoint y: 71, endPoint x: 1552, endPoint y: 50, distance: 72.9
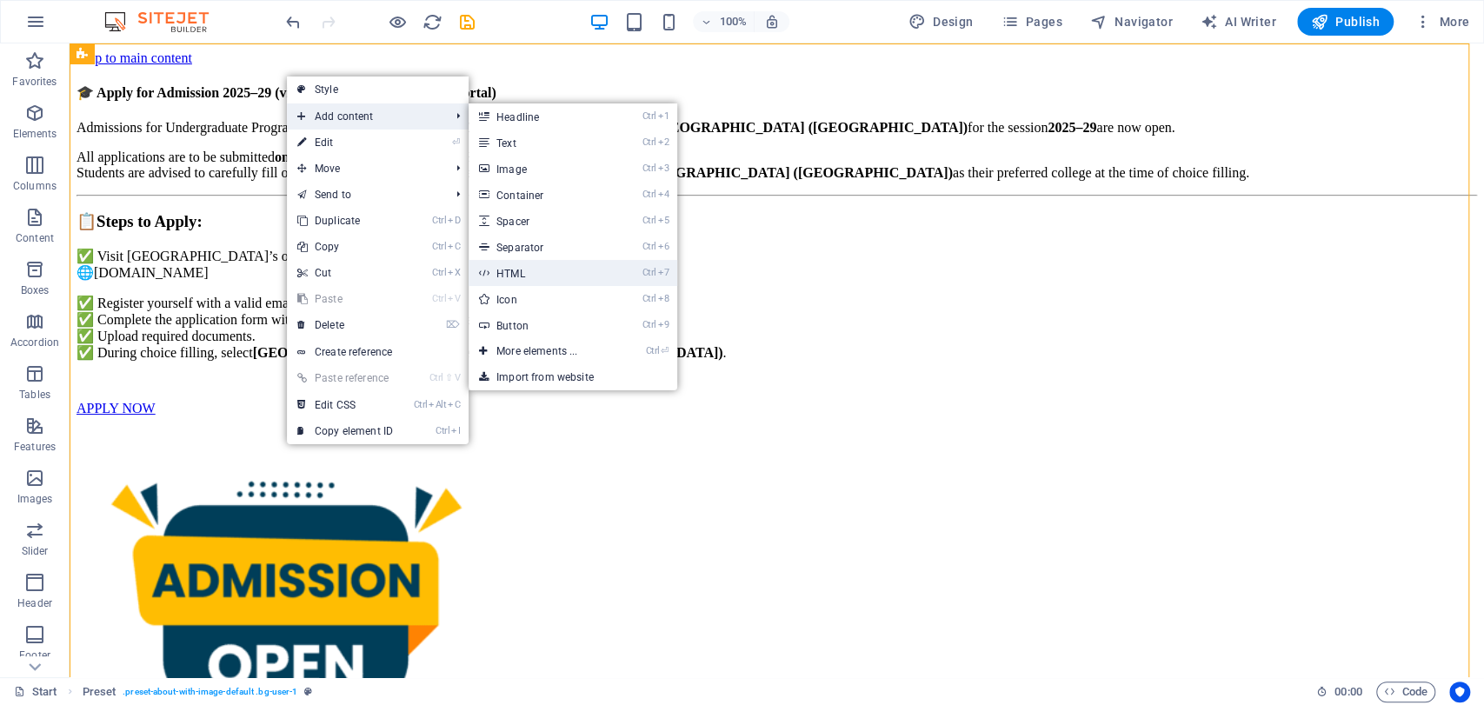
click at [522, 283] on link "Ctrl 7 HTML" at bounding box center [540, 273] width 143 height 26
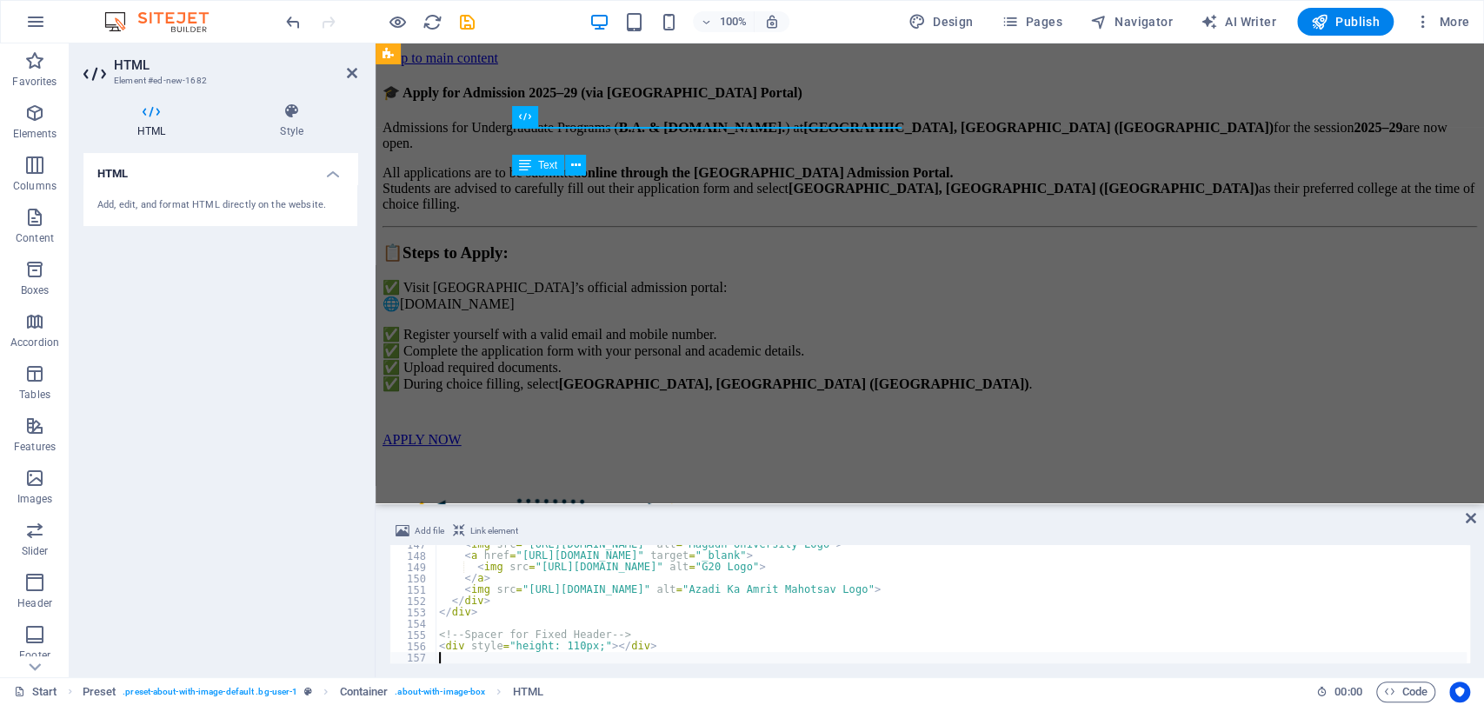
scroll to position [1656, 0]
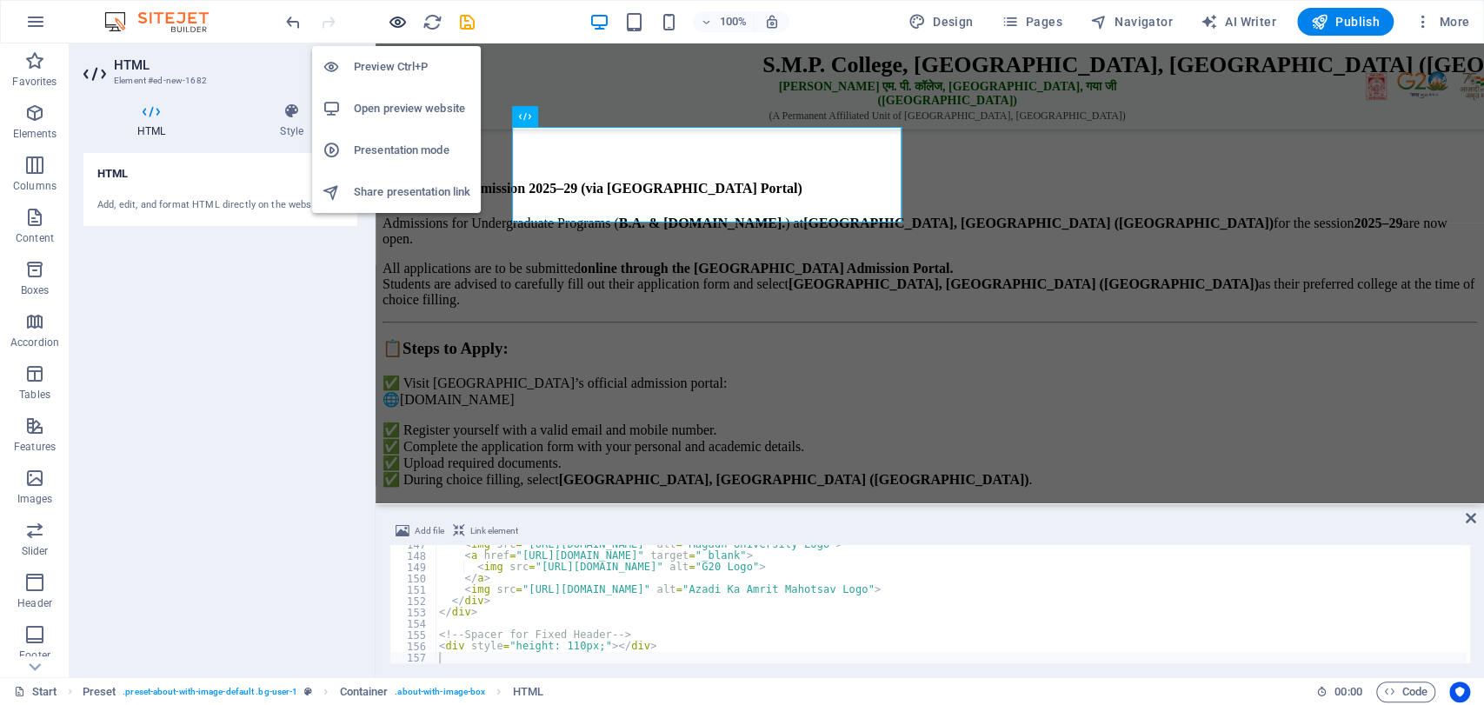
click at [394, 17] on icon "button" at bounding box center [398, 22] width 20 height 20
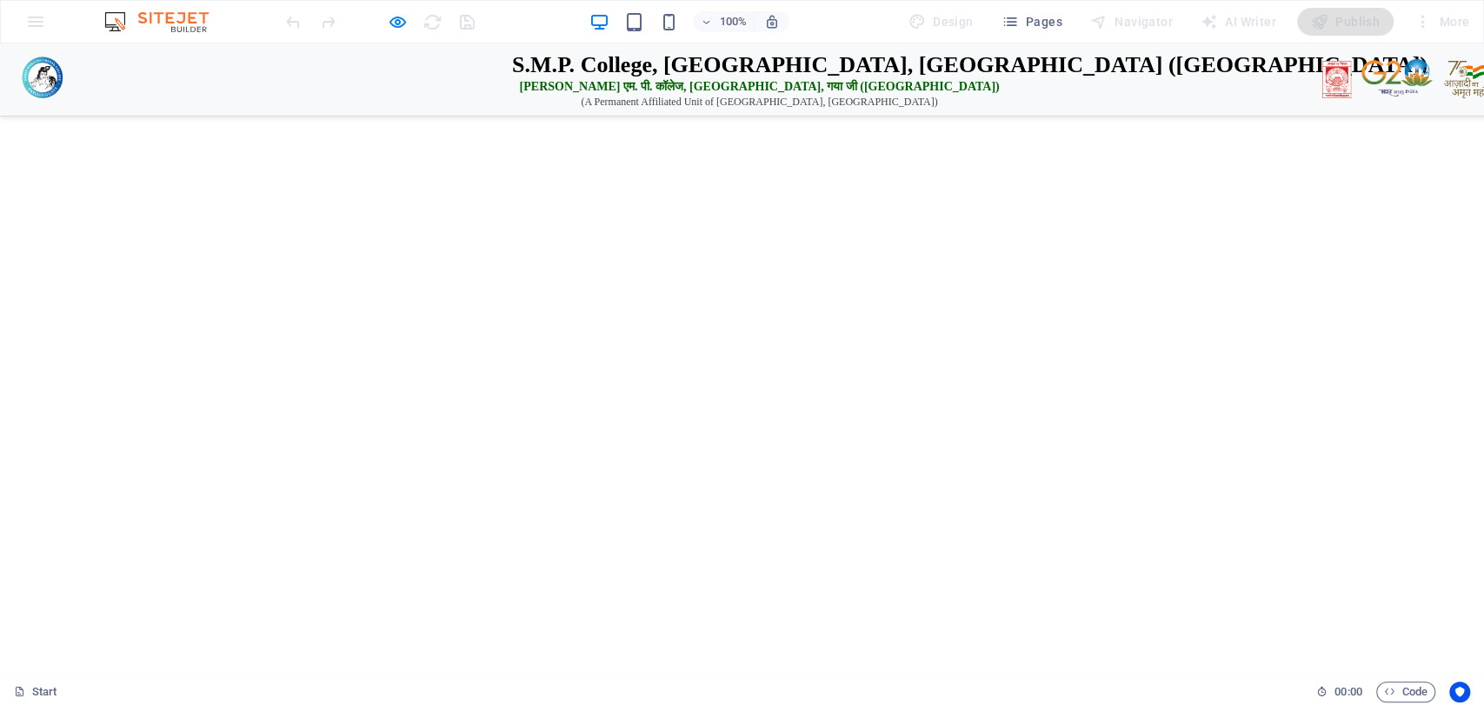
scroll to position [0, 0]
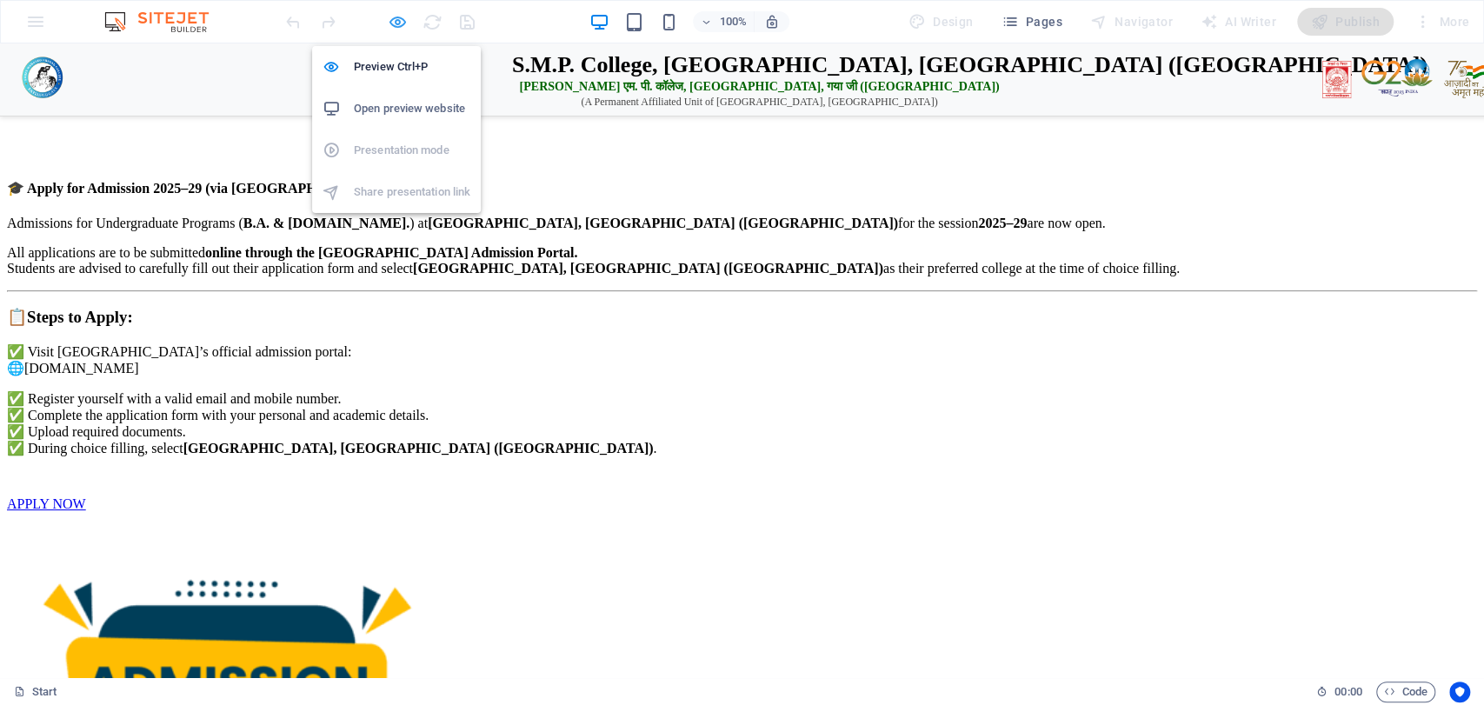
click at [395, 22] on icon "button" at bounding box center [398, 22] width 20 height 20
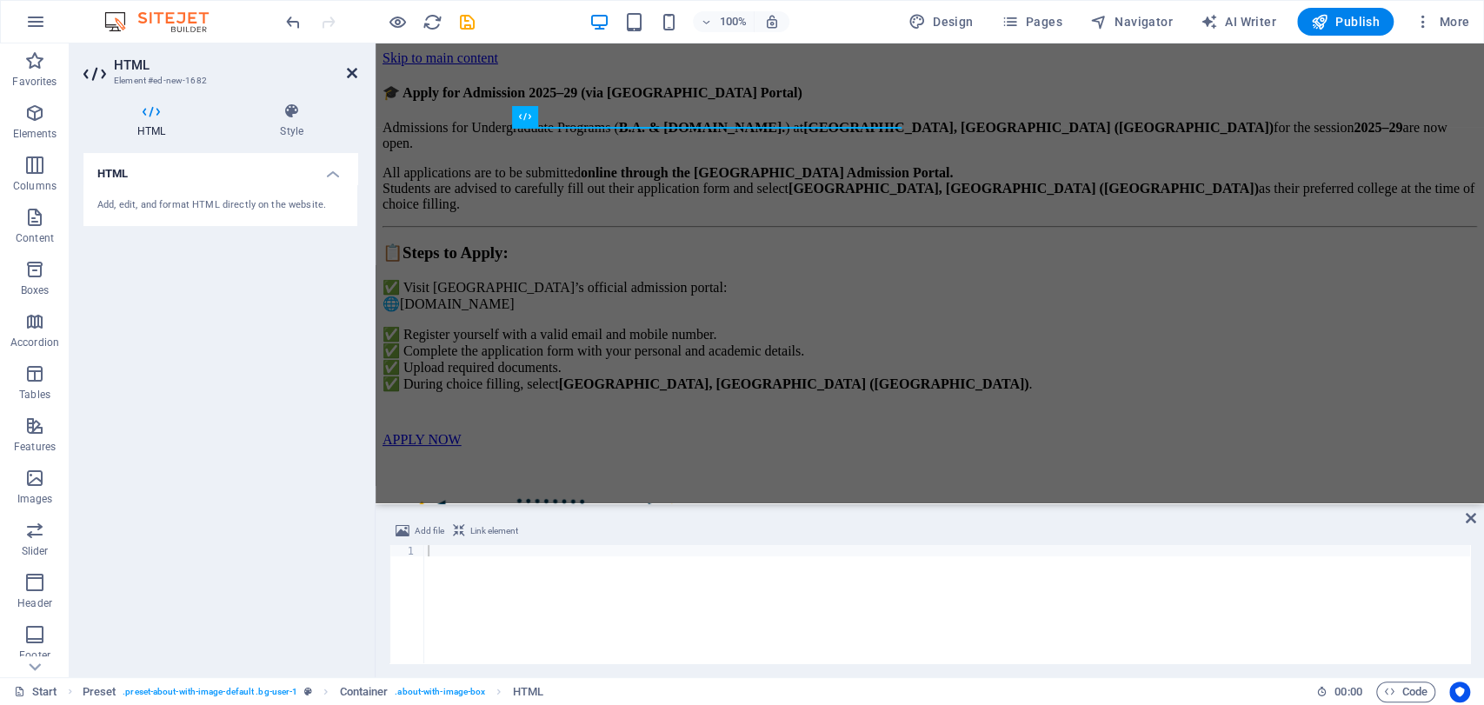
click at [348, 80] on link at bounding box center [352, 73] width 10 height 15
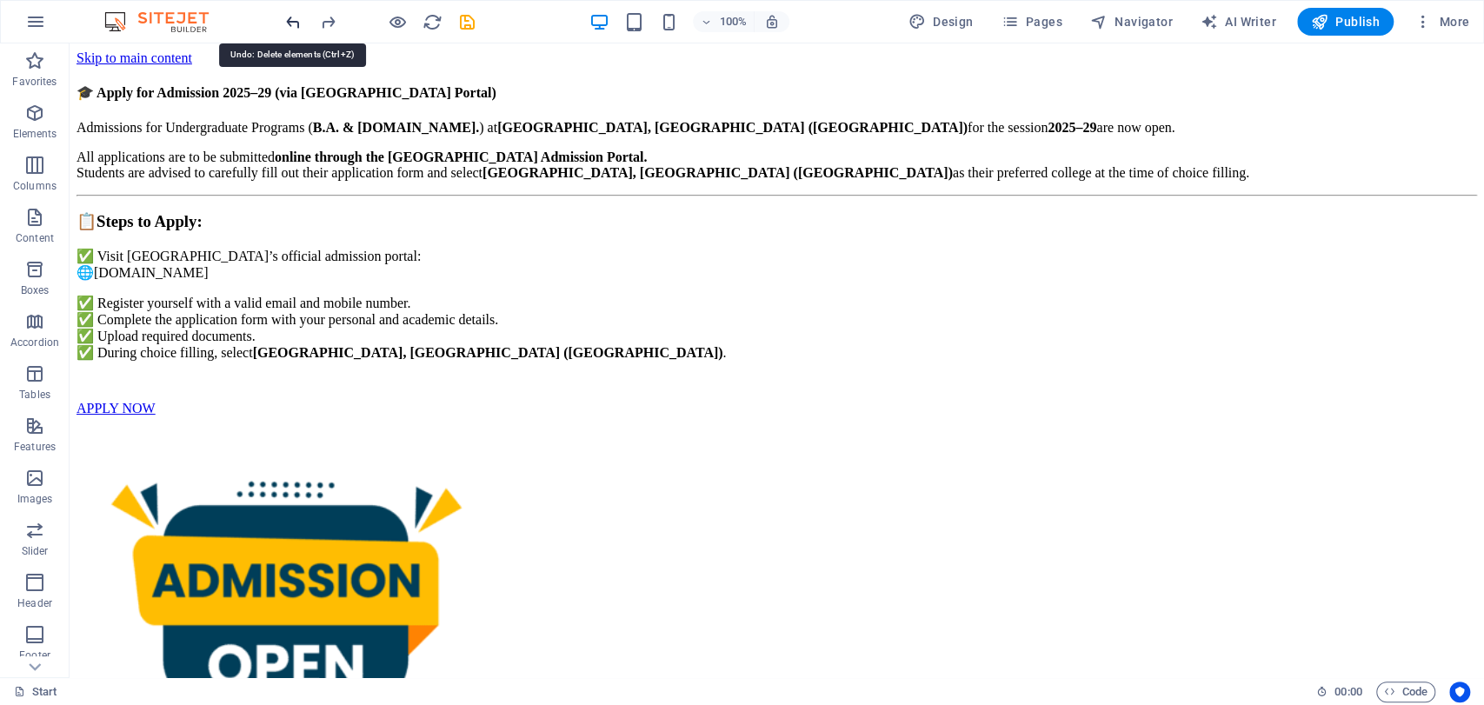
click at [299, 12] on icon "undo" at bounding box center [293, 22] width 20 height 20
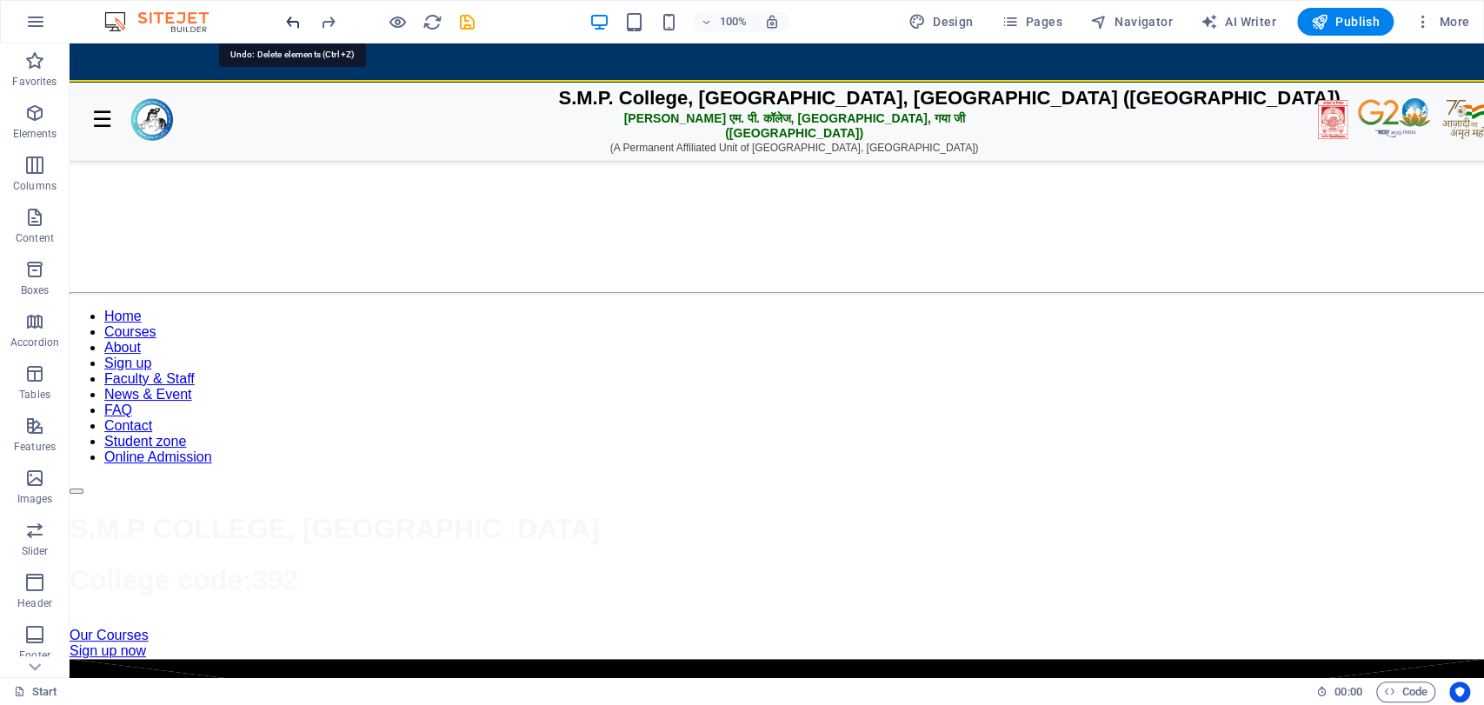
click at [299, 12] on icon "undo" at bounding box center [293, 22] width 20 height 20
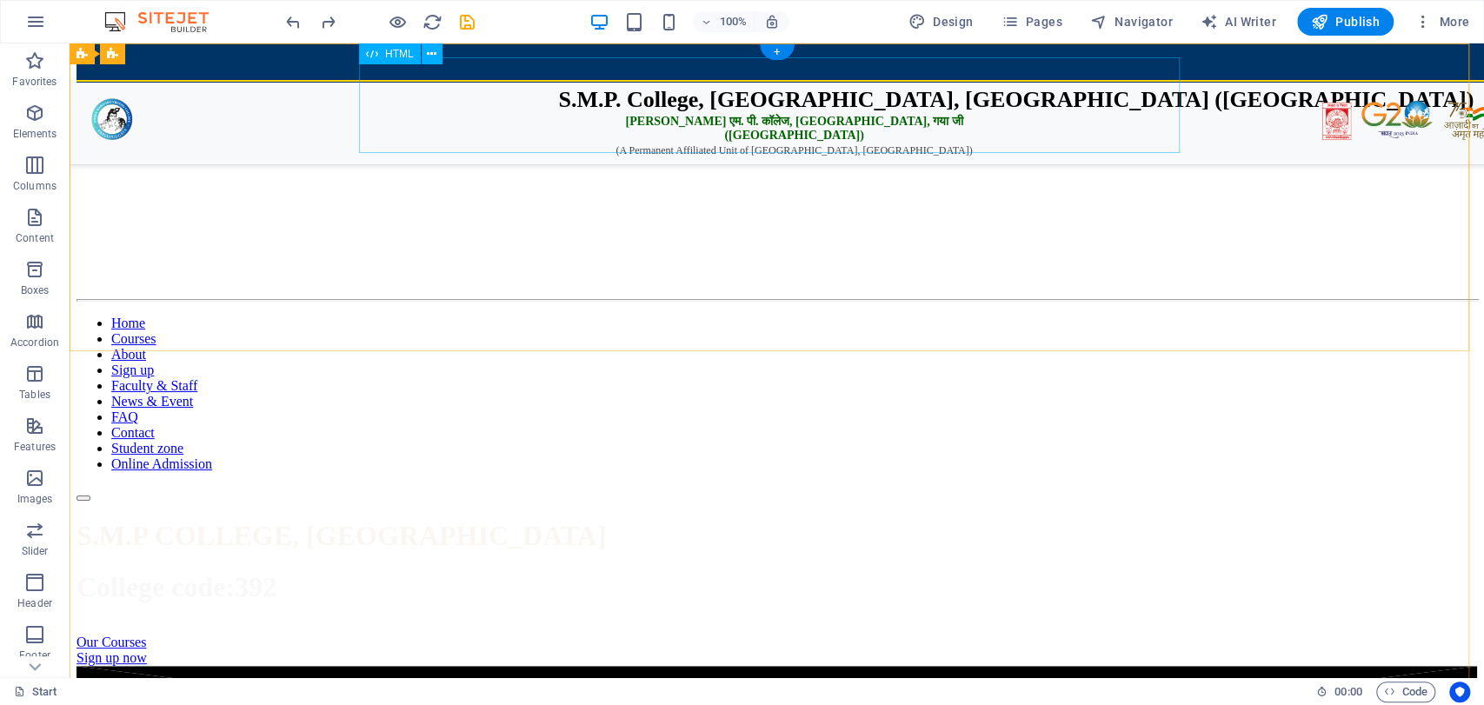
drag, startPoint x: 519, startPoint y: 154, endPoint x: 552, endPoint y: 108, distance: 56.7
click at [552, 108] on div "S.M.P. College, [GEOGRAPHIC_DATA], [GEOGRAPHIC_DATA] ([GEOGRAPHIC_DATA]) एस. एम…" at bounding box center [777, 114] width 1401 height 96
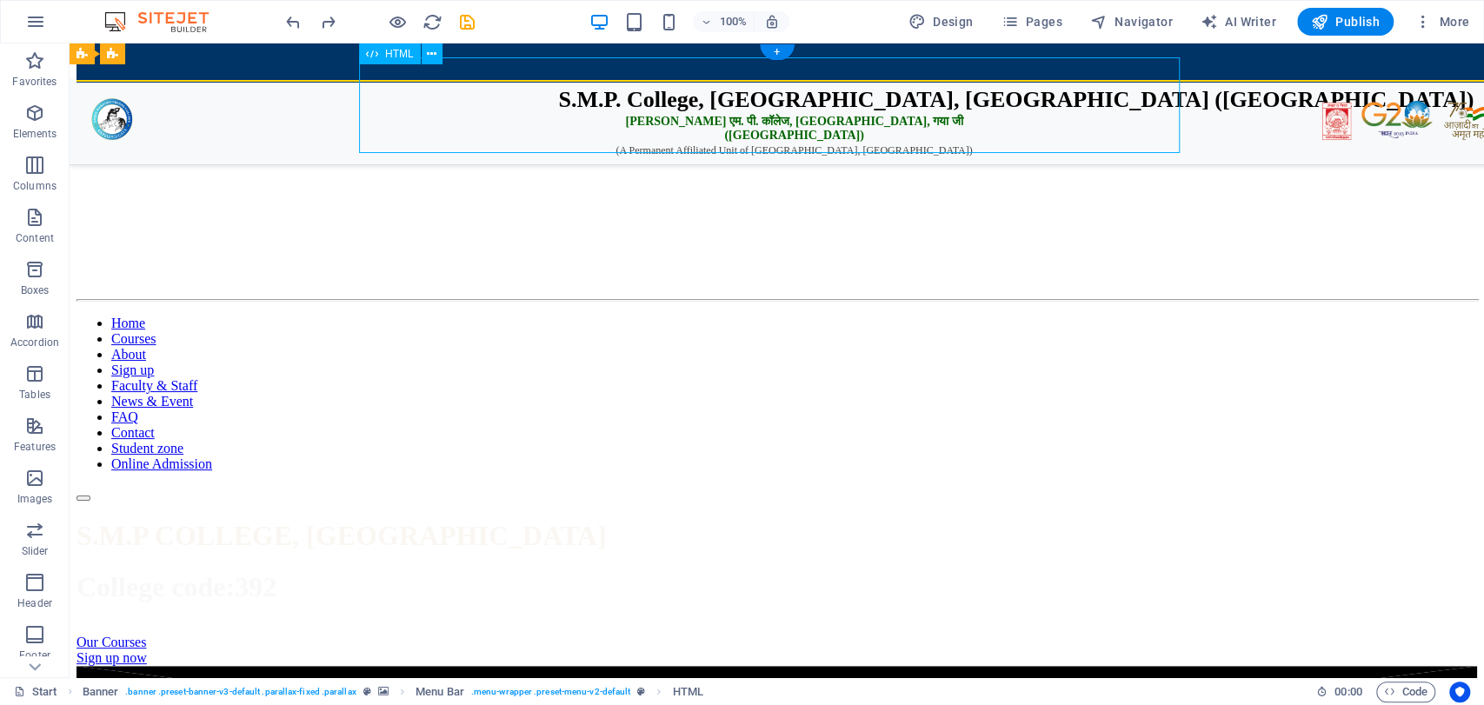
click at [552, 108] on div "S.M.P. College, [GEOGRAPHIC_DATA], [GEOGRAPHIC_DATA] ([GEOGRAPHIC_DATA]) एस. एम…" at bounding box center [777, 114] width 1401 height 96
click at [246, 108] on div "S.M.P. College, [GEOGRAPHIC_DATA], [GEOGRAPHIC_DATA] ([GEOGRAPHIC_DATA]) एस. एम…" at bounding box center [777, 114] width 1401 height 96
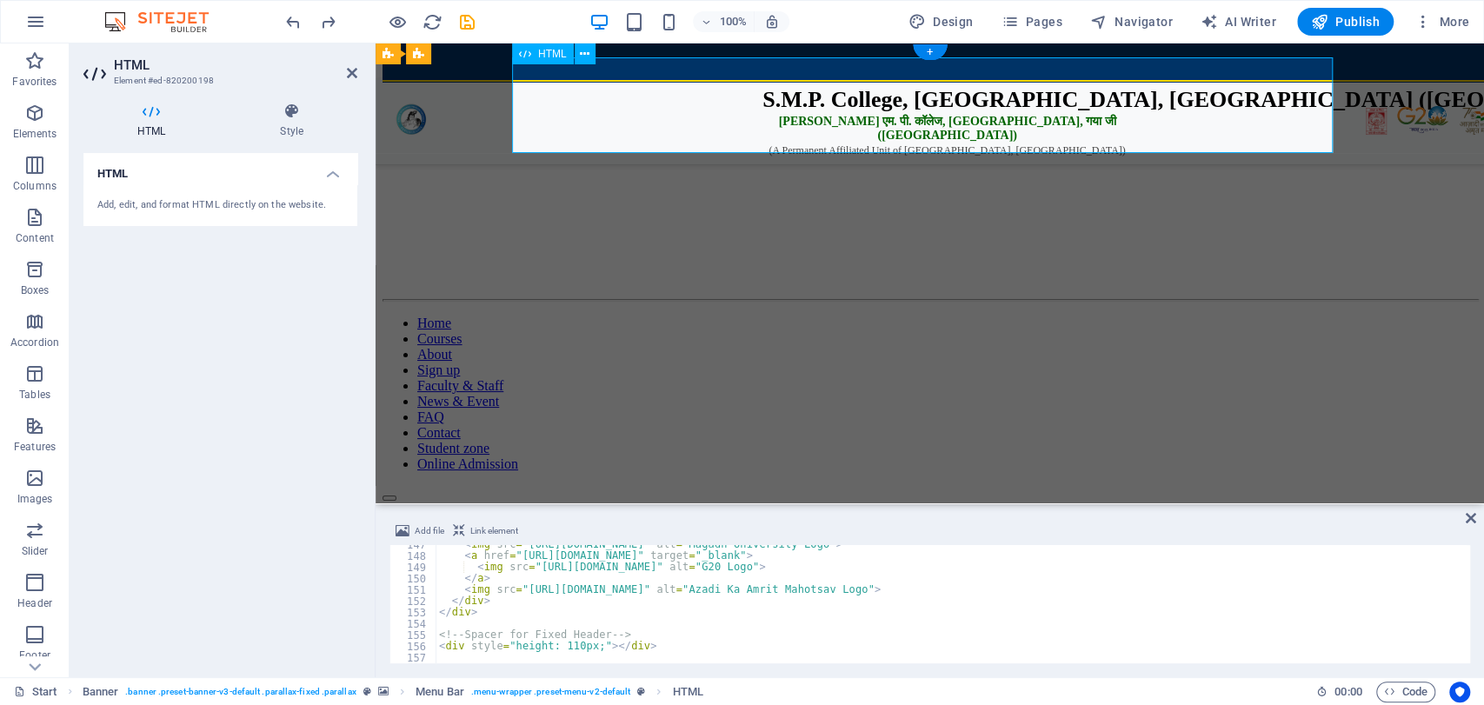
scroll to position [1656, 0]
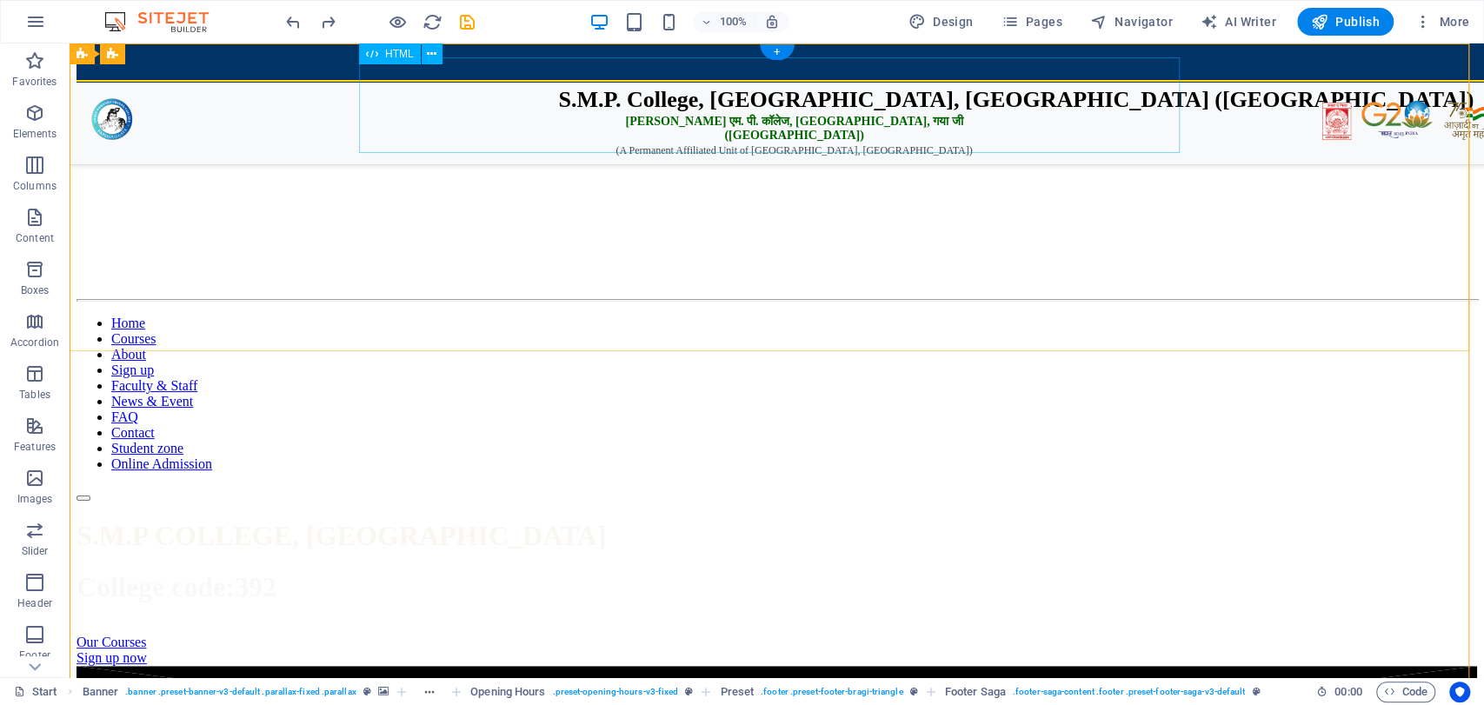
click at [590, 111] on div "S.M.P. College, [GEOGRAPHIC_DATA], [GEOGRAPHIC_DATA] ([GEOGRAPHIC_DATA]) एस. एम…" at bounding box center [777, 114] width 1401 height 96
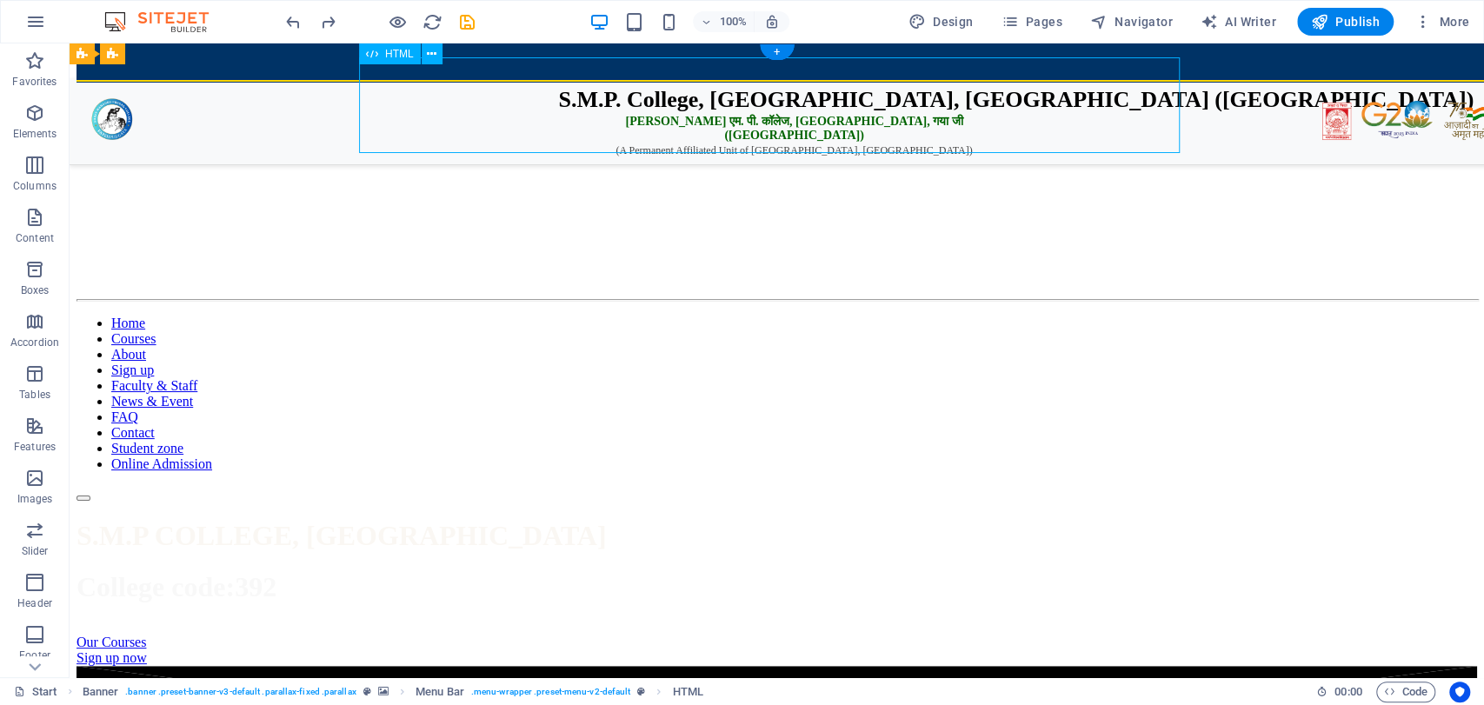
click at [590, 111] on div "S.M.P. College, [GEOGRAPHIC_DATA], [GEOGRAPHIC_DATA] ([GEOGRAPHIC_DATA]) एस. एम…" at bounding box center [777, 114] width 1401 height 96
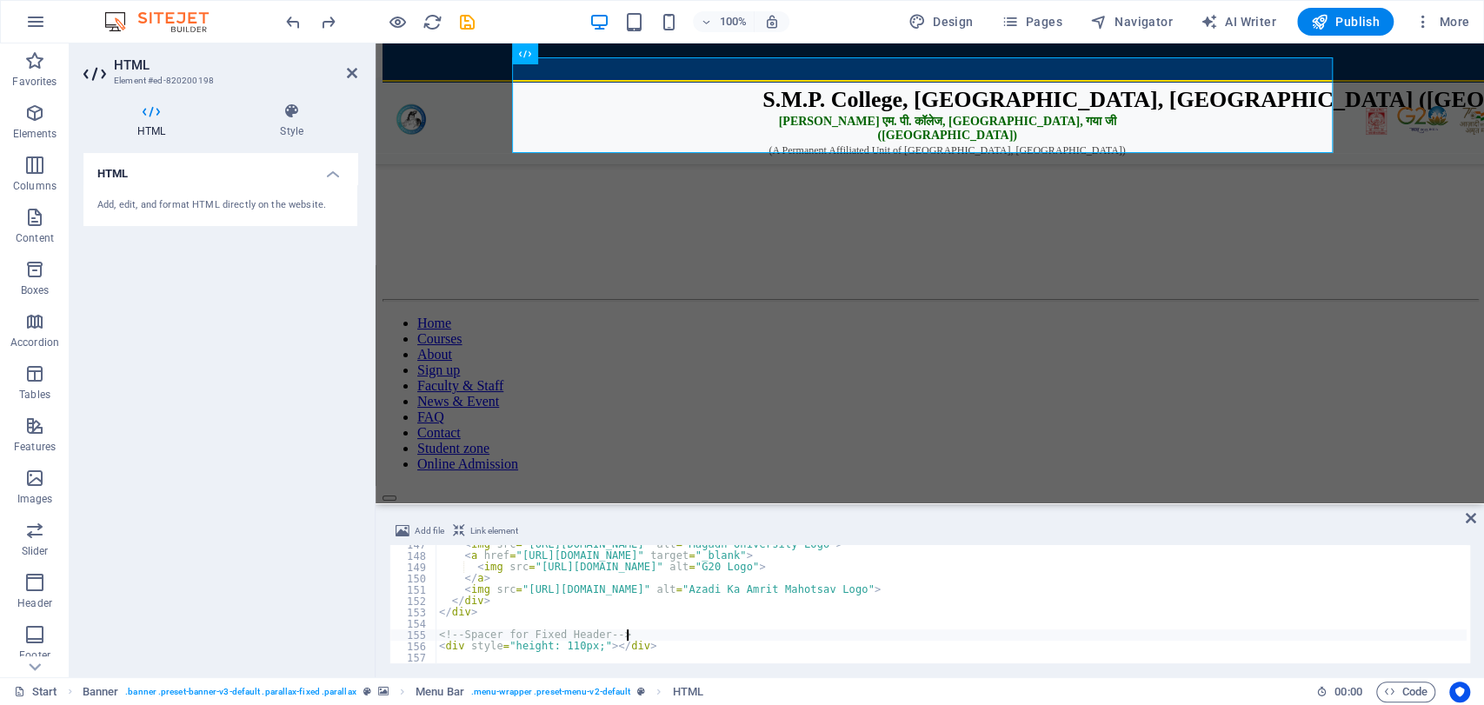
click at [651, 636] on div "< img src = "[URL][DOMAIN_NAME]" alt = "[GEOGRAPHIC_DATA] Logo" > < a href = "[…" at bounding box center [951, 609] width 1031 height 141
type textarea "<div style="height: 110px;"></div>"
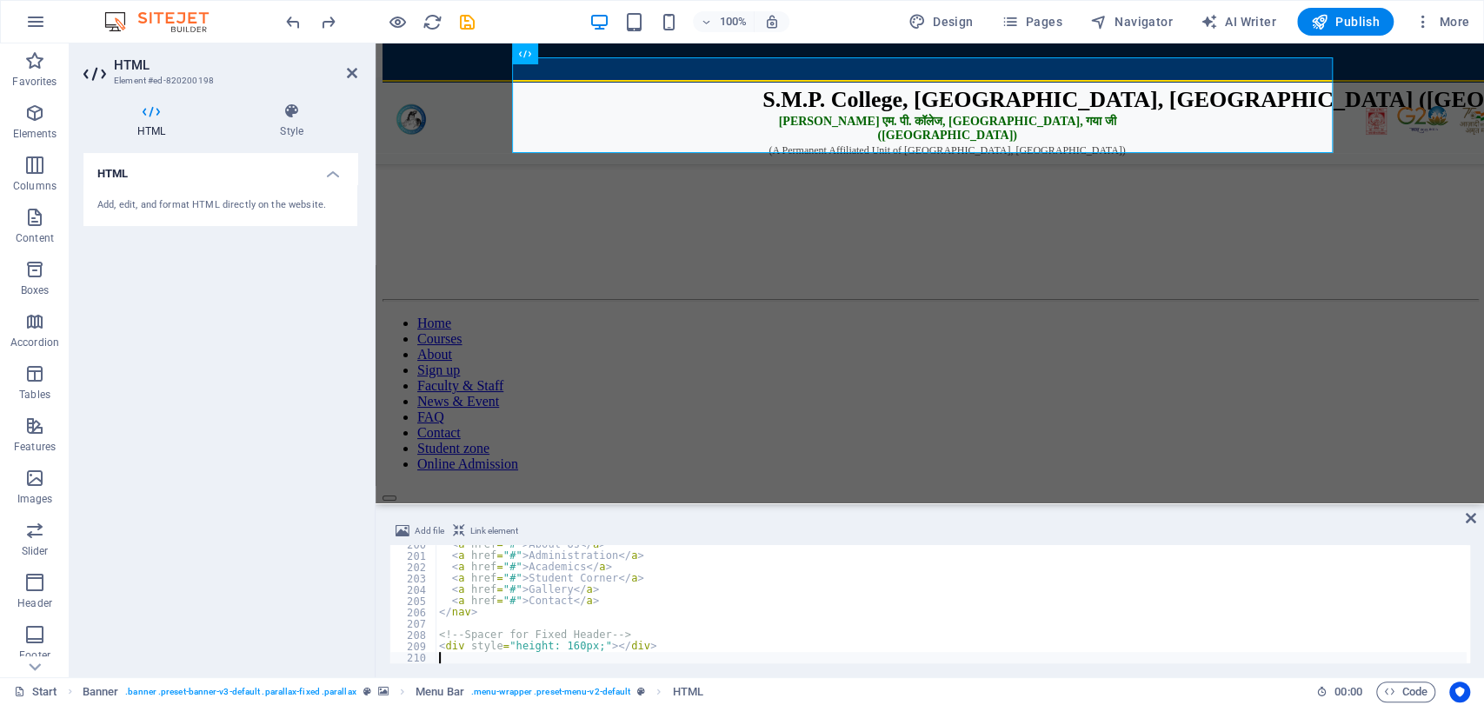
scroll to position [2255, 0]
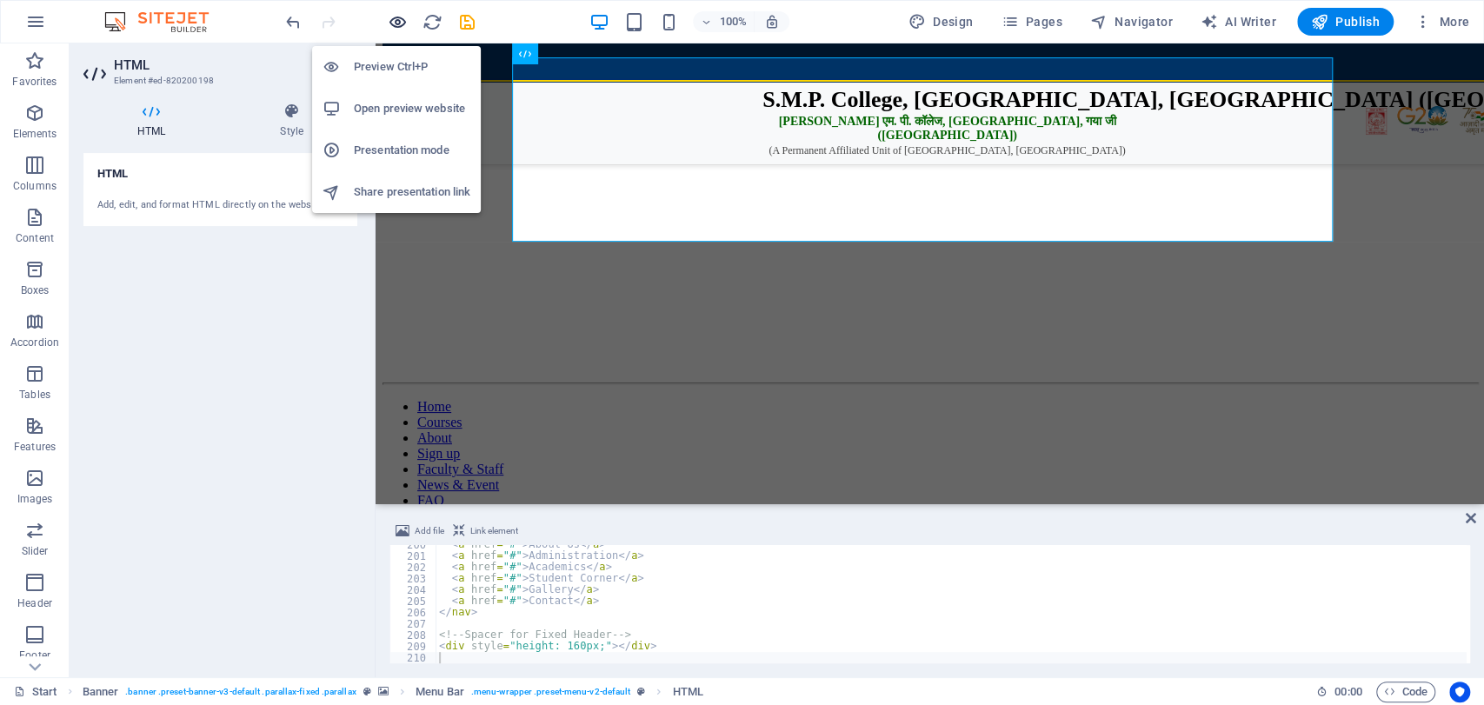
click at [398, 22] on icon "button" at bounding box center [398, 22] width 20 height 20
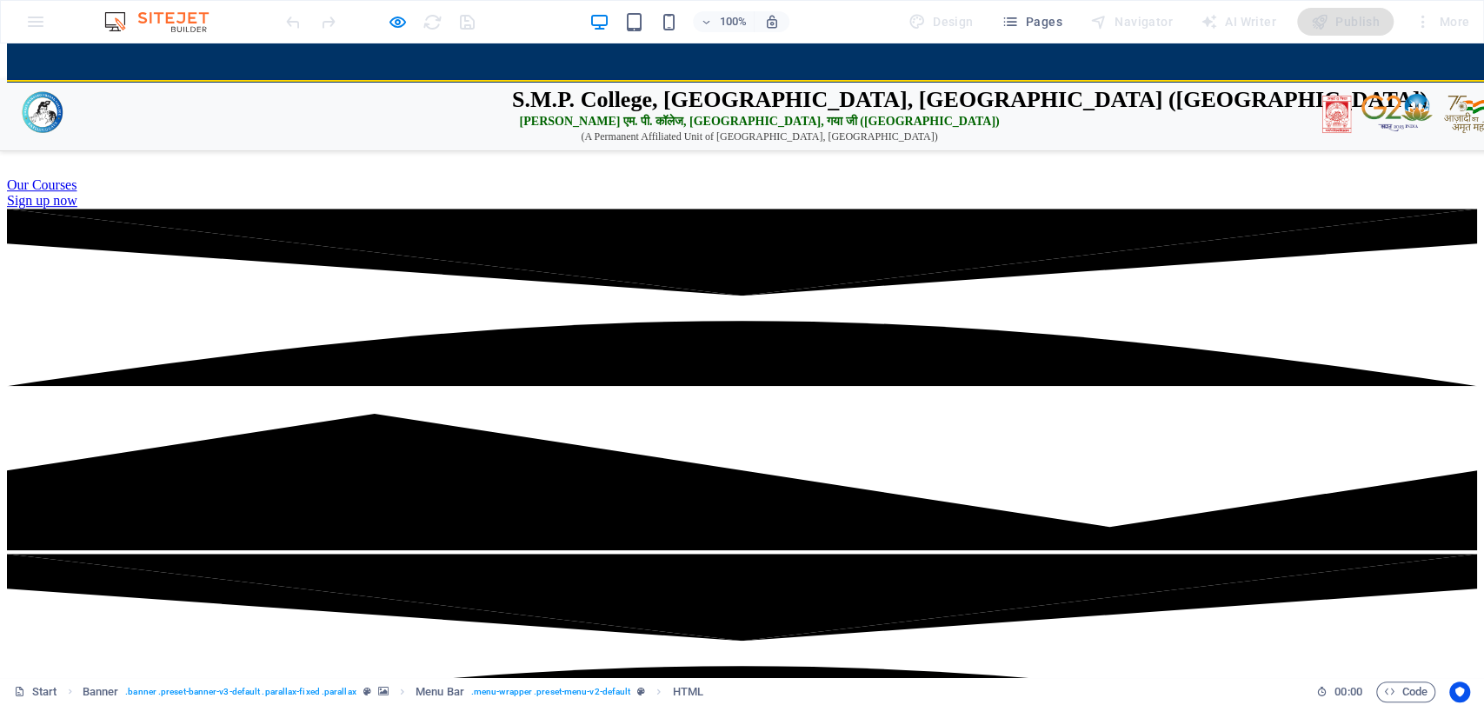
scroll to position [0, 0]
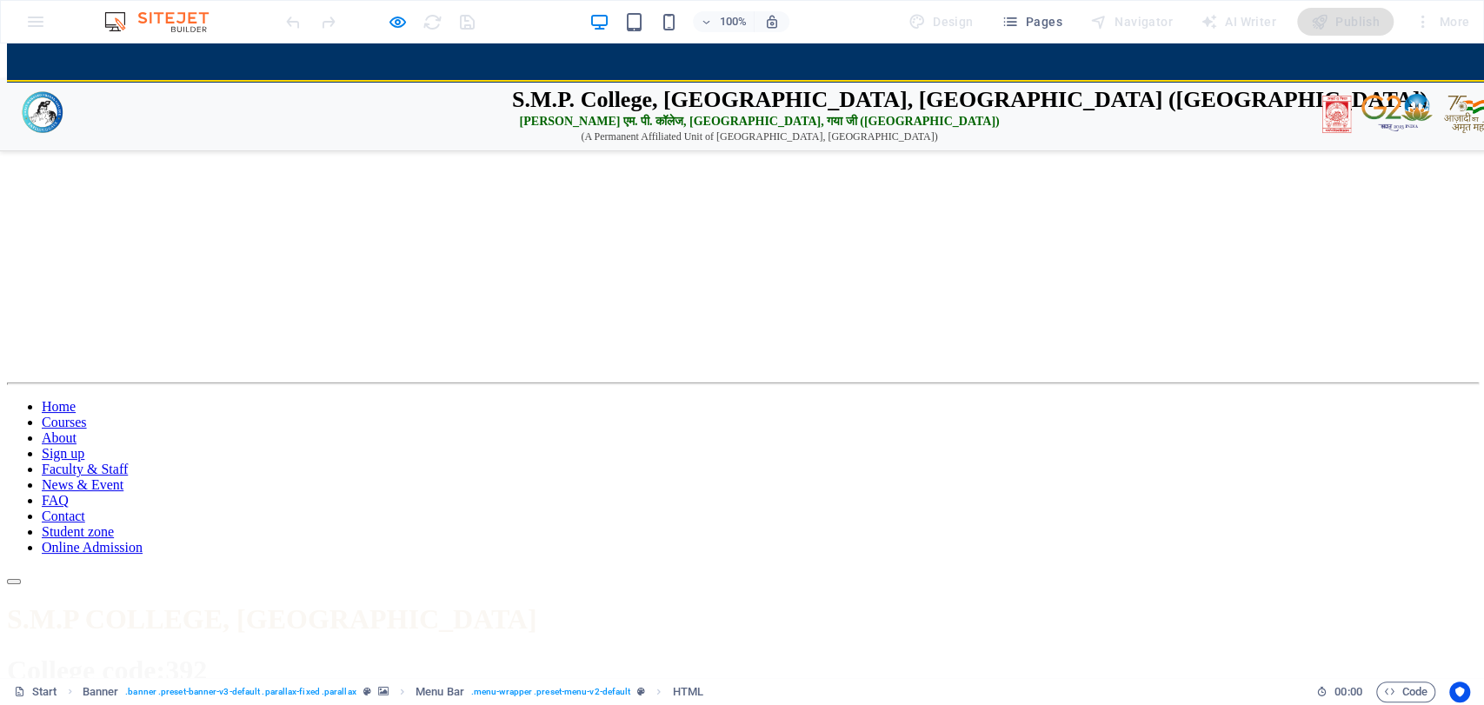
drag, startPoint x: 1483, startPoint y: 78, endPoint x: 1483, endPoint y: 93, distance: 14.8
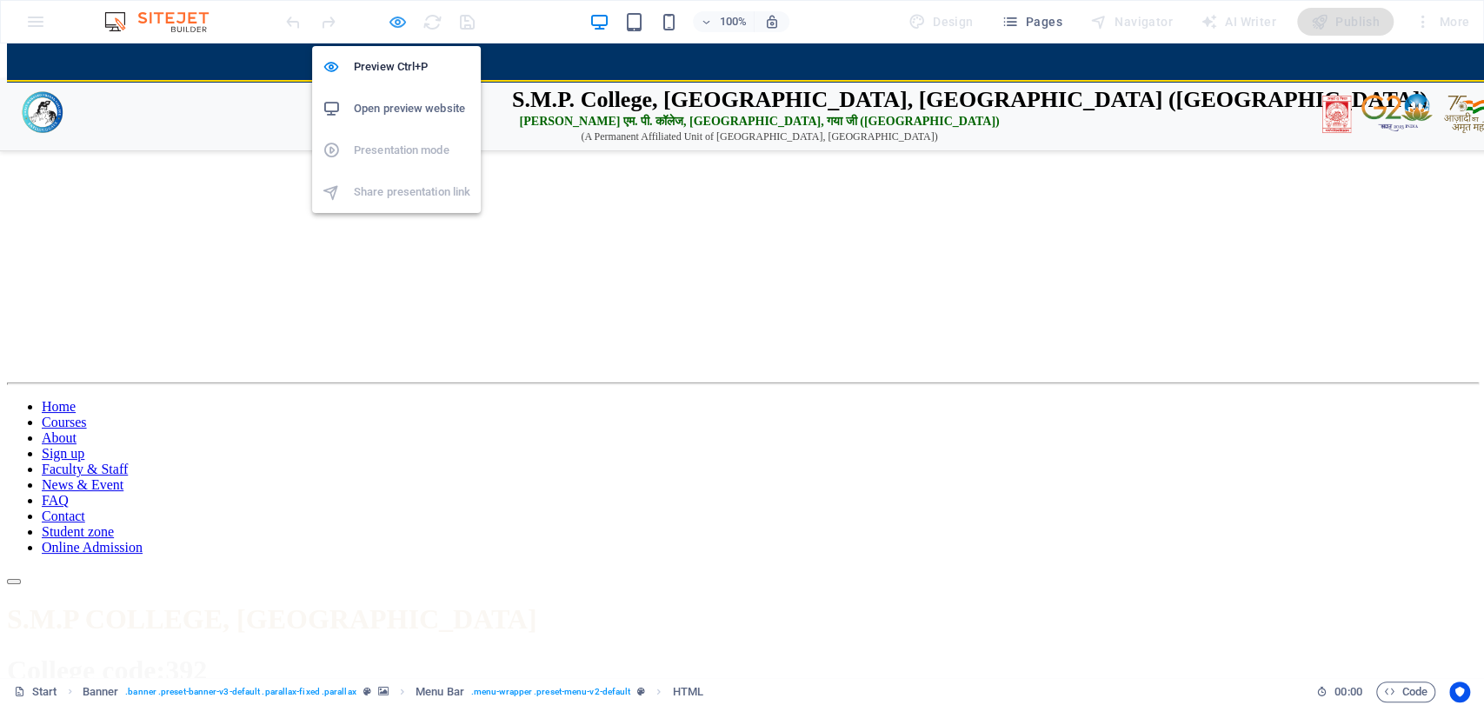
click at [397, 14] on icon "button" at bounding box center [398, 22] width 20 height 20
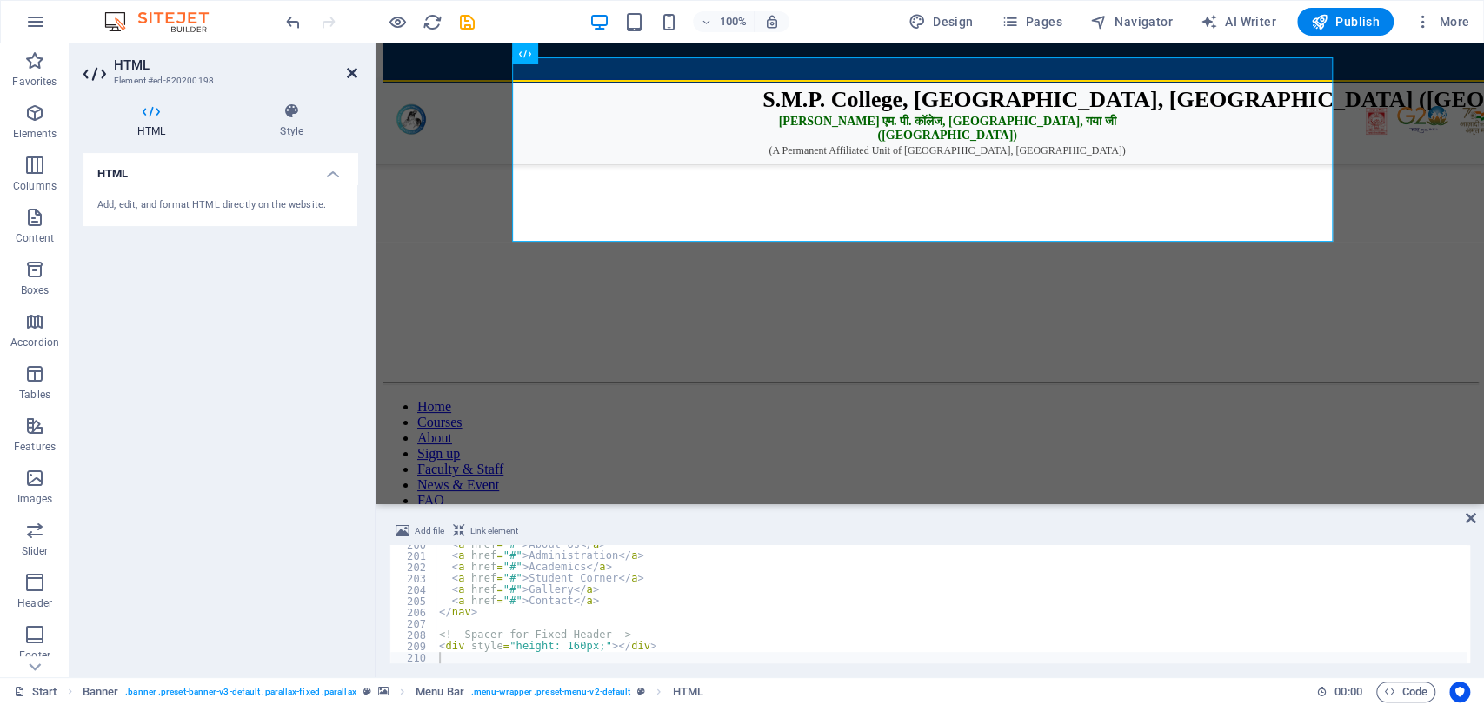
click at [350, 71] on icon at bounding box center [352, 73] width 10 height 14
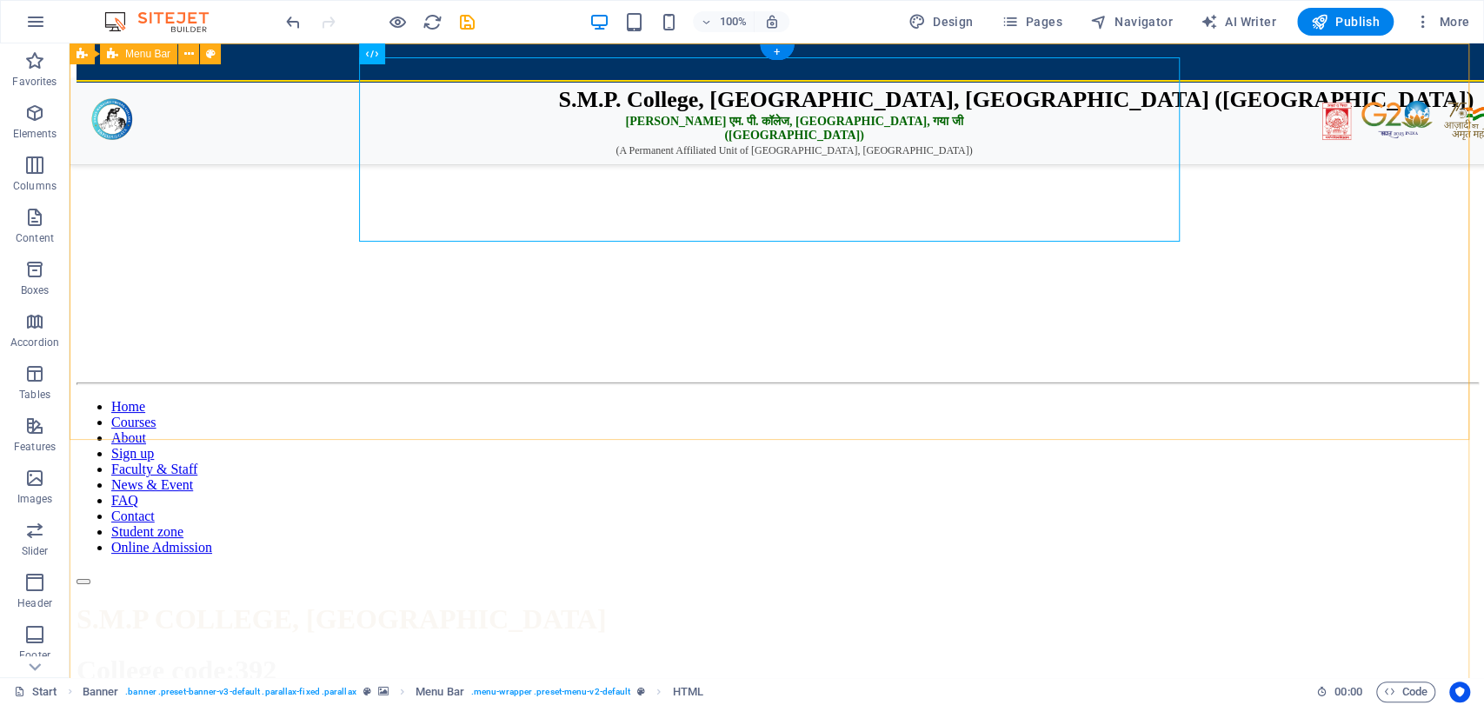
click at [274, 66] on div "📢 2024-28 Admit Card Collect from College 📢 2024-28 1st Semester Exam Routine R…" at bounding box center [777, 325] width 1401 height 519
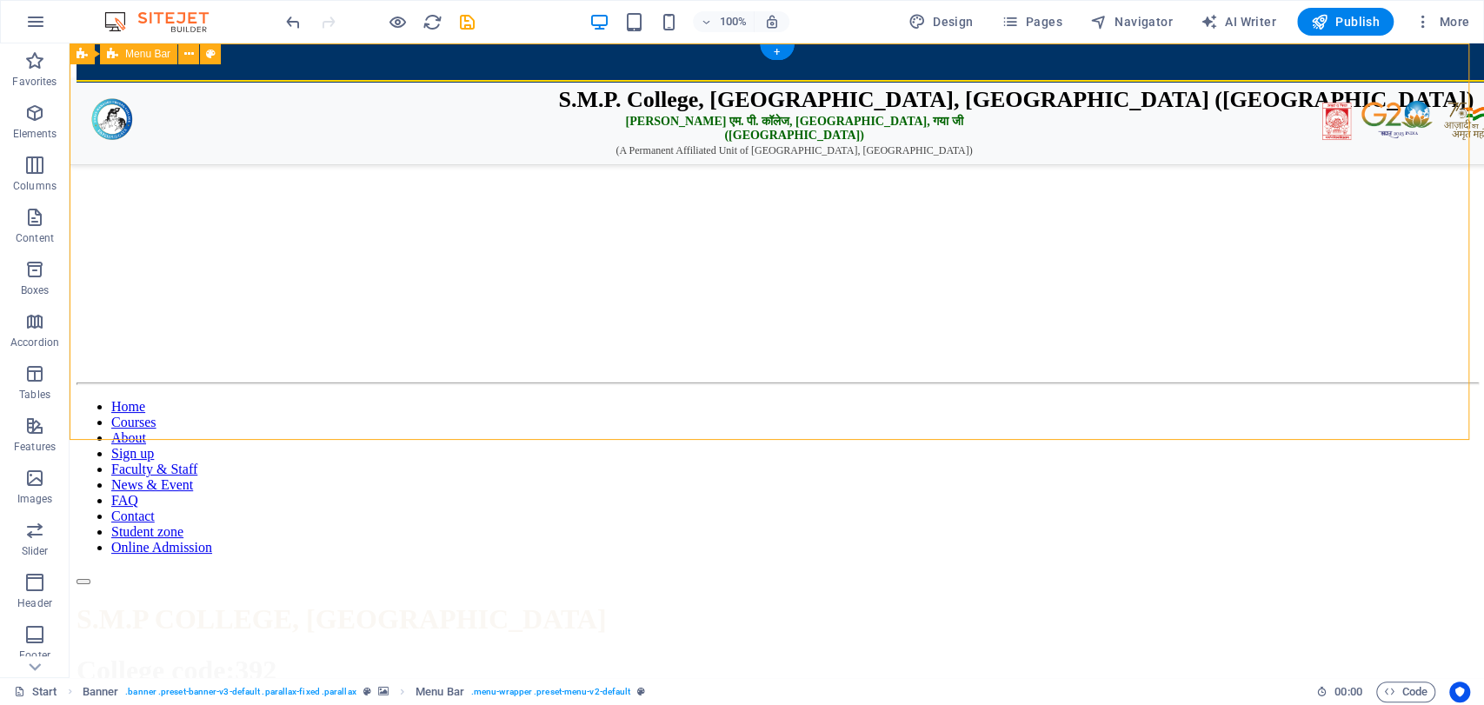
click at [274, 66] on div "📢 2024-28 Admit Card Collect from College 📢 2024-28 1st Semester Exam Routine R…" at bounding box center [777, 325] width 1401 height 519
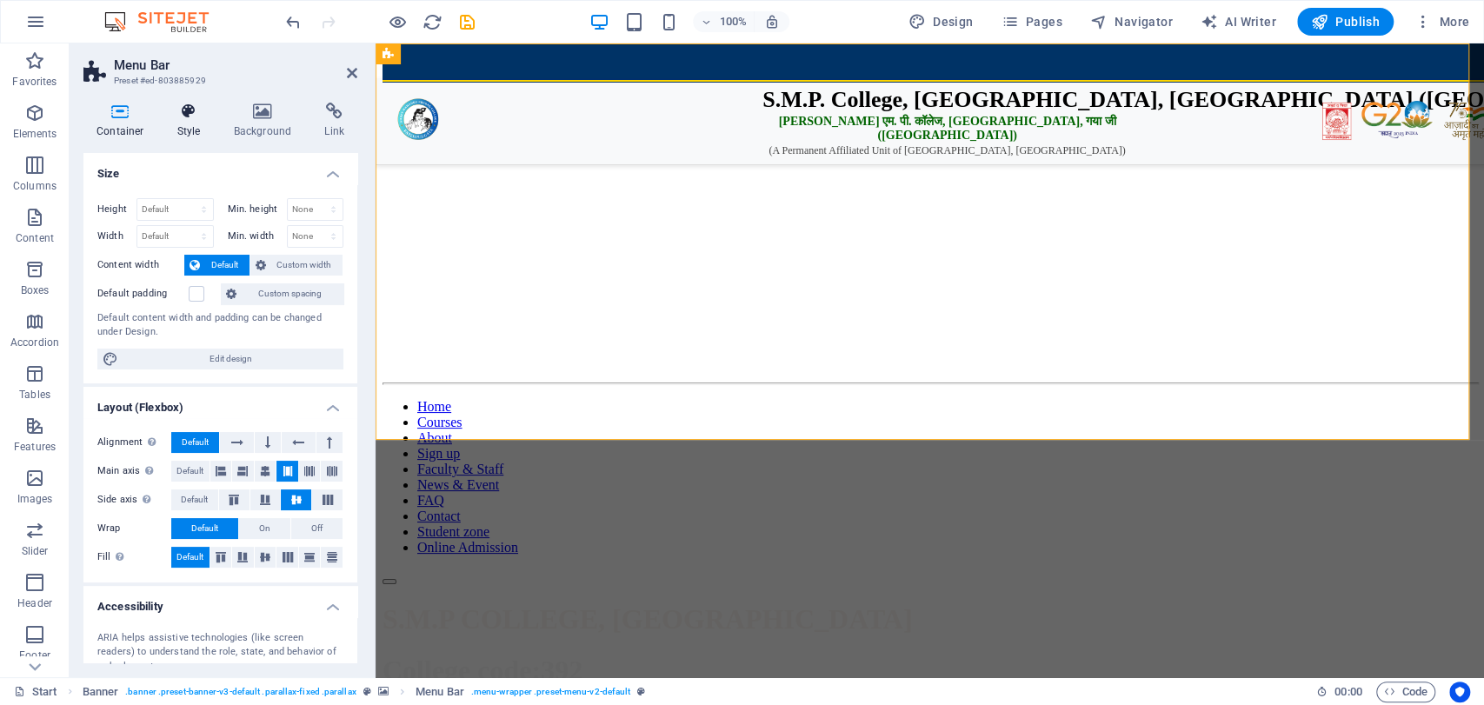
click at [216, 123] on h4 "Style" at bounding box center [192, 121] width 57 height 37
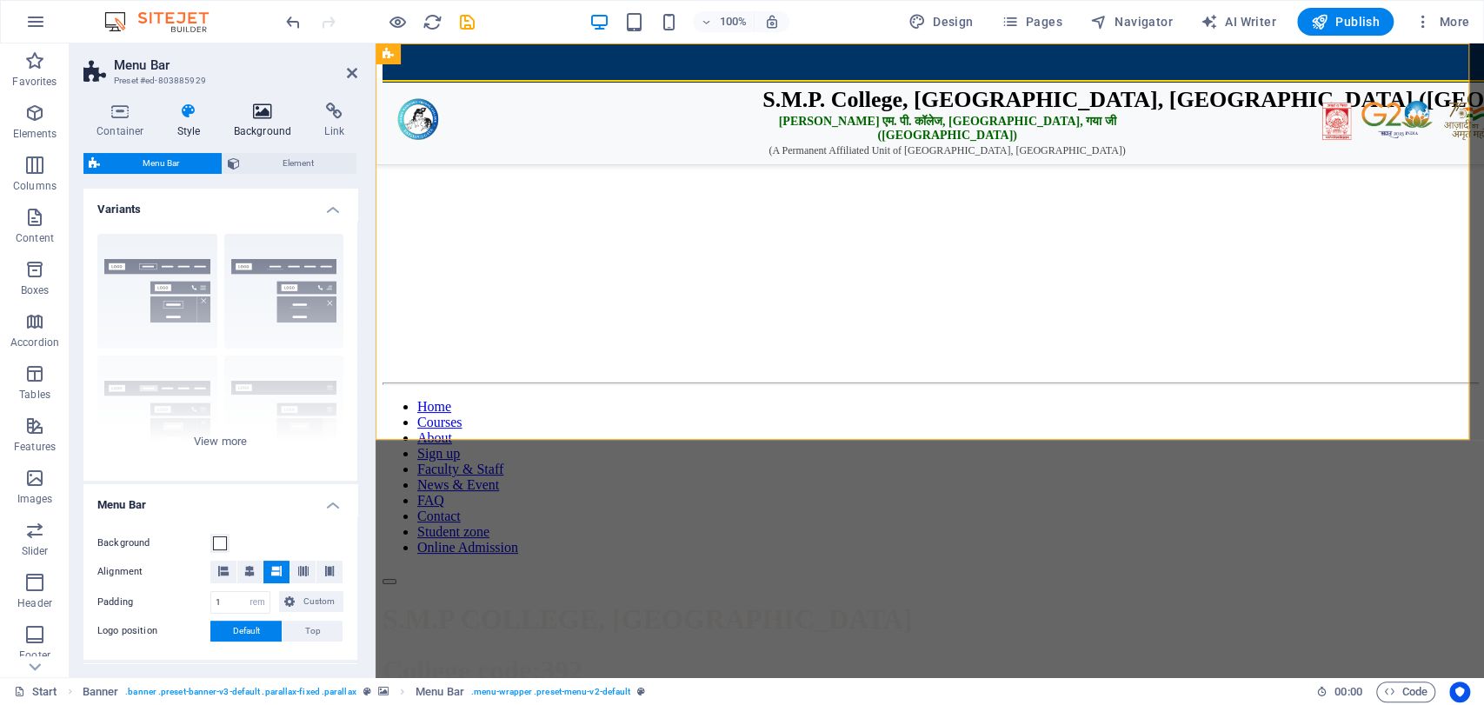
click at [243, 129] on h4 "Background" at bounding box center [266, 121] width 91 height 37
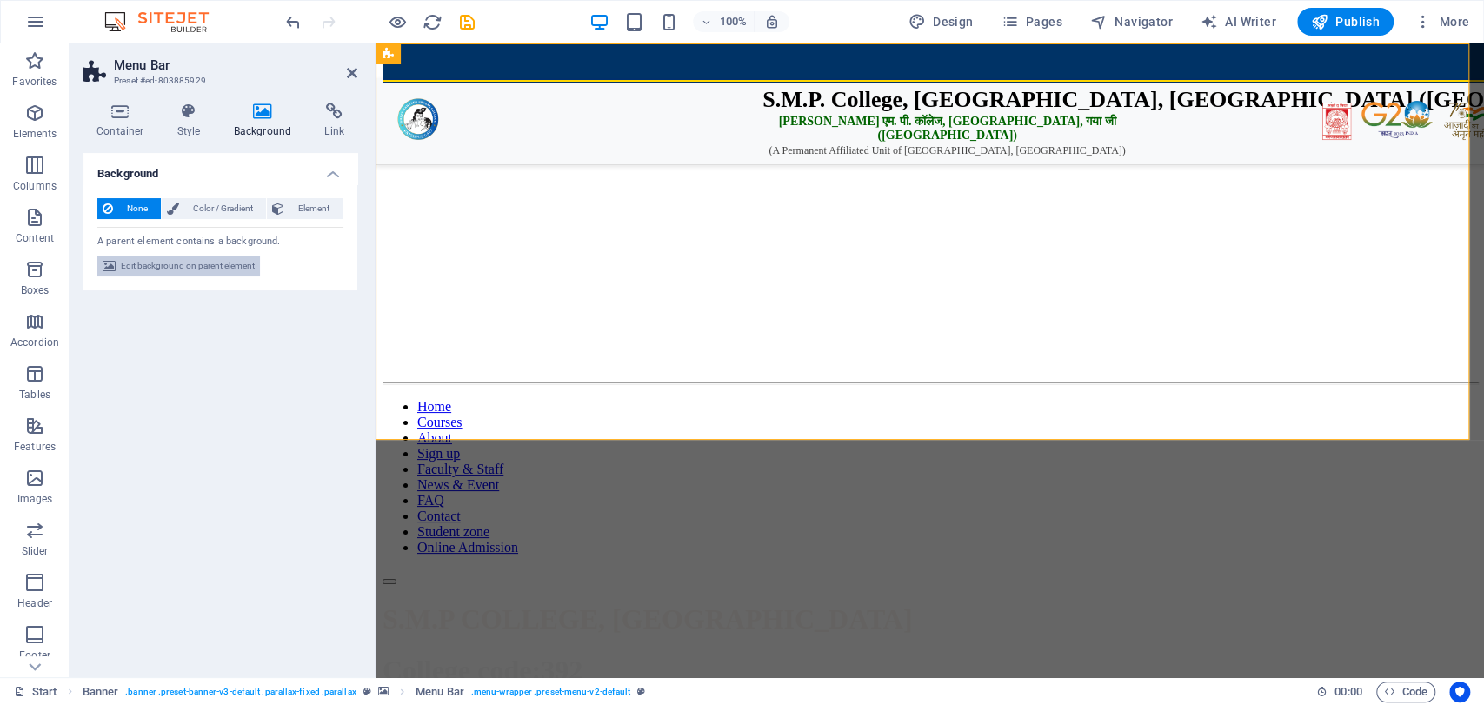
click at [241, 256] on span "Edit background on parent element" at bounding box center [188, 266] width 134 height 21
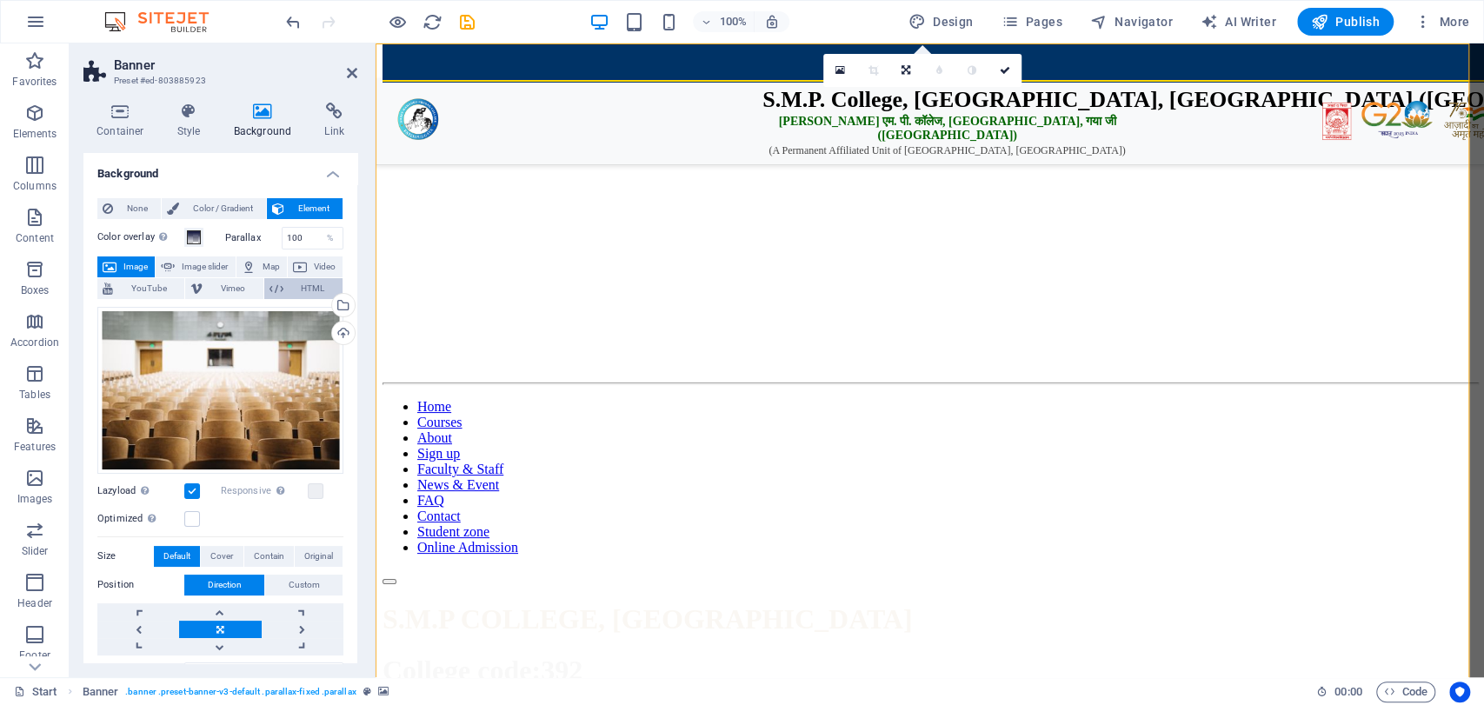
click at [308, 290] on span "HTML" at bounding box center [313, 288] width 49 height 21
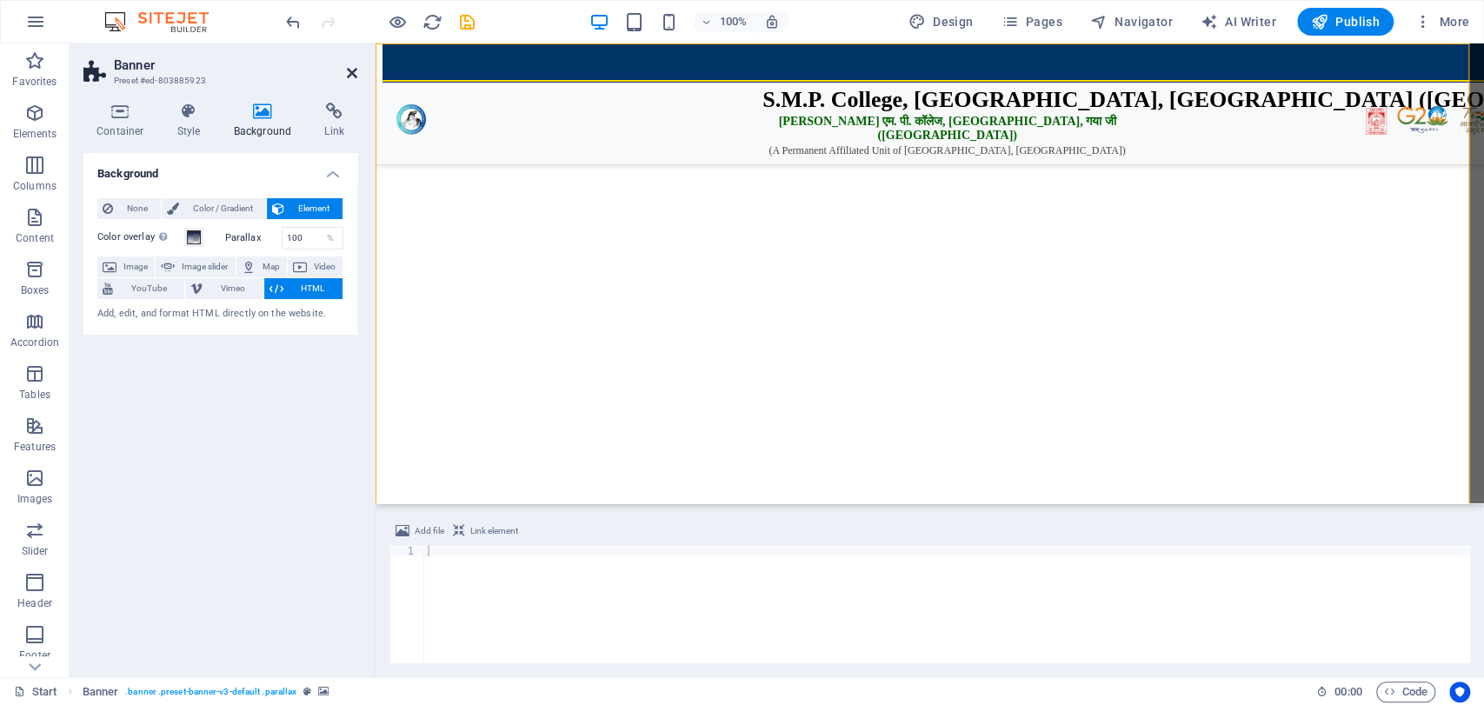
click at [355, 76] on icon at bounding box center [352, 73] width 10 height 14
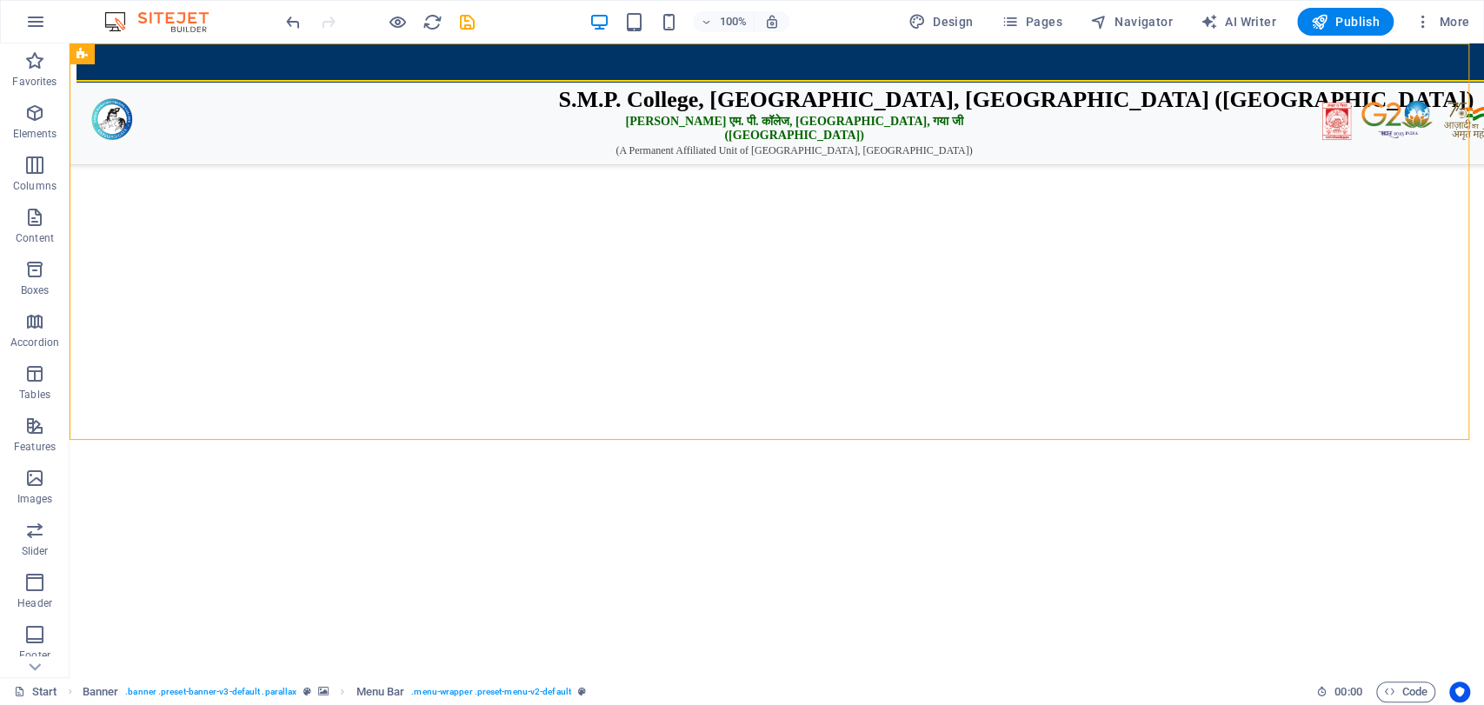
click at [1268, 42] on div "100% Design Pages Navigator AI Writer Publish More" at bounding box center [742, 22] width 1483 height 42
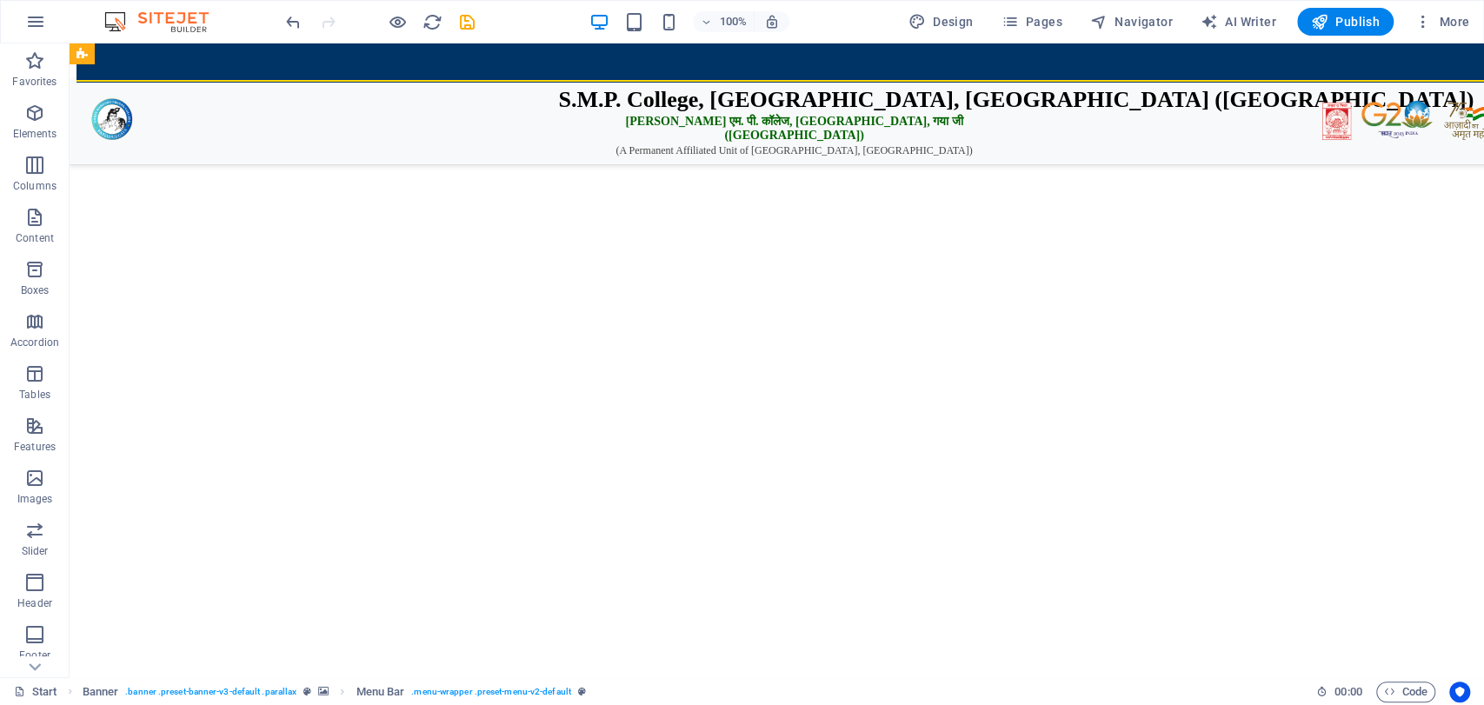
drag, startPoint x: 1480, startPoint y: 89, endPoint x: 1552, endPoint y: 50, distance: 82.1
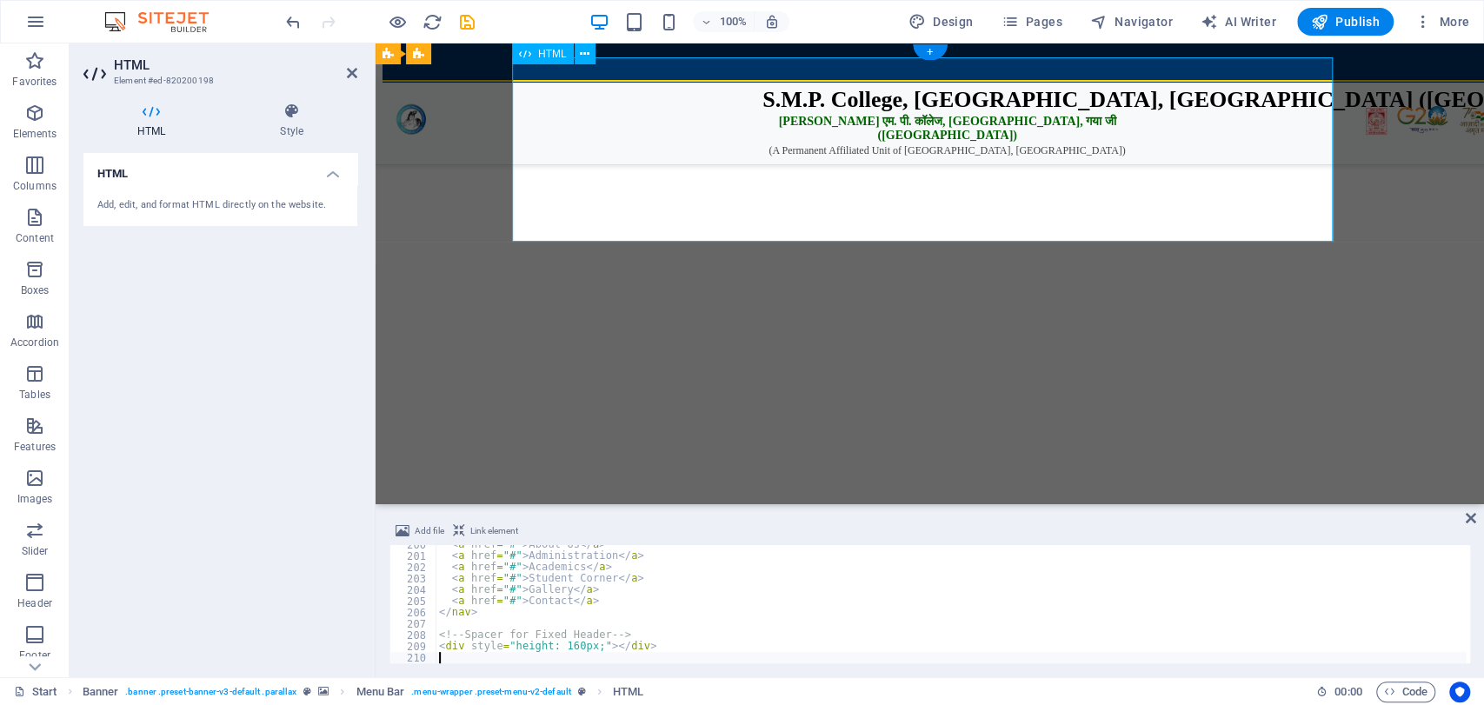
type textarea "<div style="height: 160px;"></div>"
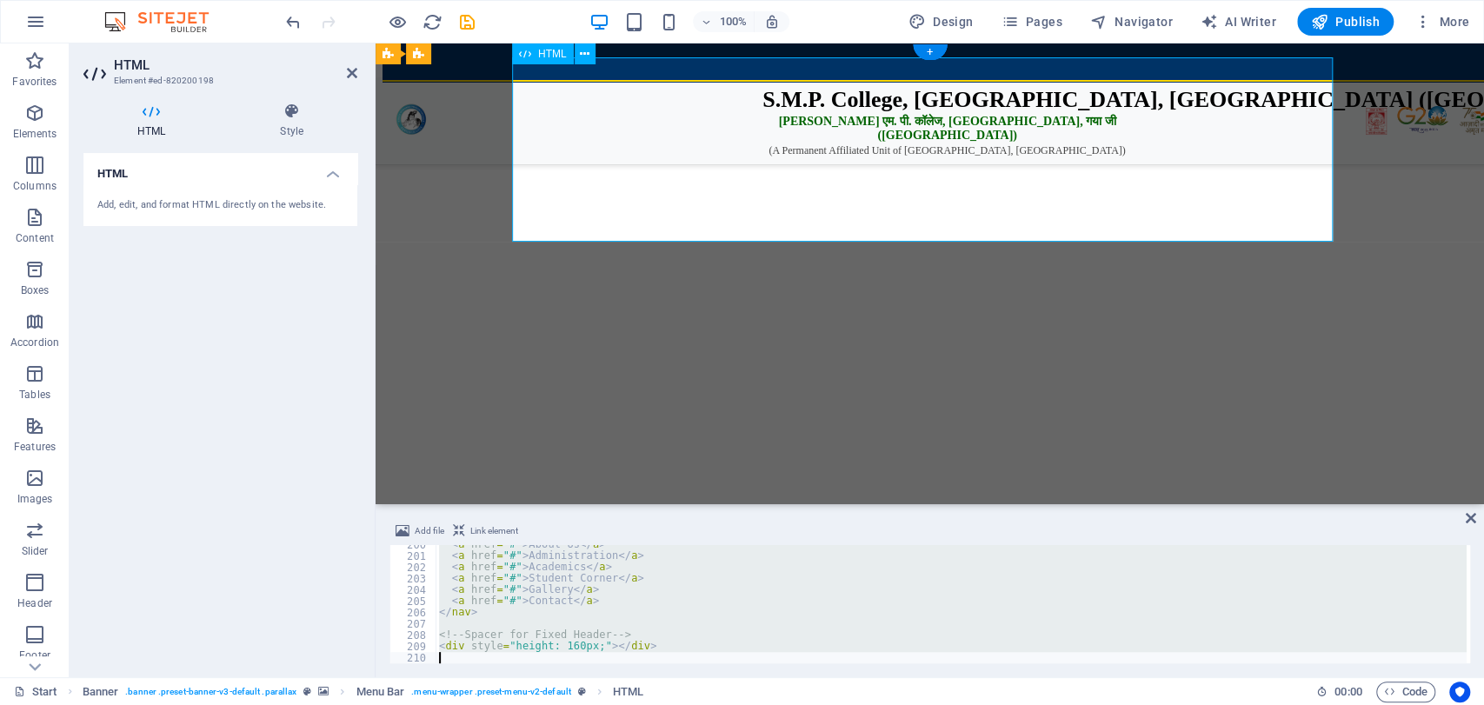
scroll to position [3115, 0]
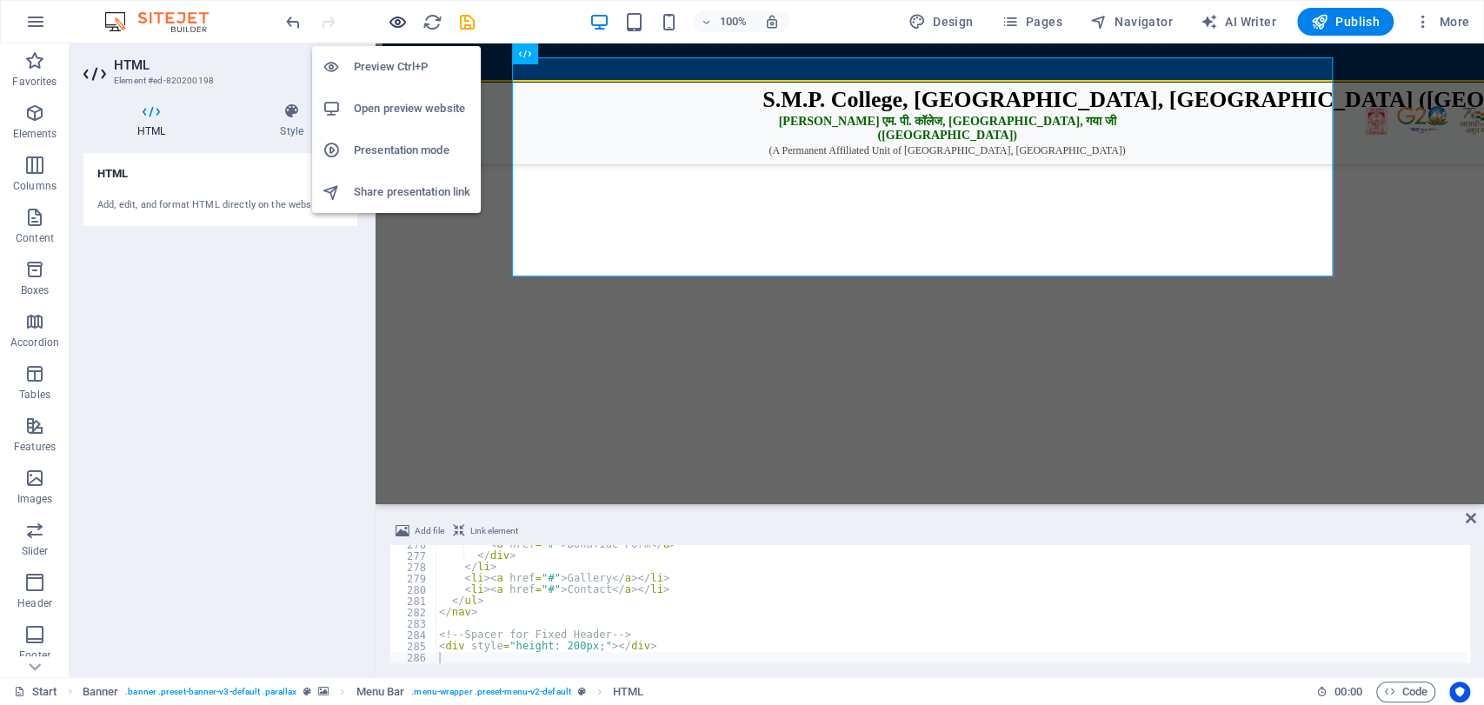
click at [395, 17] on icon "button" at bounding box center [398, 22] width 20 height 20
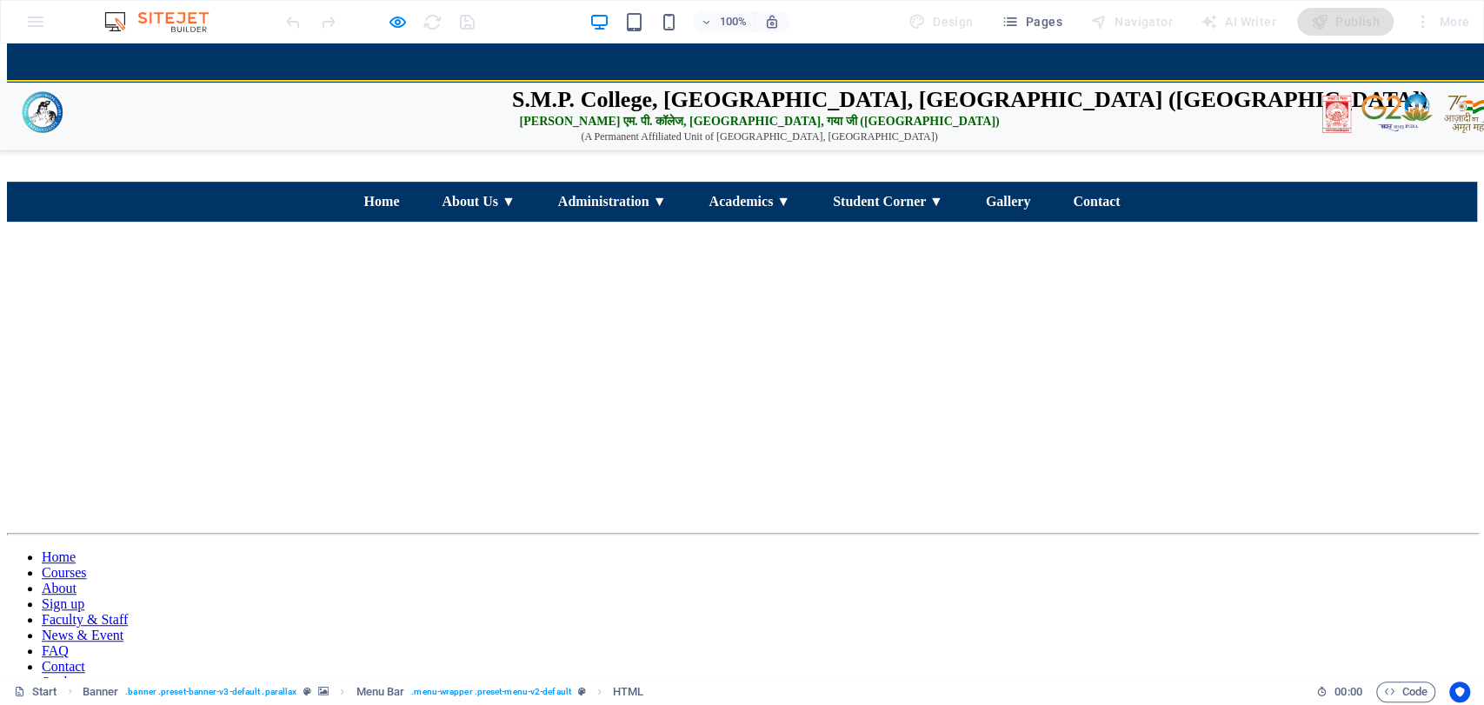
scroll to position [0, 0]
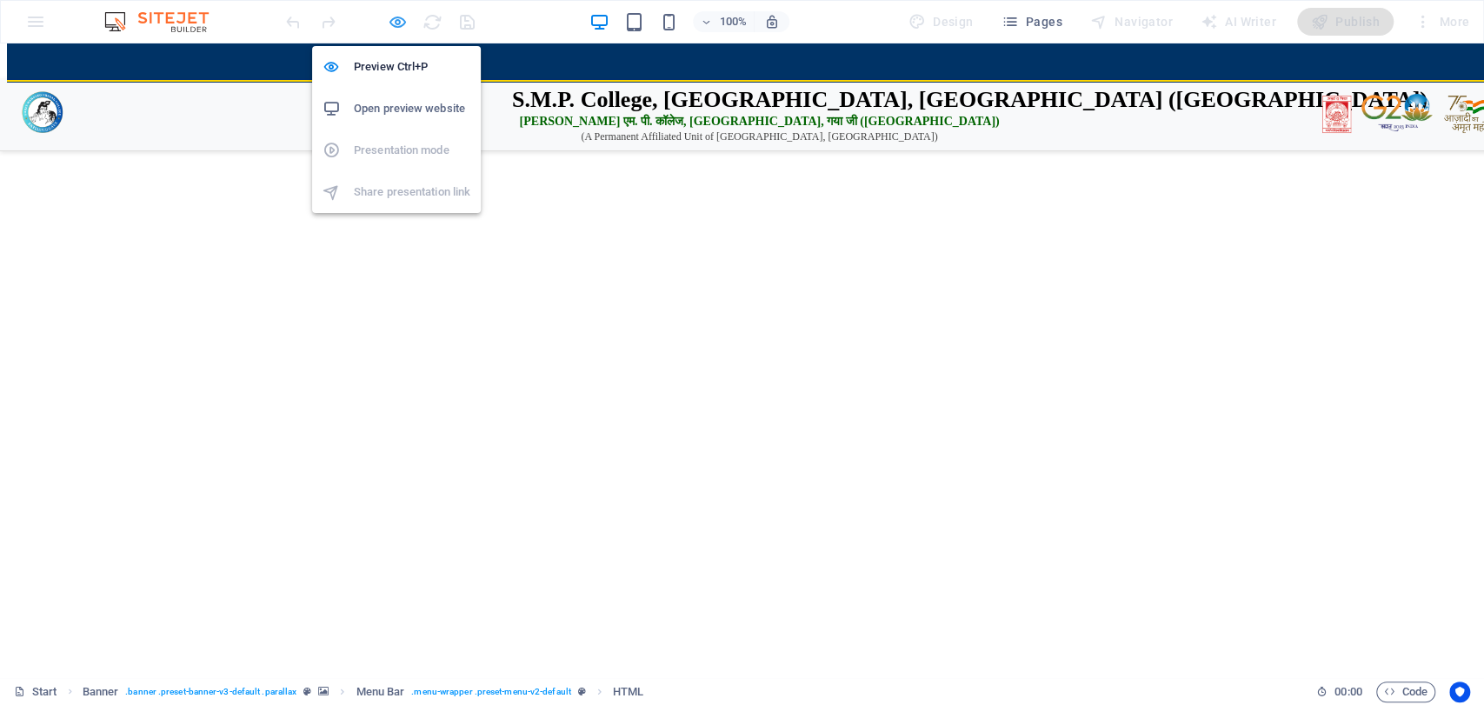
click at [403, 17] on icon "button" at bounding box center [398, 22] width 20 height 20
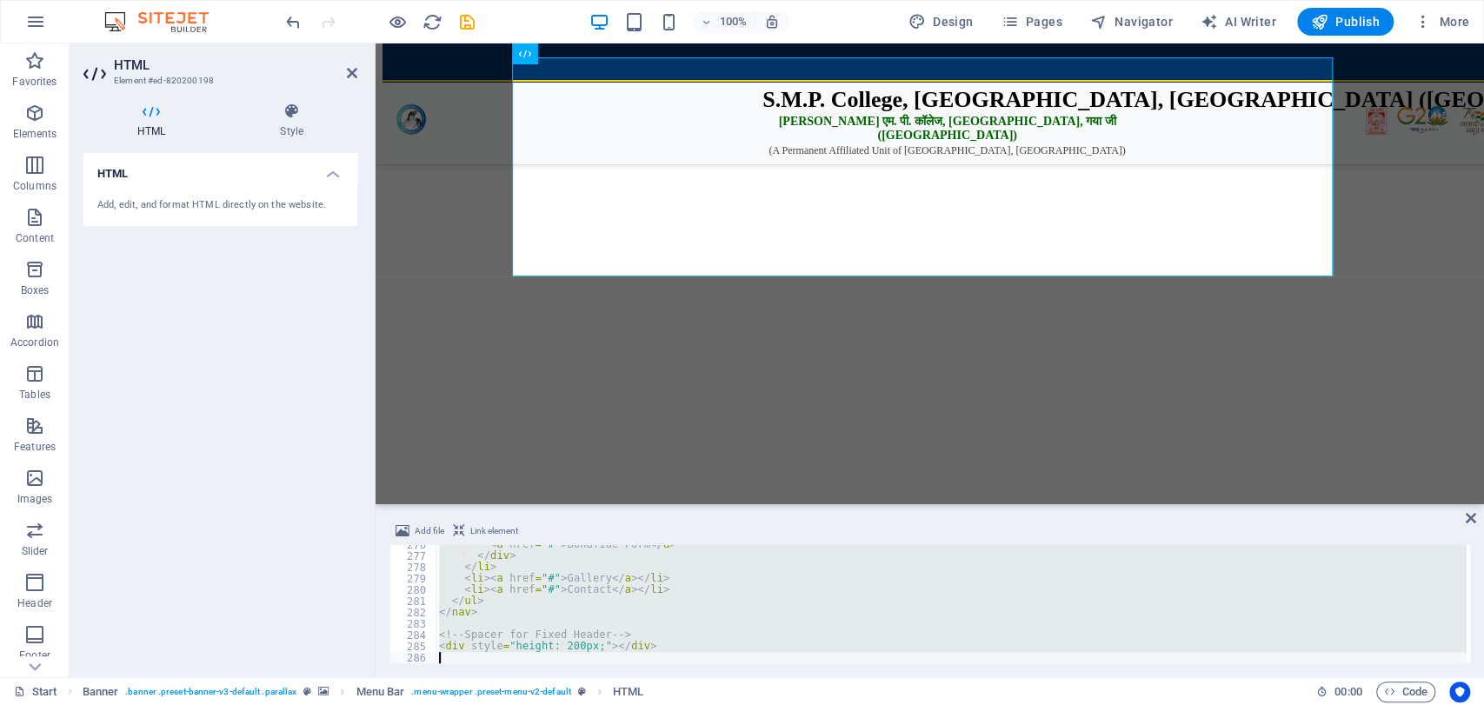
click at [737, 633] on div "< a href = "#" > Bonafide Form </ a > </ div > </ li > < li > < a href = "#" > …" at bounding box center [951, 604] width 1031 height 118
type textarea "<!-- Spacer for Fixed Header -->"
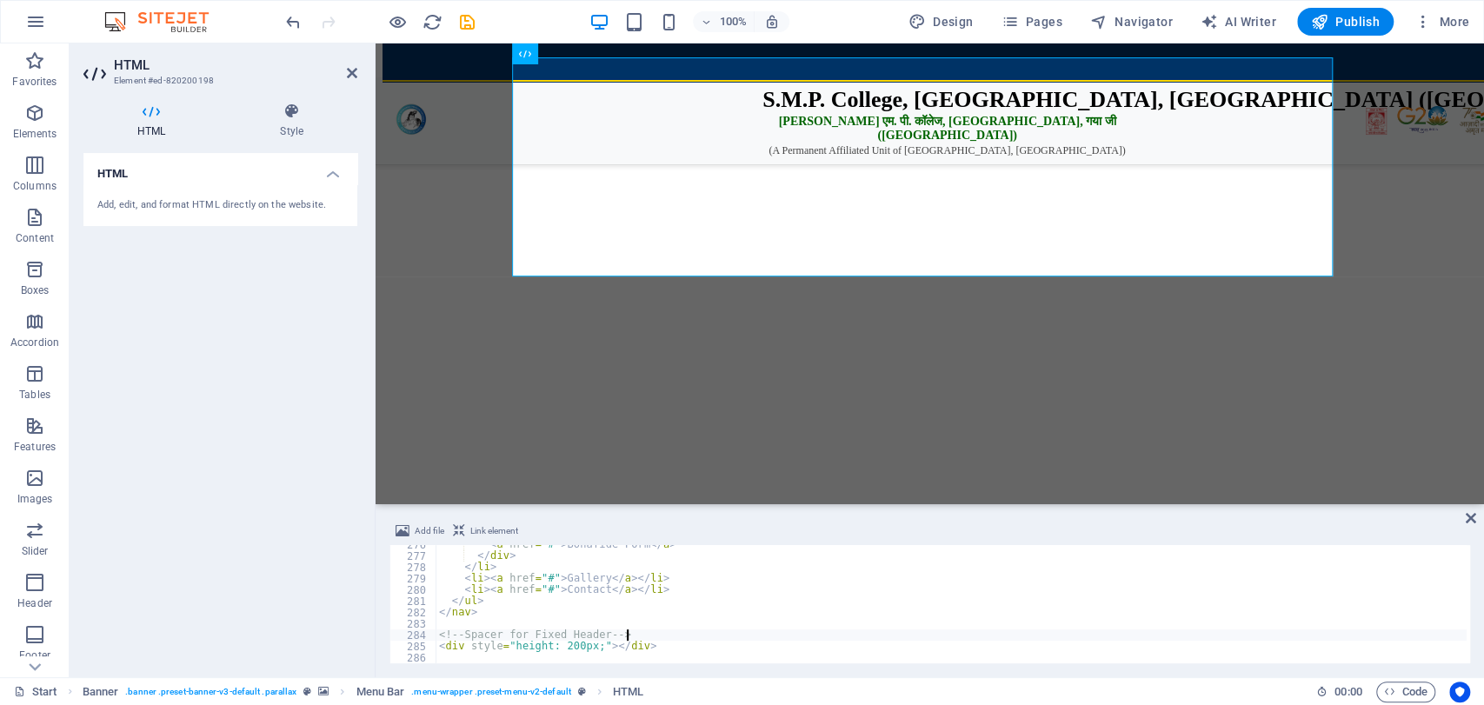
paste textarea
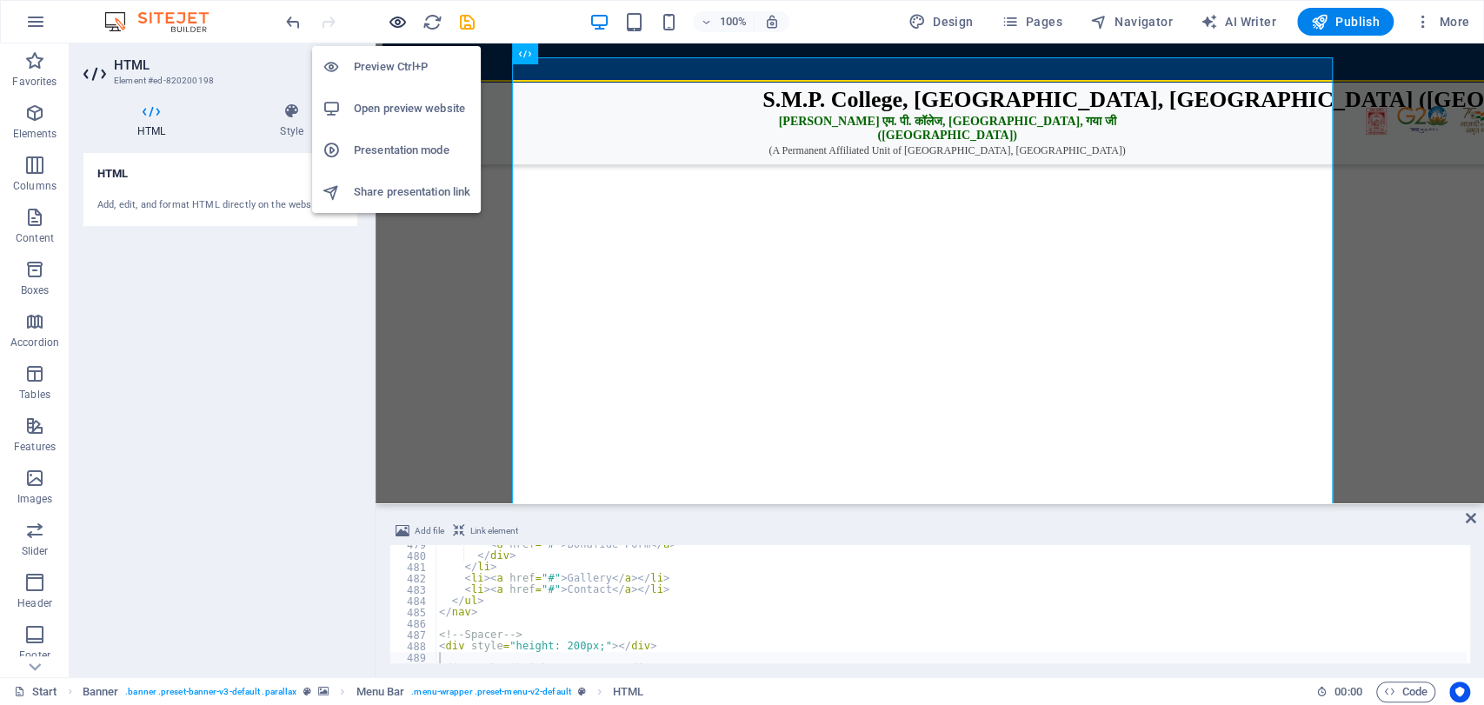
click at [403, 24] on icon "button" at bounding box center [398, 22] width 20 height 20
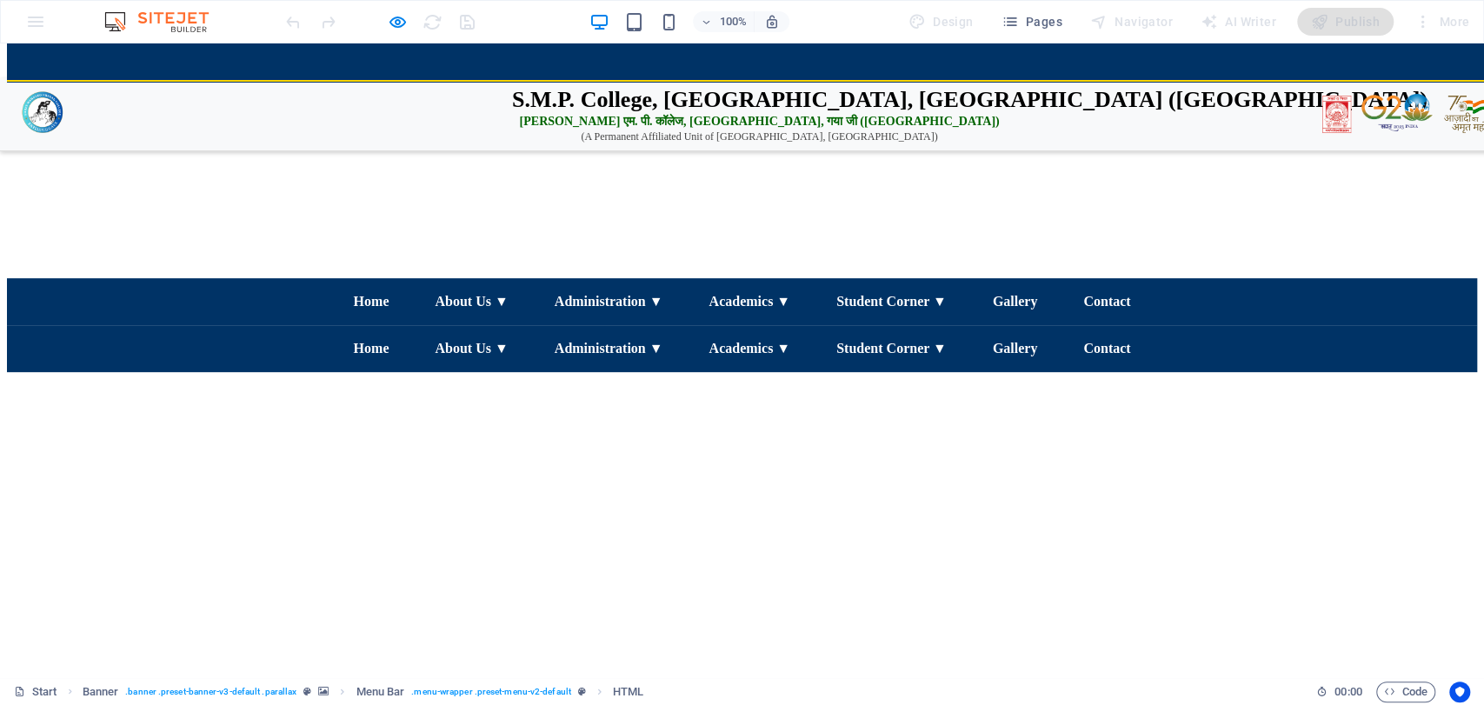
scroll to position [0, 0]
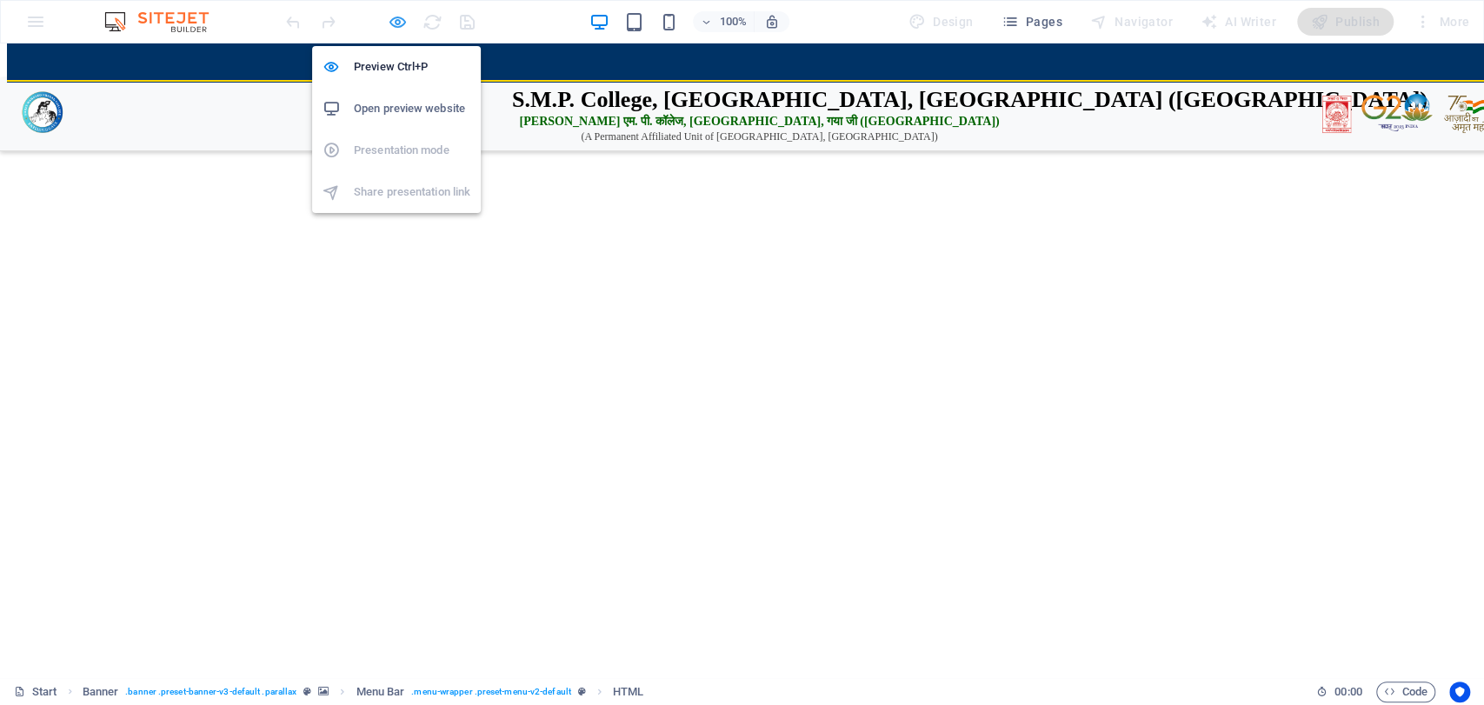
click at [390, 15] on icon "button" at bounding box center [398, 22] width 20 height 20
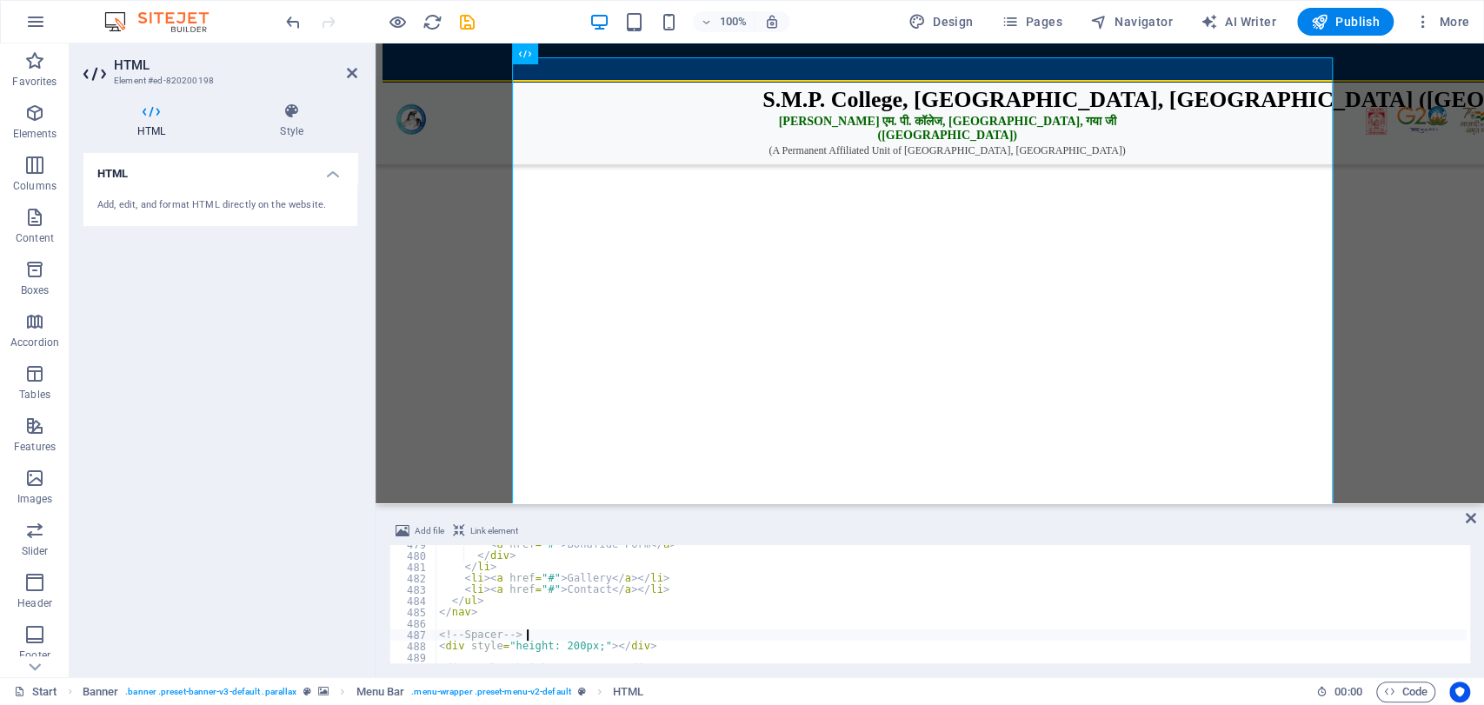
click at [681, 636] on div "< a href = "#" > Bonafide Form </ a > </ div > </ li > < li > < a href = "#" > …" at bounding box center [951, 609] width 1031 height 141
type textarea "<div style="height: 200px;"></div>"
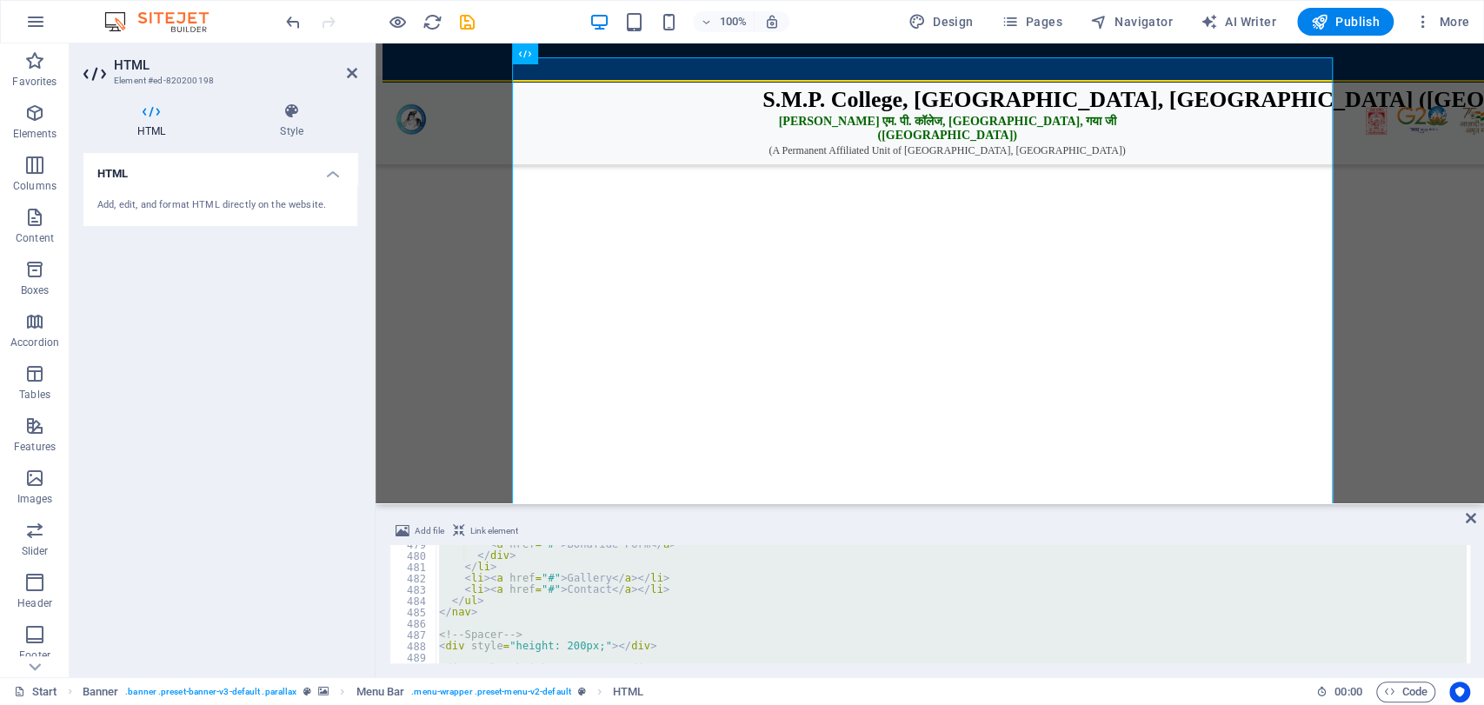
scroll to position [2357, 0]
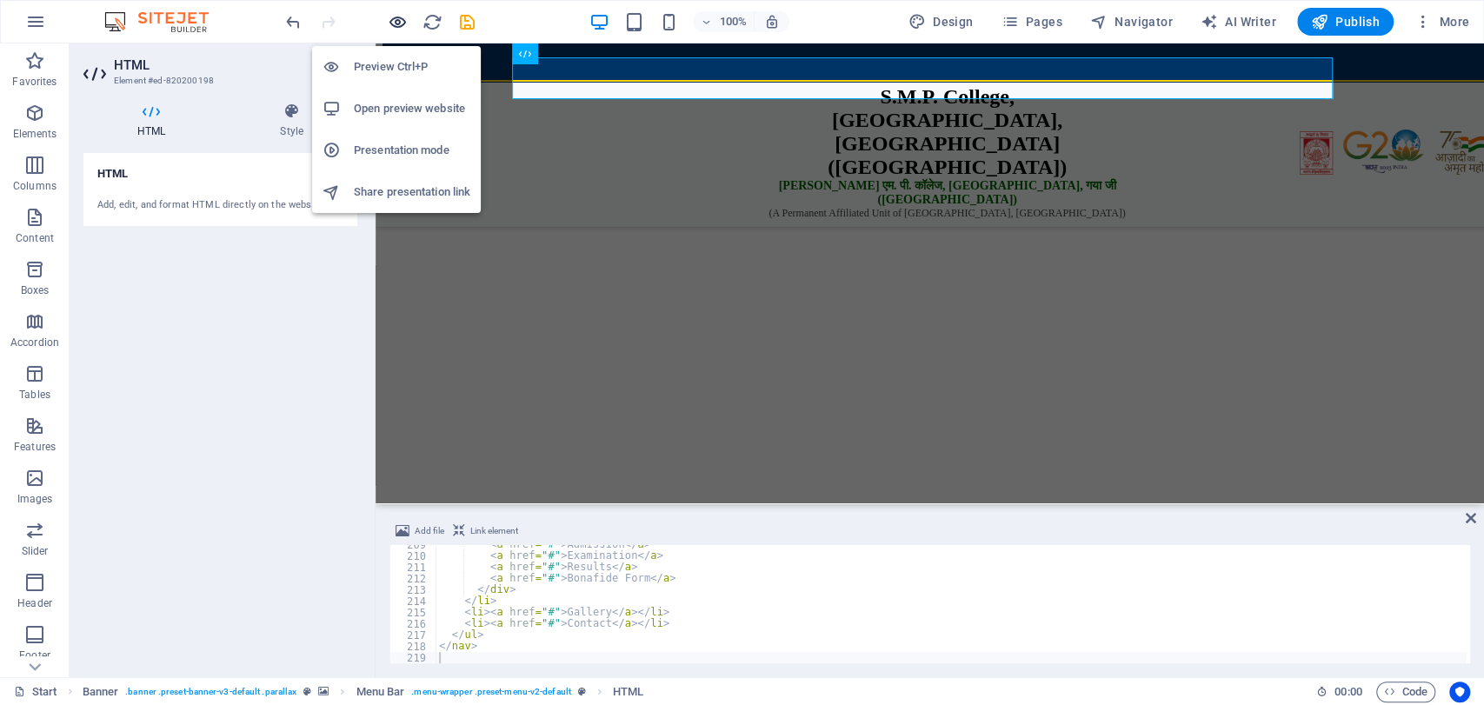
click at [398, 23] on icon "button" at bounding box center [398, 22] width 20 height 20
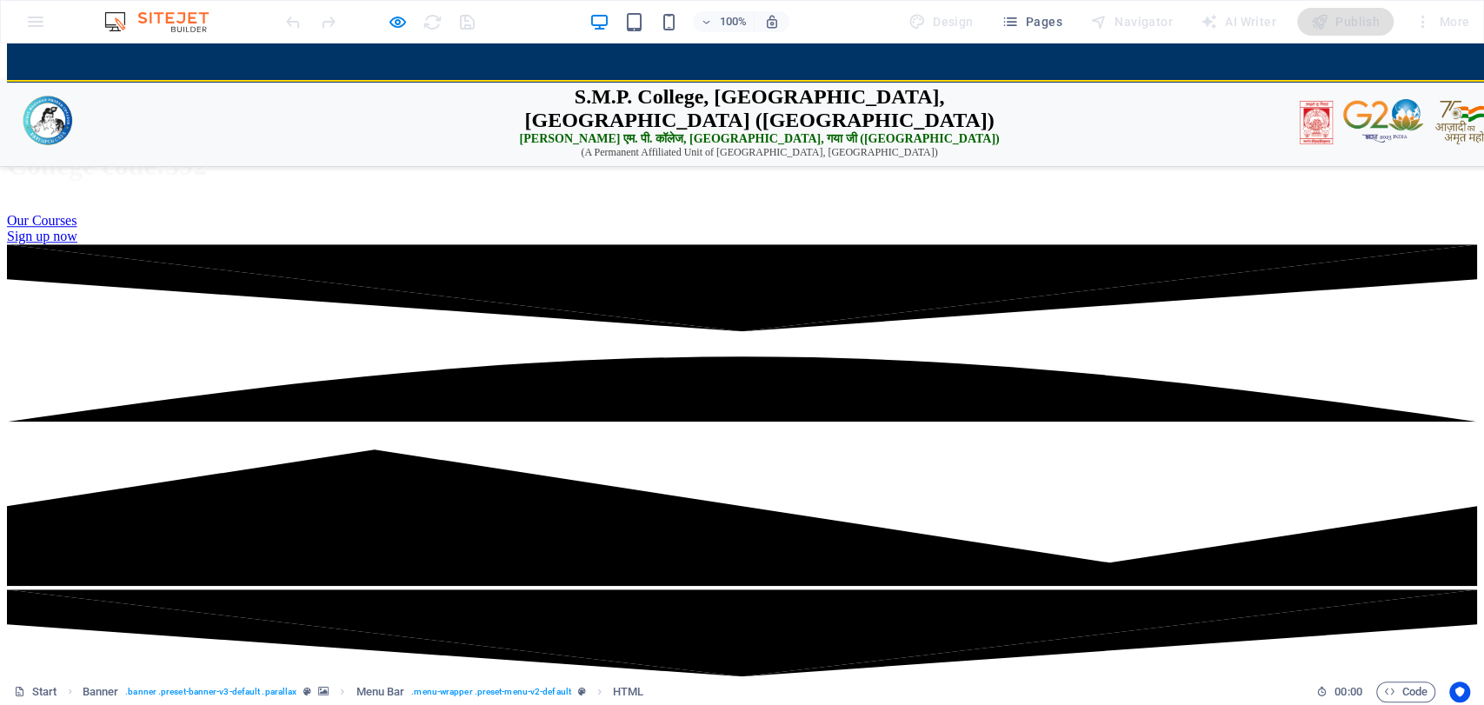
scroll to position [0, 0]
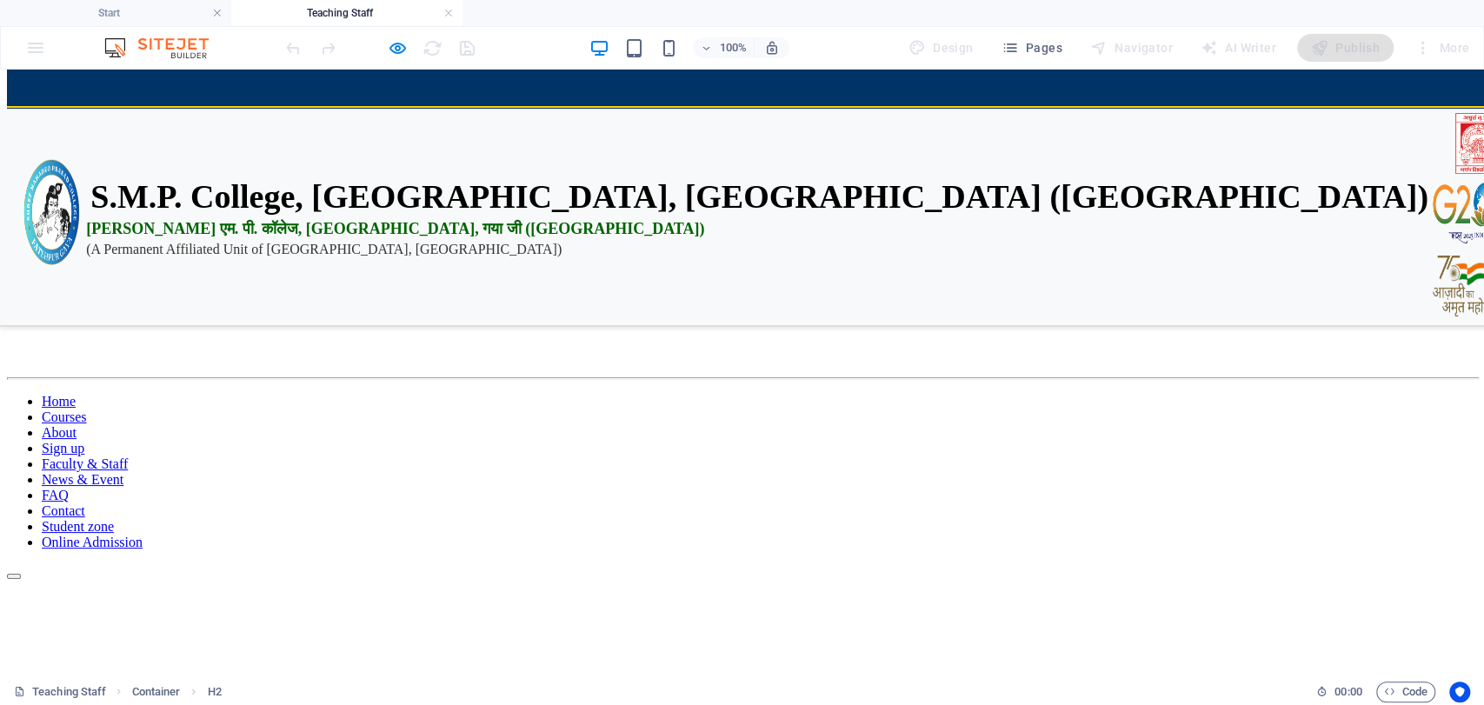
scroll to position [0, 0]
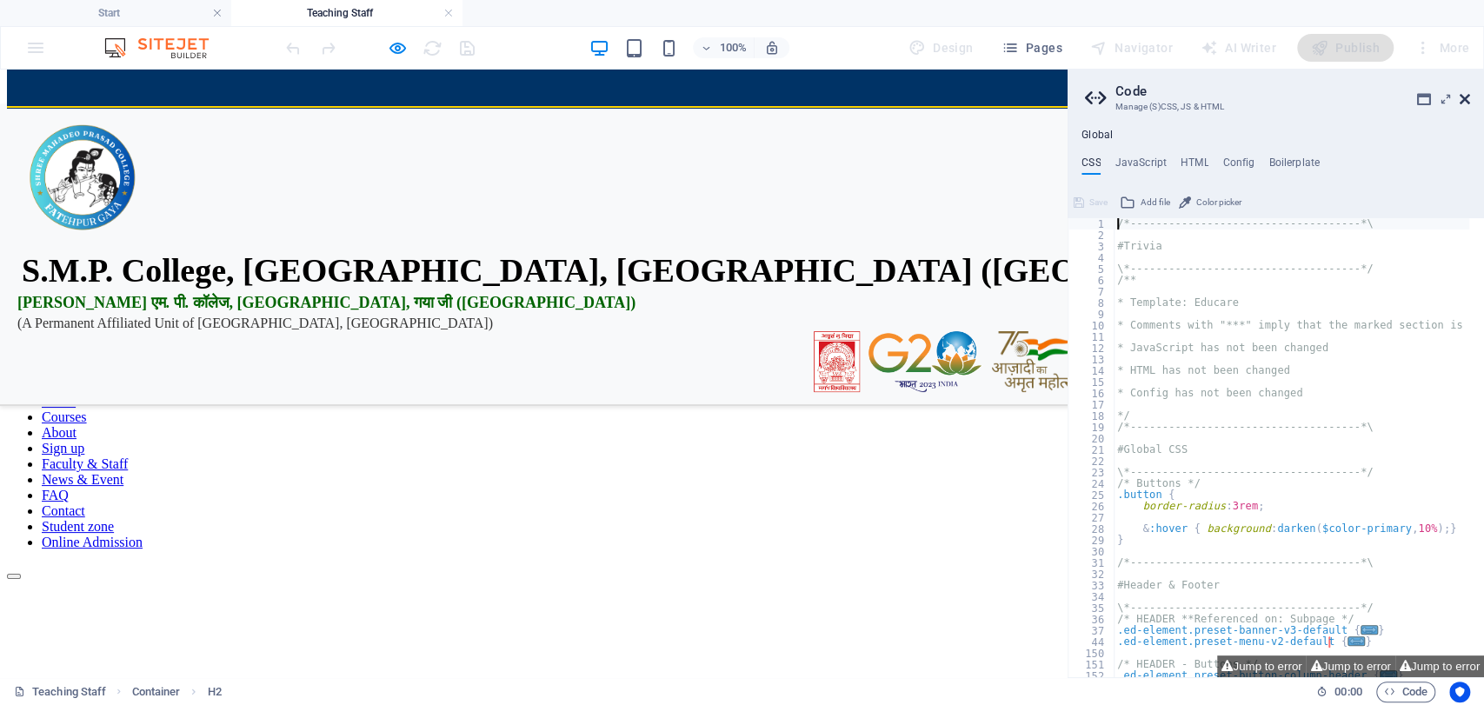
click at [1461, 99] on icon at bounding box center [1465, 99] width 10 height 14
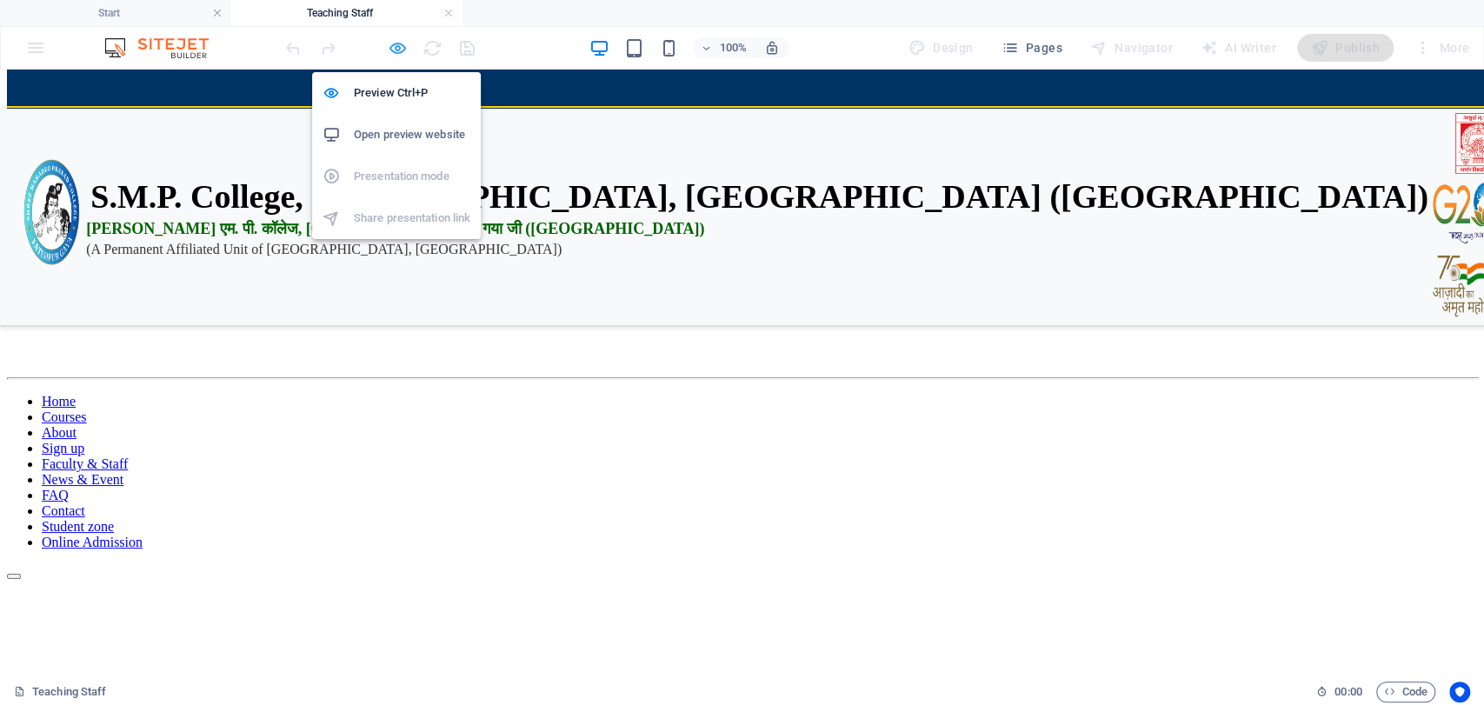
click at [398, 50] on icon "button" at bounding box center [398, 48] width 20 height 20
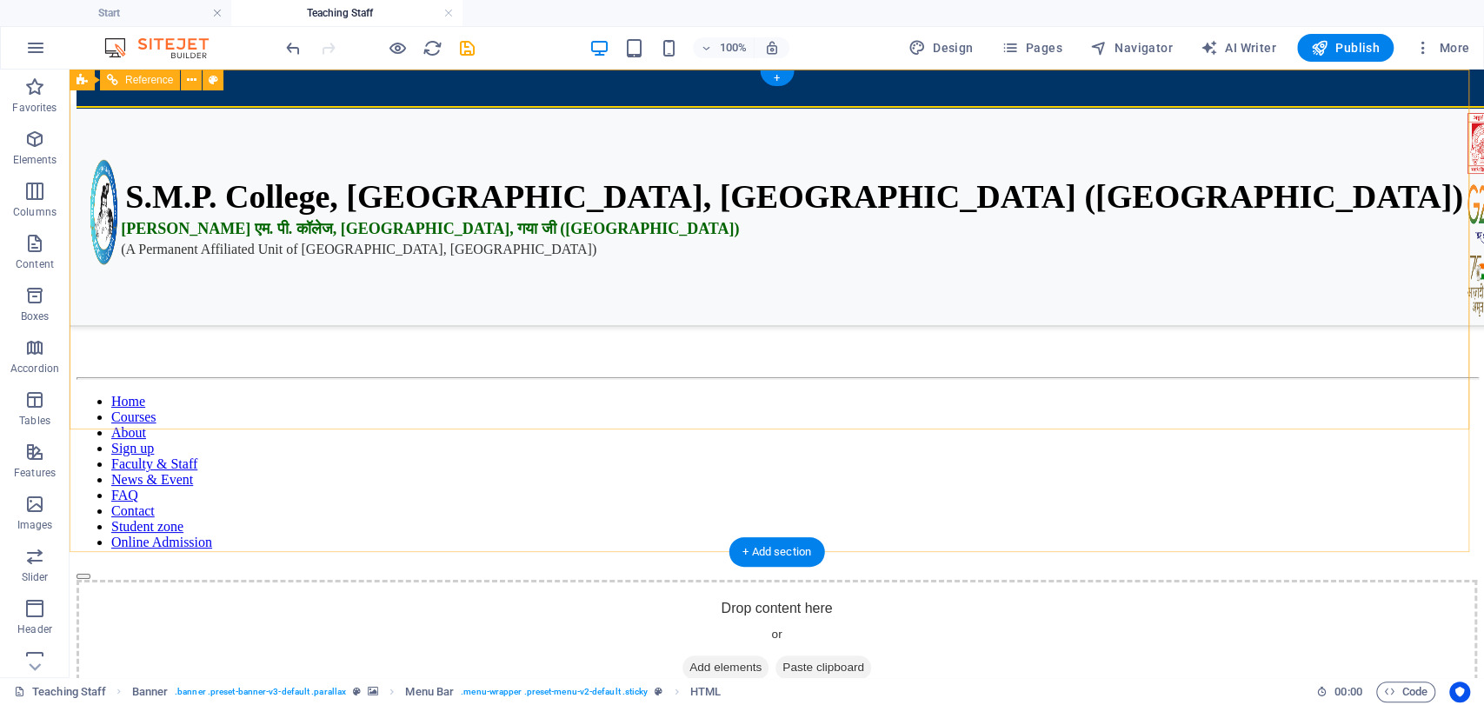
click at [557, 283] on div at bounding box center [777, 304] width 1401 height 43
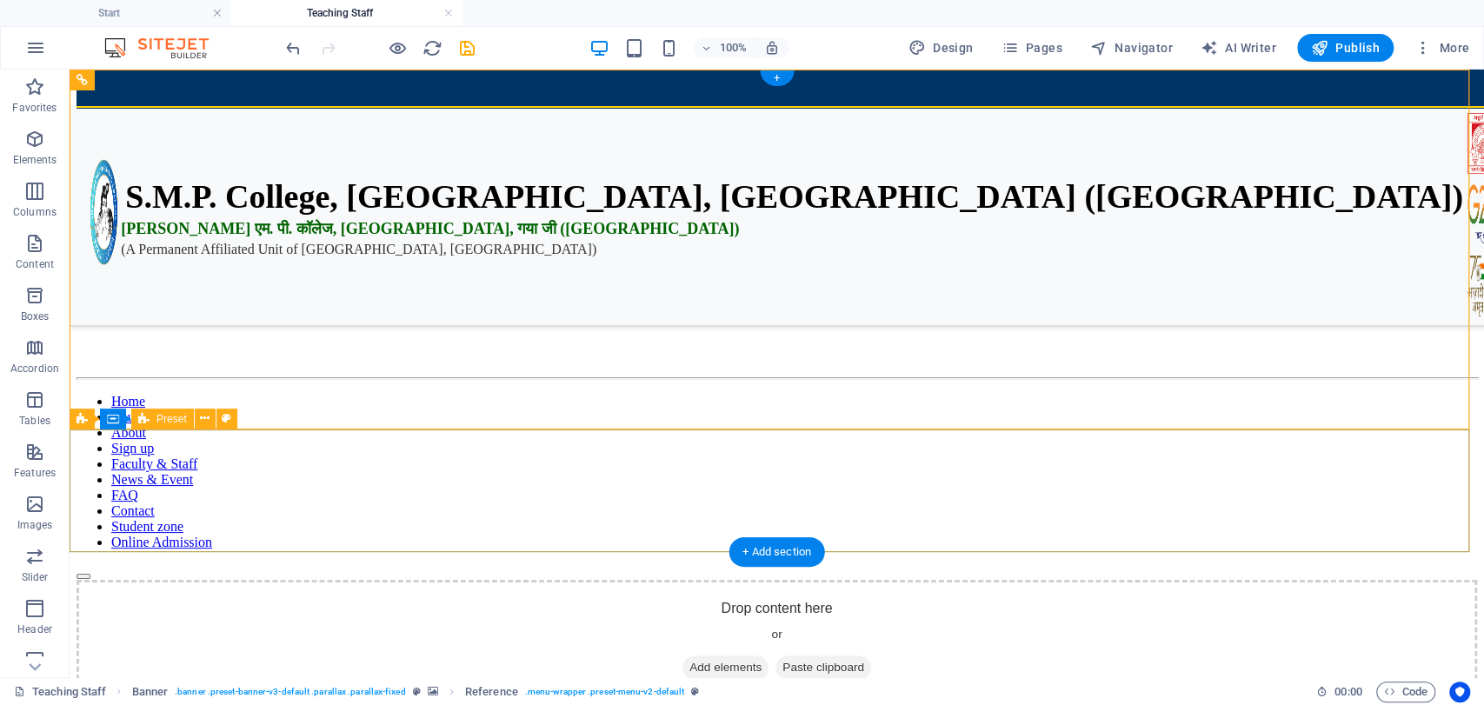
click at [695, 656] on span "Add elements" at bounding box center [726, 668] width 86 height 24
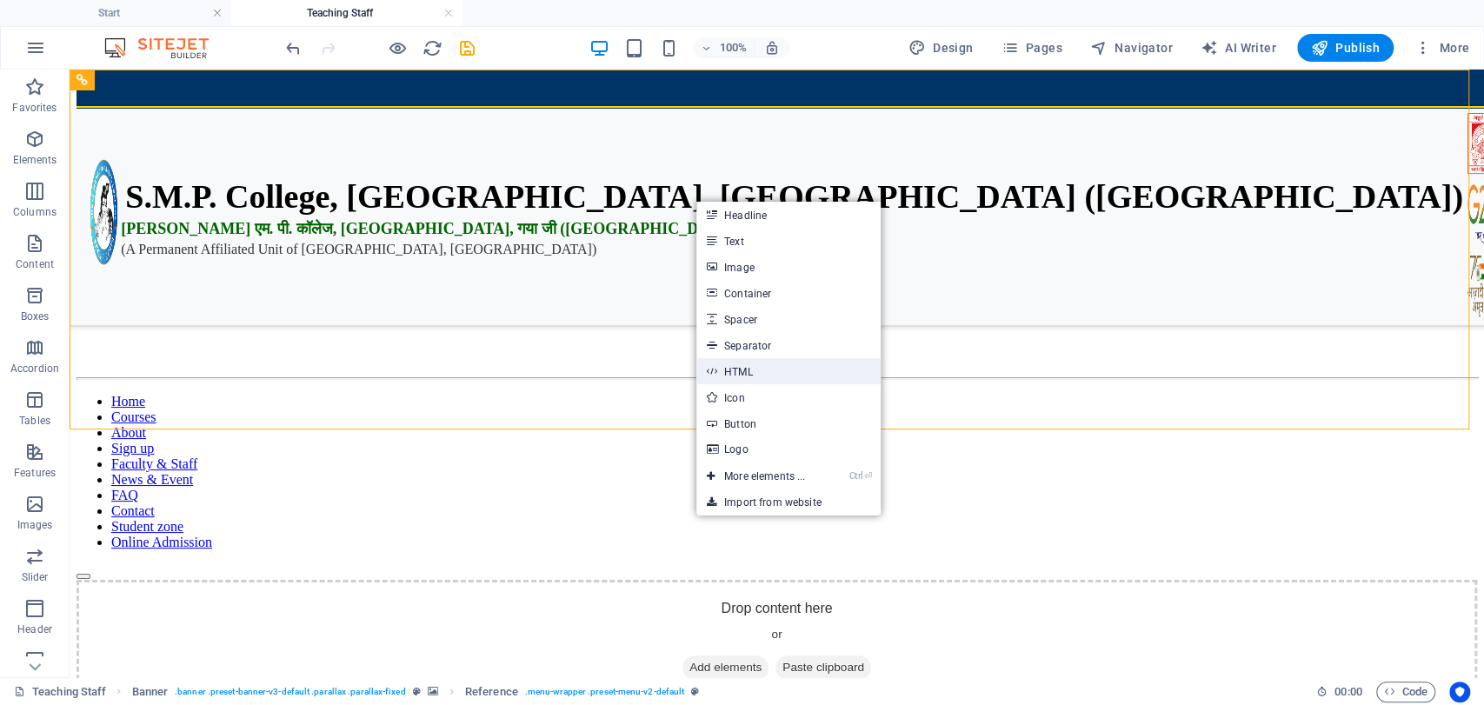
click at [751, 360] on link "HTML" at bounding box center [789, 371] width 184 height 26
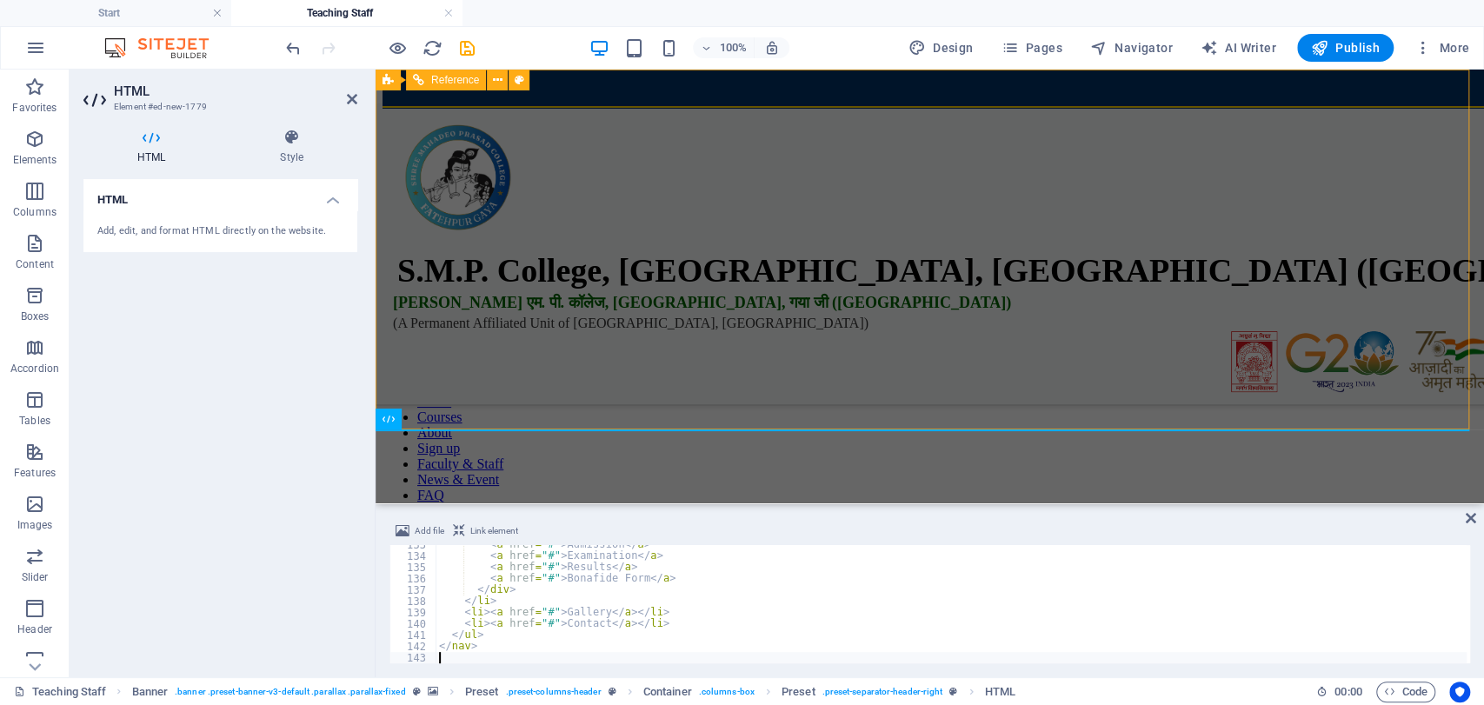
scroll to position [1497, 0]
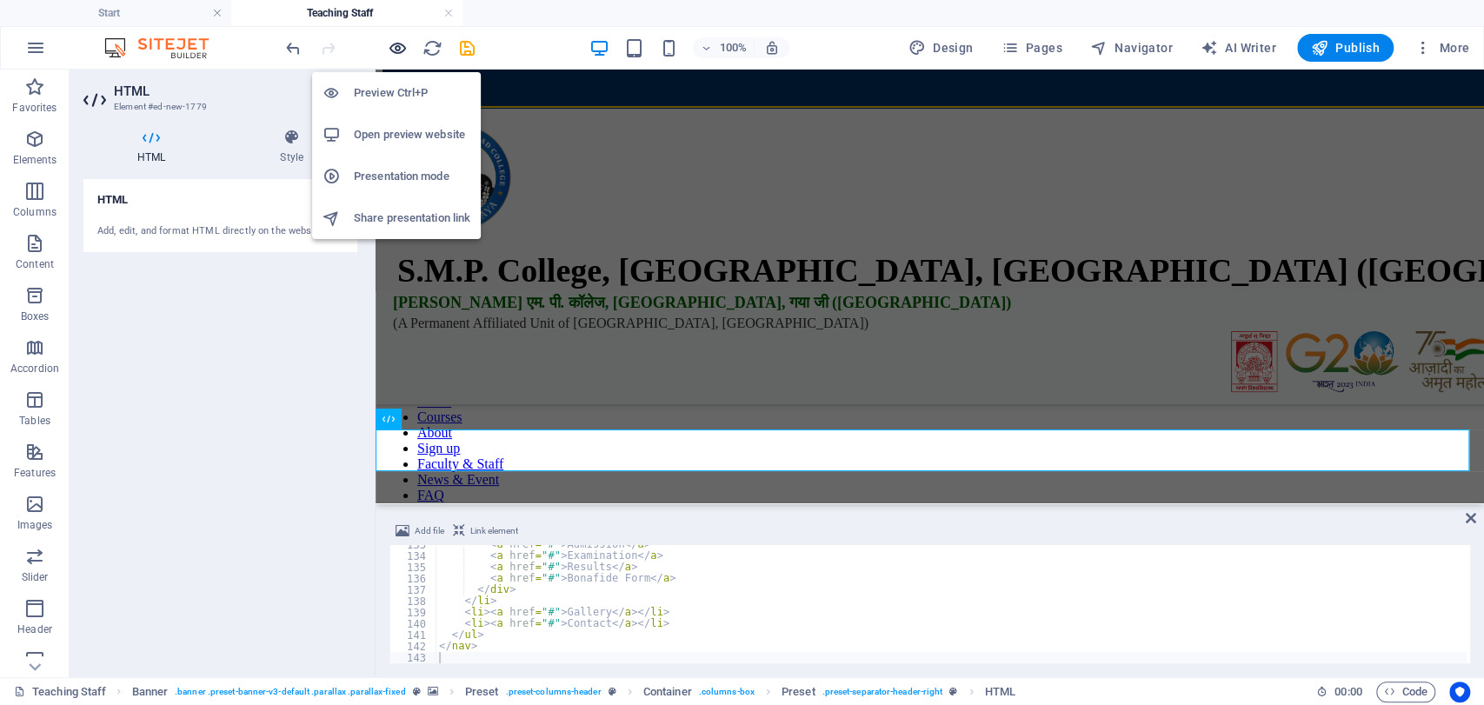
click at [397, 54] on icon "button" at bounding box center [398, 48] width 20 height 20
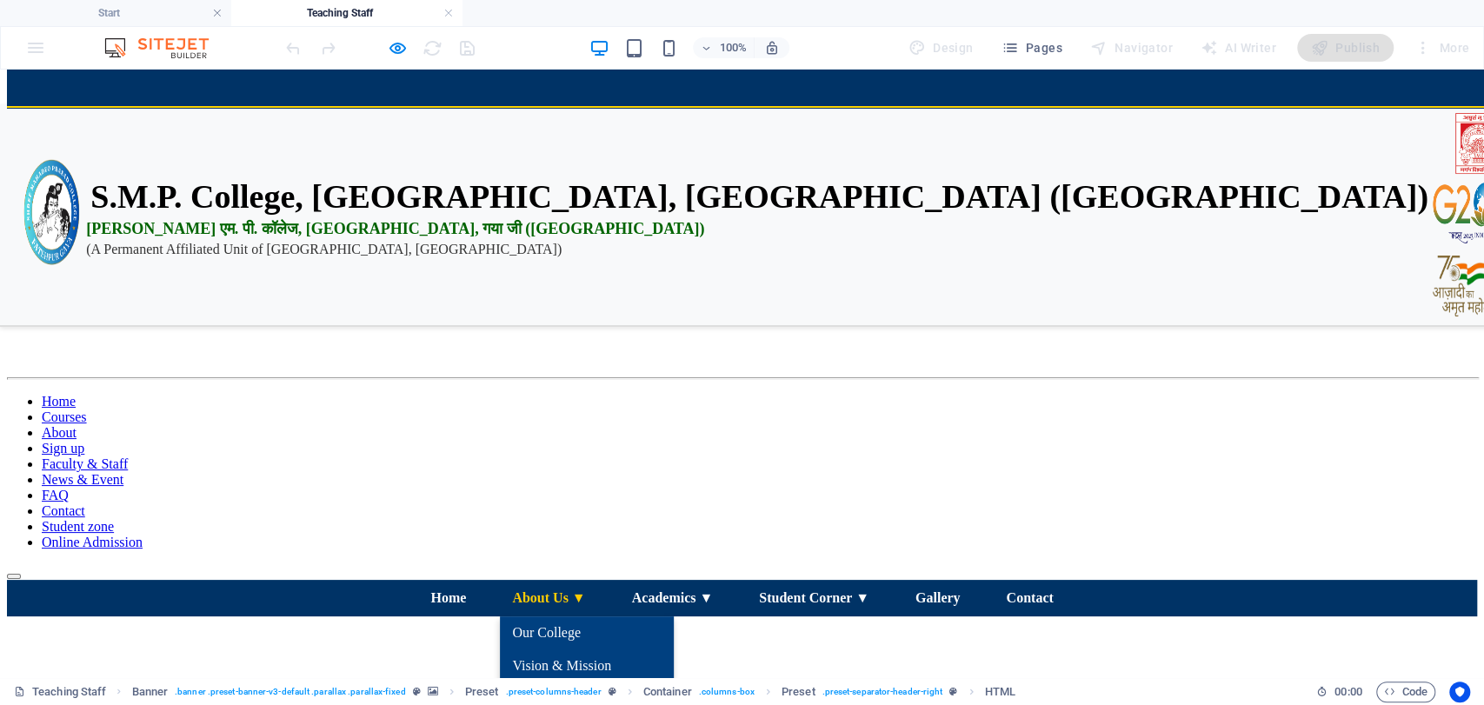
click at [552, 580] on link "About Us ▼" at bounding box center [548, 598] width 97 height 37
click at [565, 580] on link "About Us ▼" at bounding box center [548, 598] width 97 height 37
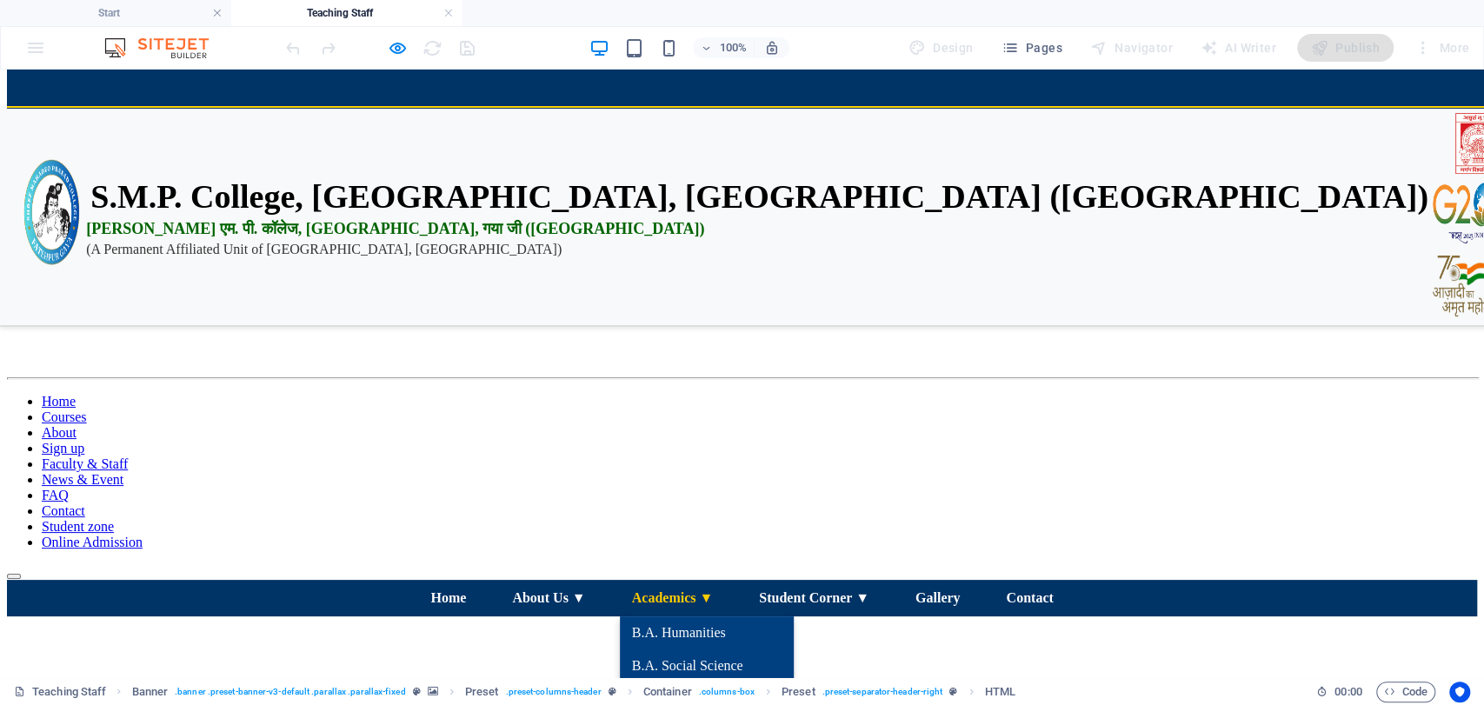
click at [666, 580] on link "Academics ▼" at bounding box center [673, 598] width 106 height 37
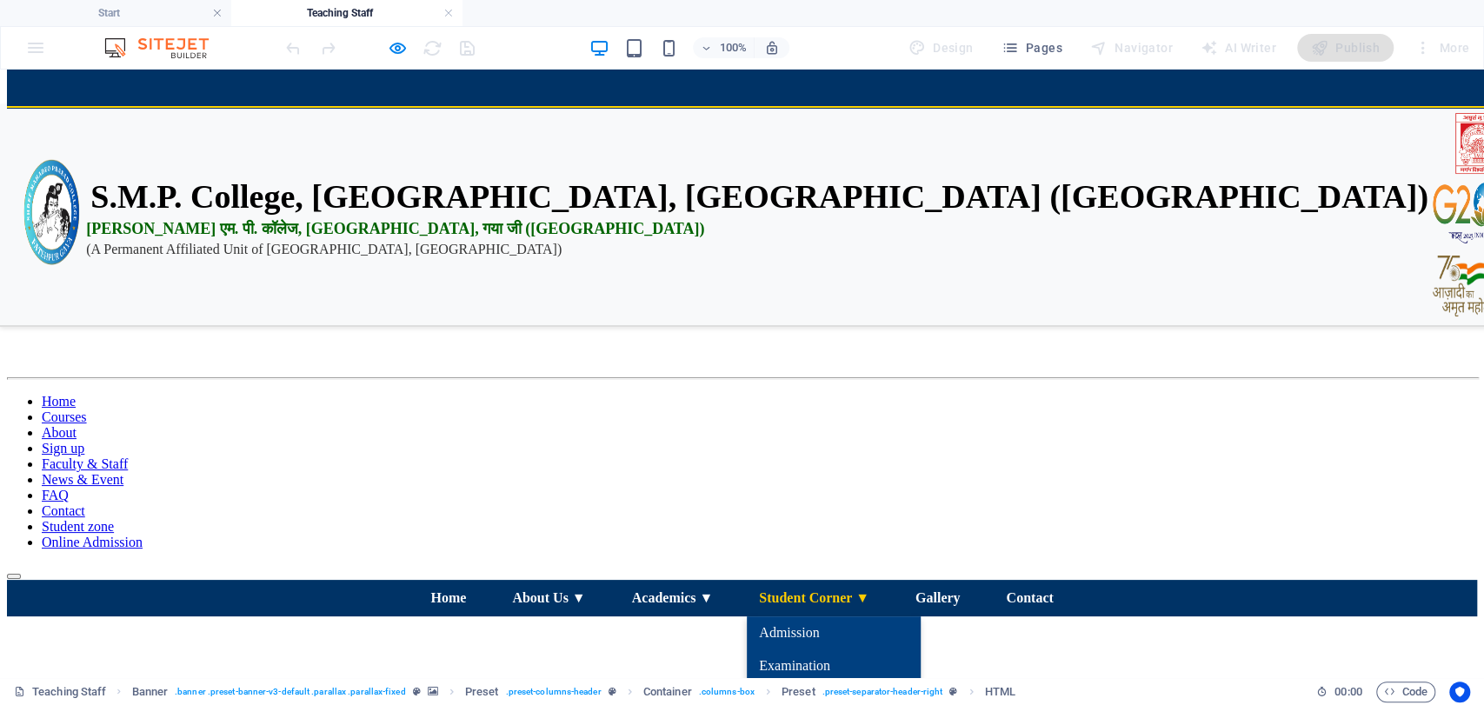
click at [830, 580] on link "Student Corner ▼" at bounding box center [814, 598] width 135 height 37
click at [818, 580] on link "Student Corner ▼" at bounding box center [814, 598] width 135 height 37
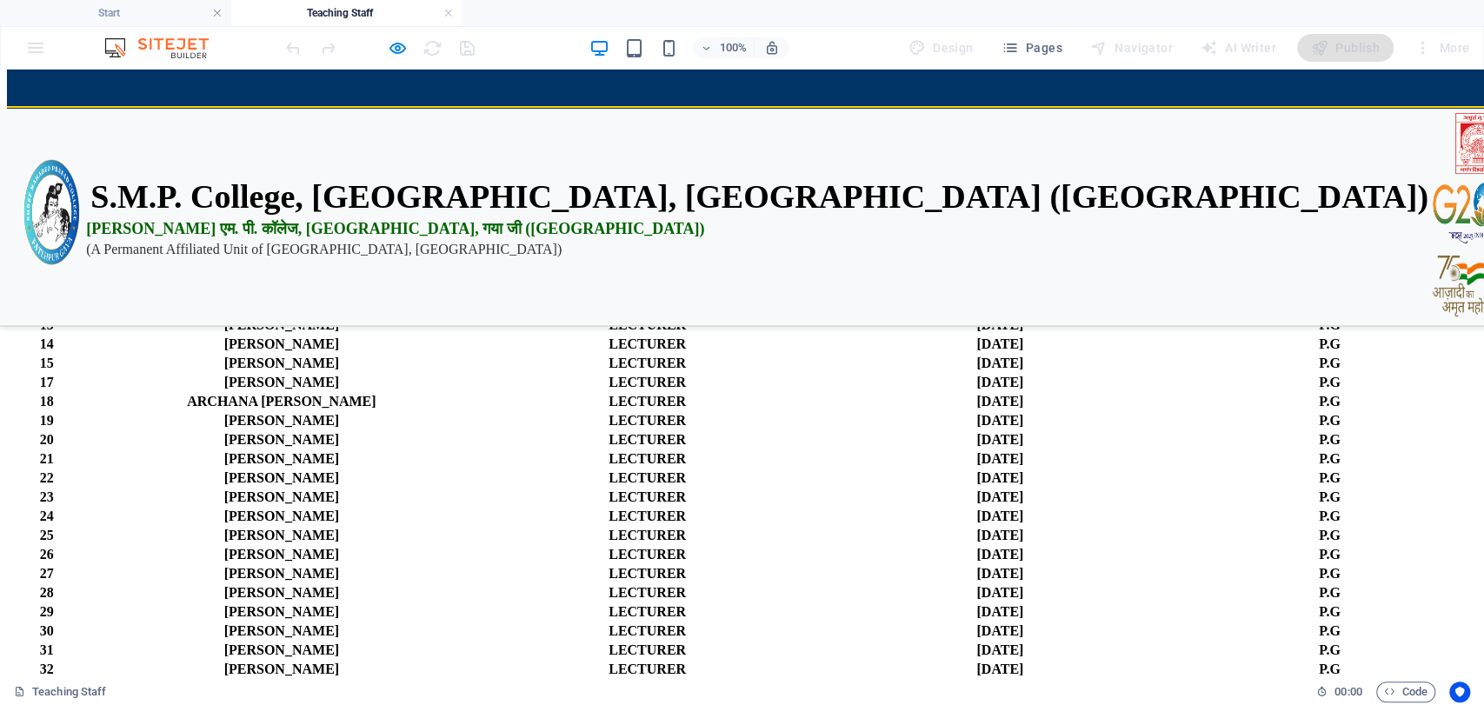
scroll to position [0, 0]
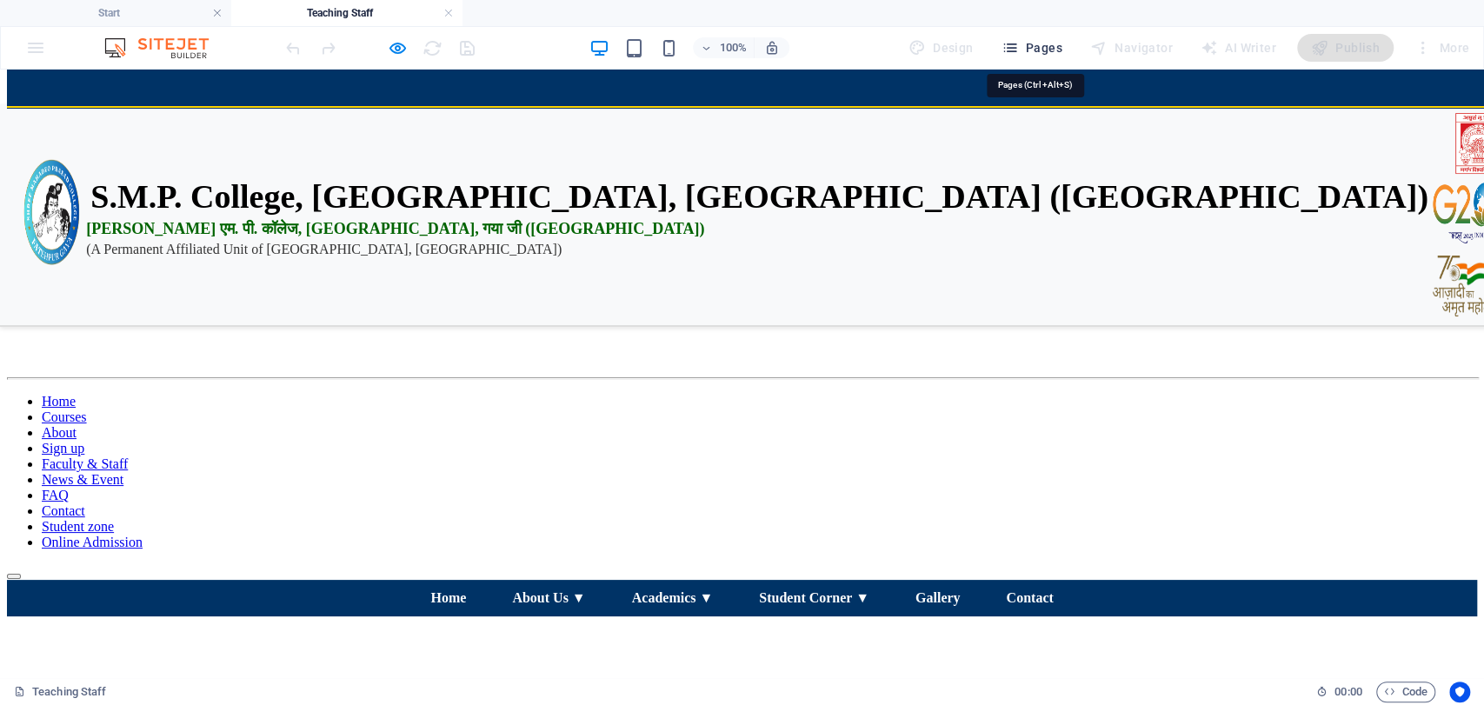
click at [1024, 48] on span "Pages" at bounding box center [1031, 47] width 61 height 17
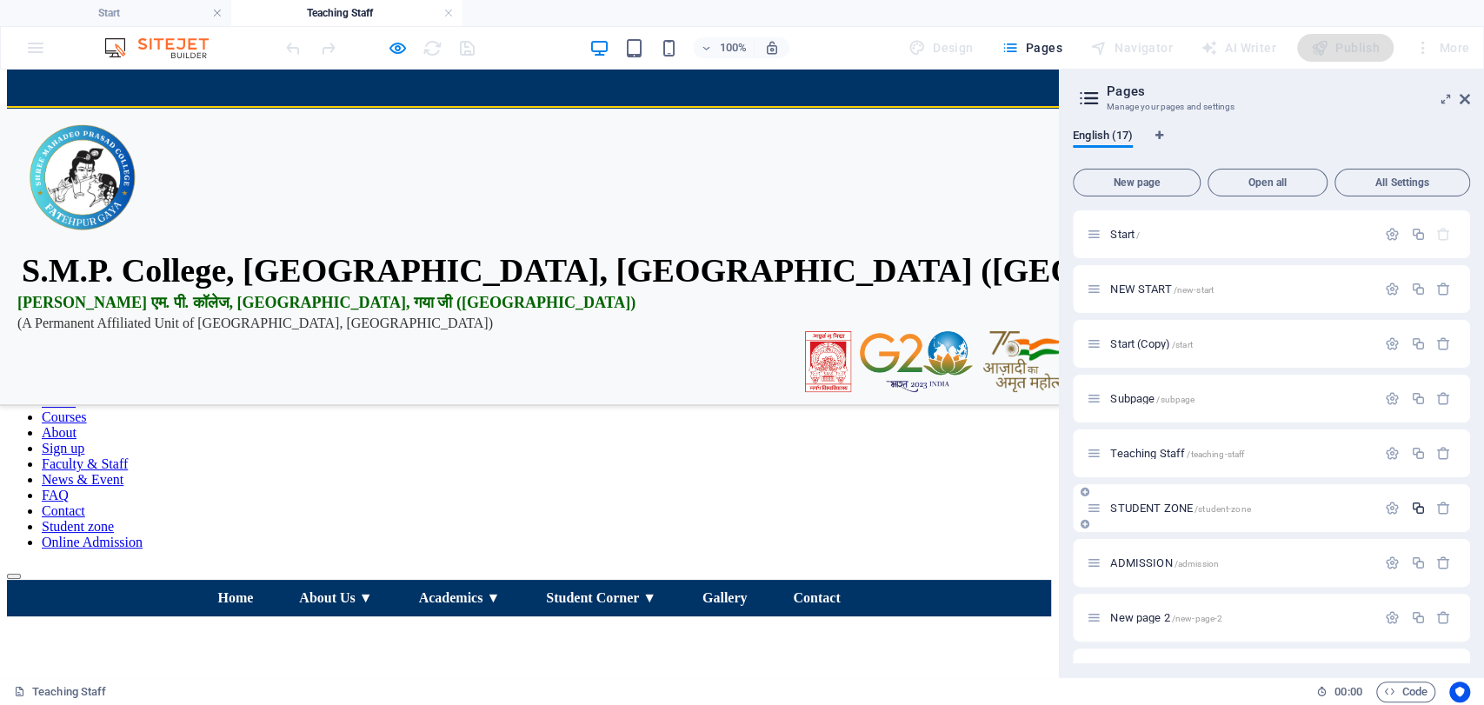
click at [1410, 510] on icon "button" at bounding box center [1417, 508] width 15 height 15
drag, startPoint x: 1470, startPoint y: 236, endPoint x: 1468, endPoint y: 256, distance: 20.2
click at [1468, 256] on div "English (19) New page Open all All Settings Start / NEW START /new-start Start …" at bounding box center [1271, 396] width 425 height 563
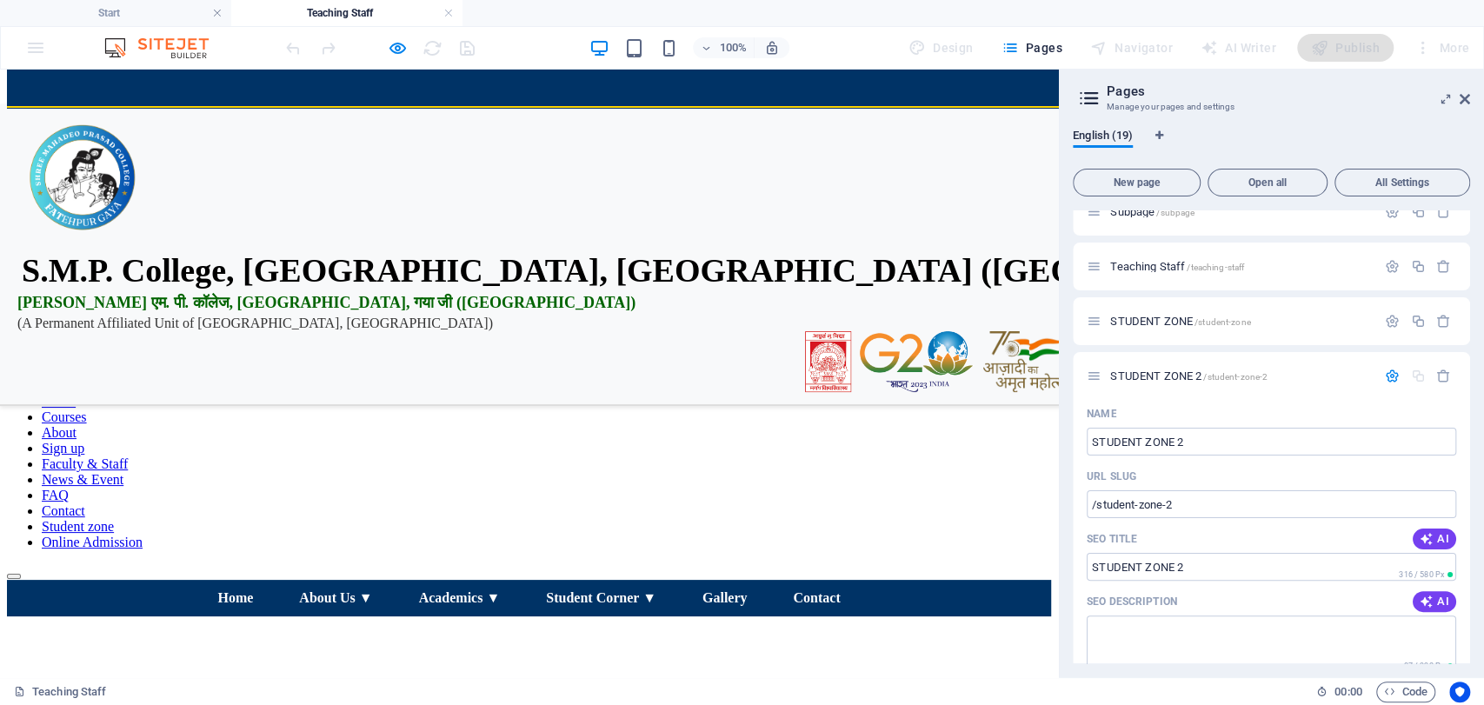
scroll to position [216, 0]
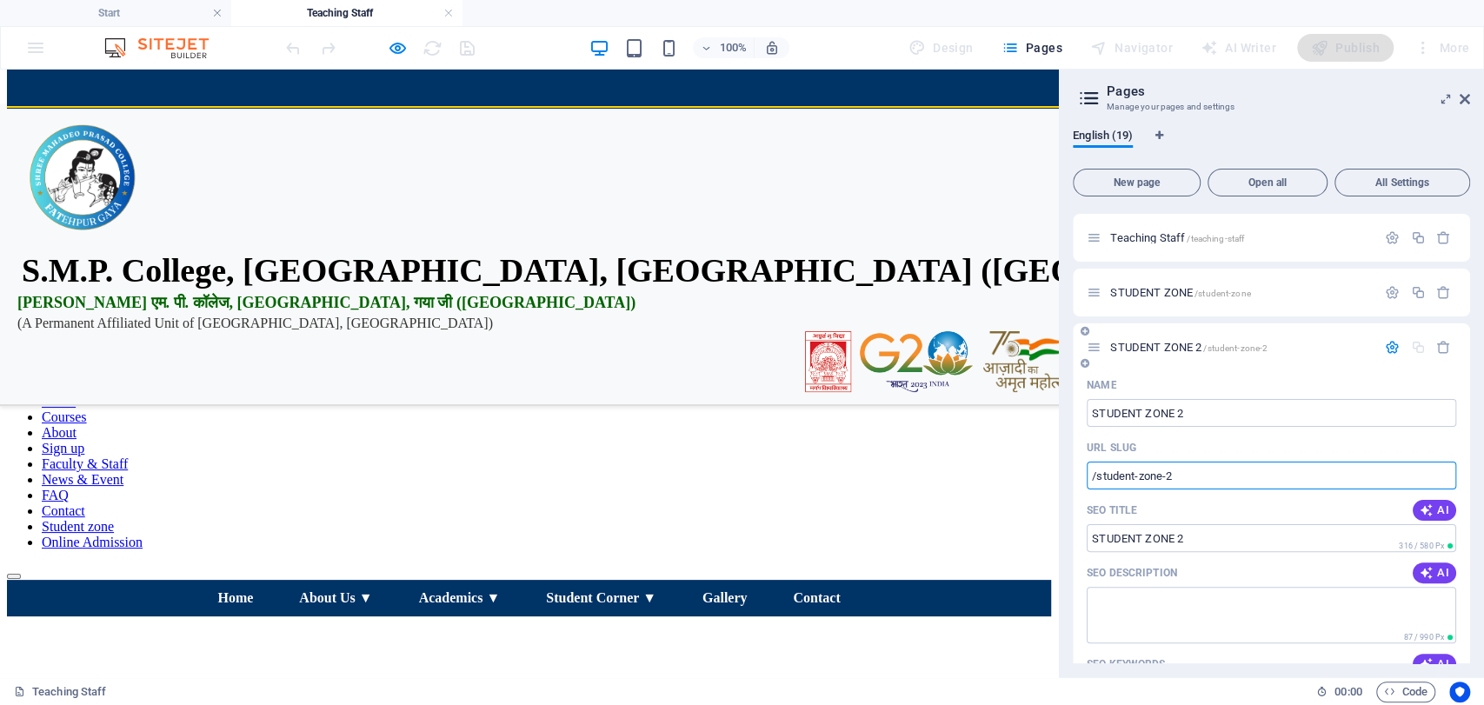
click at [1304, 484] on input "/student-zone-2" at bounding box center [1272, 476] width 370 height 28
click at [1461, 100] on icon at bounding box center [1465, 99] width 10 height 14
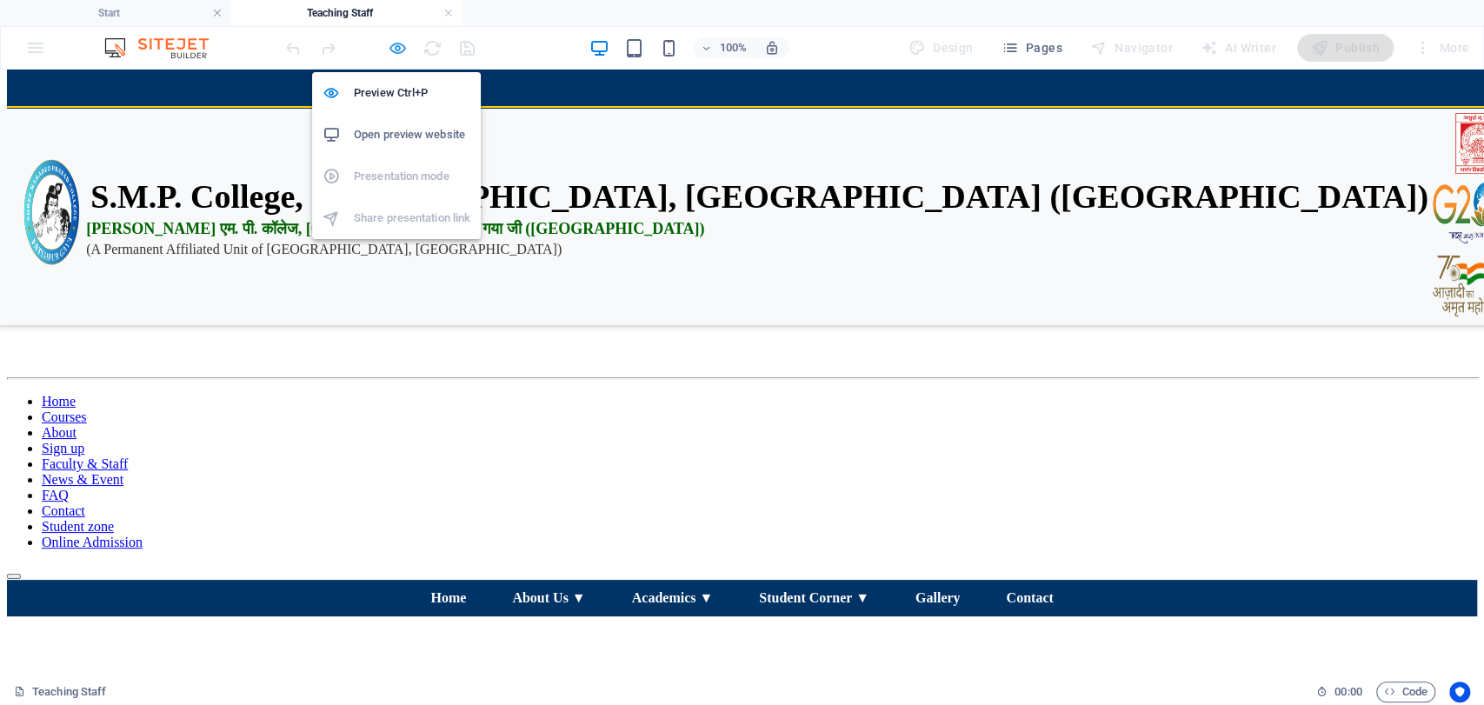
click at [401, 44] on icon "button" at bounding box center [398, 48] width 20 height 20
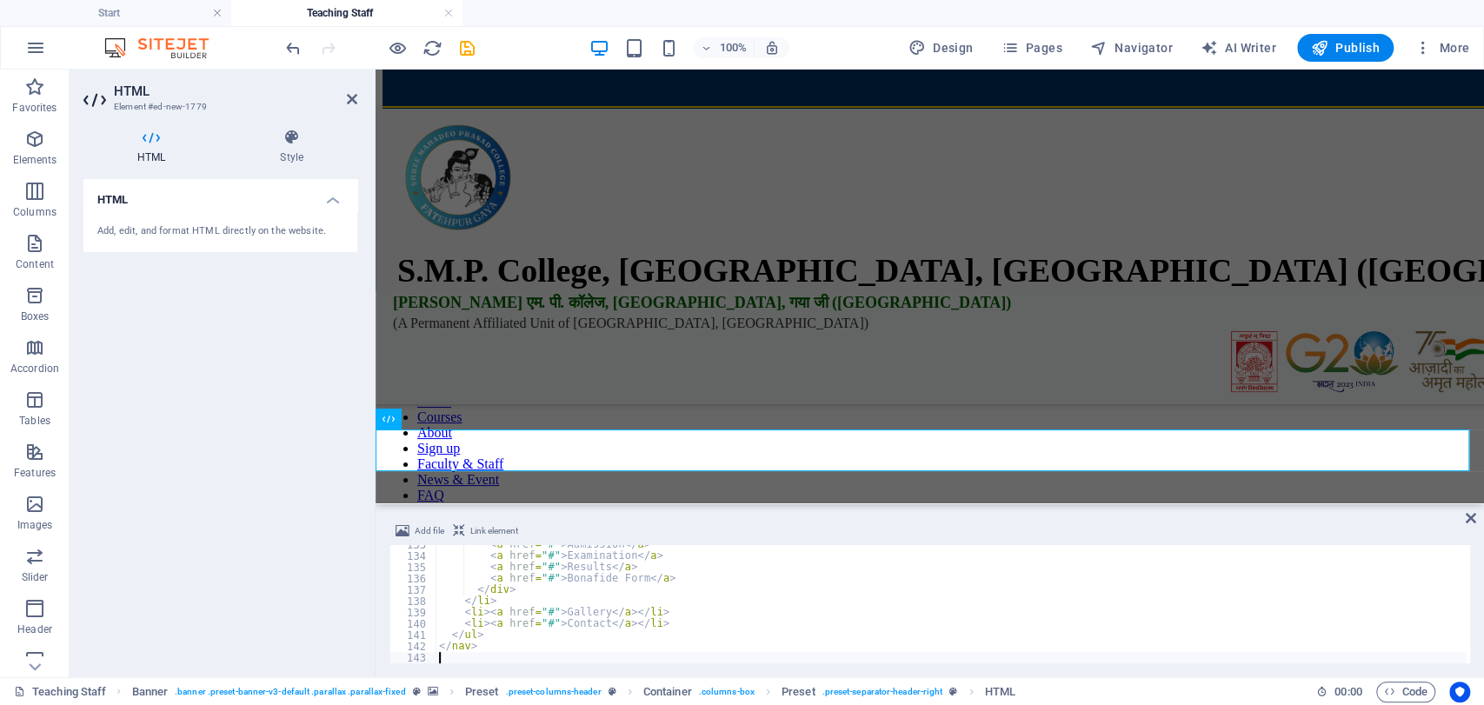
type textarea "</nav>"
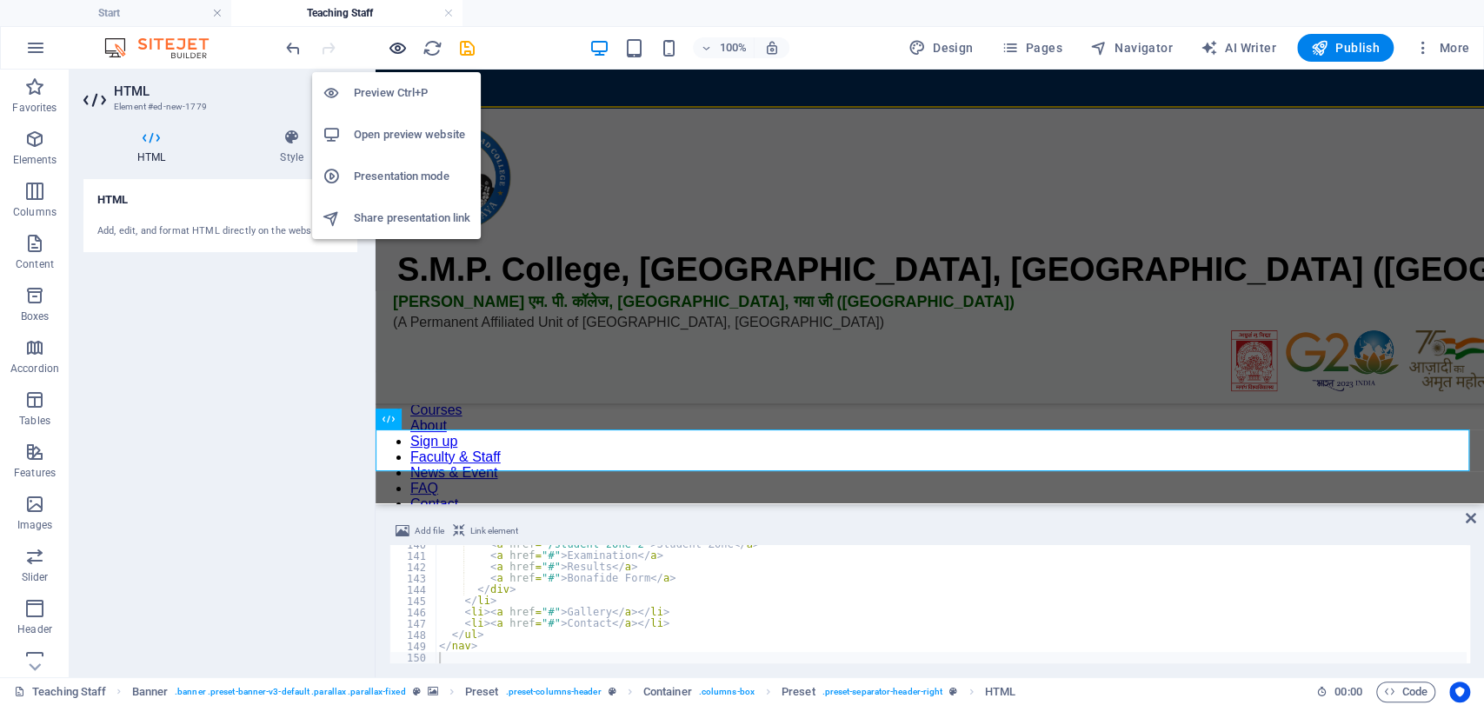
click at [399, 50] on icon "button" at bounding box center [398, 48] width 20 height 20
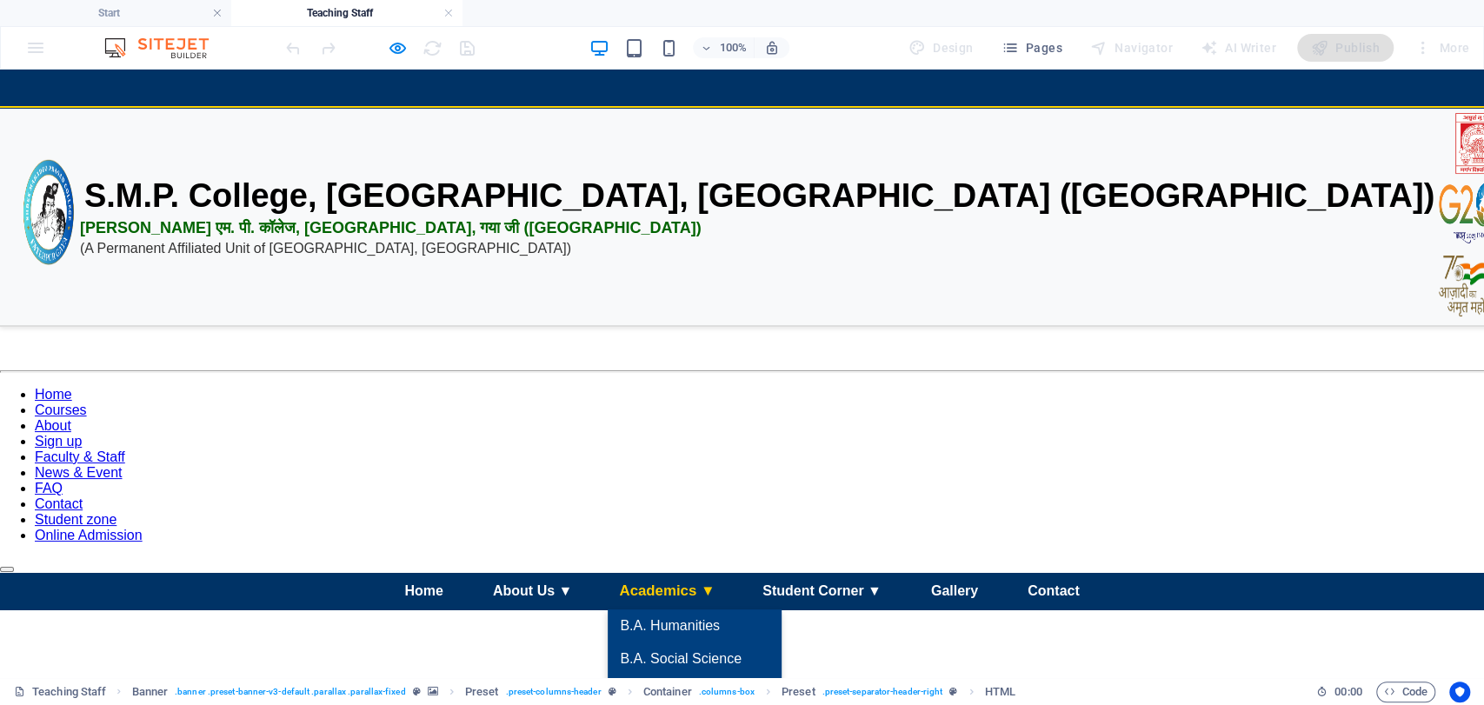
click at [697, 572] on link "Academics ▼" at bounding box center [667, 591] width 125 height 38
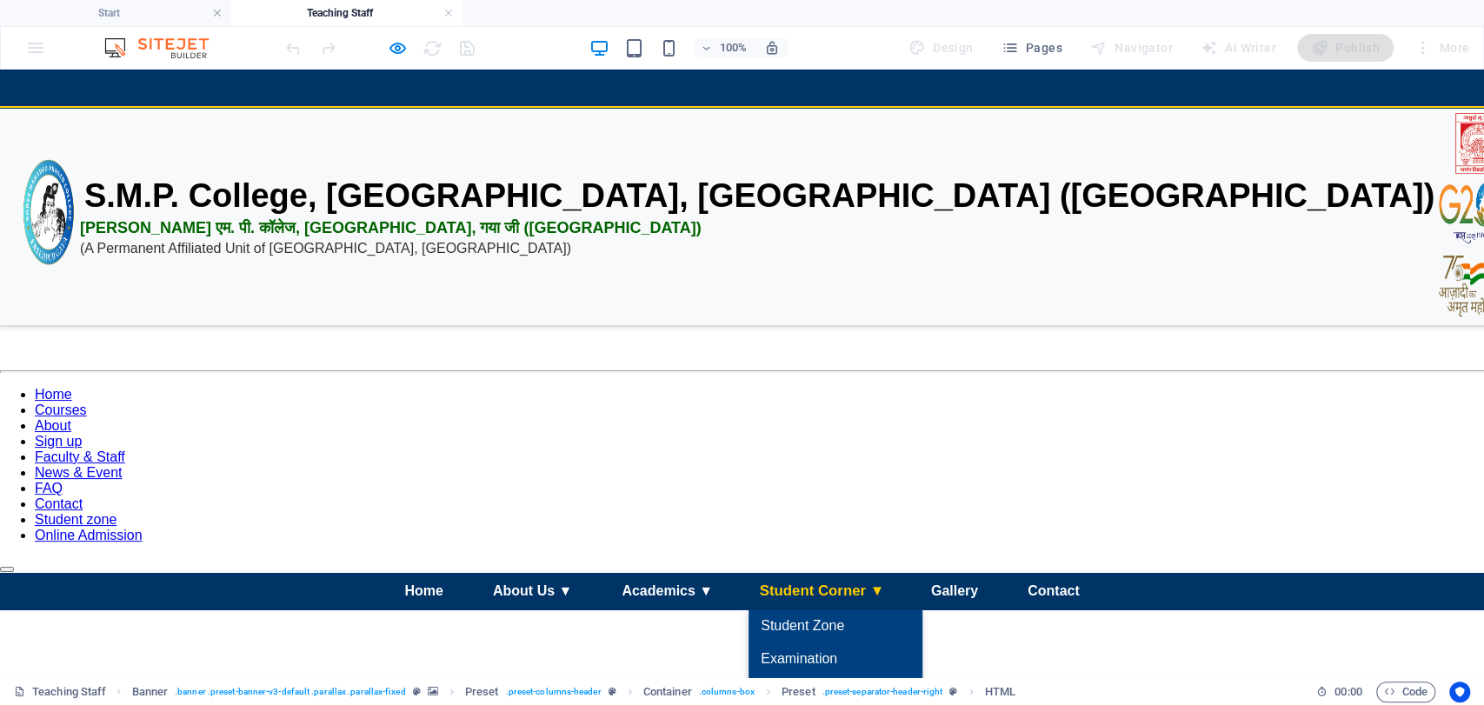
click at [821, 572] on link "Student Corner ▼" at bounding box center [822, 591] width 154 height 38
click at [877, 572] on link "Student Corner ▼" at bounding box center [822, 591] width 154 height 38
click at [830, 572] on link "Student Corner ▼" at bounding box center [822, 591] width 154 height 38
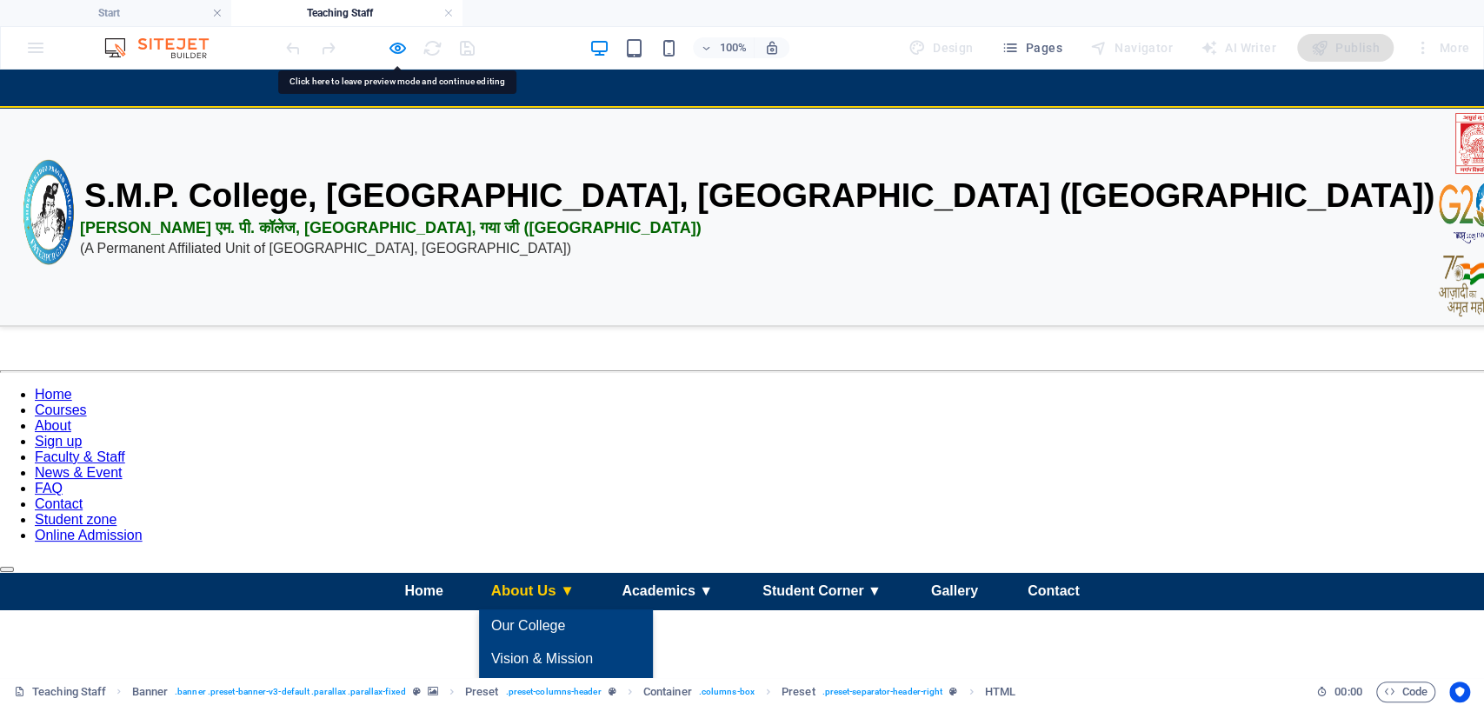
click at [505, 572] on link "About Us ▼" at bounding box center [533, 591] width 113 height 38
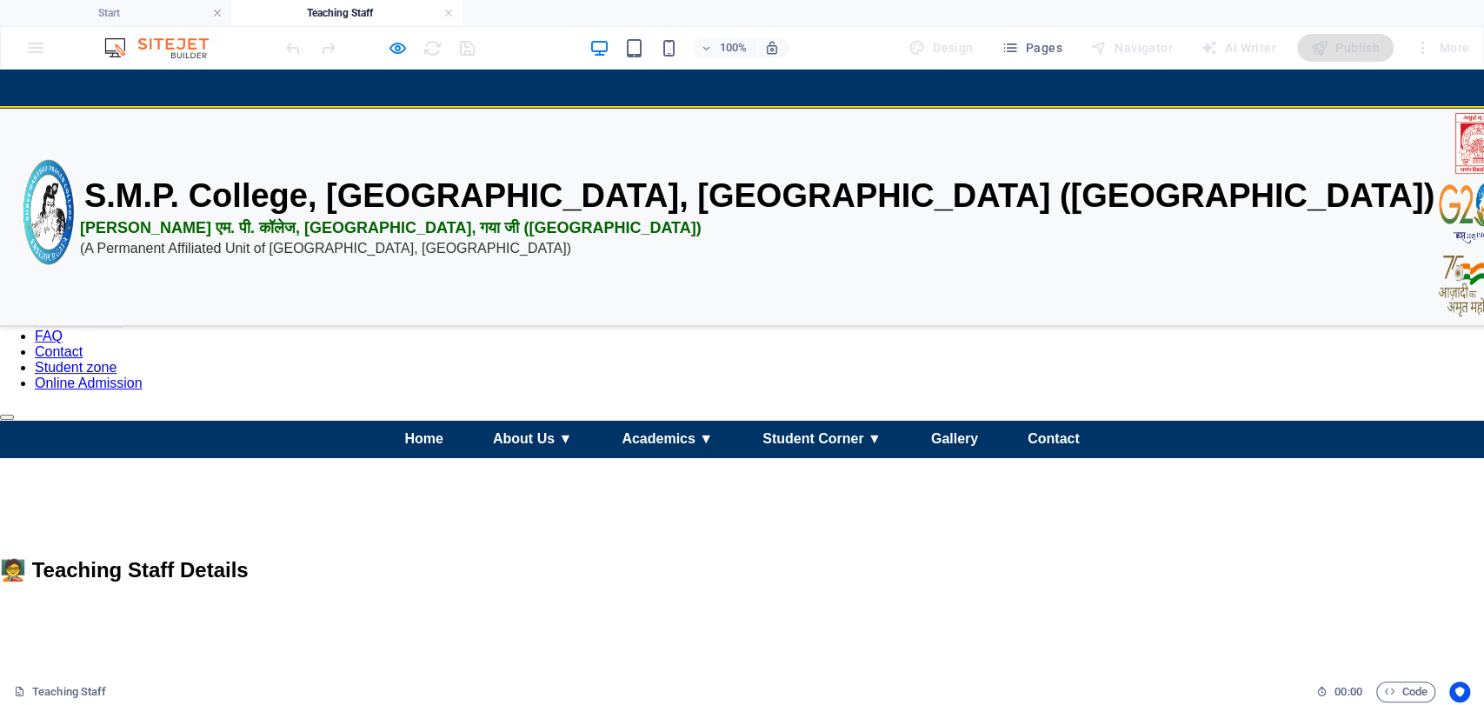
scroll to position [0, 0]
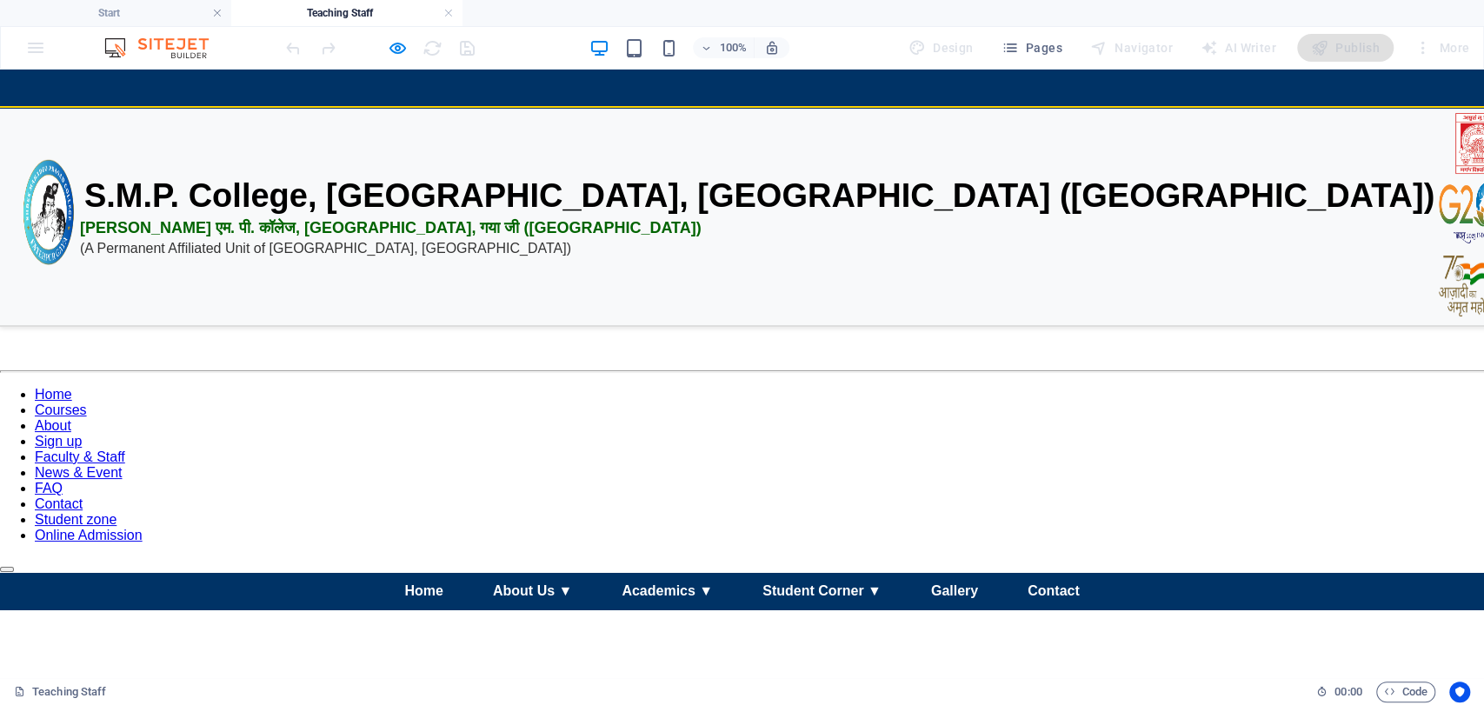
drag, startPoint x: 1480, startPoint y: 123, endPoint x: 1483, endPoint y: 109, distance: 15.0
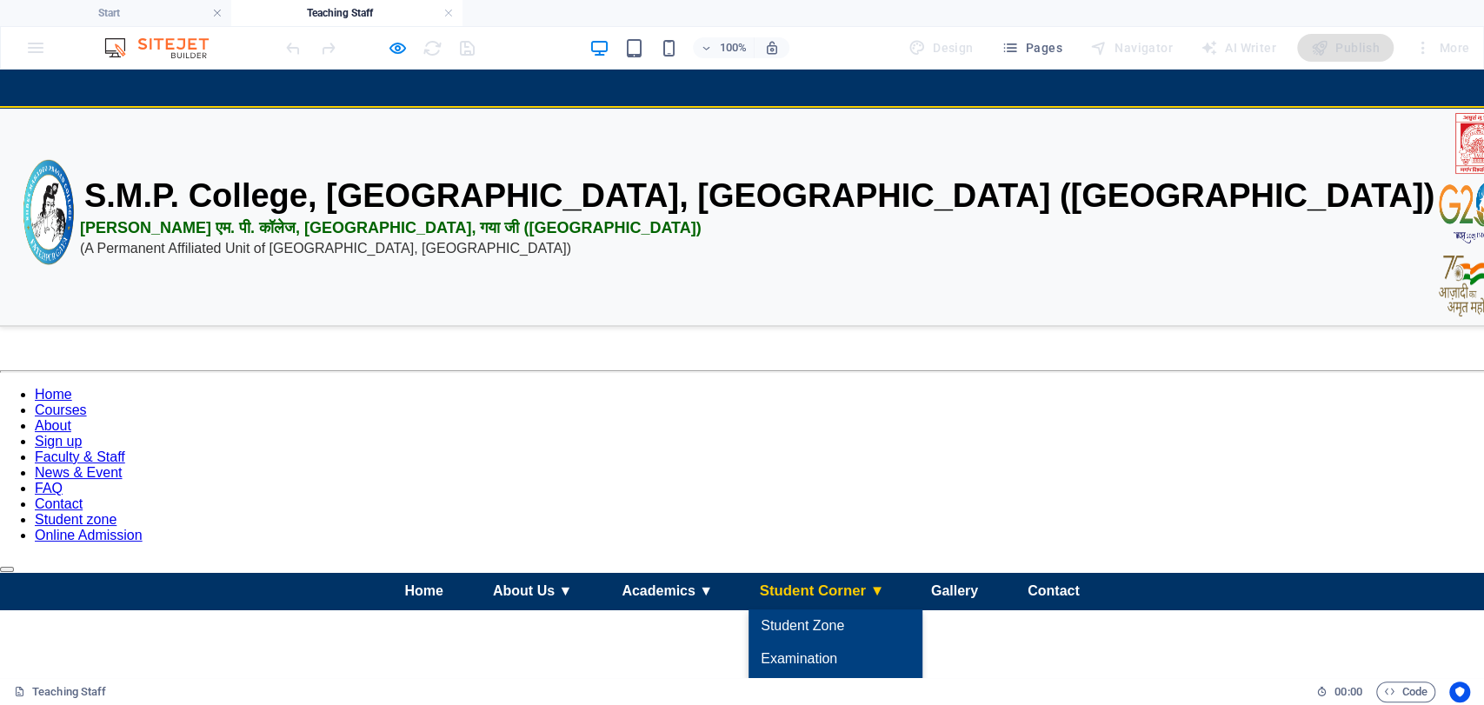
click at [818, 572] on link "Student Corner ▼" at bounding box center [822, 591] width 154 height 38
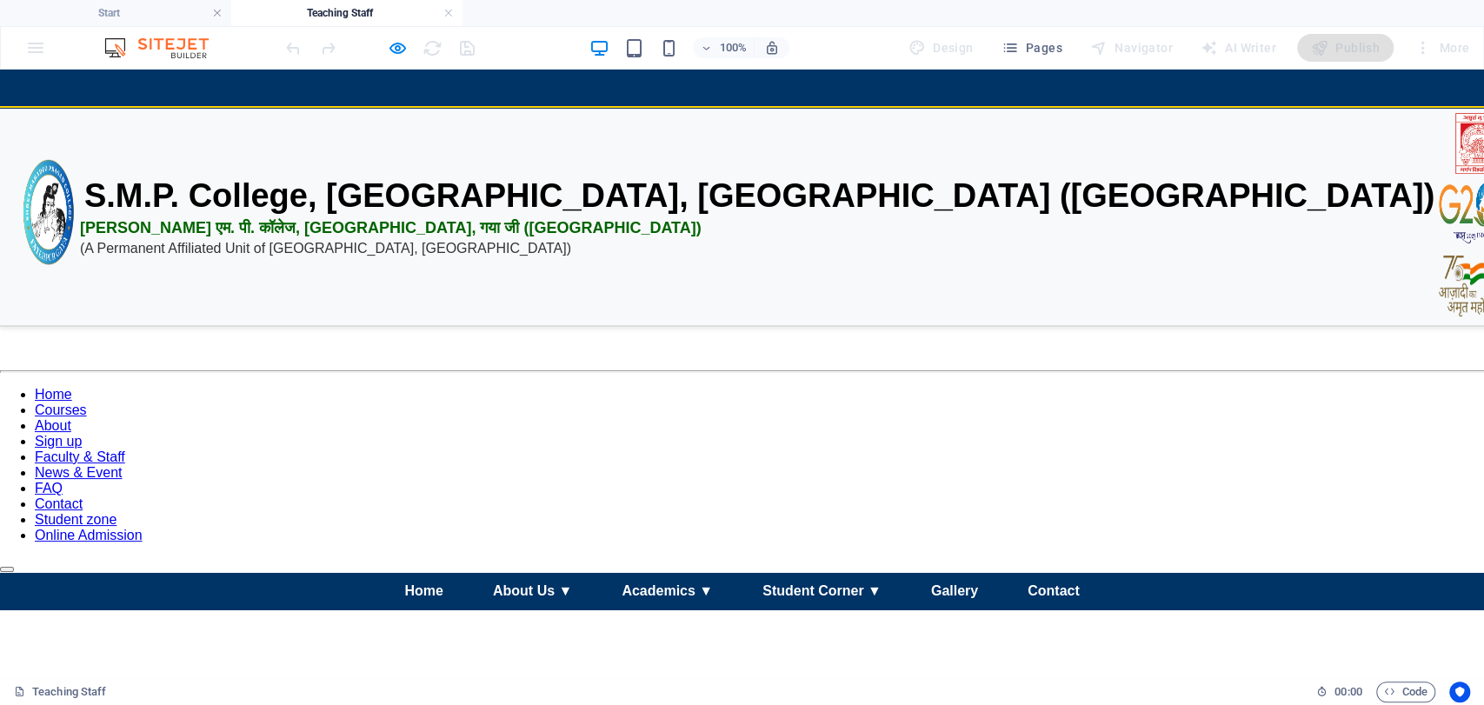
click at [904, 370] on div at bounding box center [742, 371] width 1484 height 3
click at [122, 465] on link "News & Event" at bounding box center [78, 472] width 87 height 15
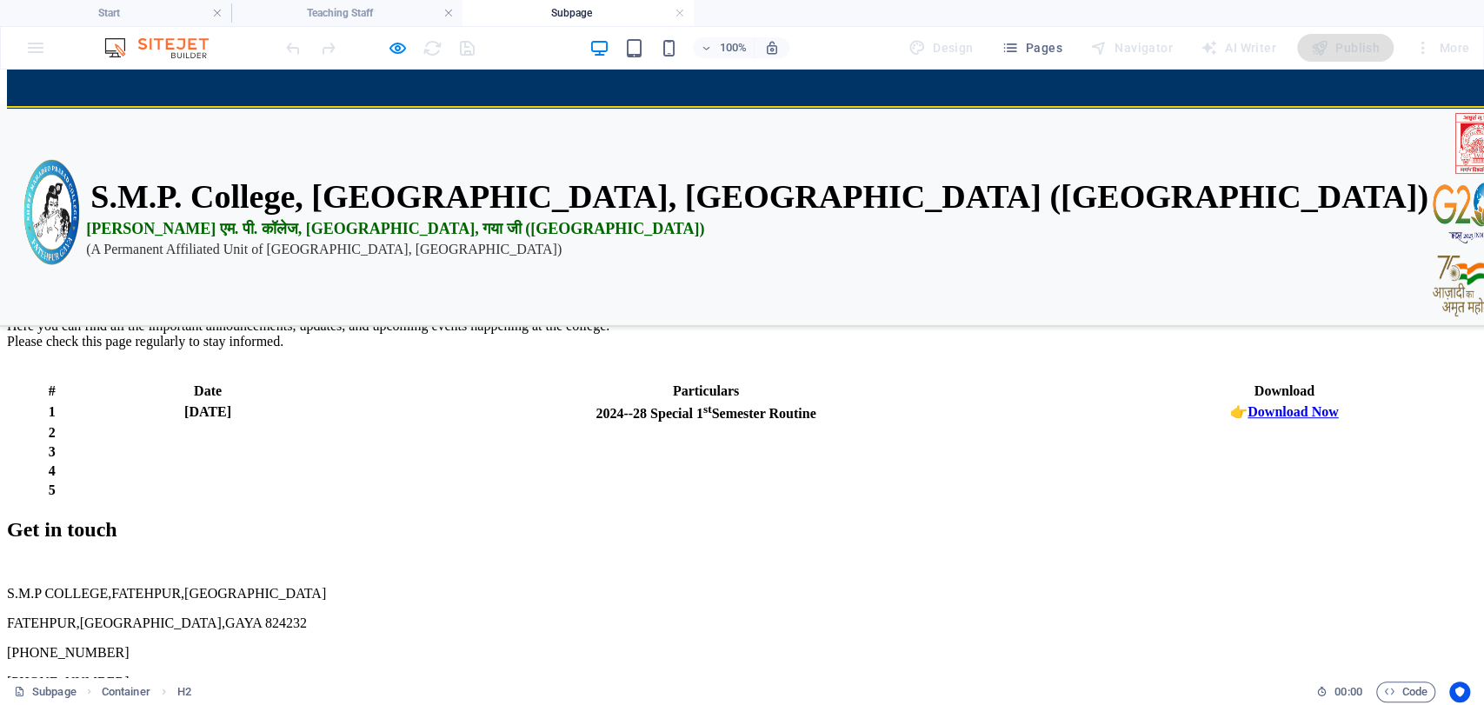
scroll to position [486, 0]
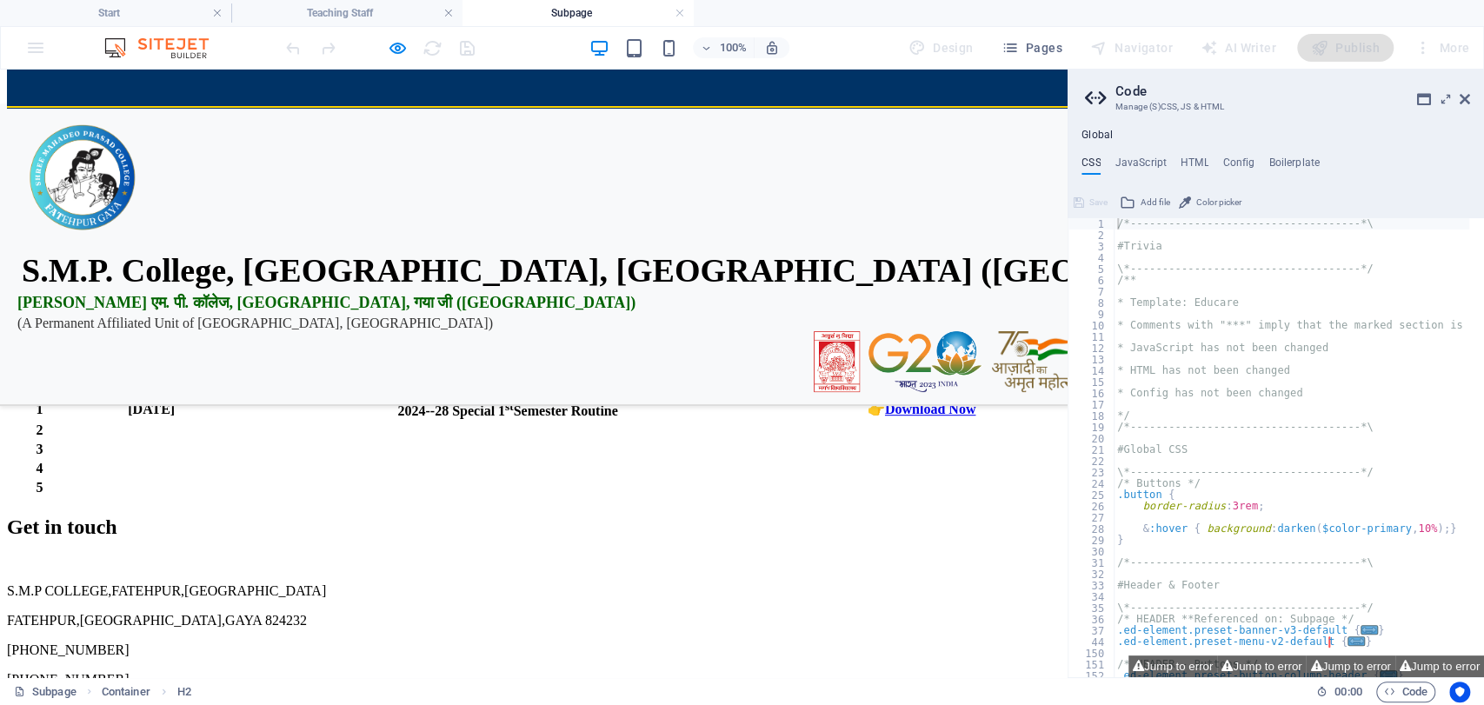
click at [1464, 106] on header "Code Manage (S)CSS, JS & HTML" at bounding box center [1277, 92] width 385 height 45
click at [1464, 103] on icon at bounding box center [1465, 99] width 10 height 14
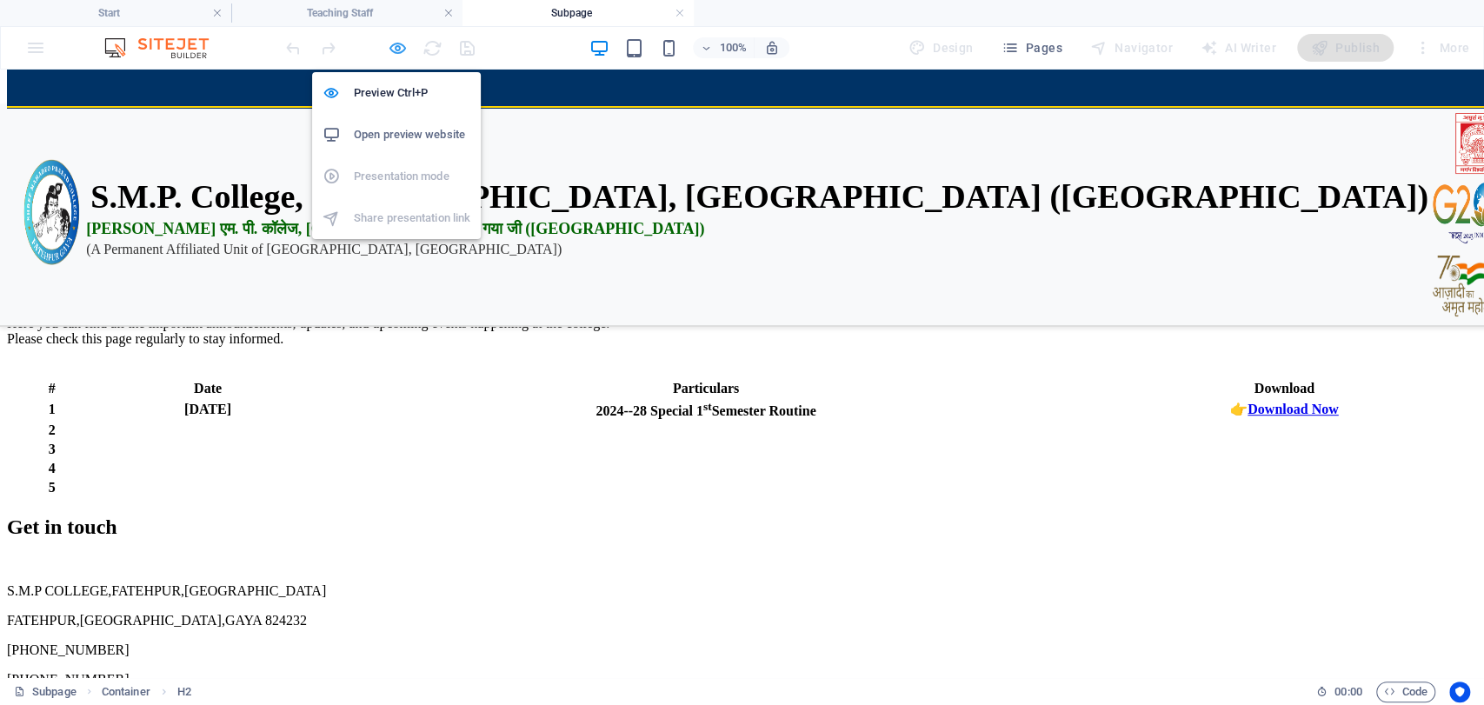
click at [390, 51] on icon "button" at bounding box center [398, 48] width 20 height 20
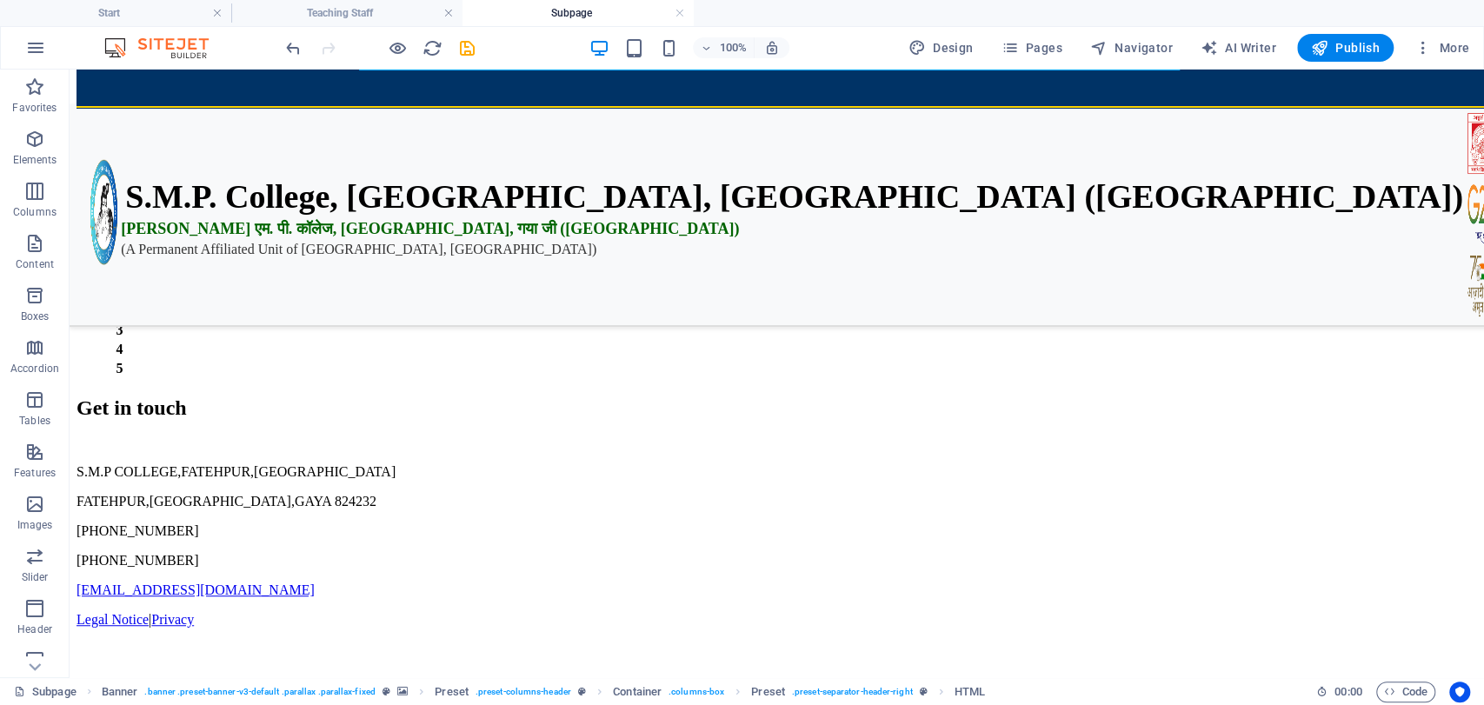
scroll to position [77, 0]
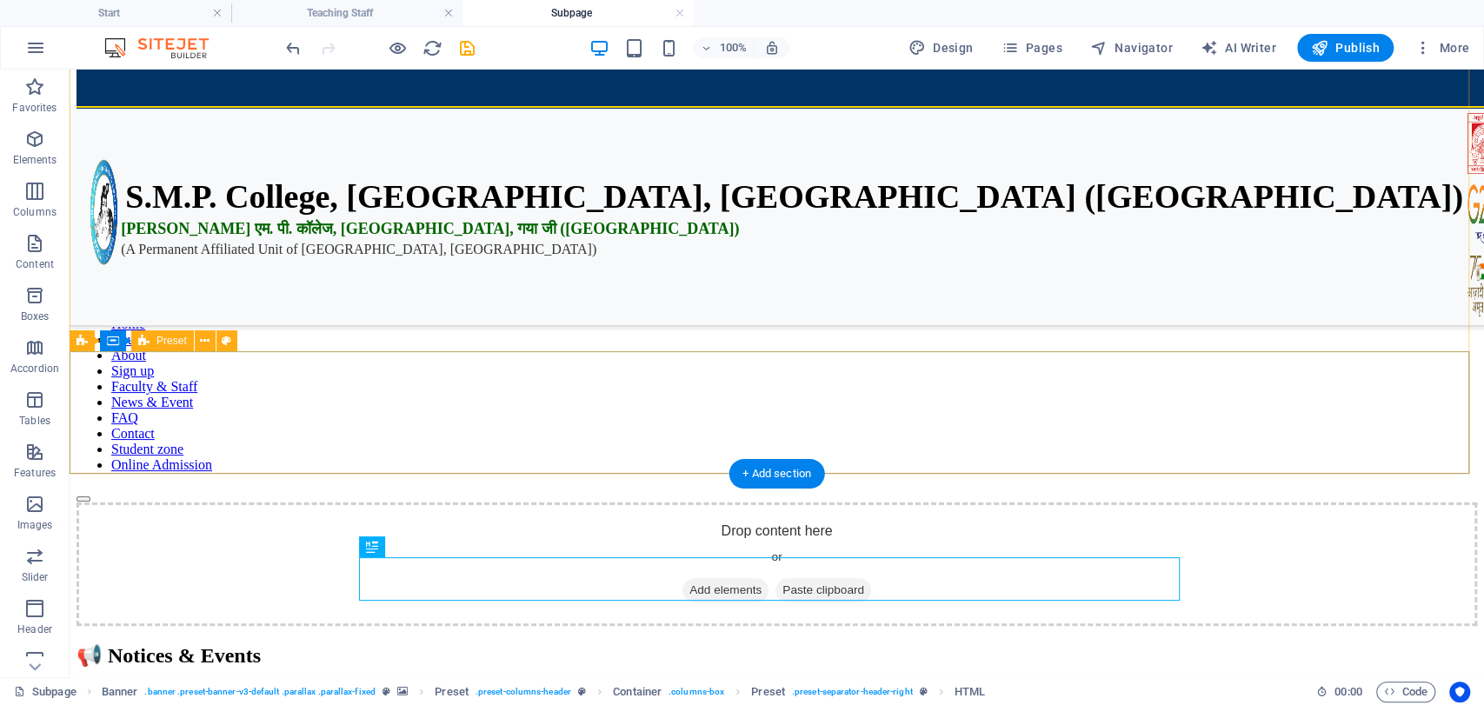
click at [719, 578] on span "Add elements" at bounding box center [726, 590] width 86 height 24
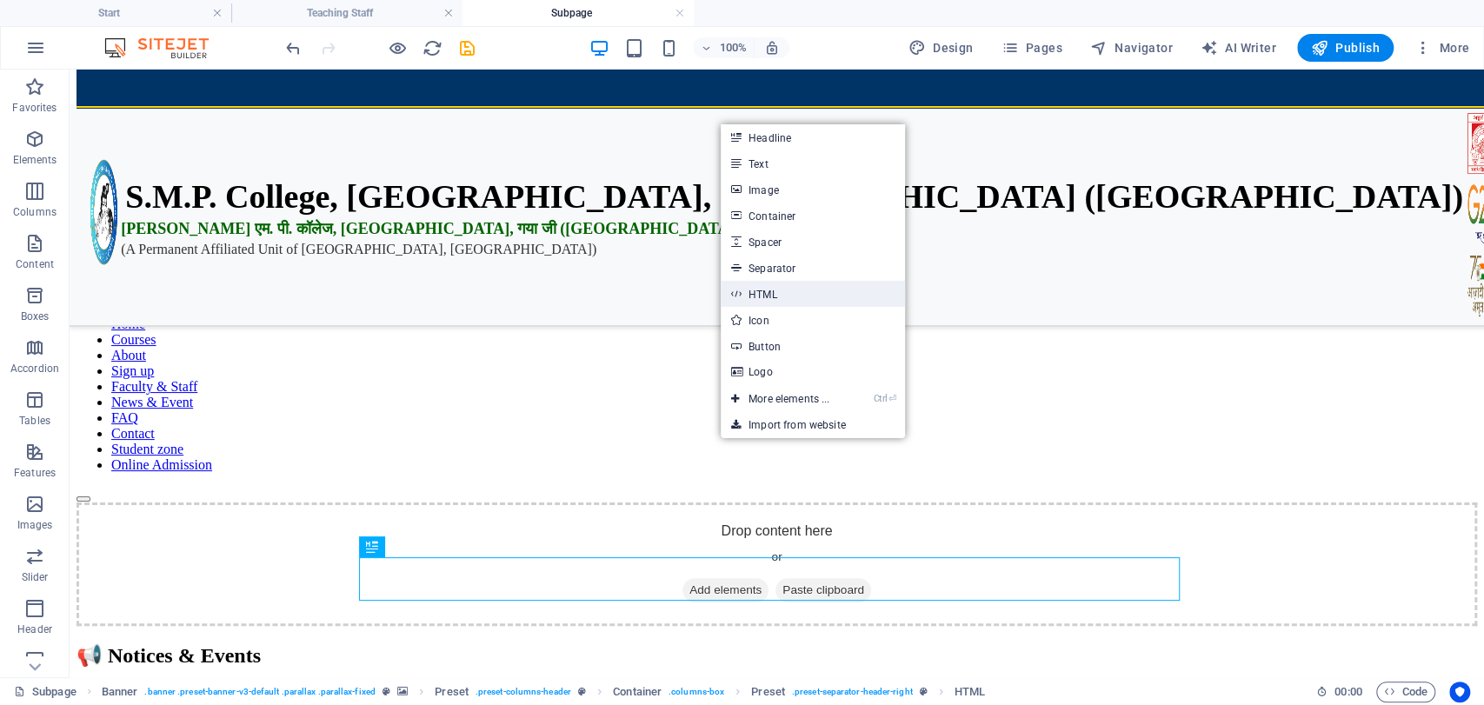
click at [768, 301] on link "HTML" at bounding box center [813, 294] width 184 height 26
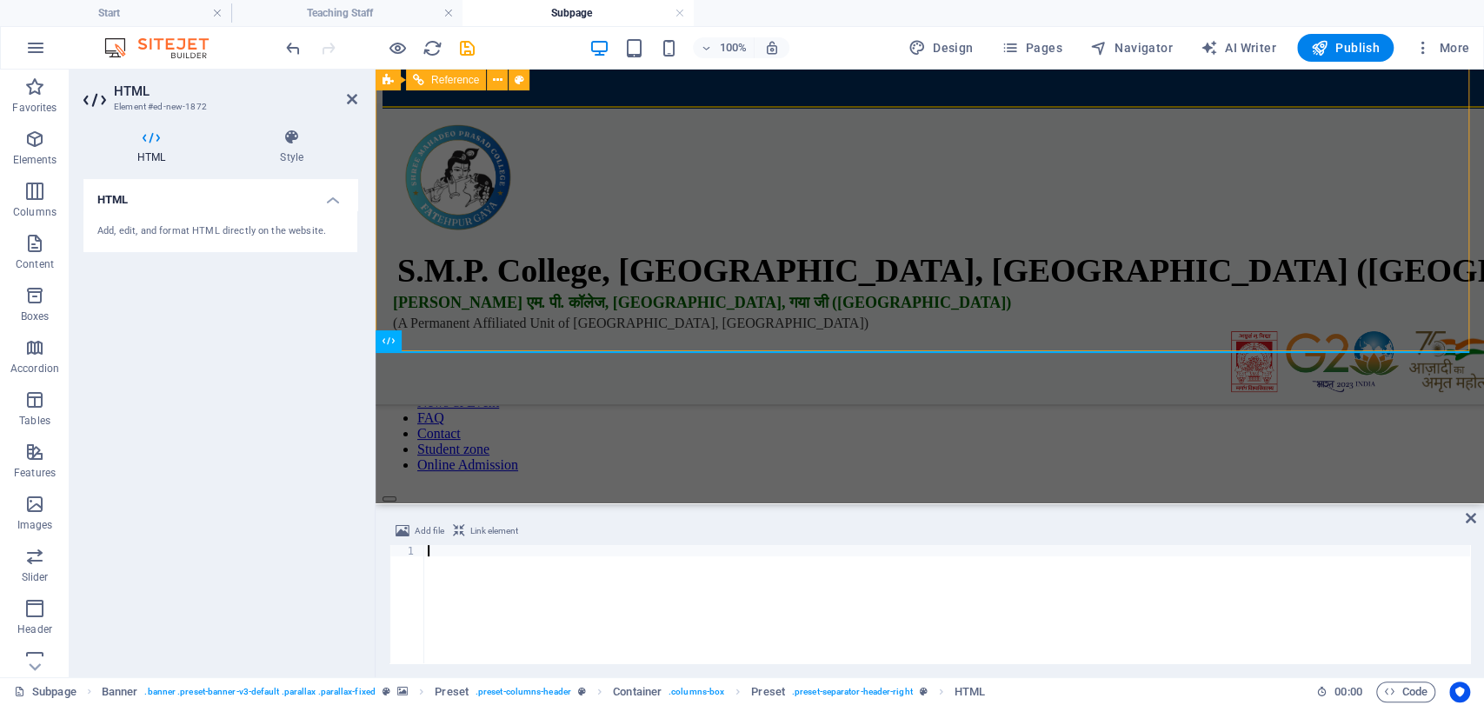
scroll to position [2244, 0]
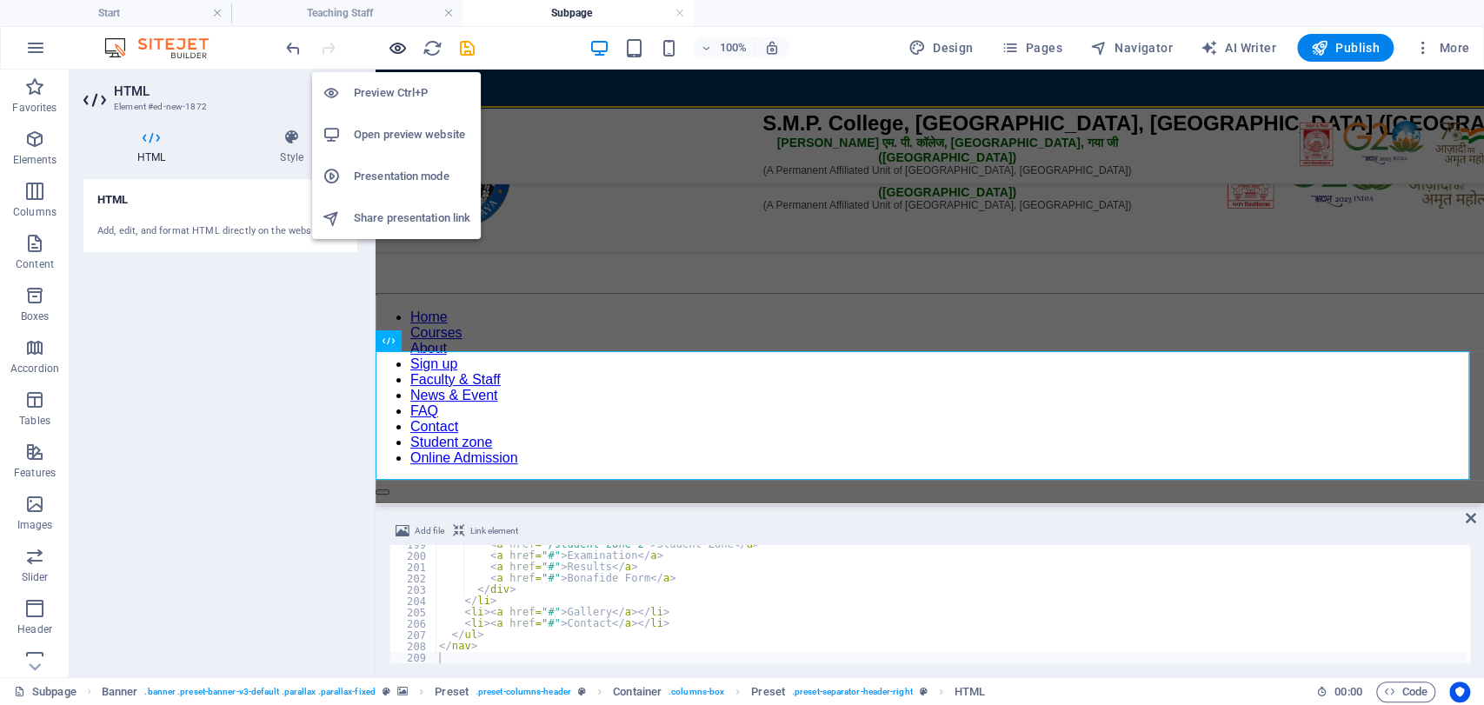
click at [397, 53] on icon "button" at bounding box center [398, 48] width 20 height 20
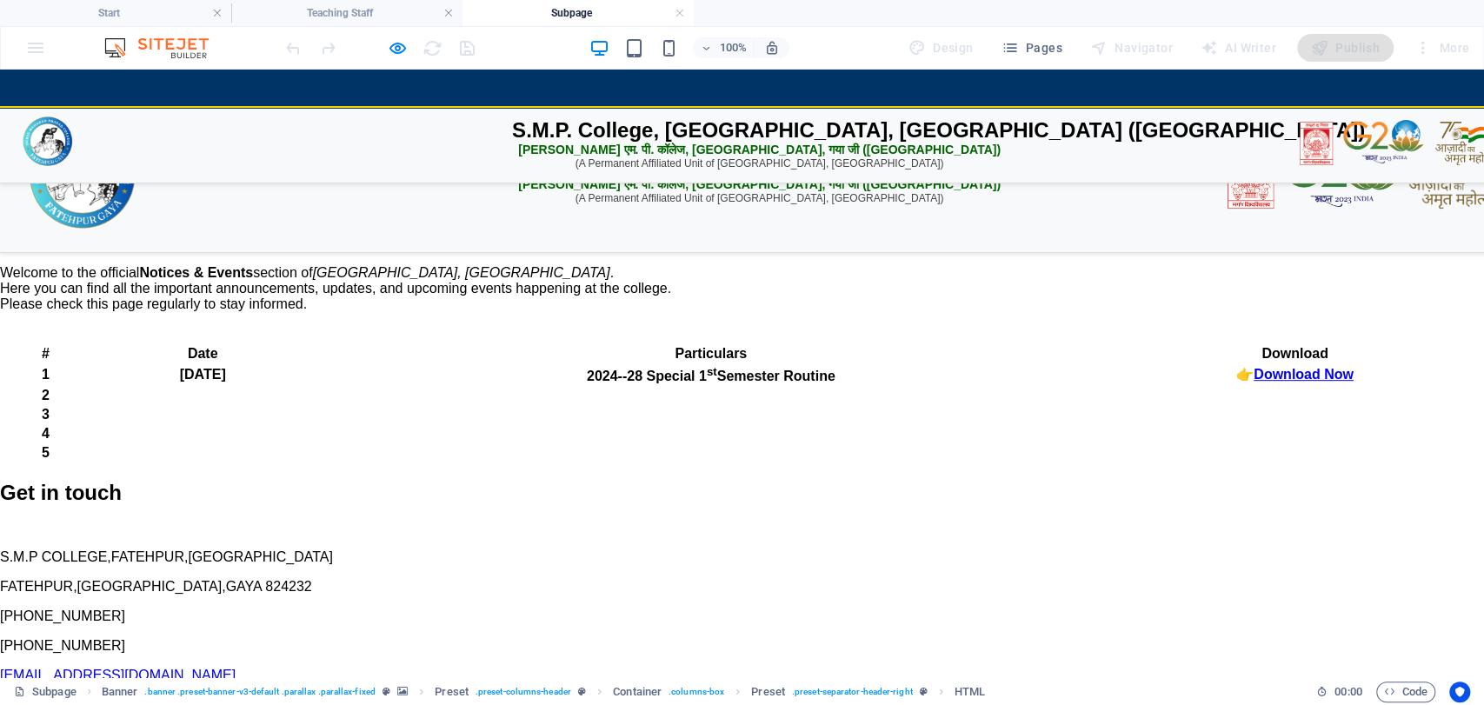
scroll to position [0, 0]
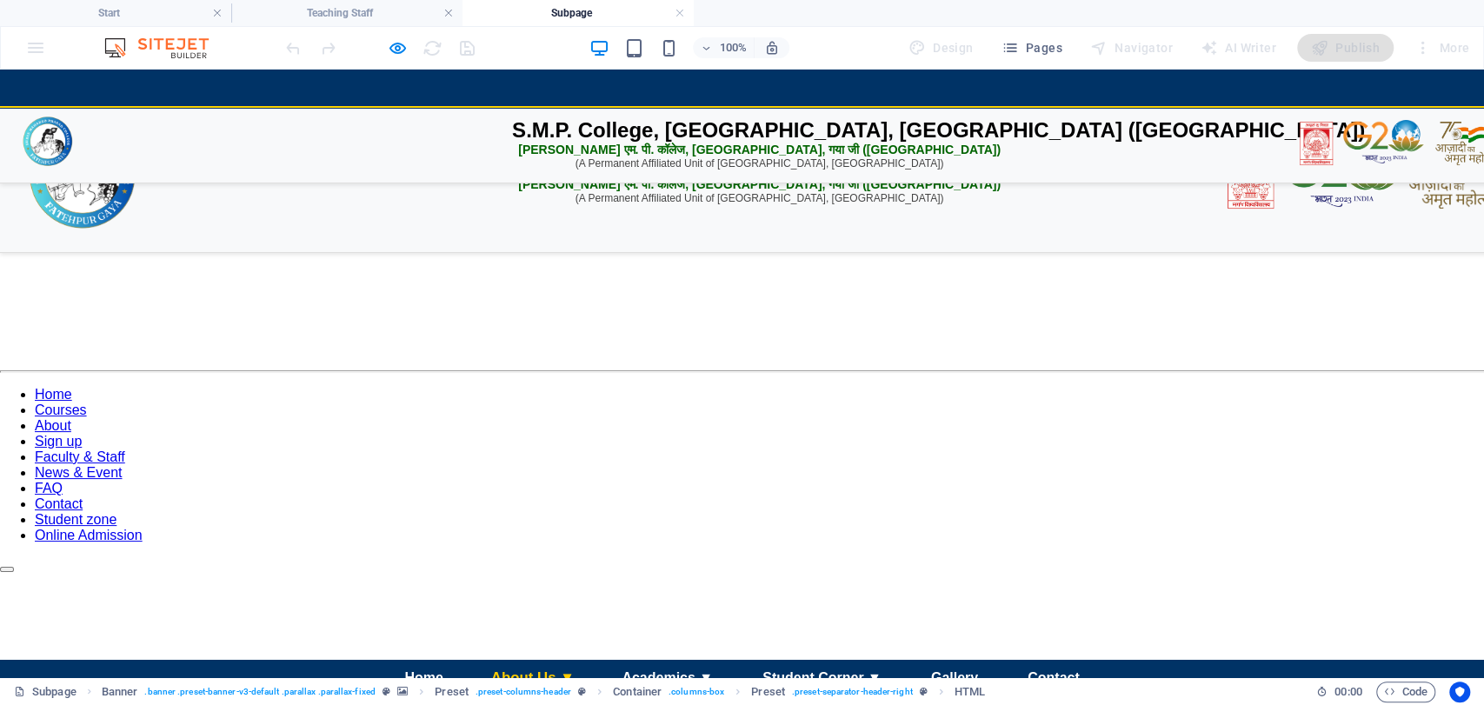
click at [542, 659] on link "About Us ▼" at bounding box center [533, 678] width 113 height 38
drag, startPoint x: 396, startPoint y: 31, endPoint x: 396, endPoint y: 43, distance: 12.2
click at [396, 43] on div "100% Design Pages Navigator AI Writer Publish More" at bounding box center [742, 48] width 1483 height 42
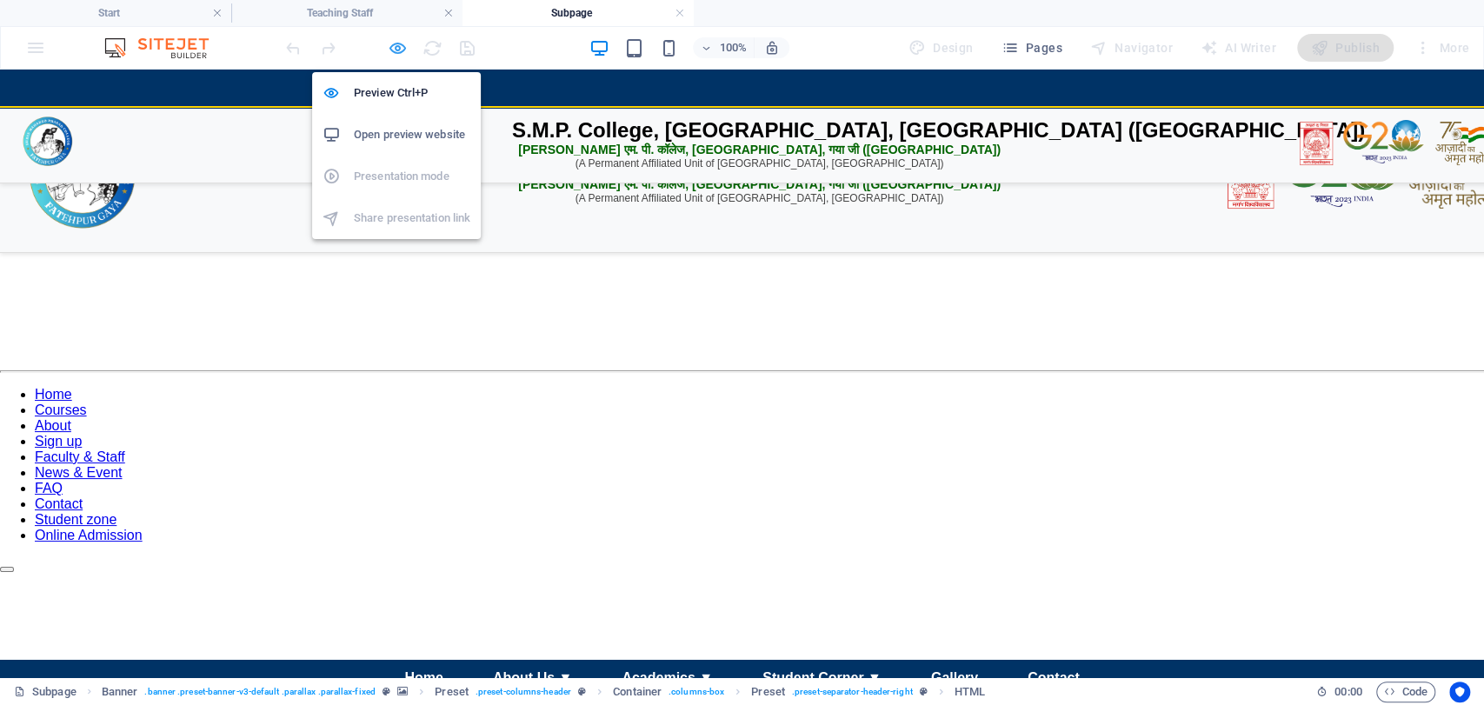
click at [396, 43] on icon "button" at bounding box center [398, 48] width 20 height 20
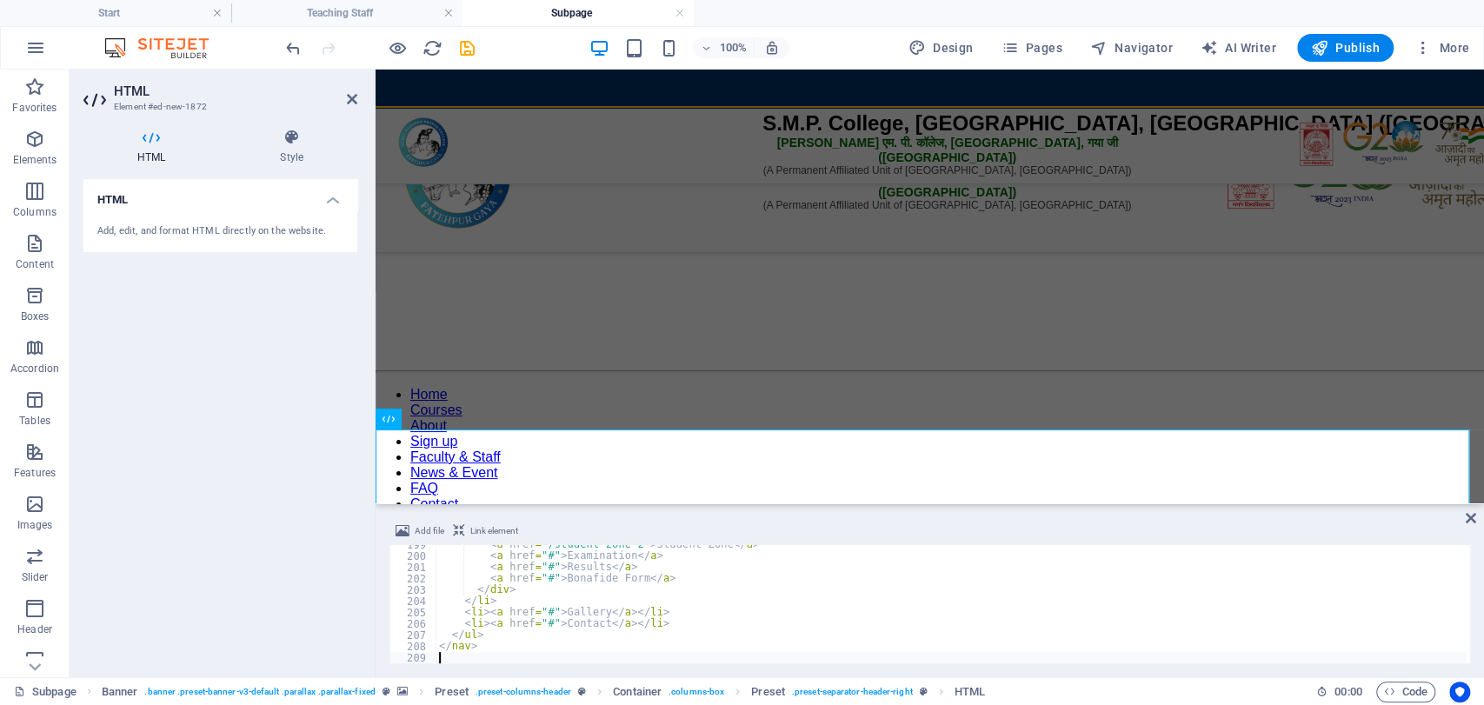
type textarea "</nav>"
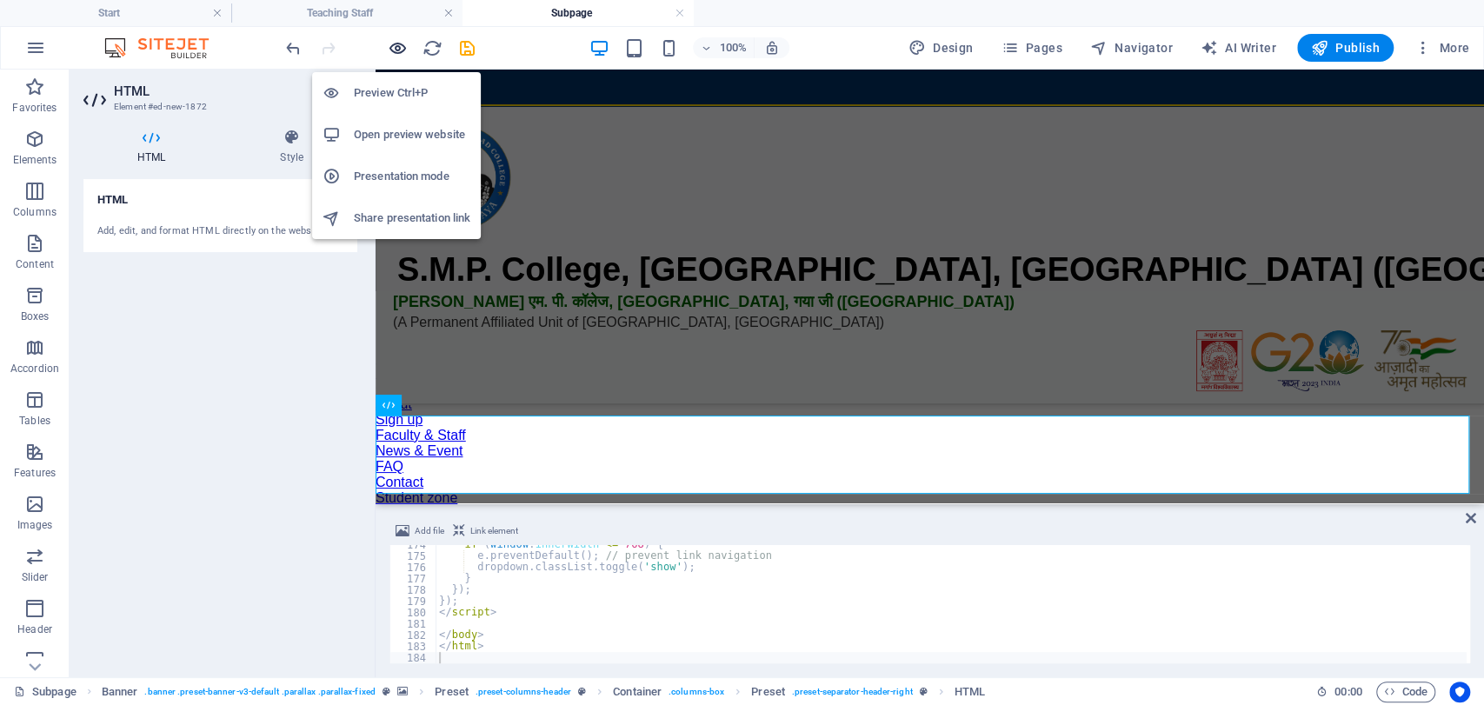
click at [397, 45] on icon "button" at bounding box center [398, 48] width 20 height 20
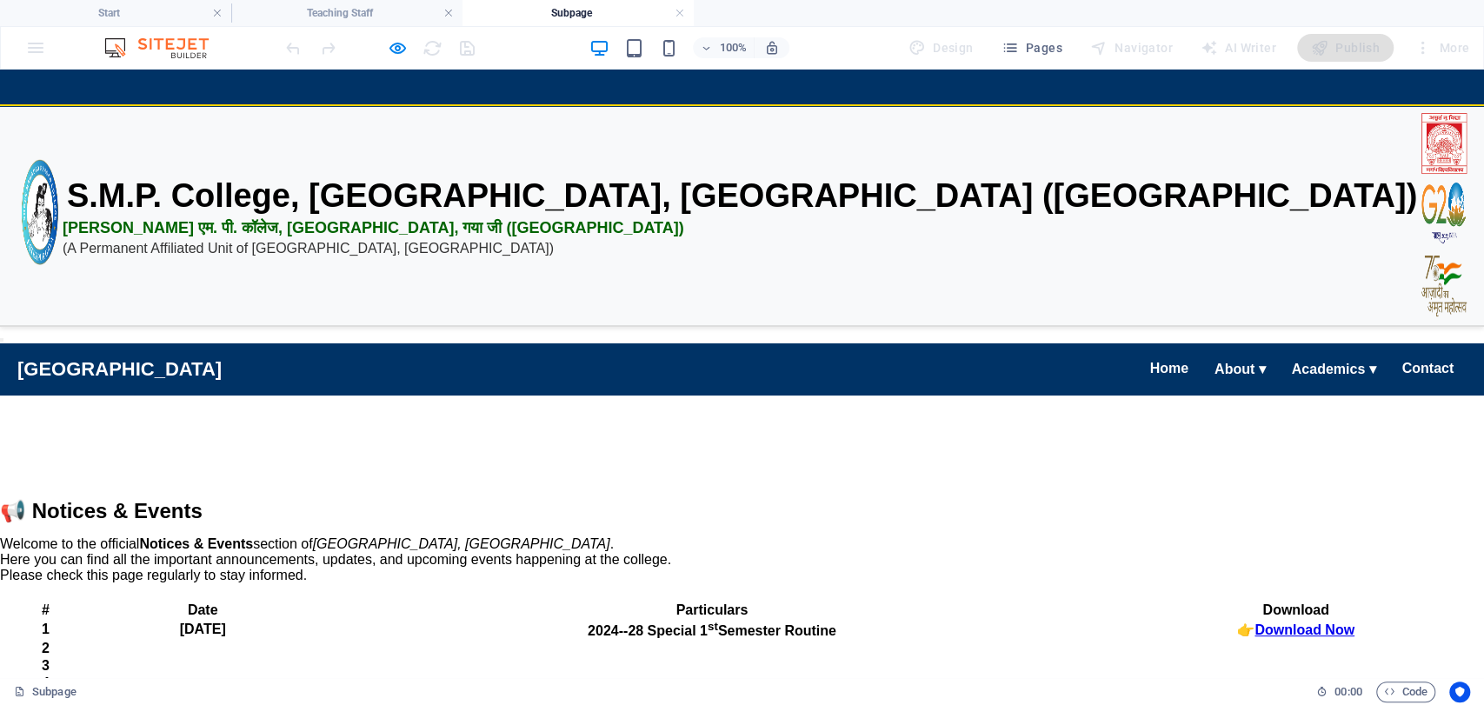
scroll to position [146, 0]
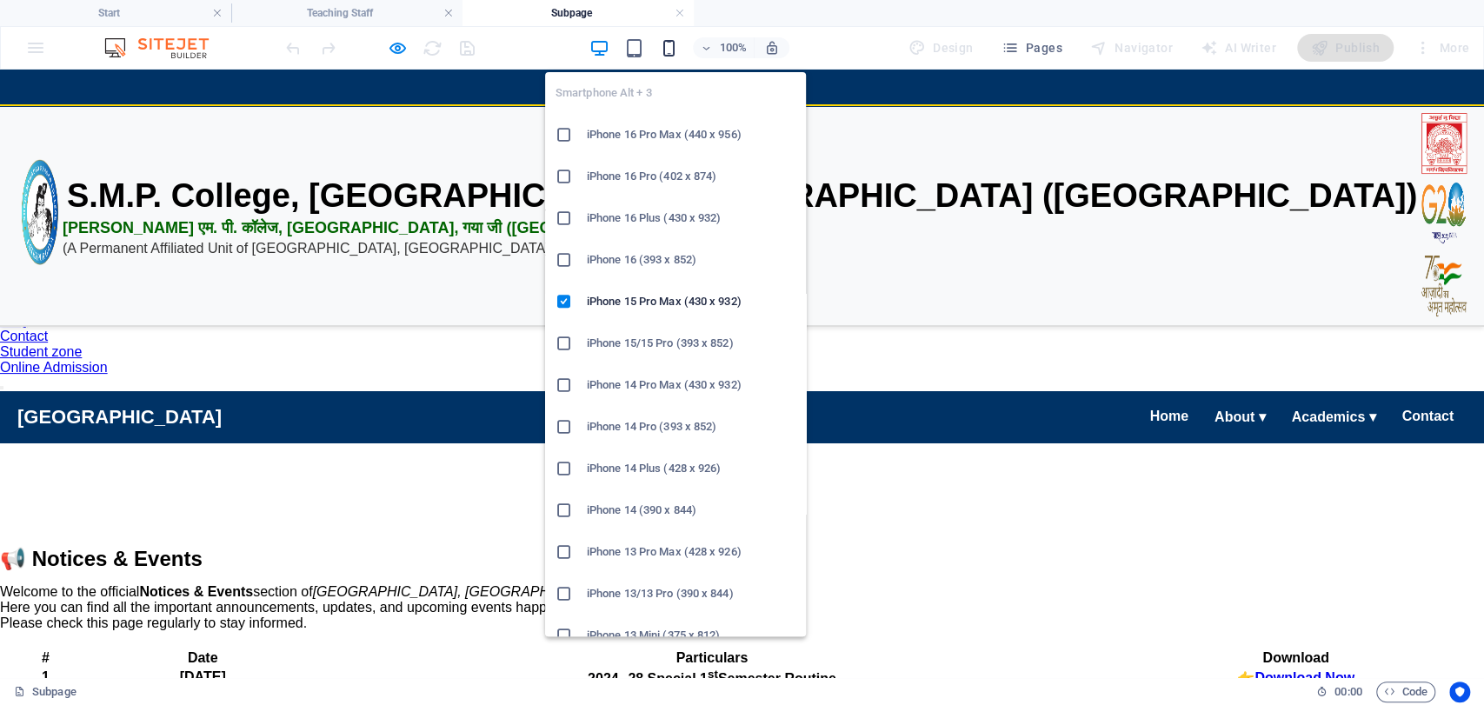
click at [673, 43] on icon "button" at bounding box center [669, 48] width 20 height 20
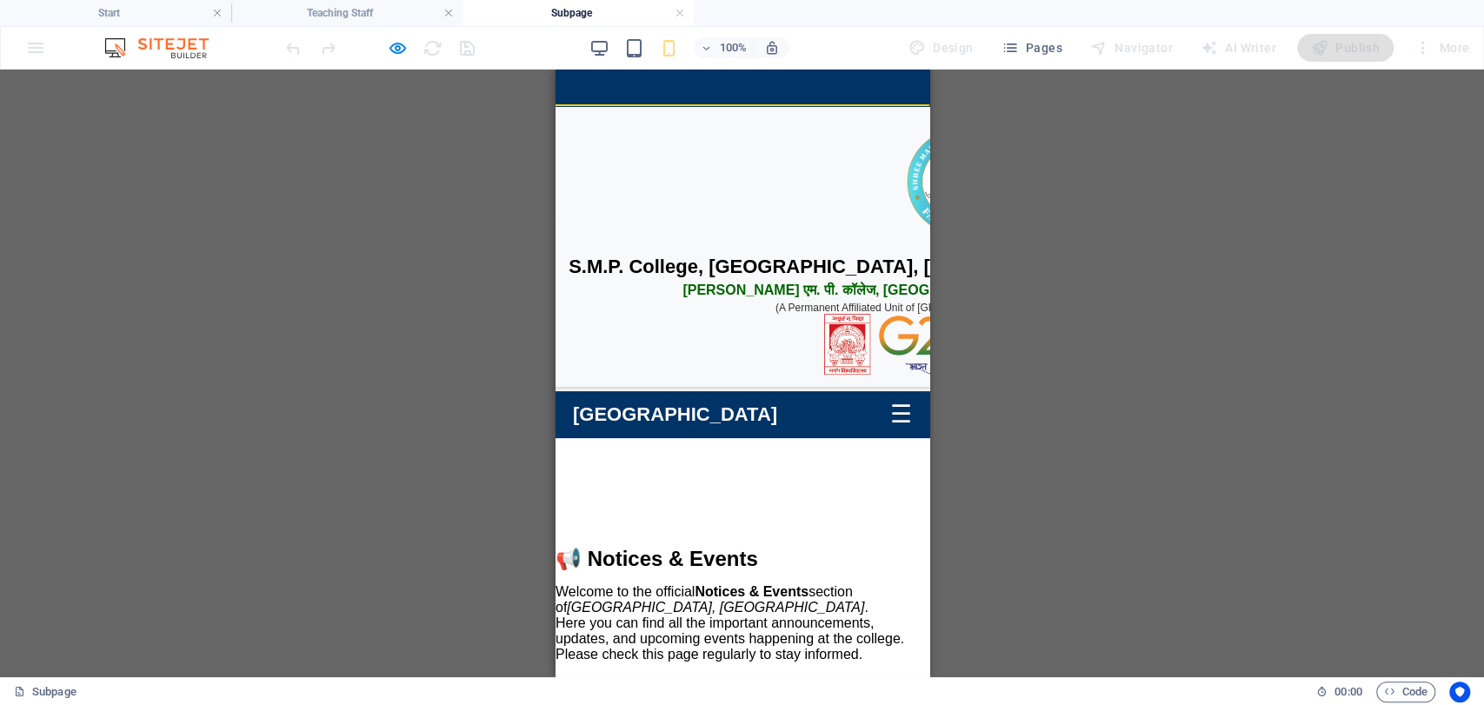
scroll to position [0, 0]
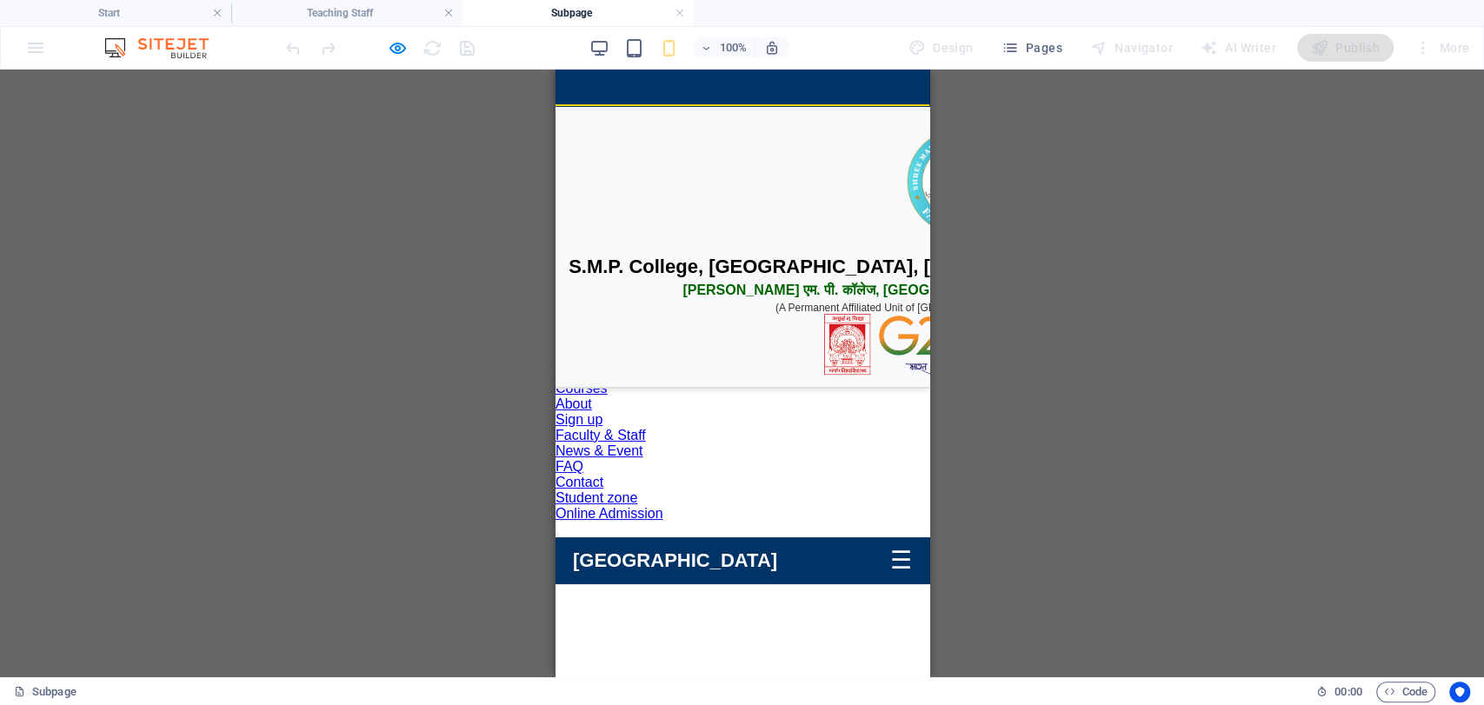
click at [890, 546] on div "☰" at bounding box center [901, 560] width 22 height 29
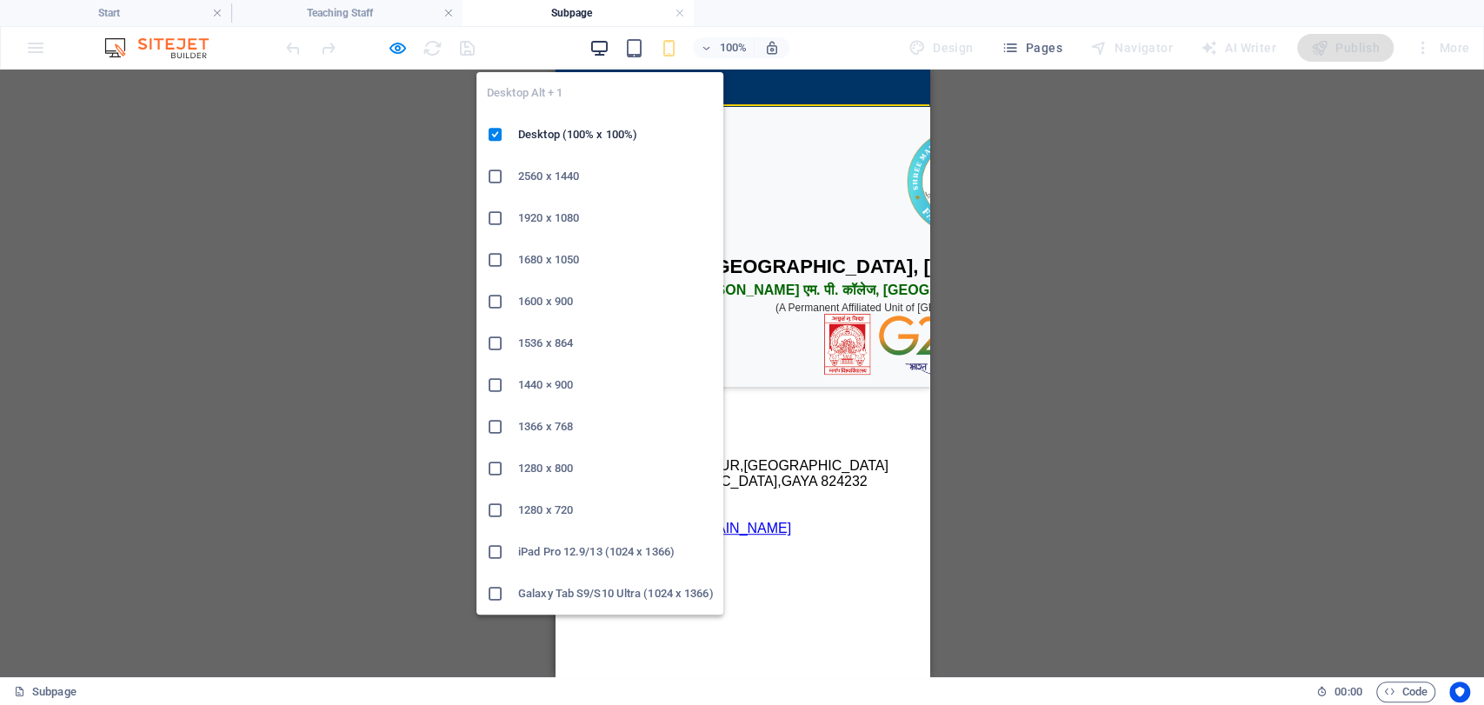
click at [610, 47] on icon "button" at bounding box center [600, 48] width 20 height 20
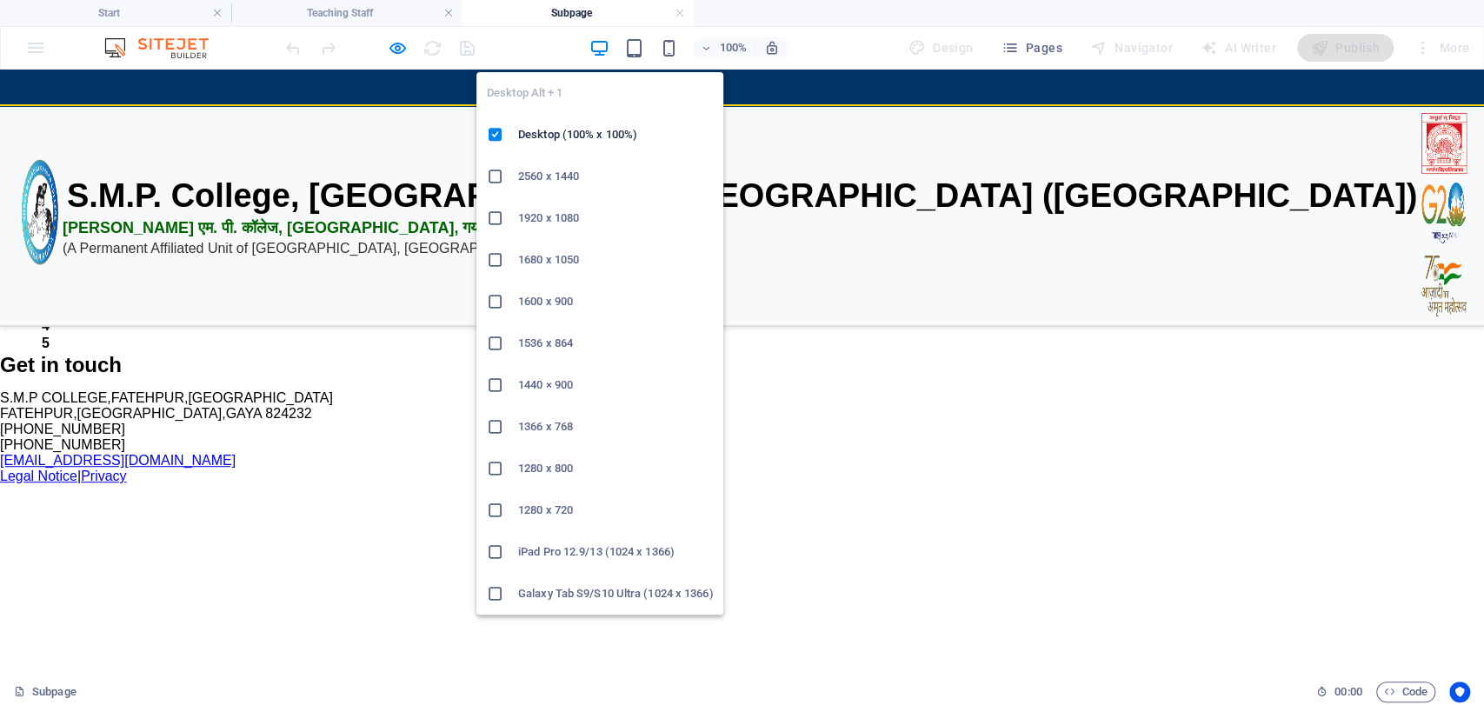
scroll to position [550, 0]
